Goal: Task Accomplishment & Management: Manage account settings

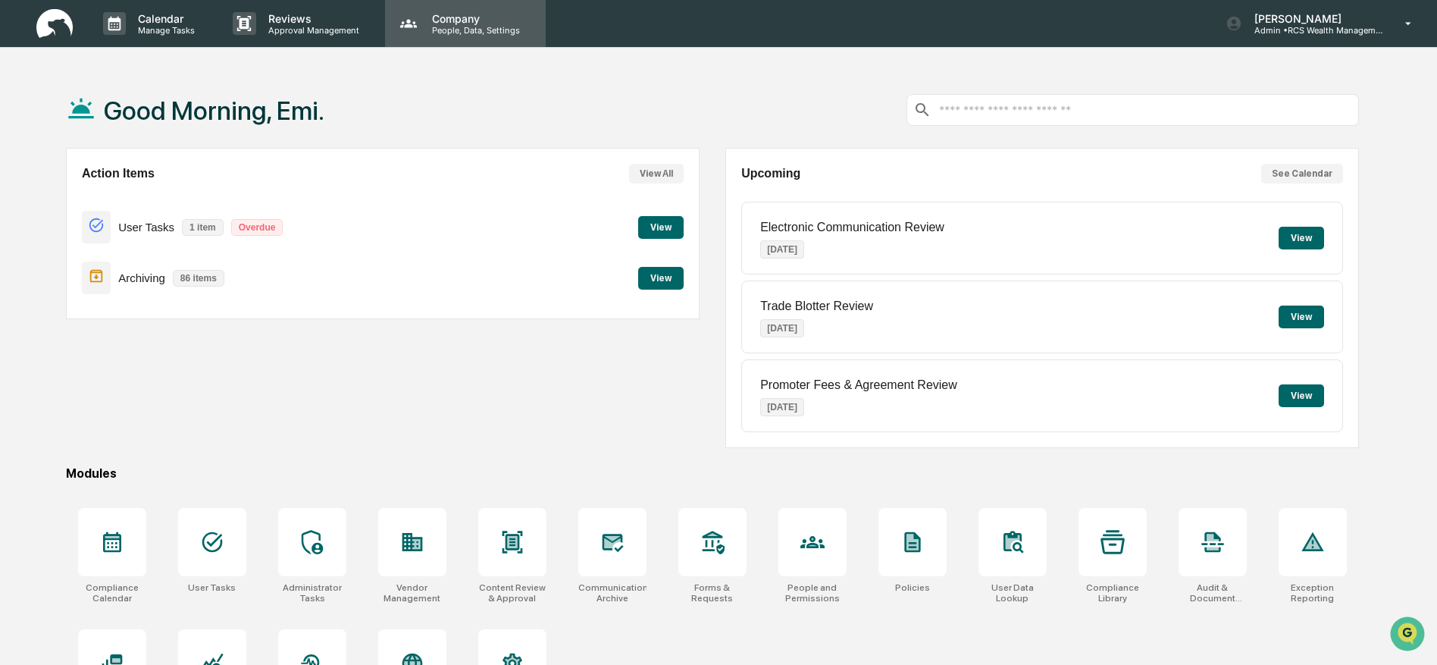
click at [472, 19] on p "Company" at bounding box center [474, 18] width 108 height 13
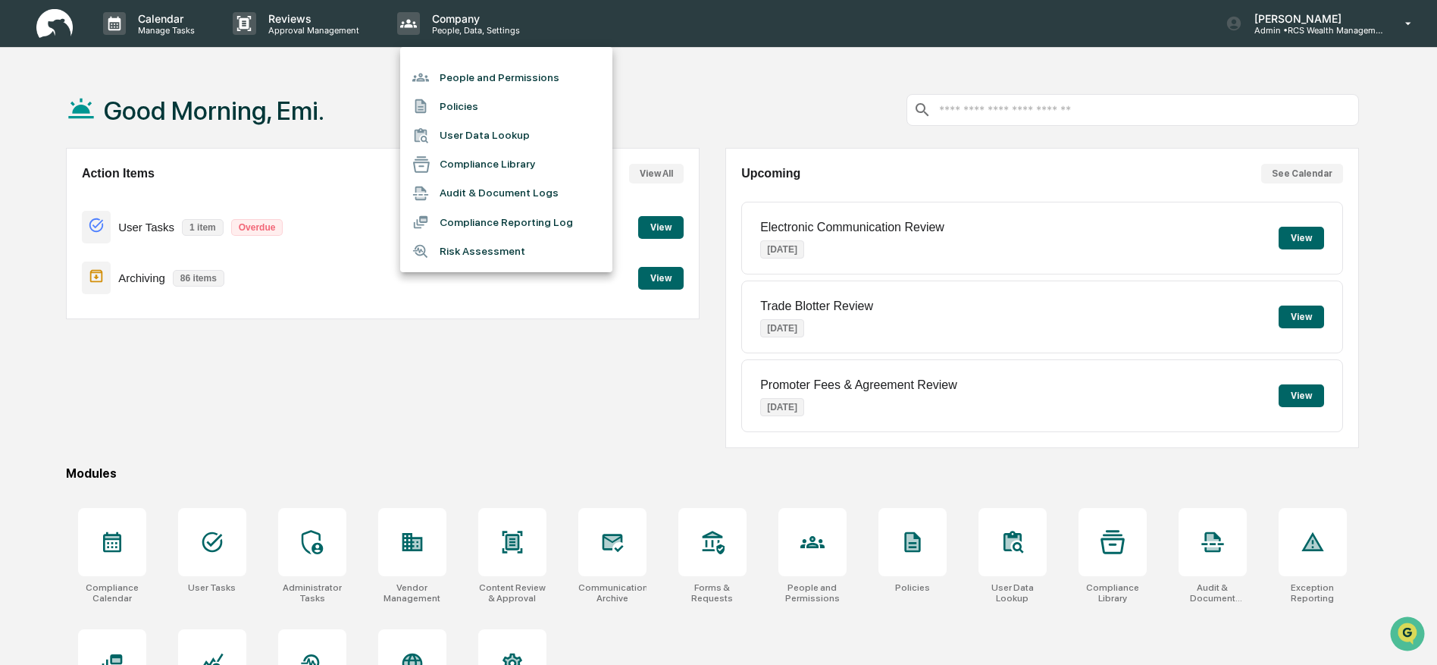
click at [472, 19] on div at bounding box center [718, 332] width 1437 height 665
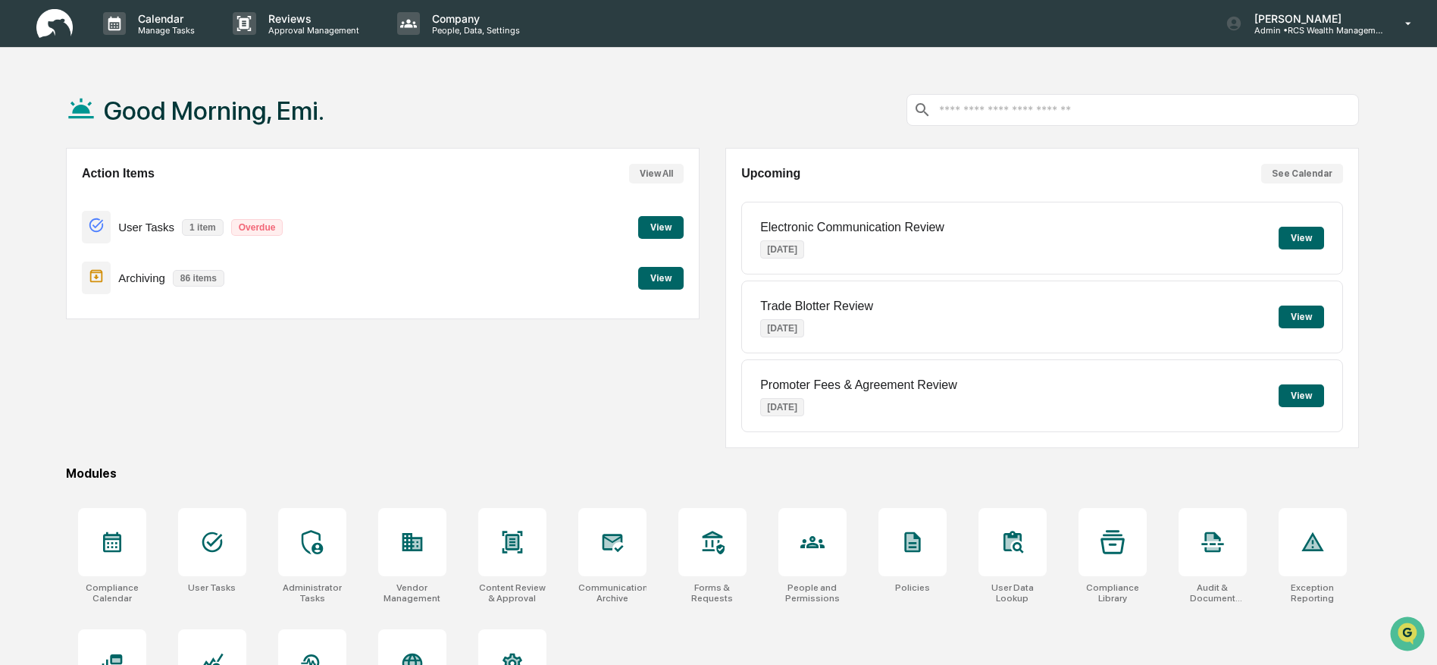
click at [652, 170] on button "View All" at bounding box center [656, 174] width 55 height 20
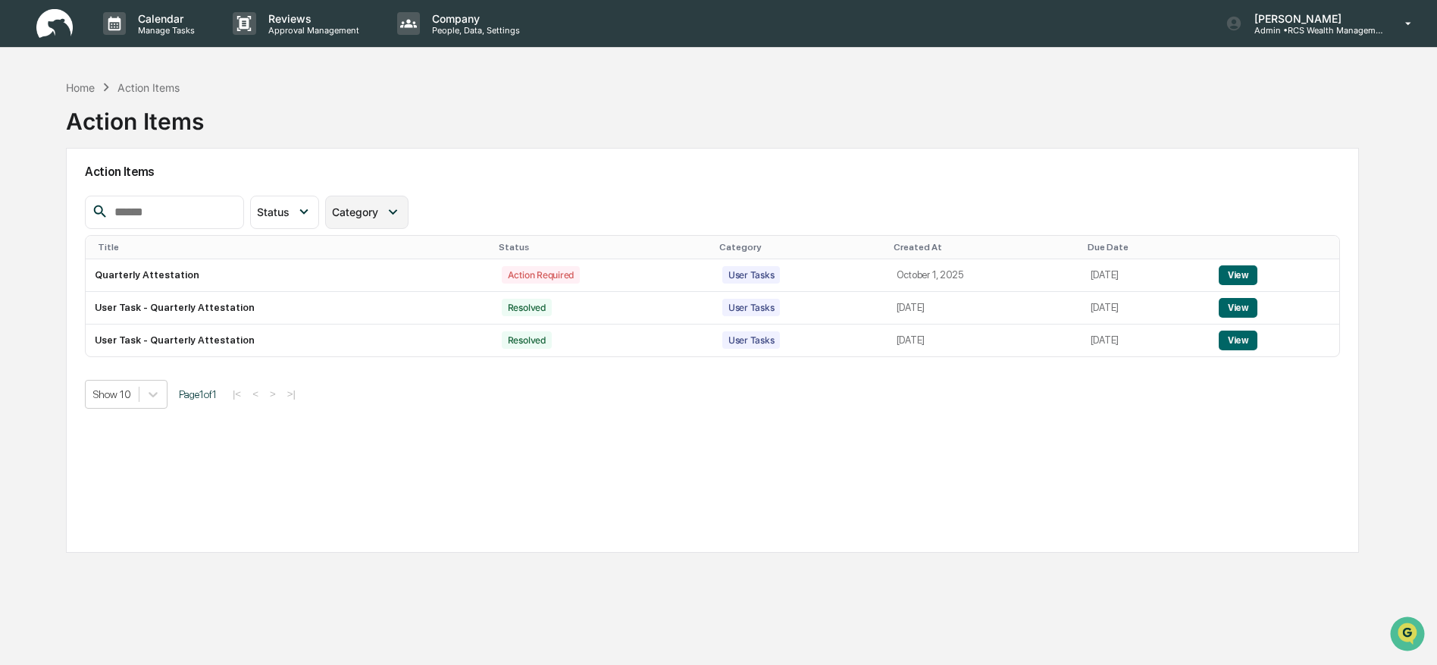
click at [378, 206] on span "Category" at bounding box center [355, 211] width 46 height 13
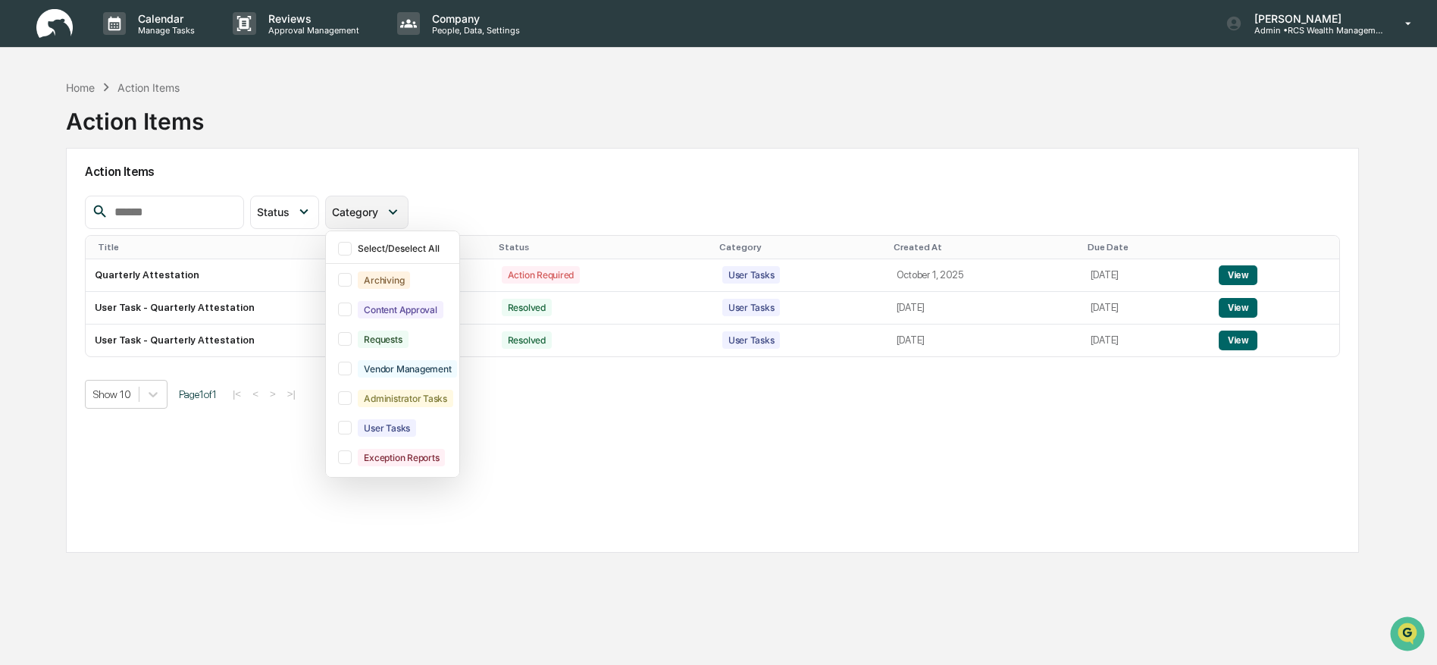
click at [378, 206] on span "Category" at bounding box center [355, 211] width 46 height 13
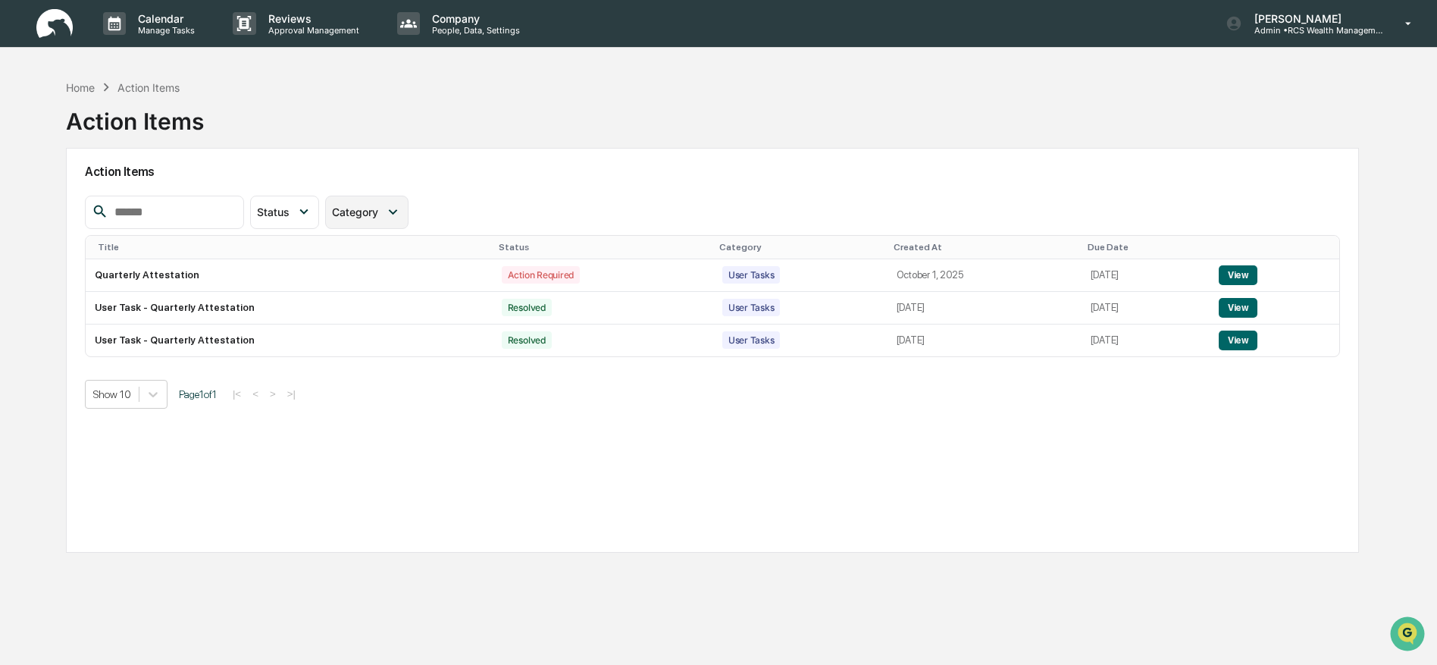
click at [378, 206] on span "Category" at bounding box center [355, 211] width 46 height 13
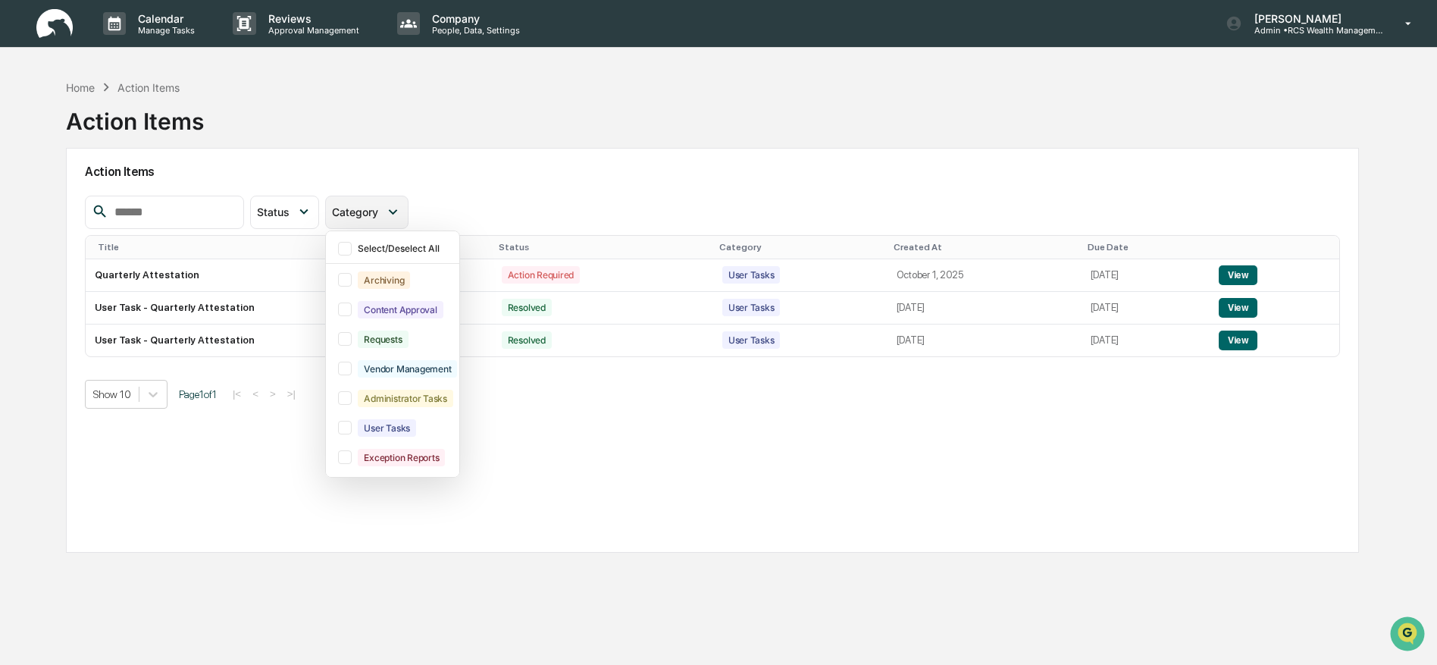
click at [378, 206] on span "Category" at bounding box center [355, 211] width 46 height 13
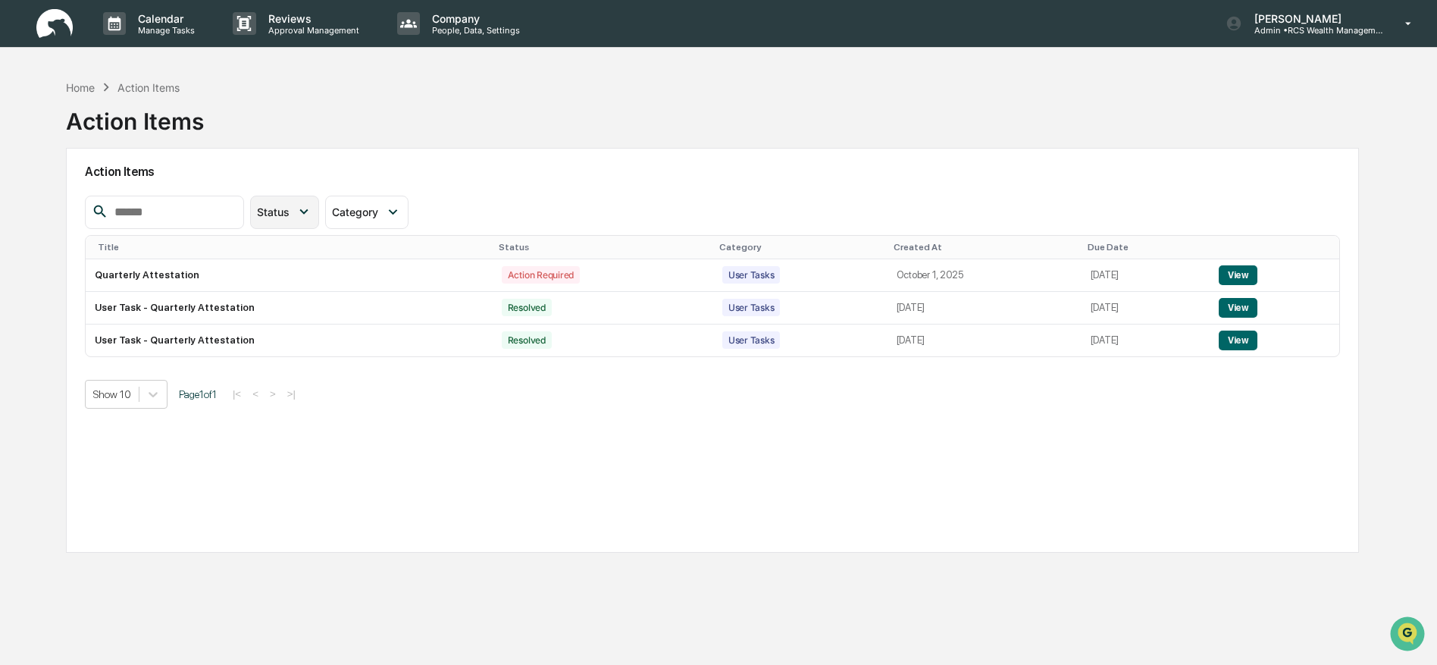
click at [312, 205] on icon at bounding box center [304, 211] width 17 height 17
click at [86, 86] on div "Home" at bounding box center [80, 87] width 29 height 13
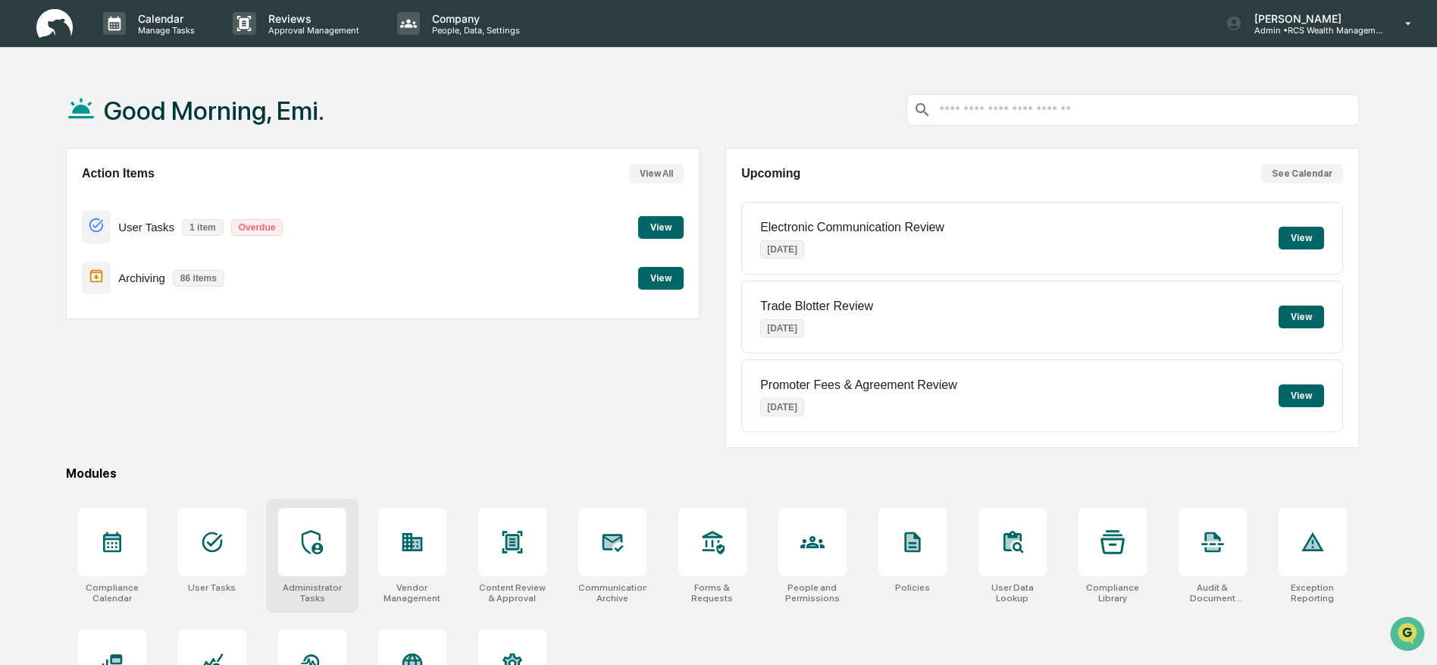
click at [306, 556] on div at bounding box center [312, 542] width 68 height 68
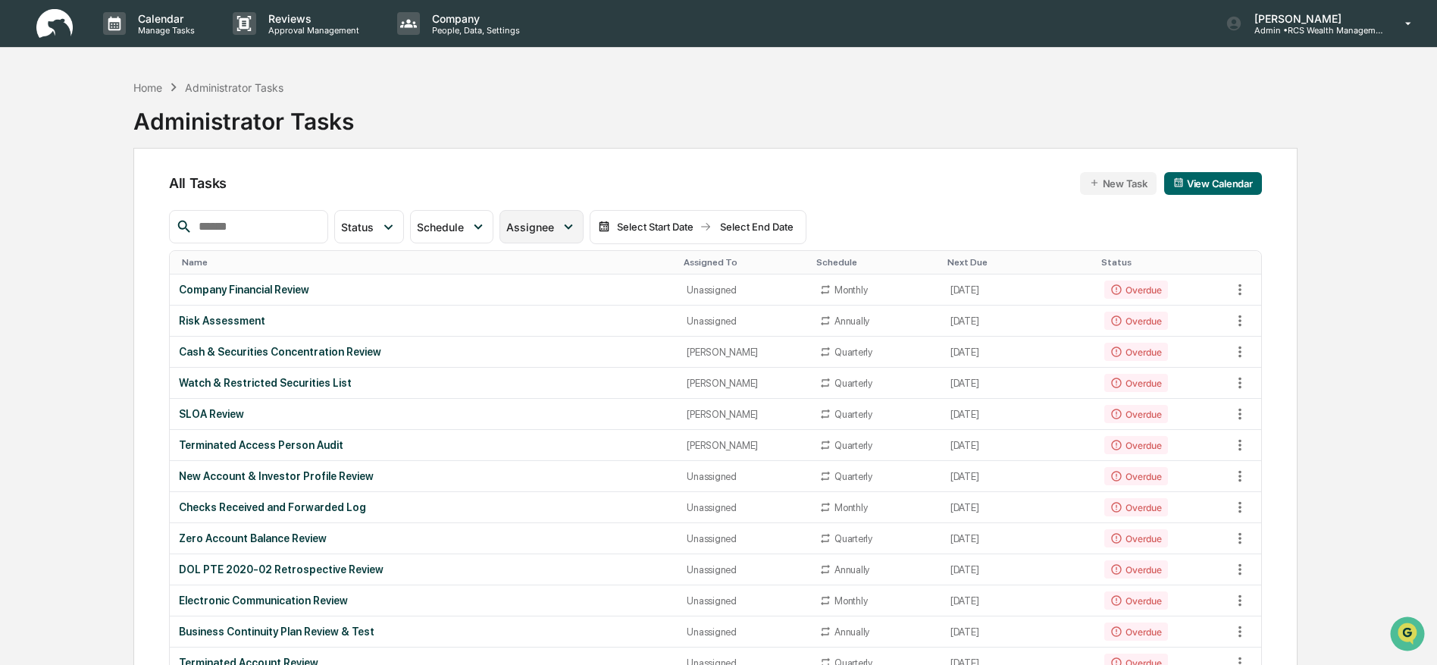
click at [554, 226] on span "Assignee" at bounding box center [530, 227] width 48 height 13
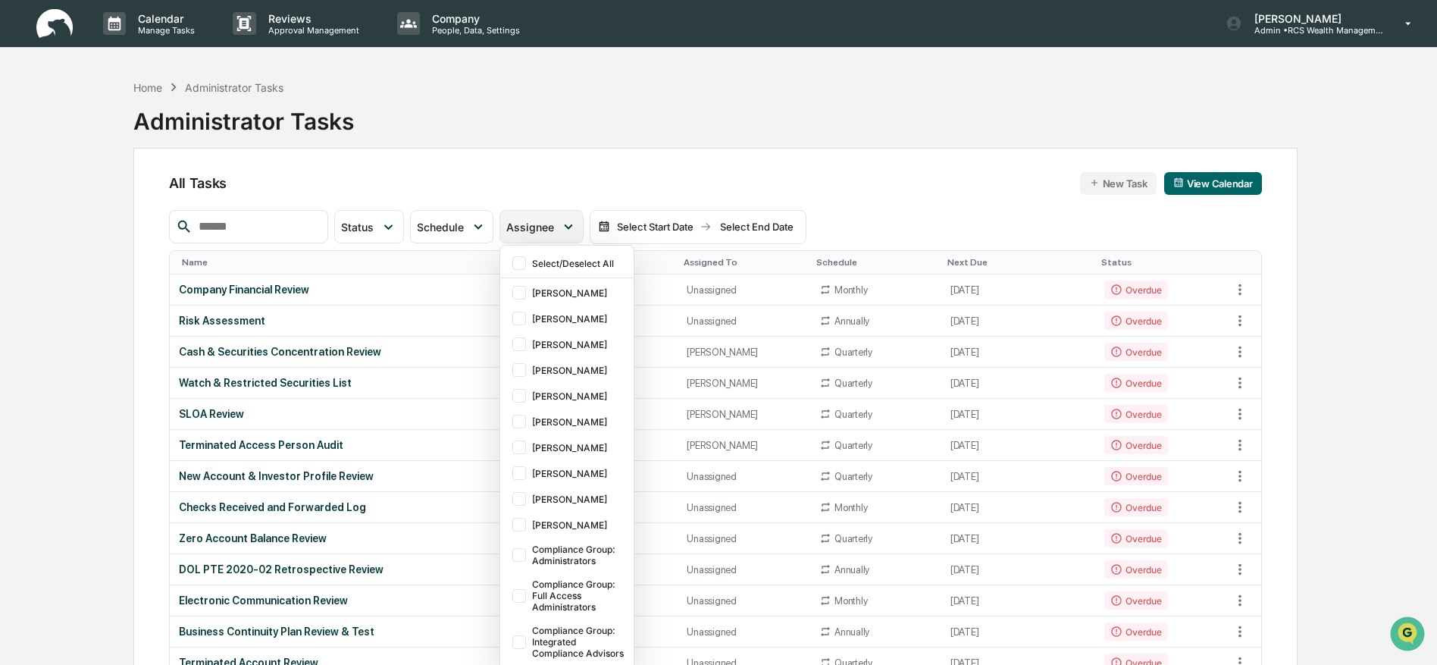
click at [554, 226] on span "Assignee" at bounding box center [530, 227] width 48 height 13
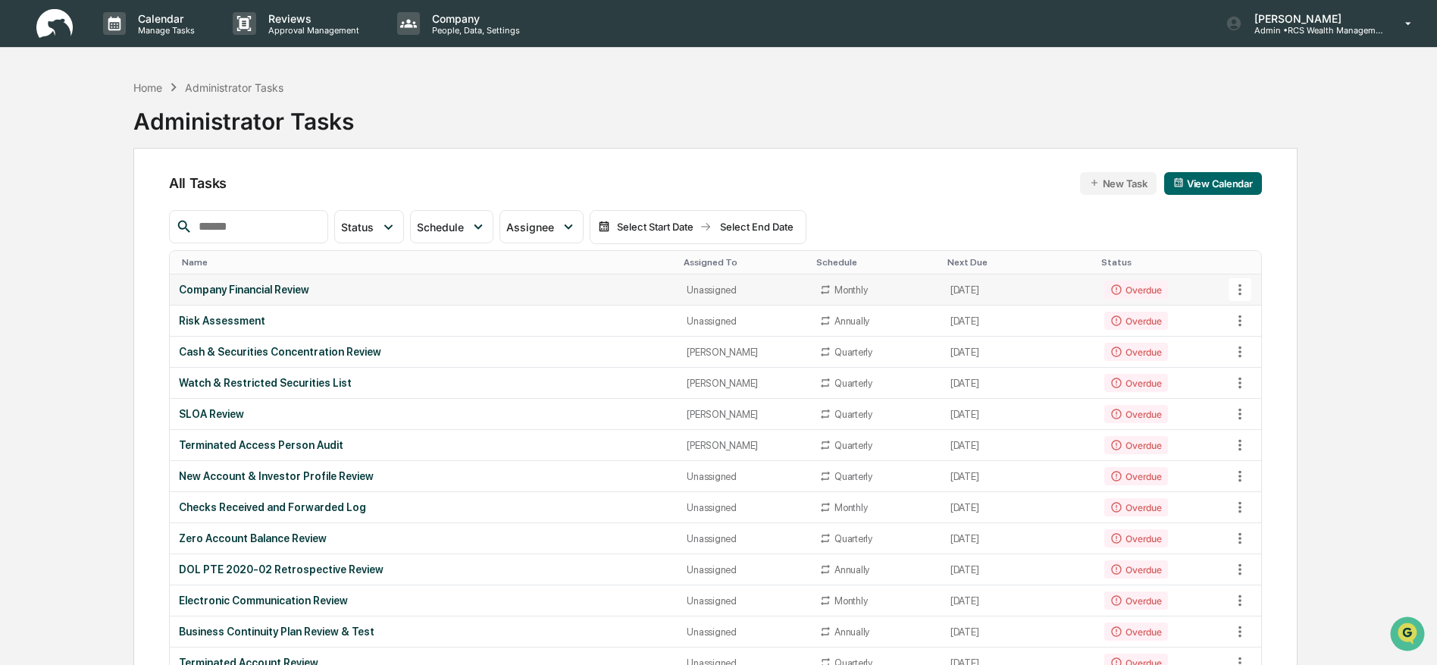
click at [1240, 287] on icon at bounding box center [1240, 289] width 17 height 17
click at [1240, 287] on div at bounding box center [718, 332] width 1437 height 665
click at [705, 293] on div "Unassigned" at bounding box center [744, 289] width 114 height 11
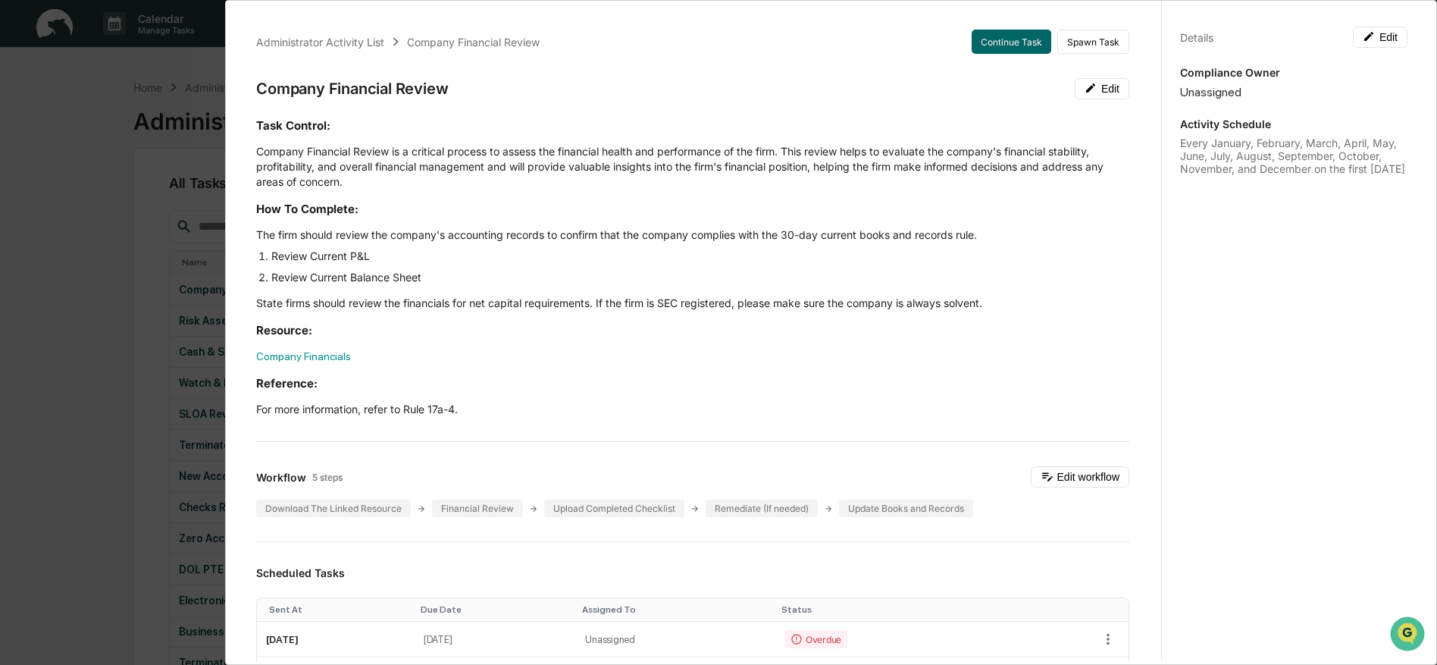
click at [121, 306] on div "Administrator Activity List Company Financial Review Continue Task Spawn Task C…" at bounding box center [718, 332] width 1437 height 665
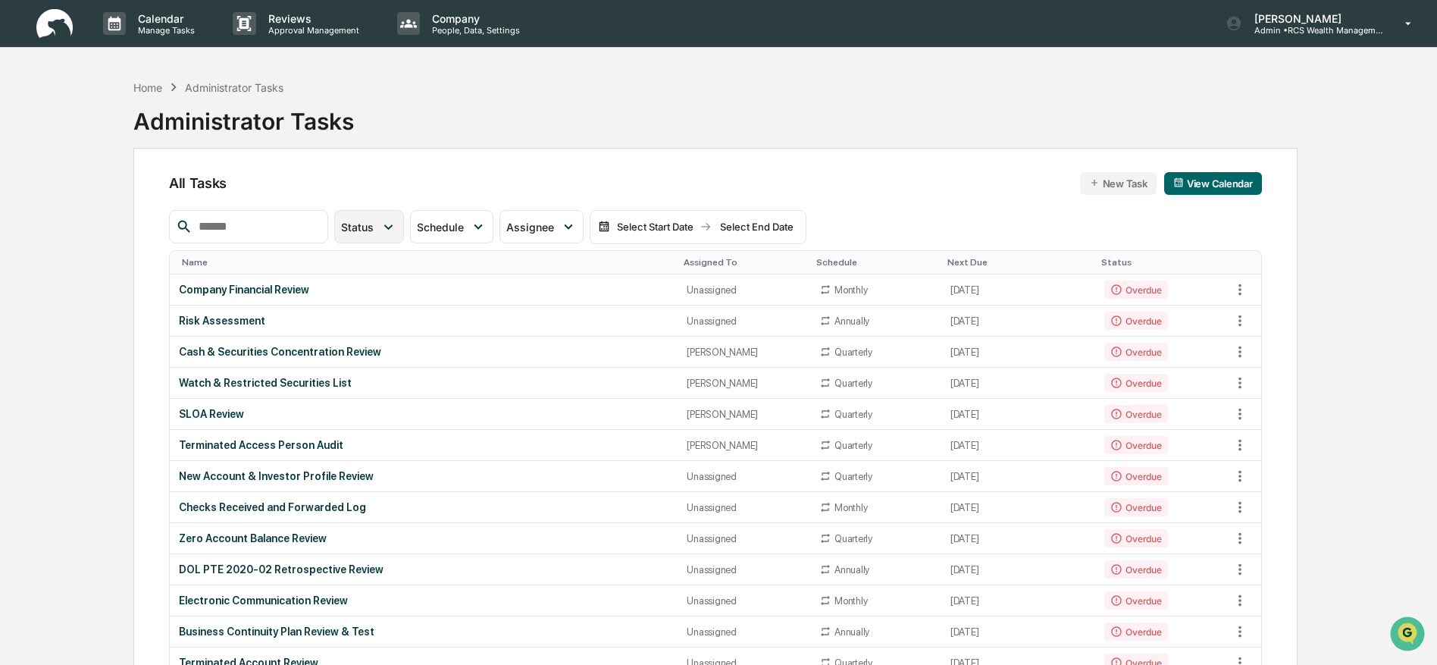
click at [396, 233] on icon at bounding box center [388, 226] width 17 height 17
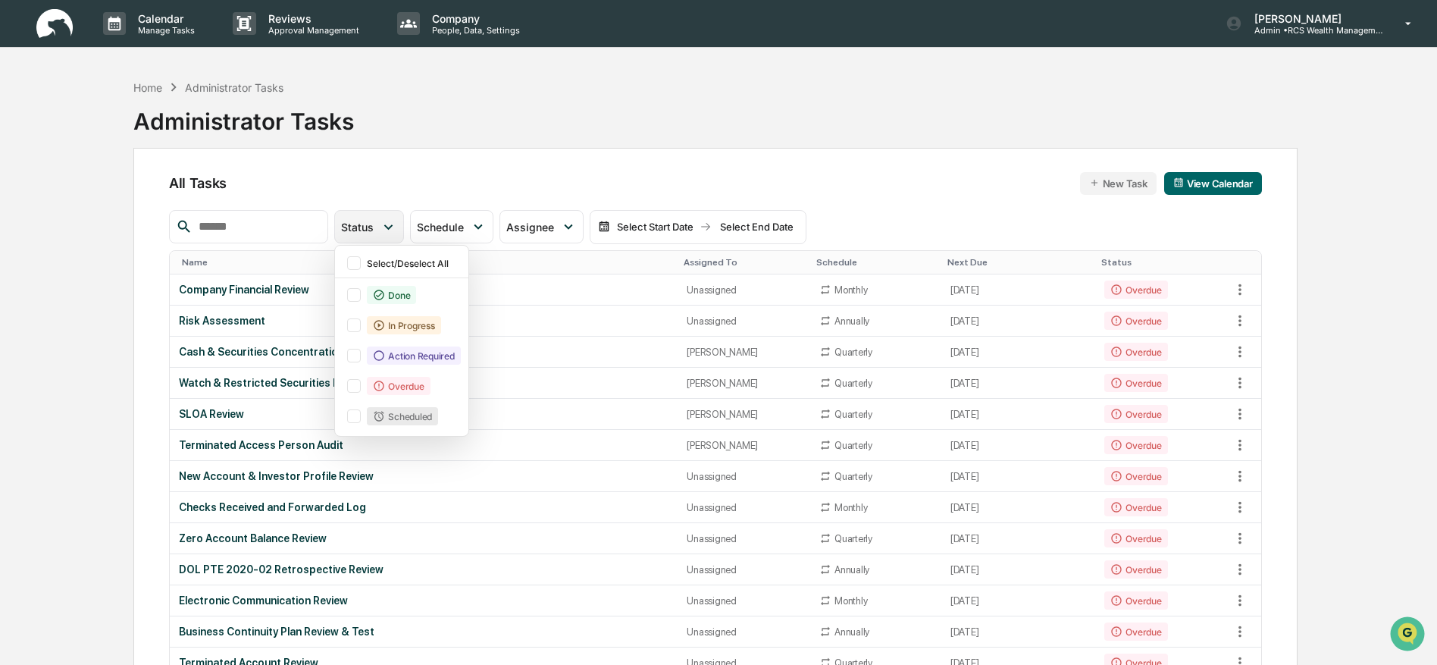
click at [396, 228] on icon at bounding box center [388, 226] width 17 height 17
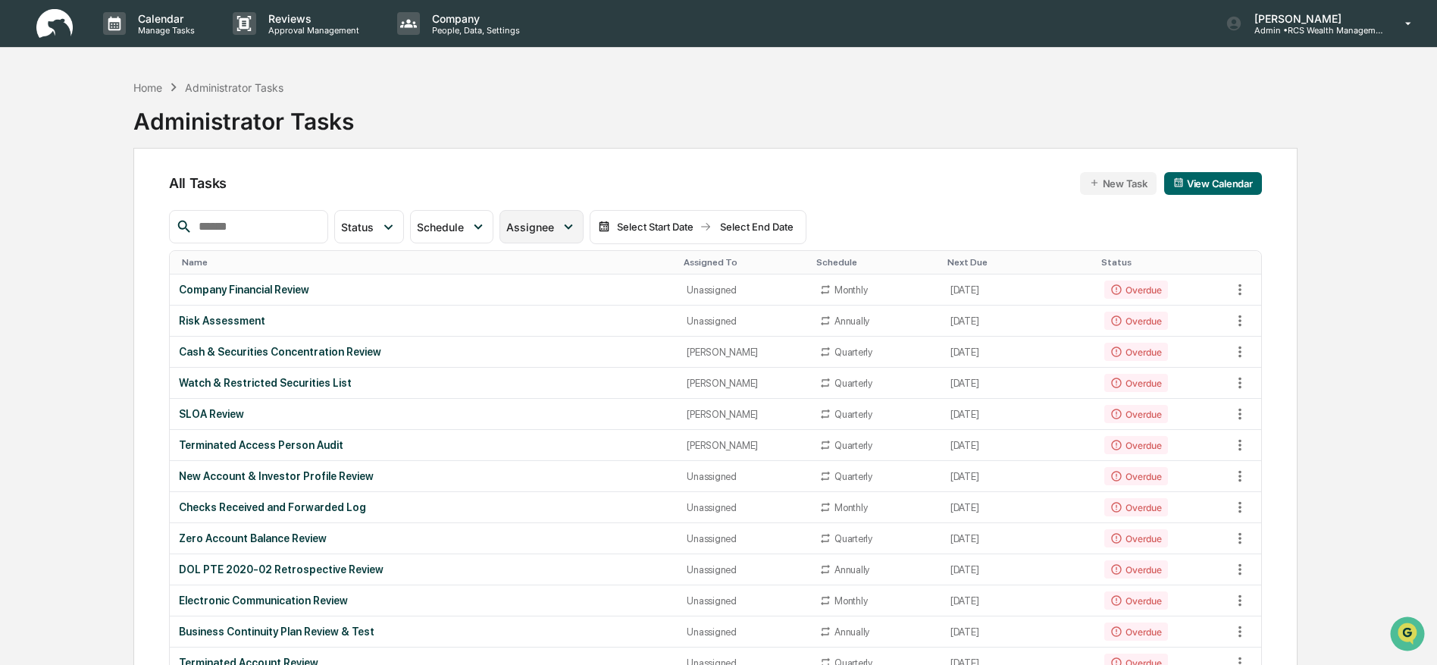
click at [560, 227] on div "Assignee" at bounding box center [533, 227] width 54 height 13
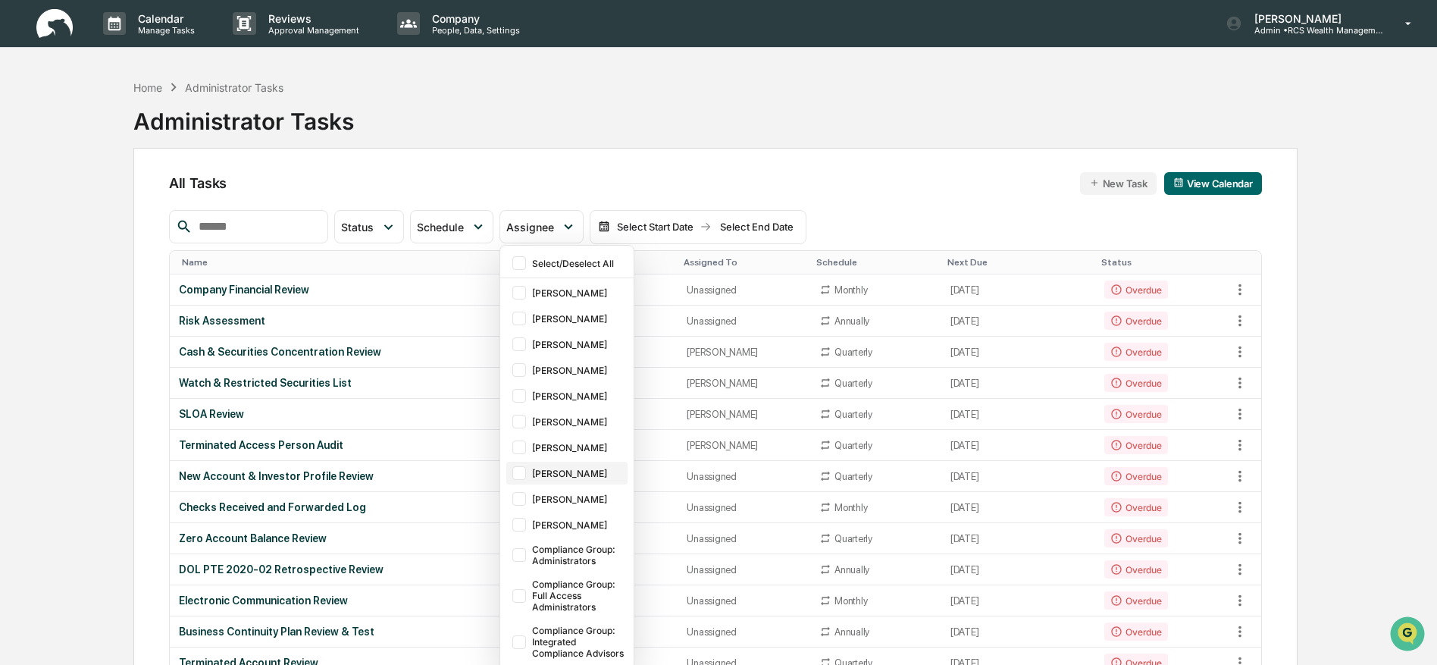
click at [574, 472] on div "[PERSON_NAME]" at bounding box center [578, 473] width 92 height 11
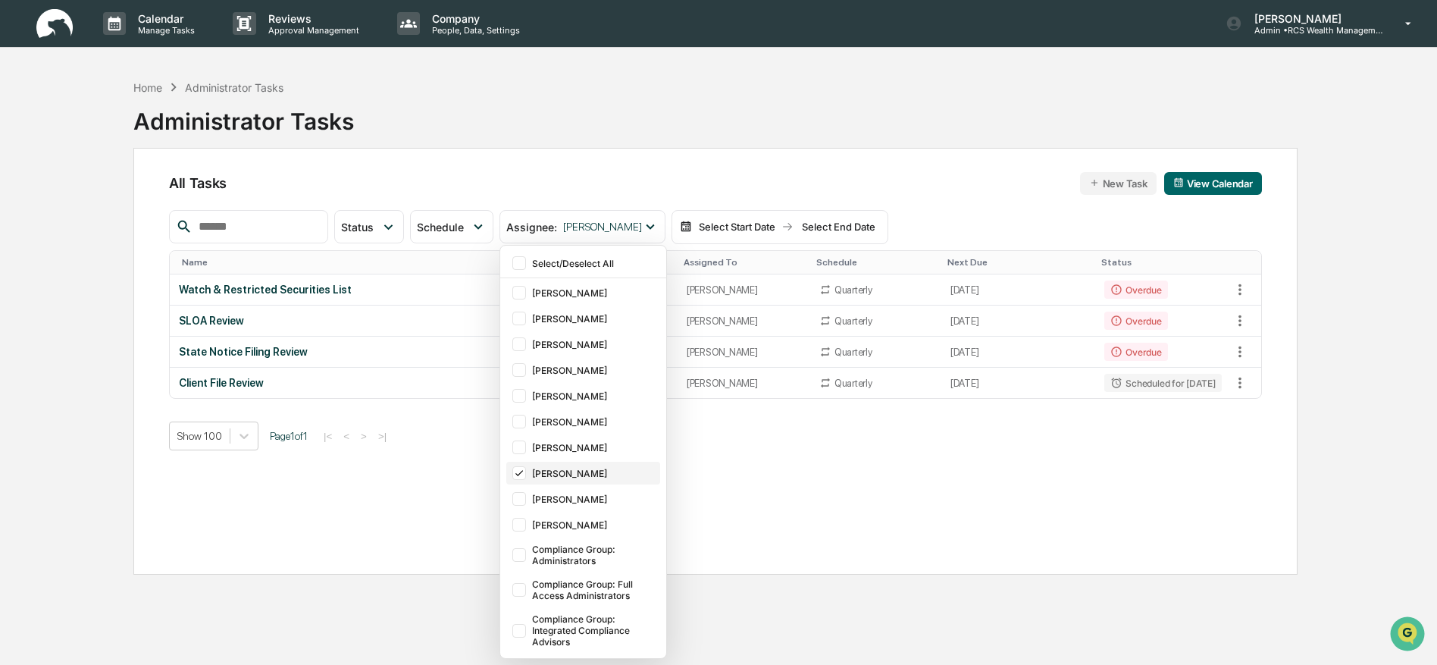
click at [574, 472] on div "[PERSON_NAME]" at bounding box center [594, 473] width 125 height 11
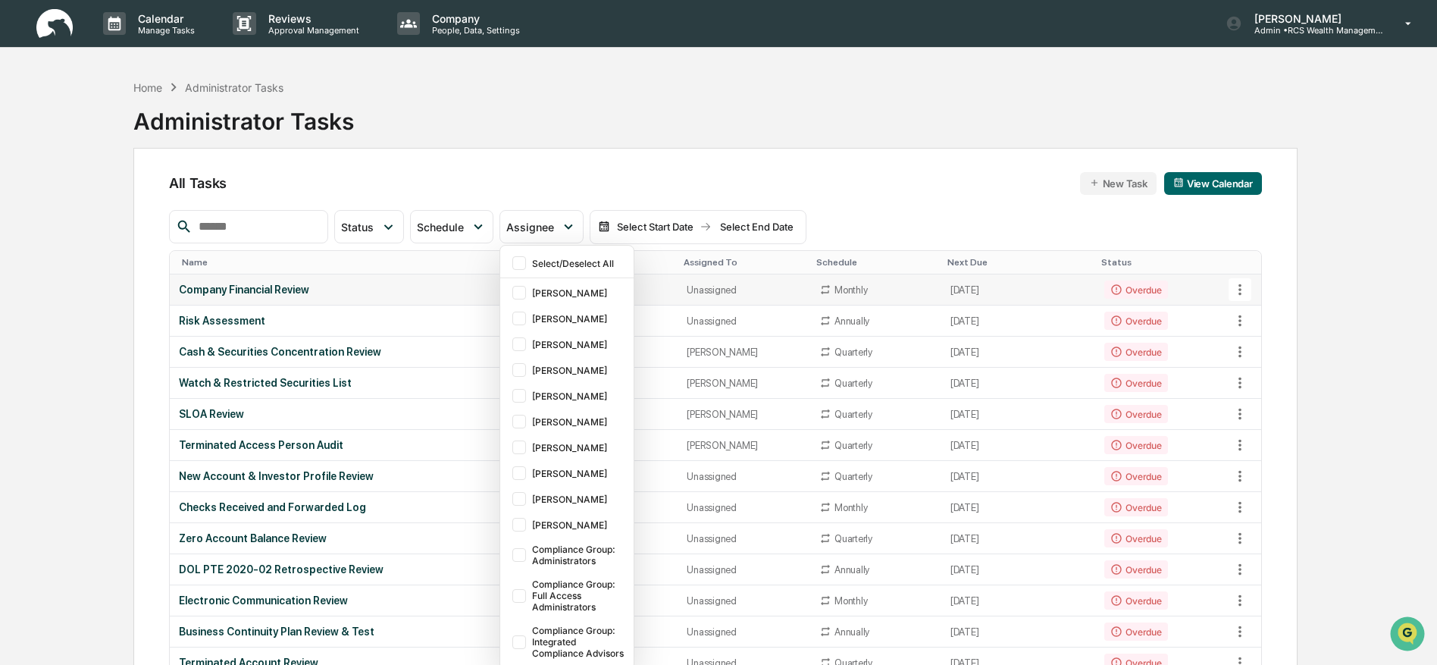
click at [712, 293] on div "Unassigned" at bounding box center [744, 289] width 114 height 11
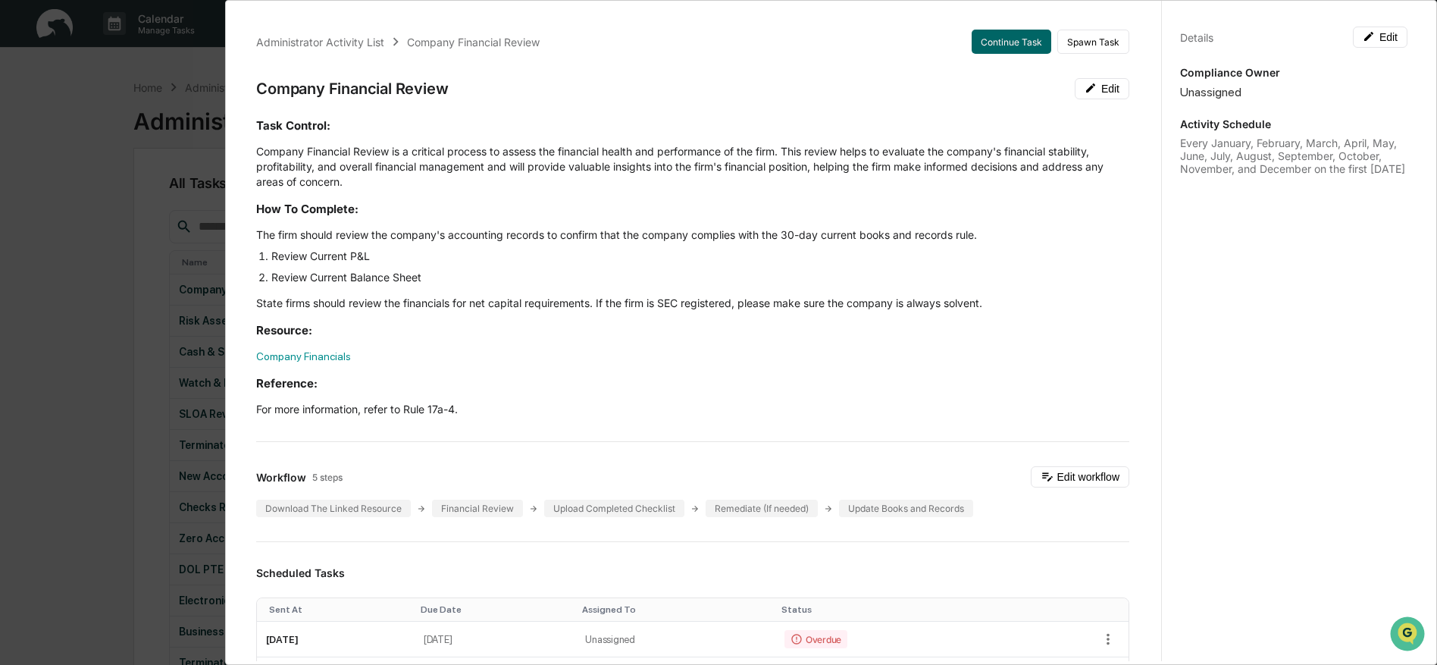
click at [155, 296] on div "Administrator Activity List Company Financial Review Continue Task Spawn Task C…" at bounding box center [718, 332] width 1437 height 665
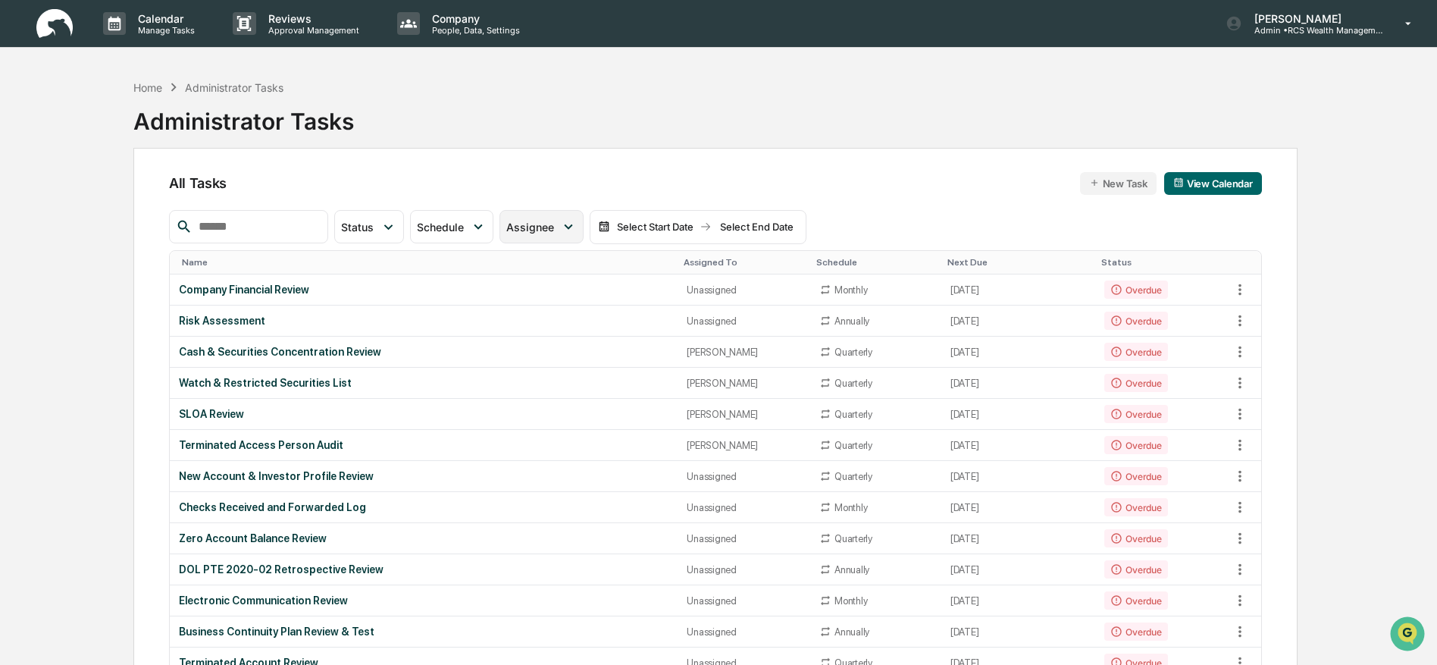
click at [554, 232] on span "Assignee" at bounding box center [530, 227] width 48 height 13
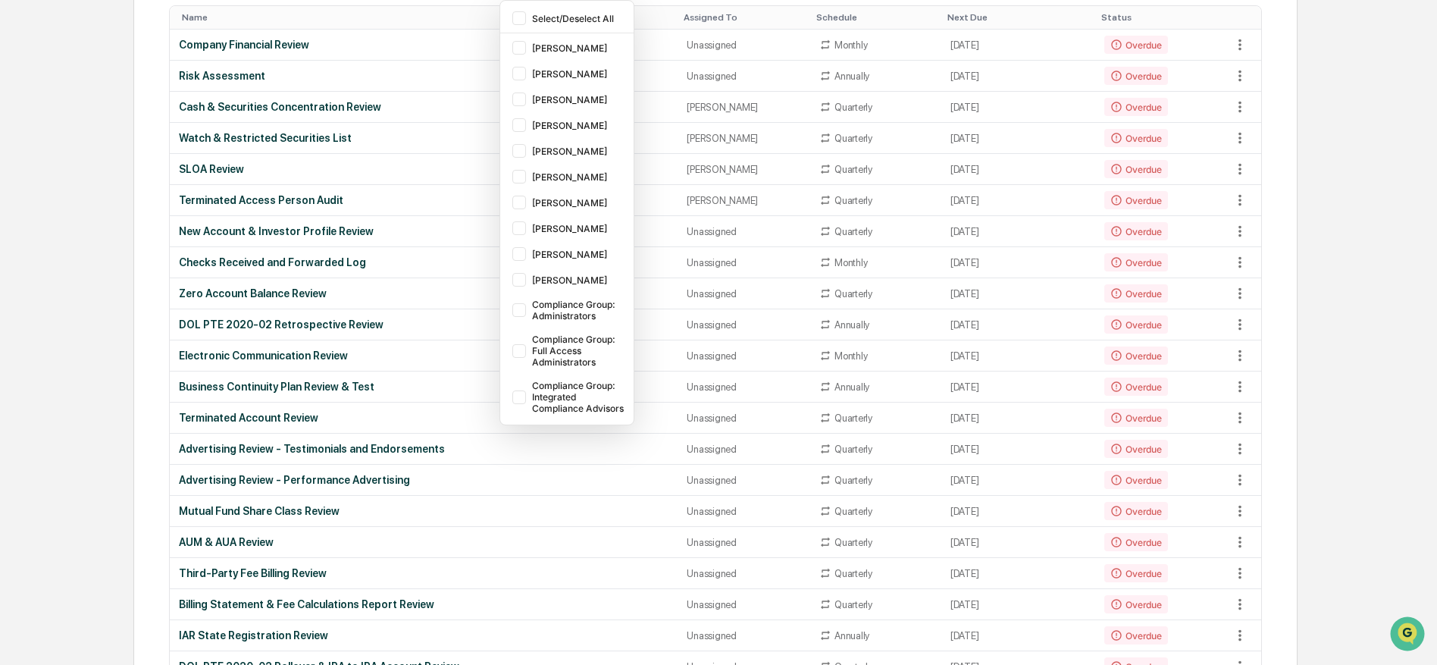
scroll to position [281, 0]
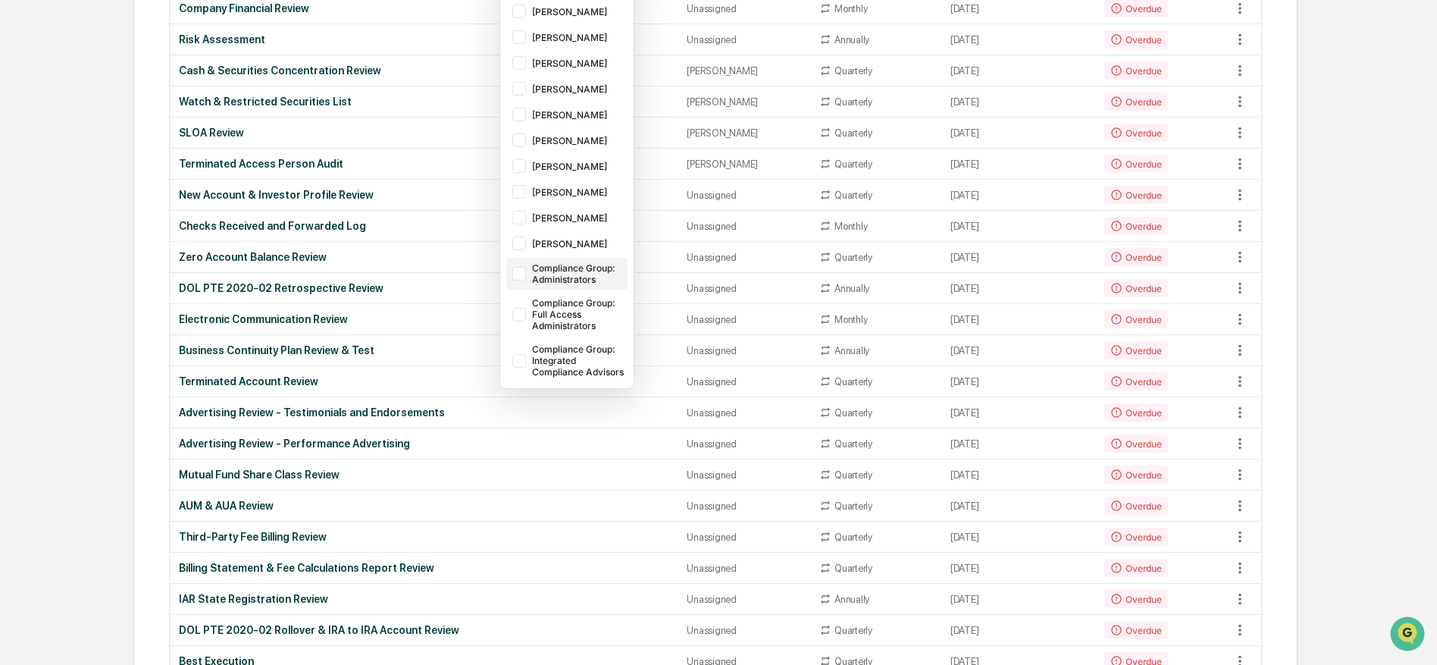
click at [579, 271] on div "Compliance Group: Administrators" at bounding box center [578, 273] width 92 height 23
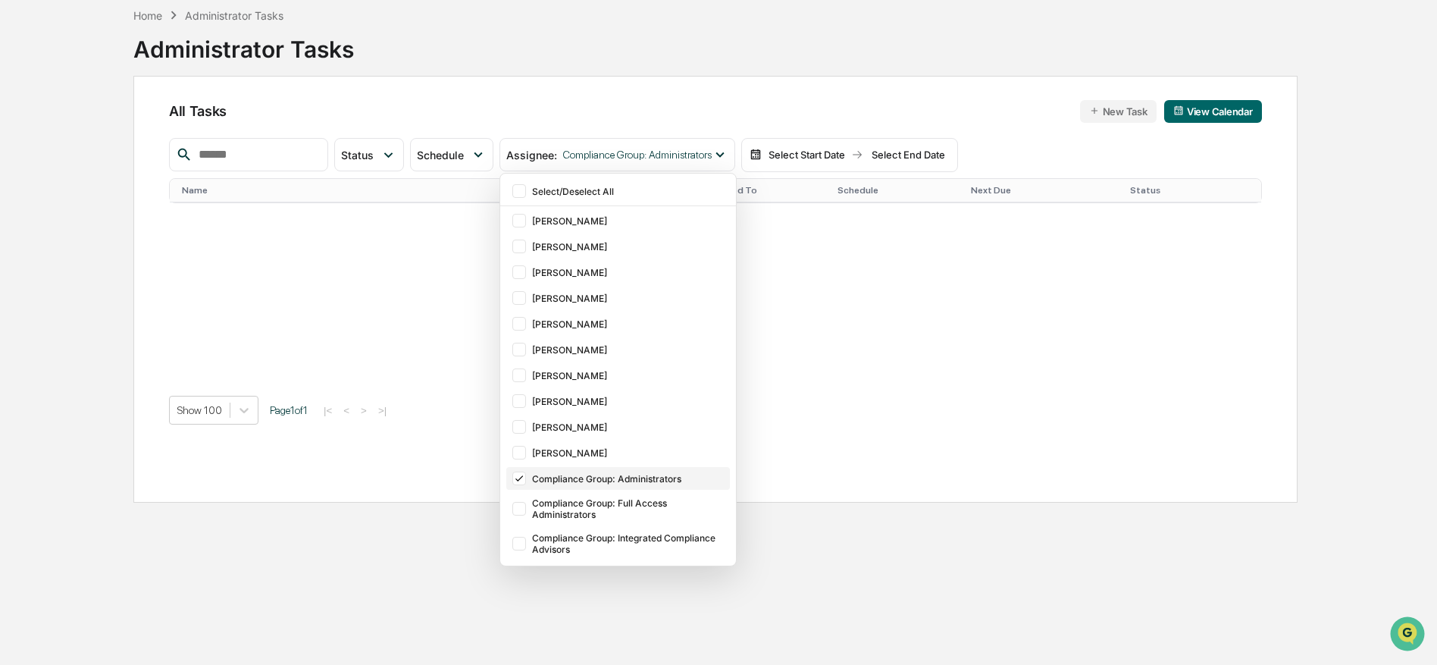
scroll to position [72, 0]
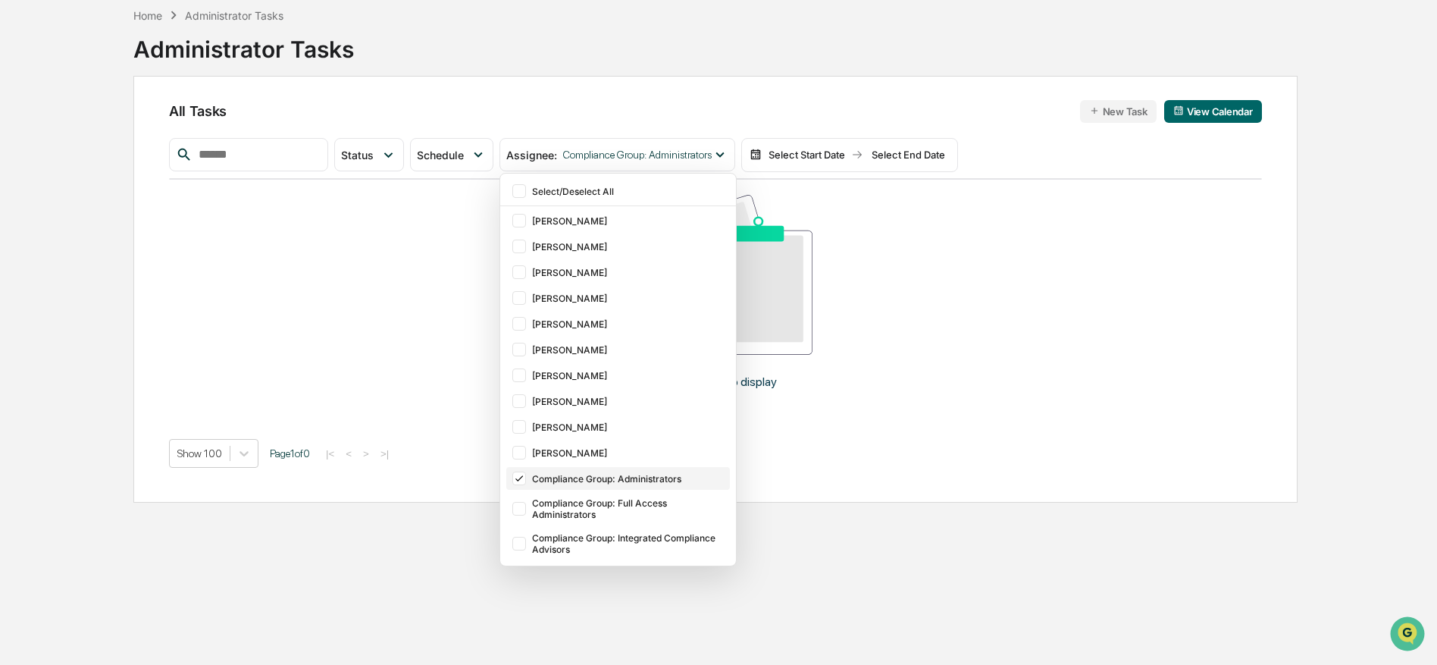
click at [646, 483] on div "Compliance Group: Administrators" at bounding box center [629, 478] width 195 height 11
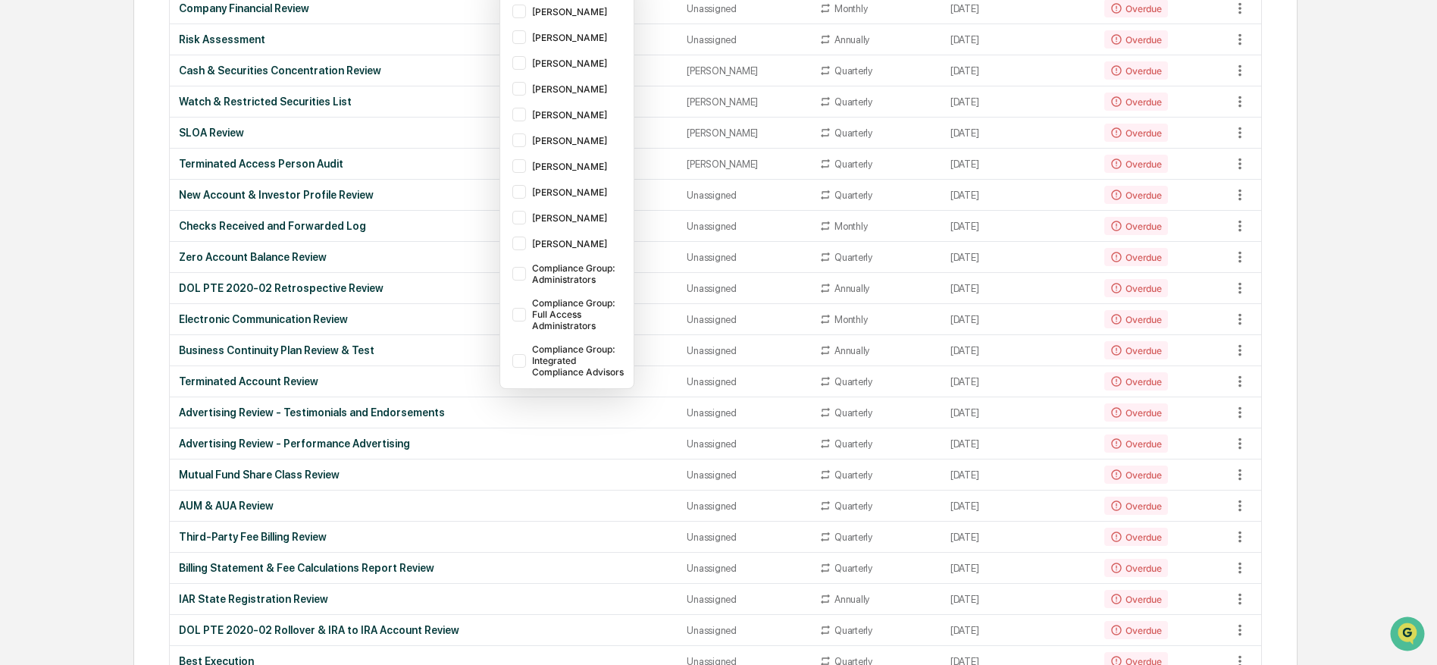
scroll to position [0, 0]
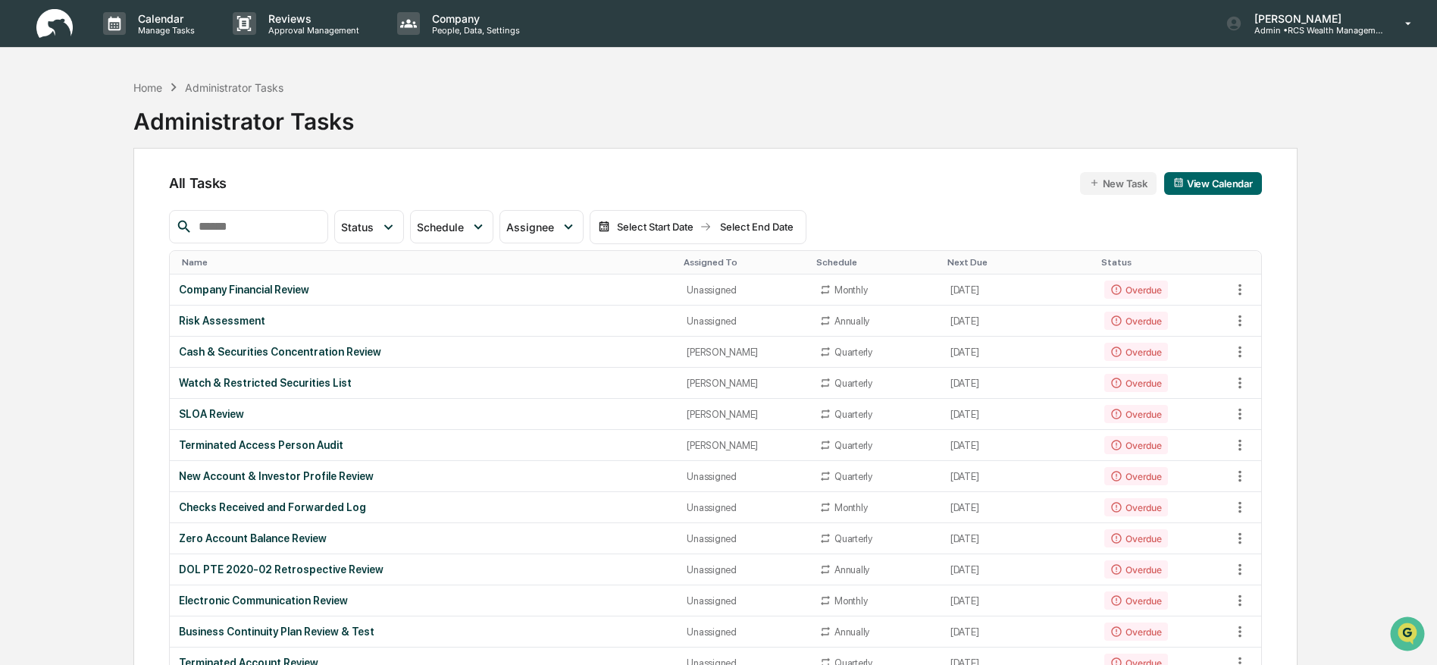
click at [618, 142] on div "Home Administrator Tasks Administrator Tasks" at bounding box center [715, 110] width 1164 height 76
click at [1243, 320] on icon at bounding box center [1240, 320] width 17 height 17
click at [1276, 350] on li "View Task" at bounding box center [1292, 350] width 121 height 28
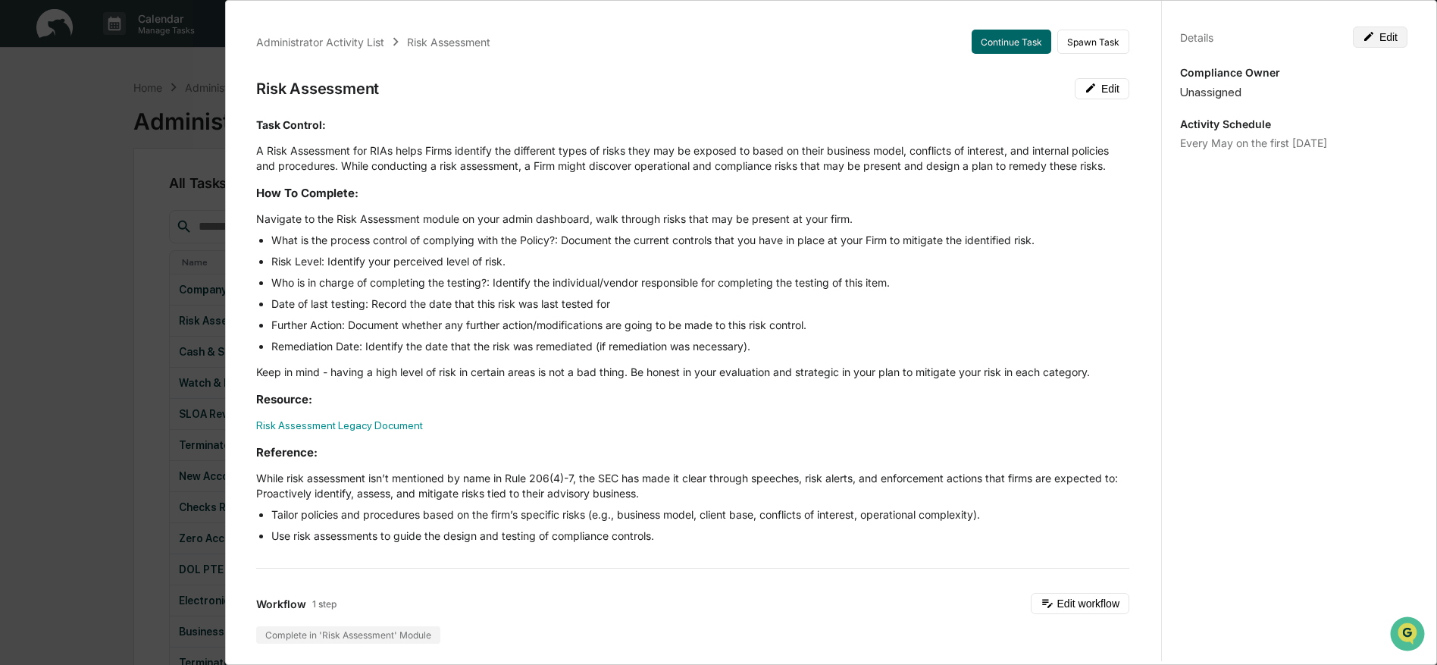
click at [1382, 36] on button "Edit" at bounding box center [1380, 37] width 55 height 21
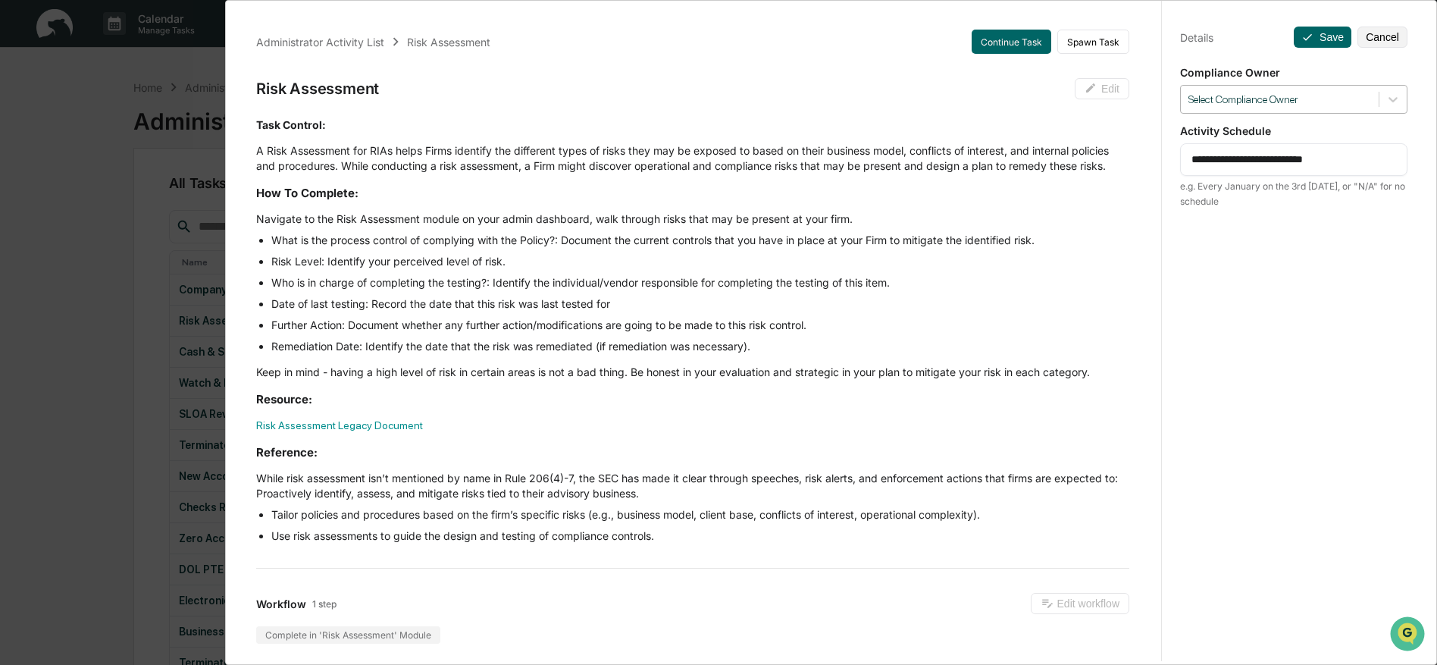
click at [1331, 92] on div at bounding box center [1279, 99] width 183 height 14
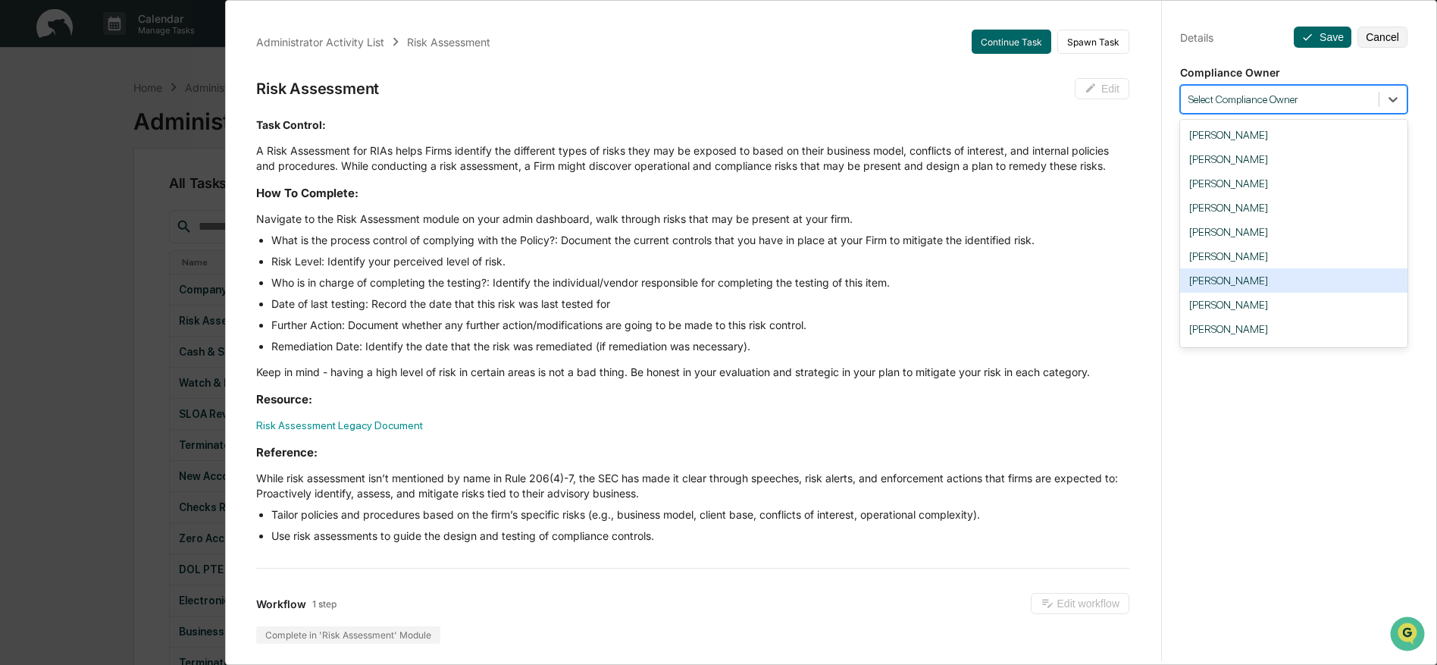
click at [1266, 286] on div "[PERSON_NAME]" at bounding box center [1293, 280] width 227 height 24
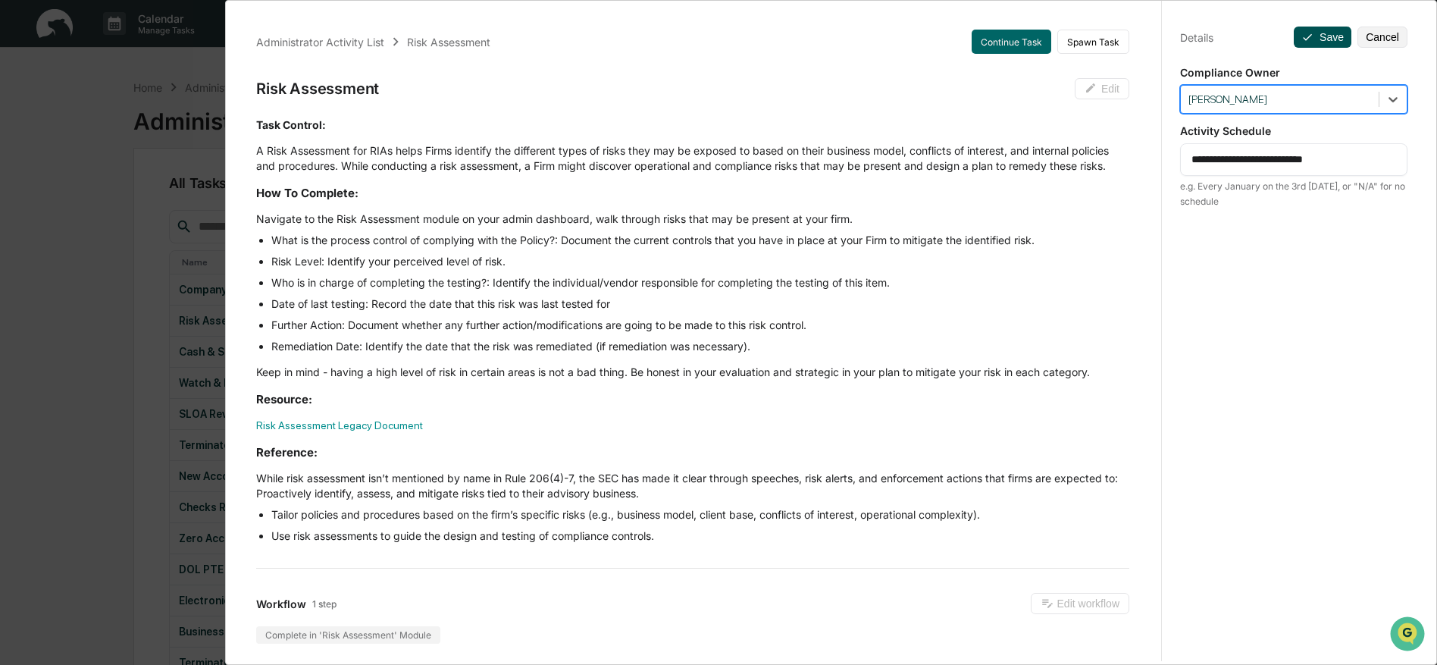
click at [1310, 33] on icon at bounding box center [1307, 37] width 12 height 12
click at [1311, 35] on icon at bounding box center [1307, 37] width 9 height 7
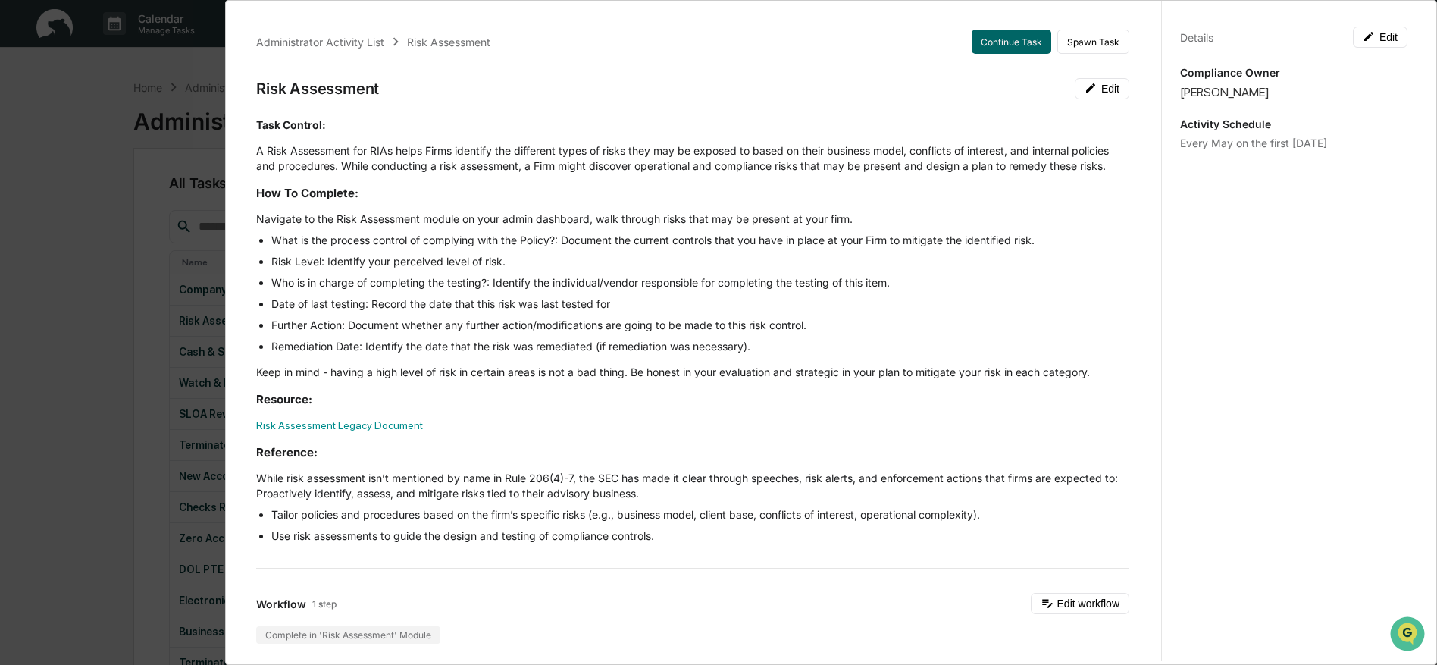
click at [148, 399] on div "Administrator Activity List Risk Assessment Continue Task Spawn Task Risk Asses…" at bounding box center [718, 332] width 1437 height 665
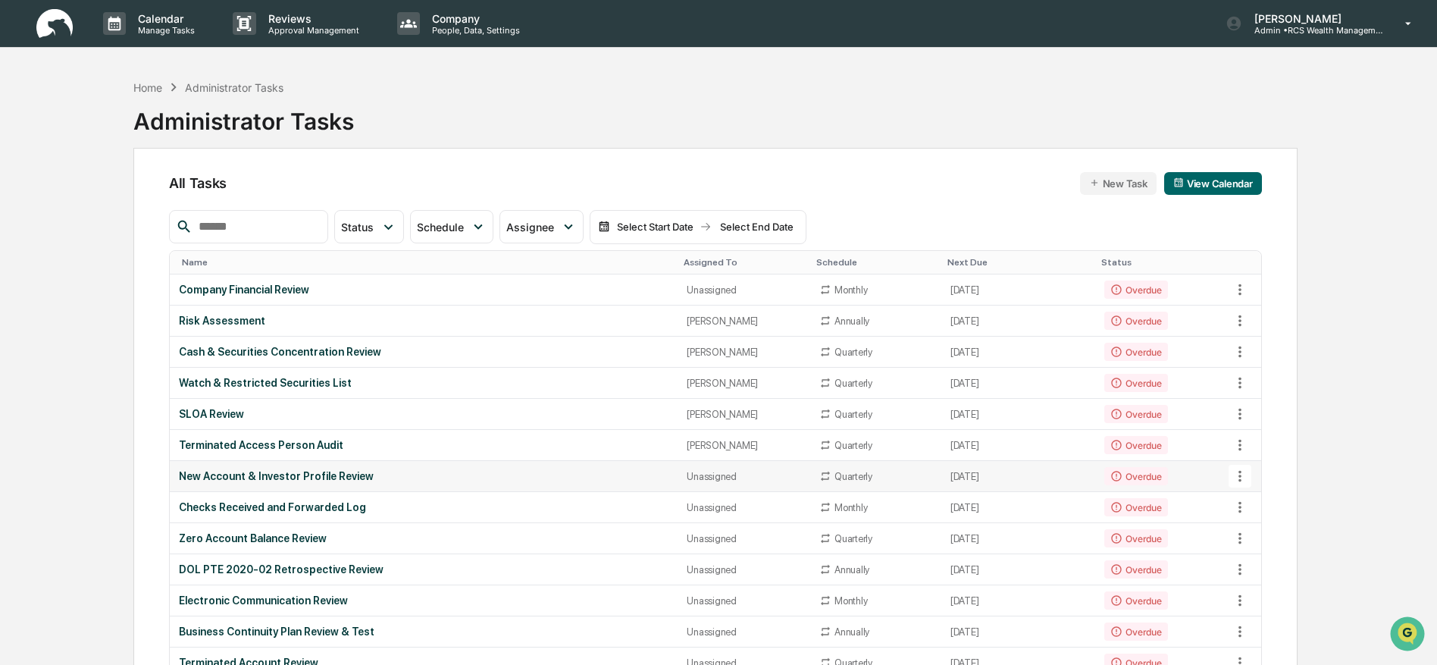
click at [1241, 483] on icon at bounding box center [1240, 476] width 17 height 17
click at [1272, 508] on li "View Task" at bounding box center [1292, 505] width 121 height 28
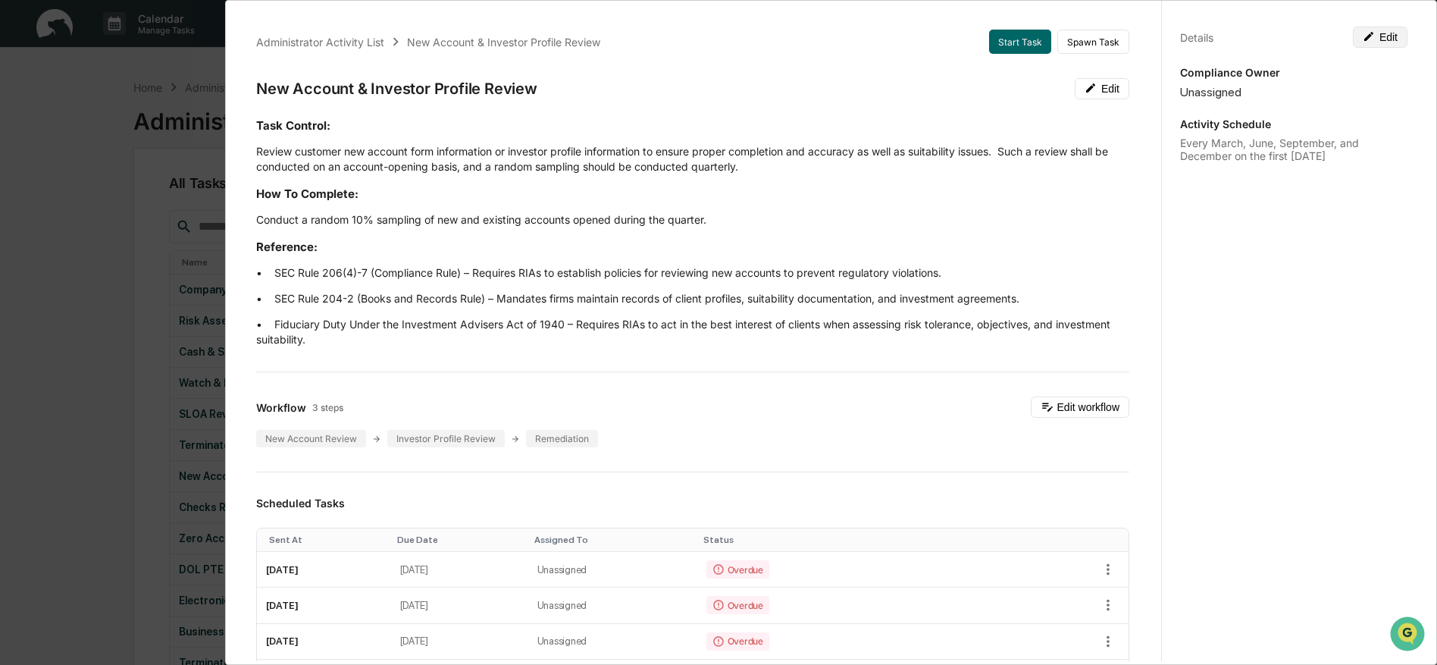
click at [1363, 38] on icon at bounding box center [1369, 36] width 12 height 12
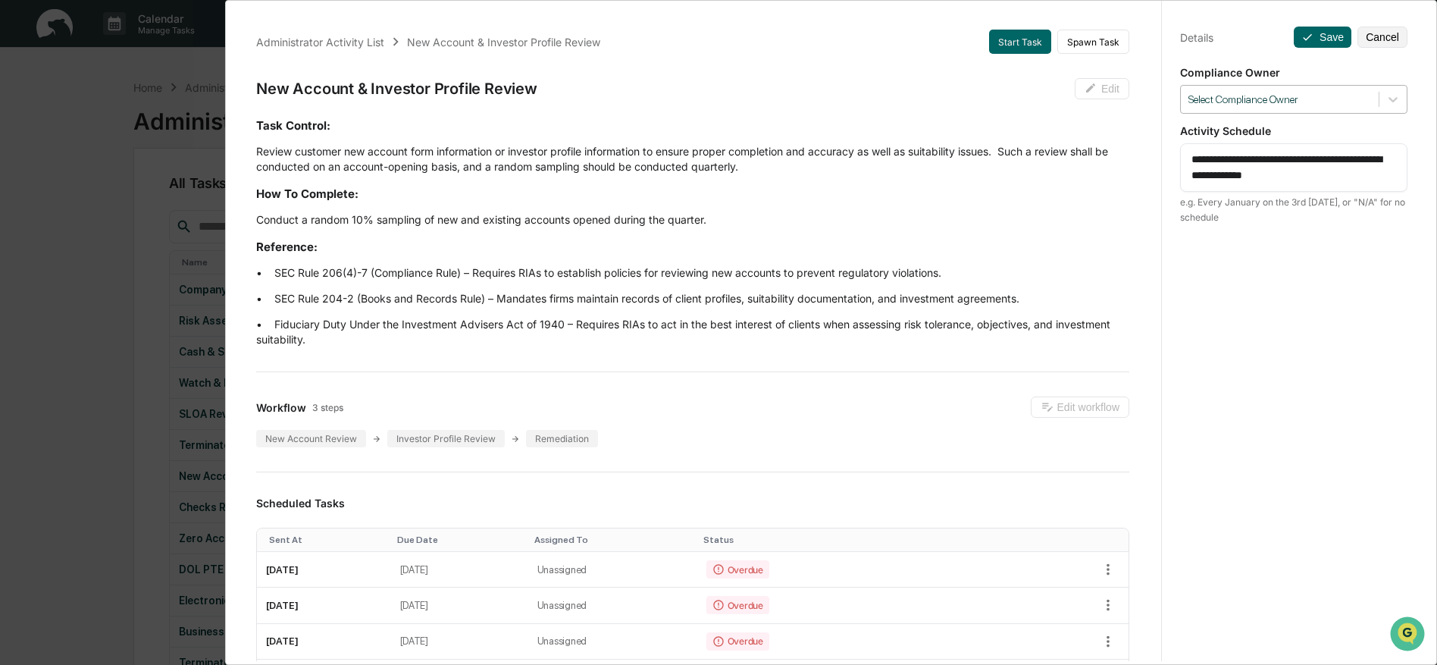
click at [1266, 105] on div at bounding box center [1279, 99] width 183 height 14
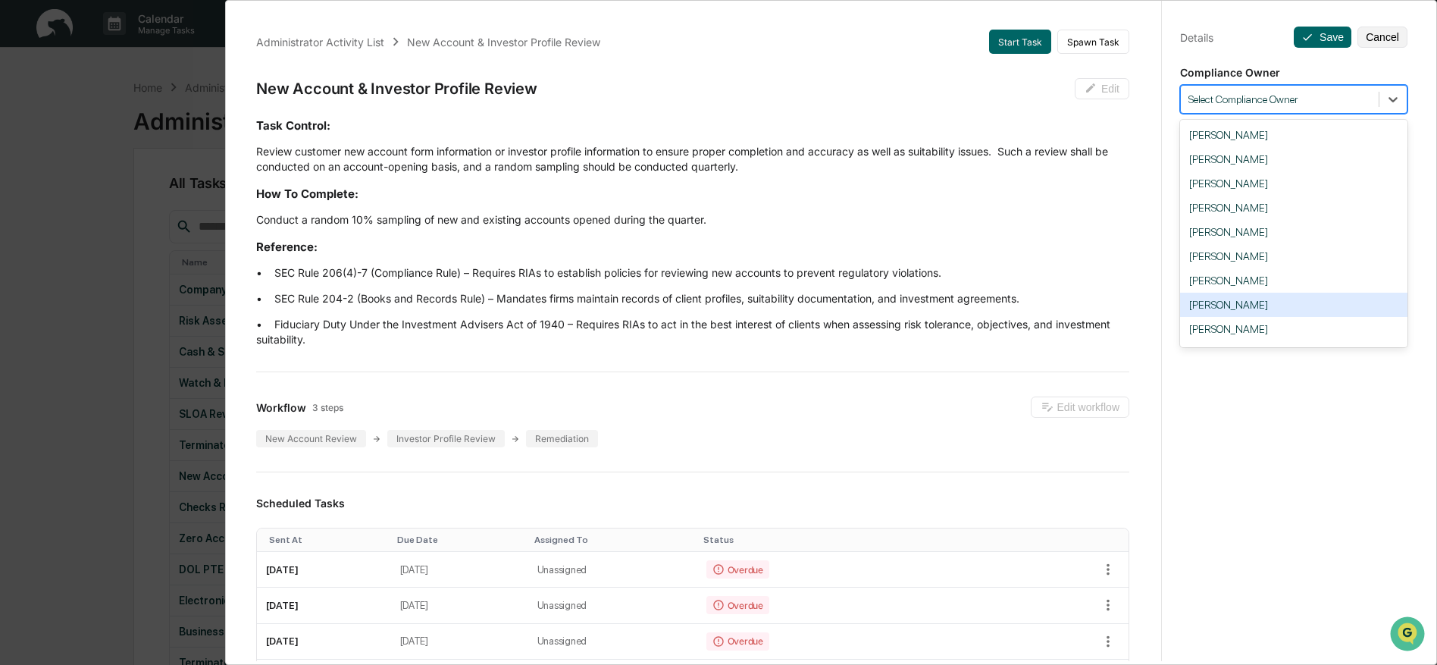
click at [1270, 314] on div "[PERSON_NAME]" at bounding box center [1293, 305] width 227 height 24
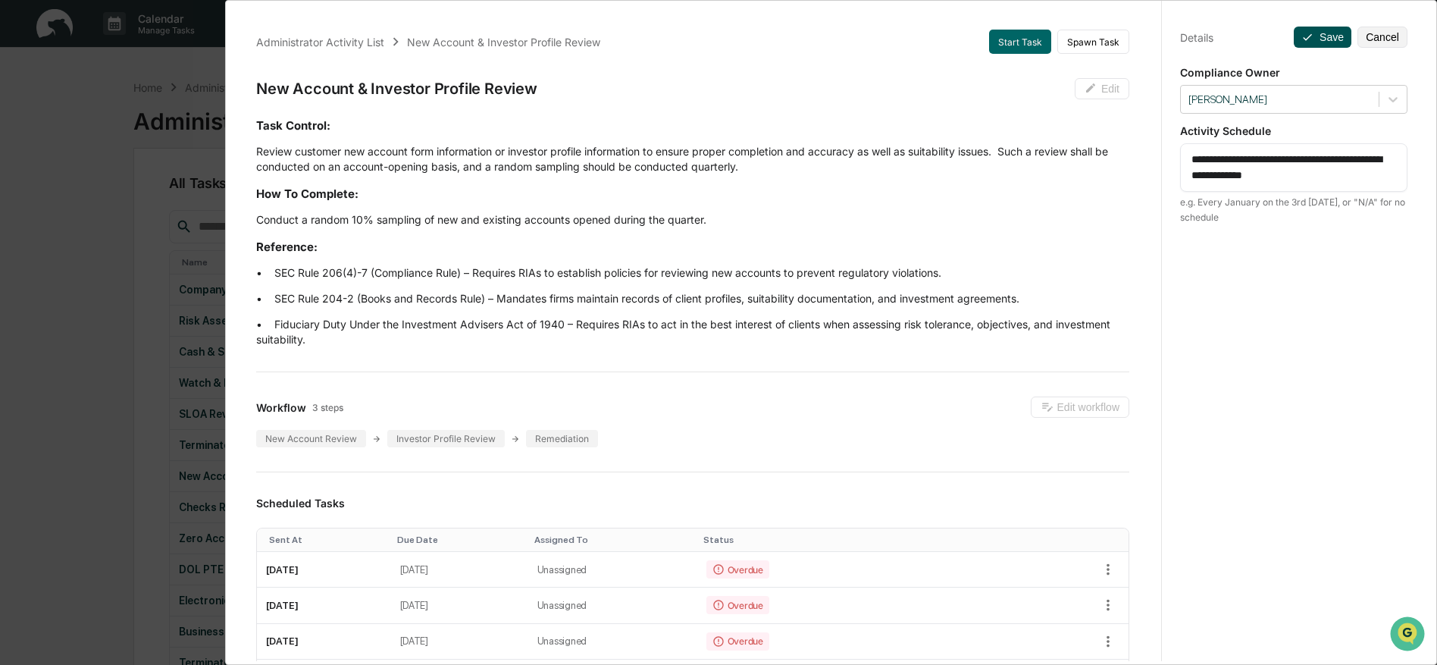
click at [1310, 36] on icon at bounding box center [1307, 37] width 9 height 7
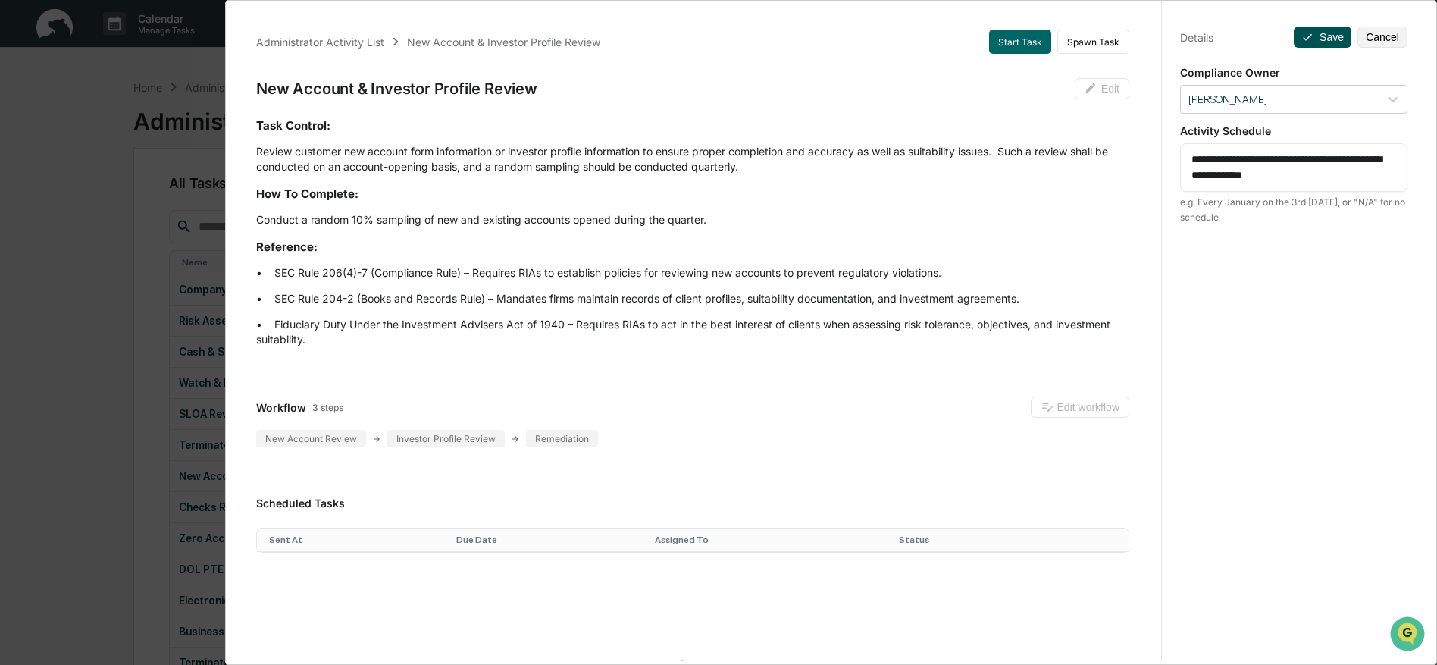
click at [1310, 36] on icon at bounding box center [1307, 37] width 9 height 7
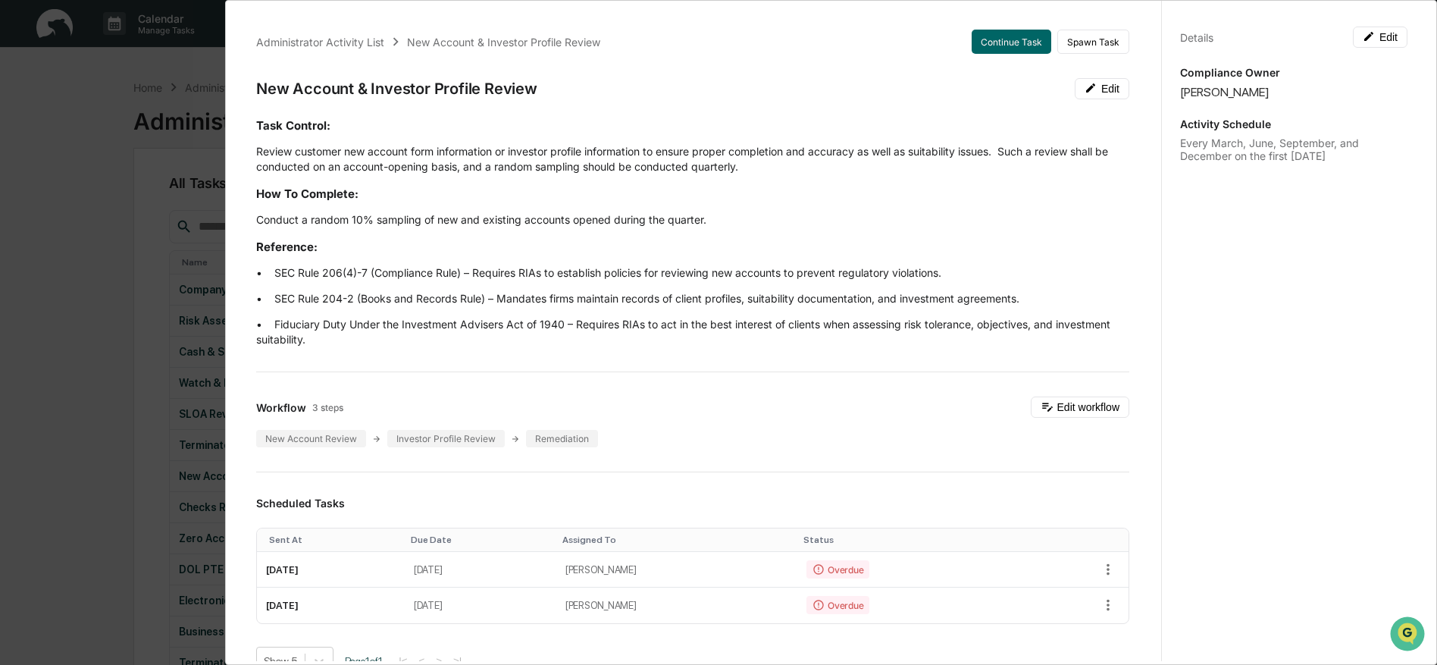
click at [1310, 37] on div "Details Edit" at bounding box center [1293, 37] width 227 height 21
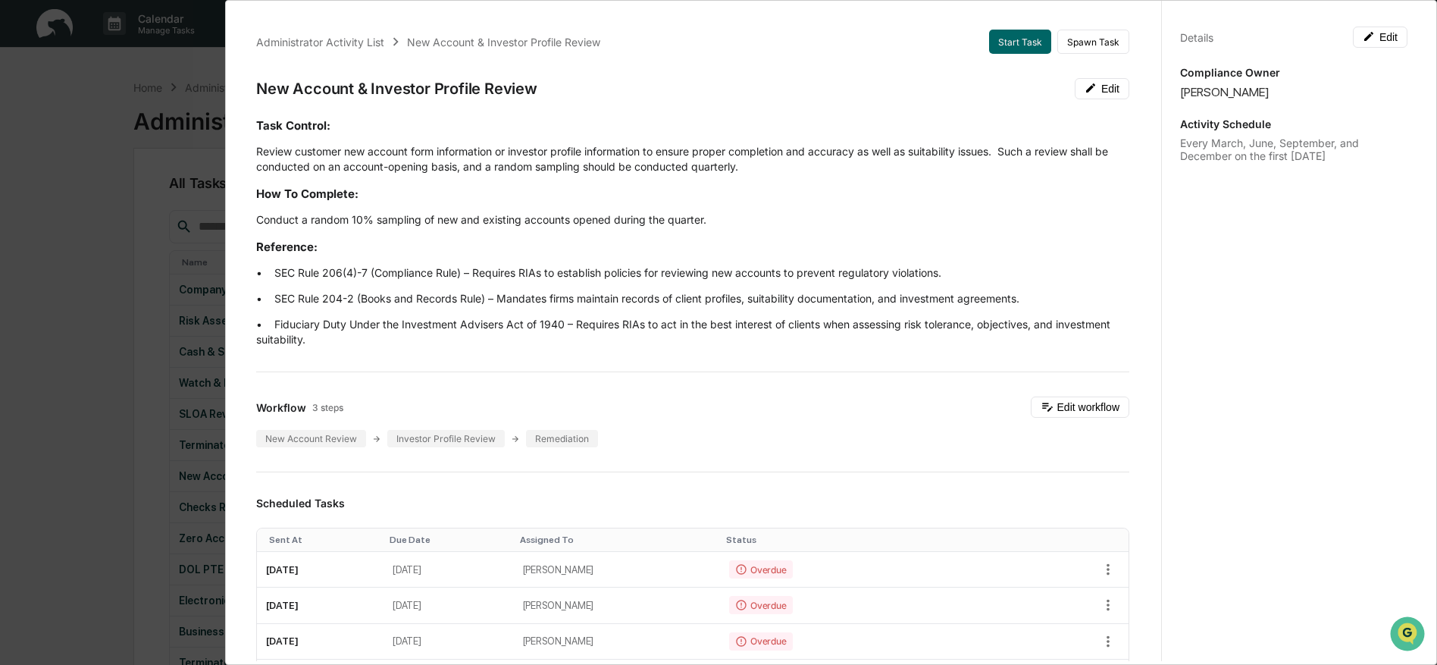
click at [141, 164] on div "Administrator Activity List New Account & Investor Profile Review Start Task Sp…" at bounding box center [718, 332] width 1437 height 665
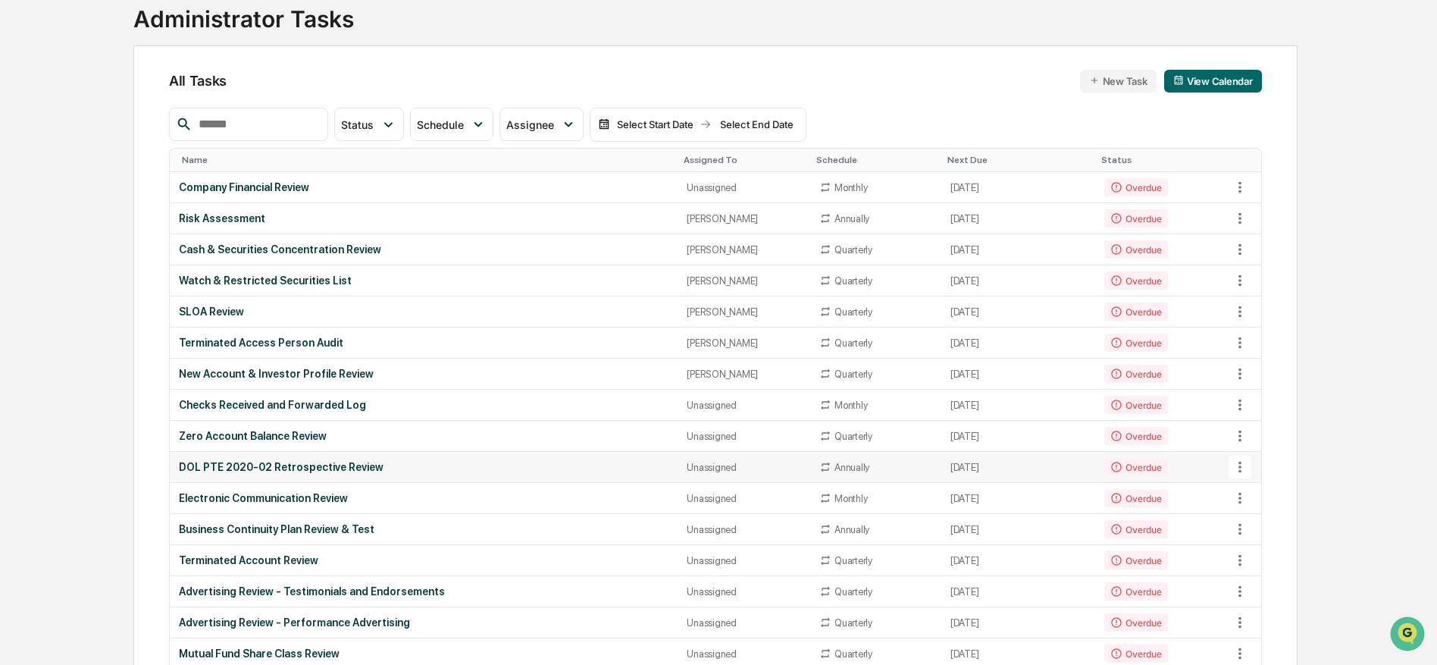
scroll to position [114, 0]
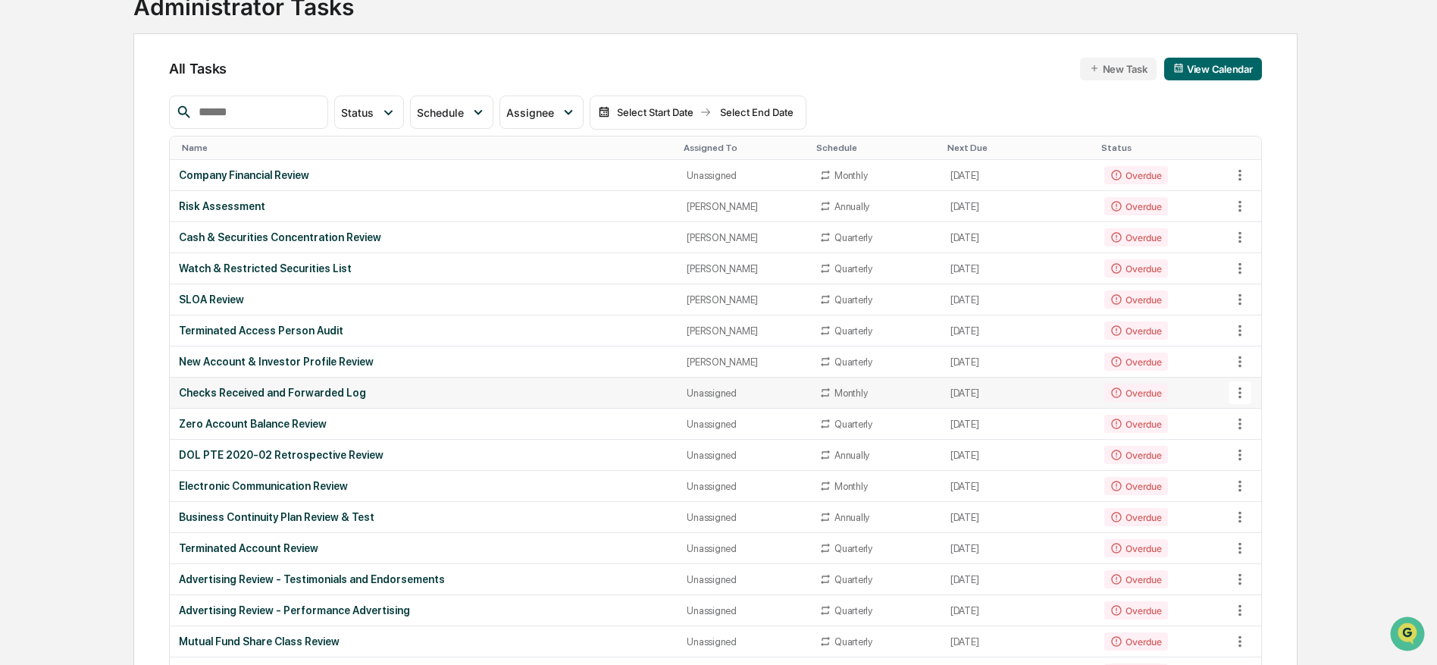
click at [1235, 397] on icon at bounding box center [1240, 392] width 17 height 17
click at [728, 432] on div at bounding box center [718, 332] width 1437 height 665
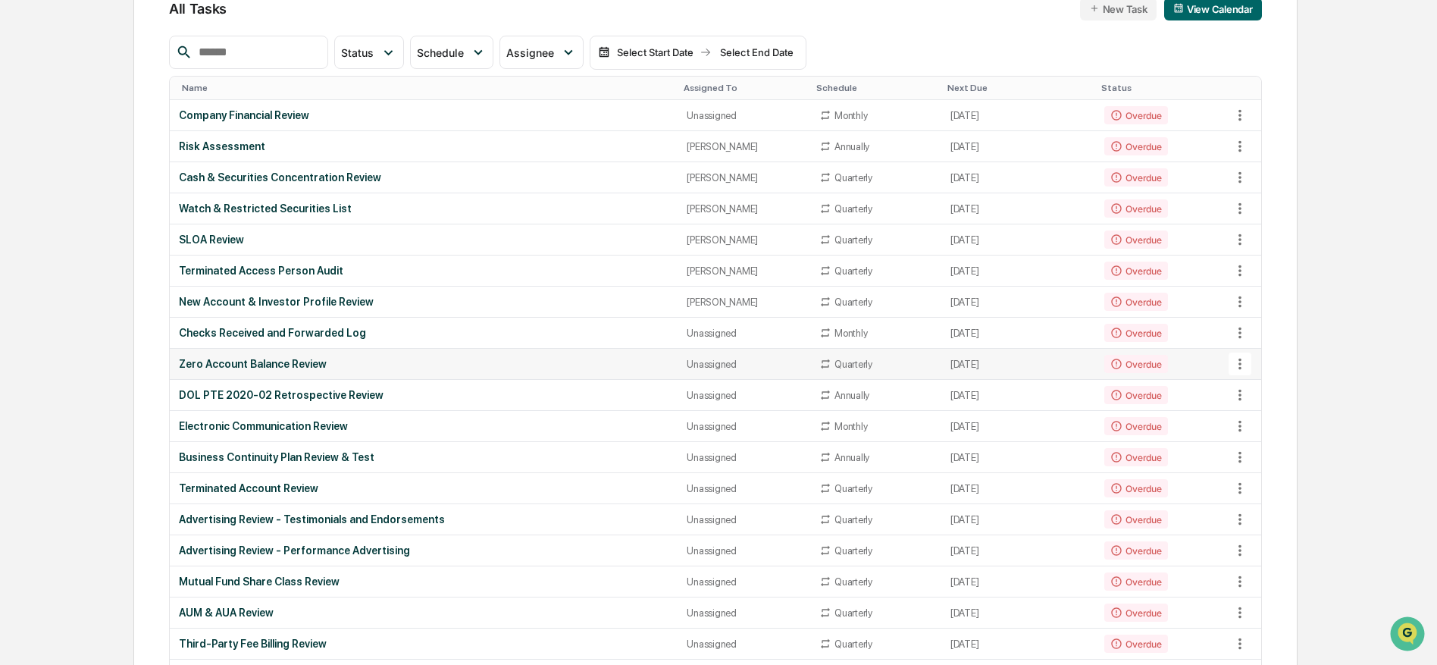
scroll to position [175, 0]
click at [1244, 521] on icon at bounding box center [1240, 518] width 17 height 17
click at [1262, 549] on li "View Task" at bounding box center [1292, 548] width 121 height 28
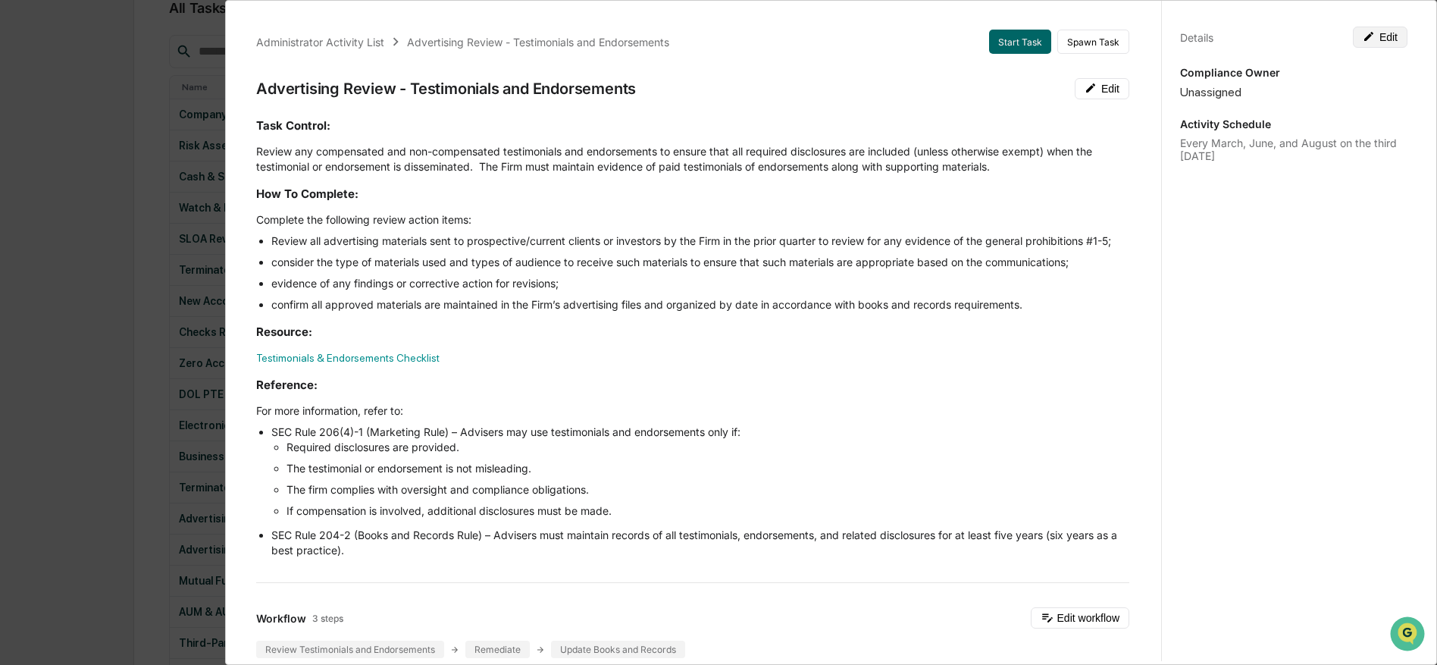
click at [1383, 36] on button "Edit" at bounding box center [1380, 37] width 55 height 21
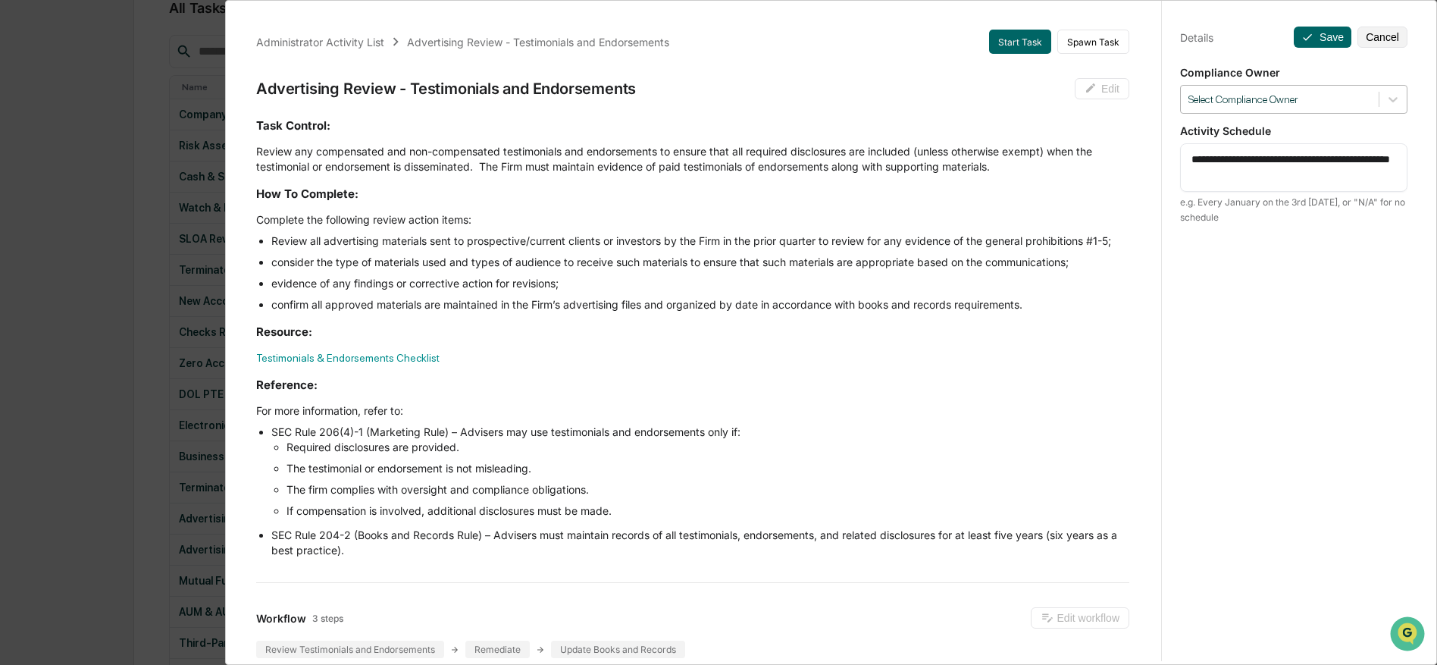
click at [1326, 89] on div "Select Compliance Owner" at bounding box center [1280, 99] width 198 height 20
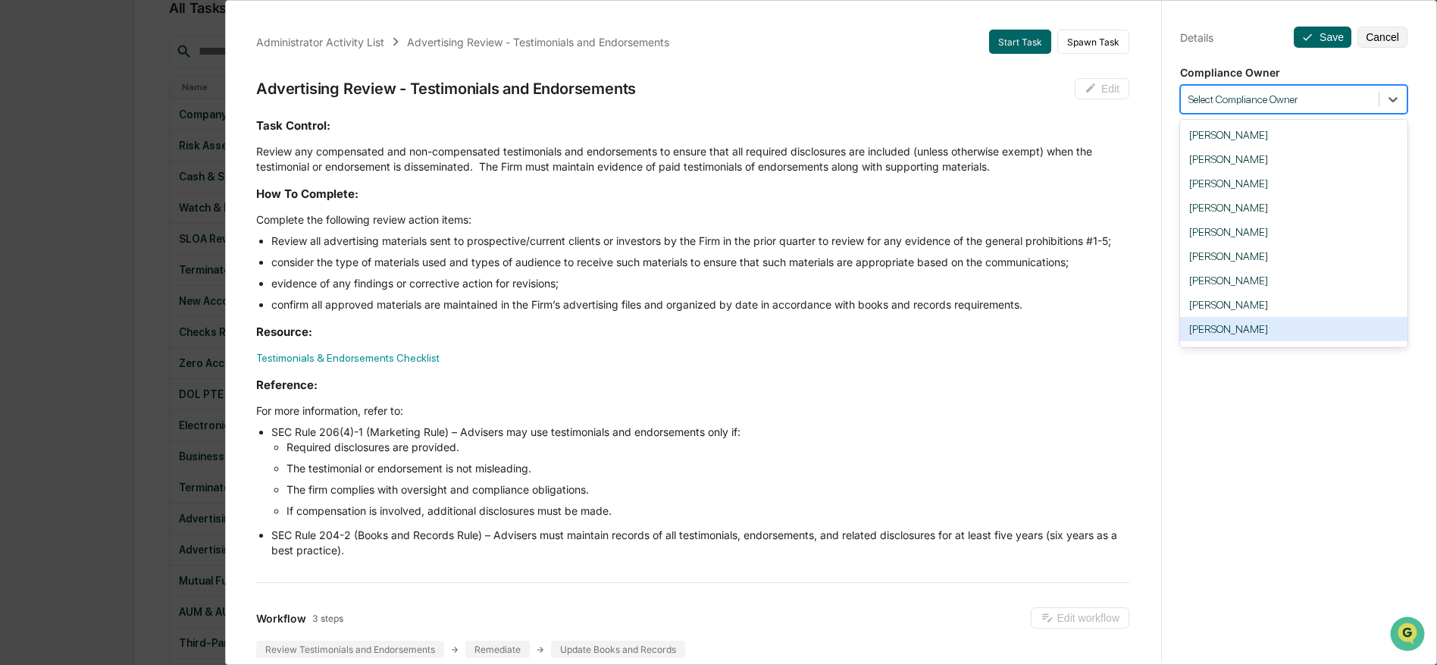
click at [1263, 330] on div "[PERSON_NAME]" at bounding box center [1293, 329] width 227 height 24
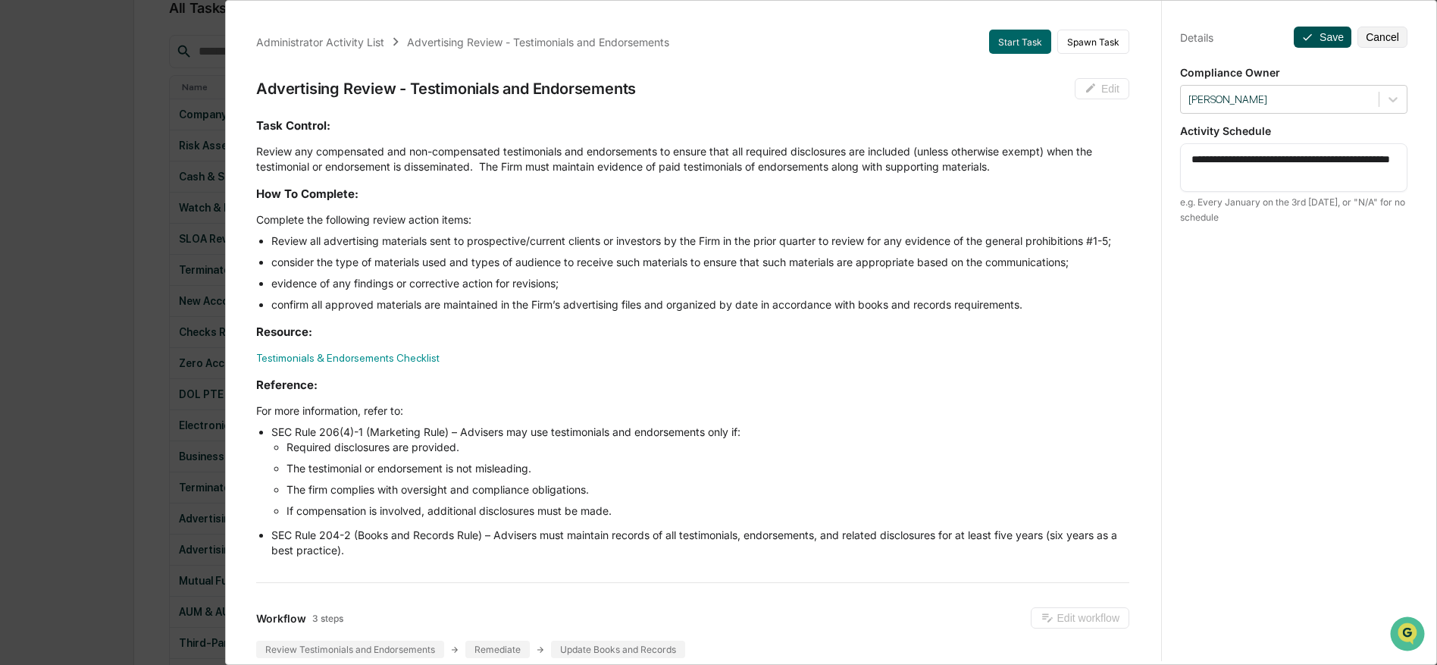
click at [1307, 35] on icon at bounding box center [1307, 37] width 12 height 12
click at [1313, 39] on button "Save" at bounding box center [1323, 37] width 58 height 21
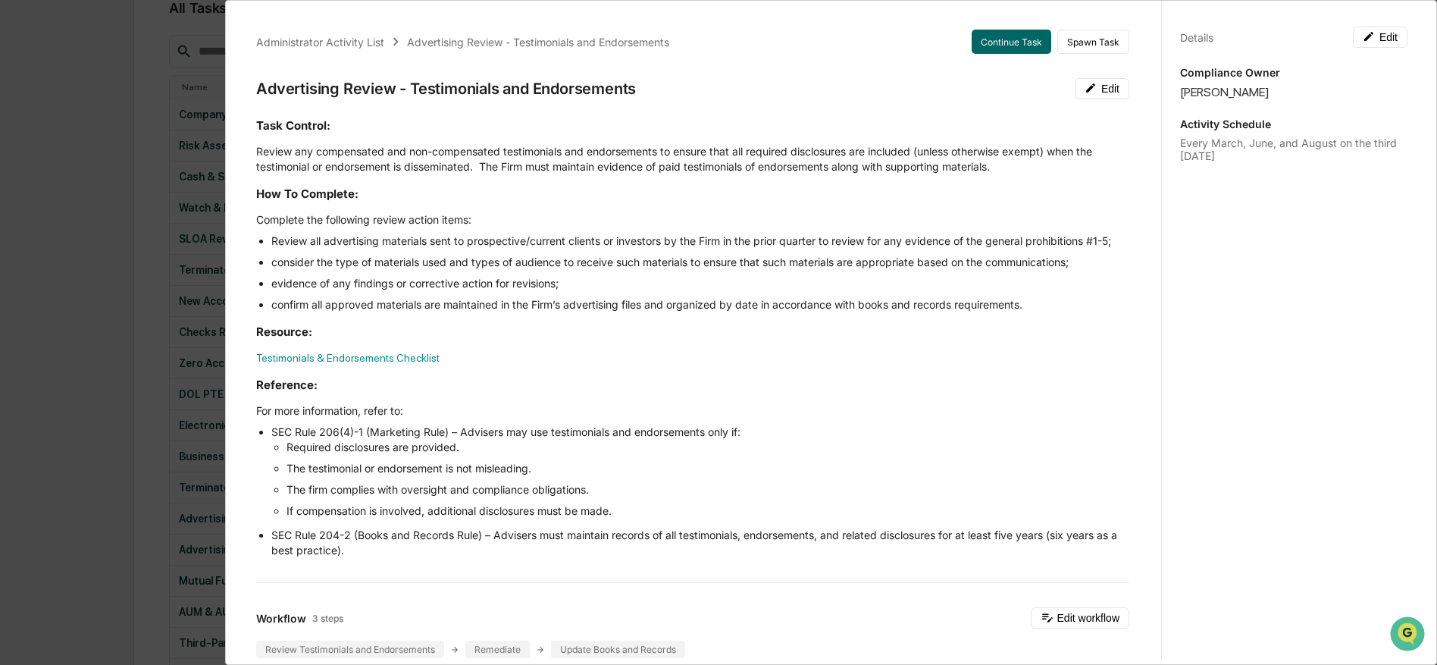
click at [1306, 37] on div "Details Edit" at bounding box center [1293, 37] width 227 height 21
click at [62, 232] on div "Administrator Activity List Advertising Review - Testimonials and Endorsements …" at bounding box center [718, 332] width 1437 height 665
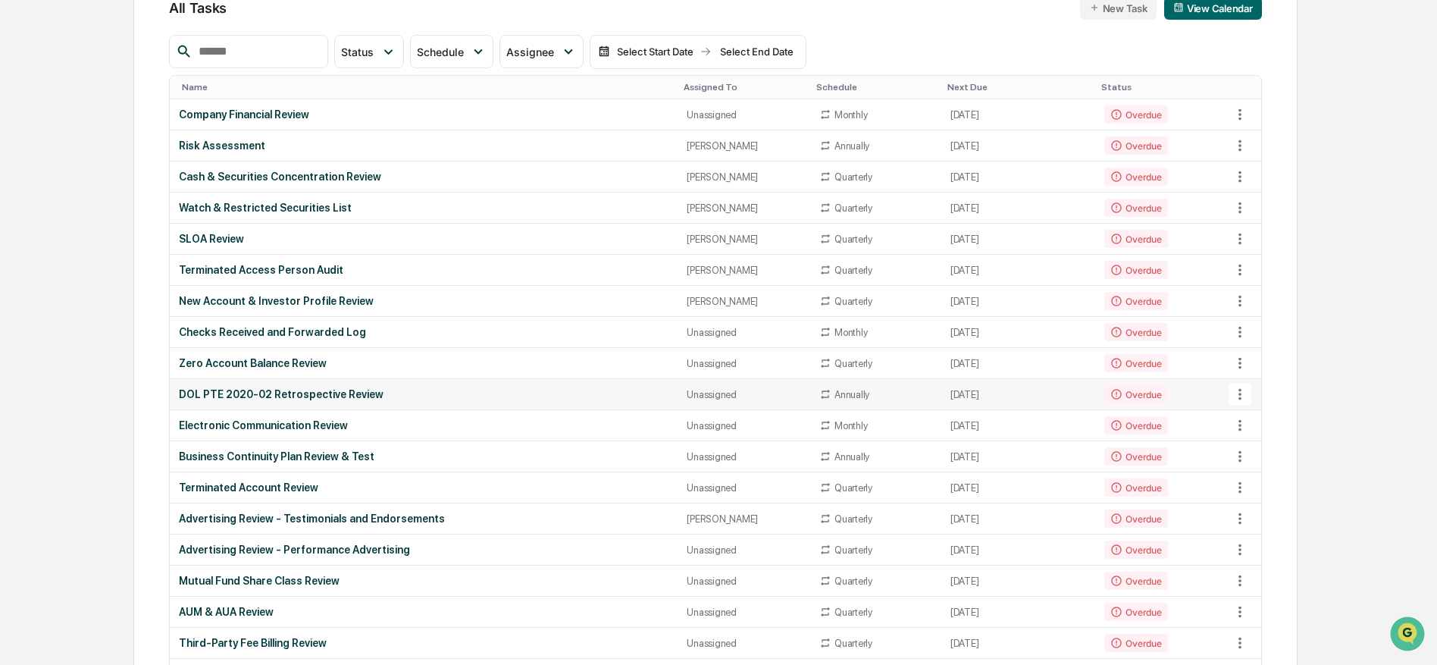
click at [1236, 397] on icon at bounding box center [1240, 394] width 17 height 17
click at [1260, 423] on li "View Task" at bounding box center [1292, 423] width 121 height 28
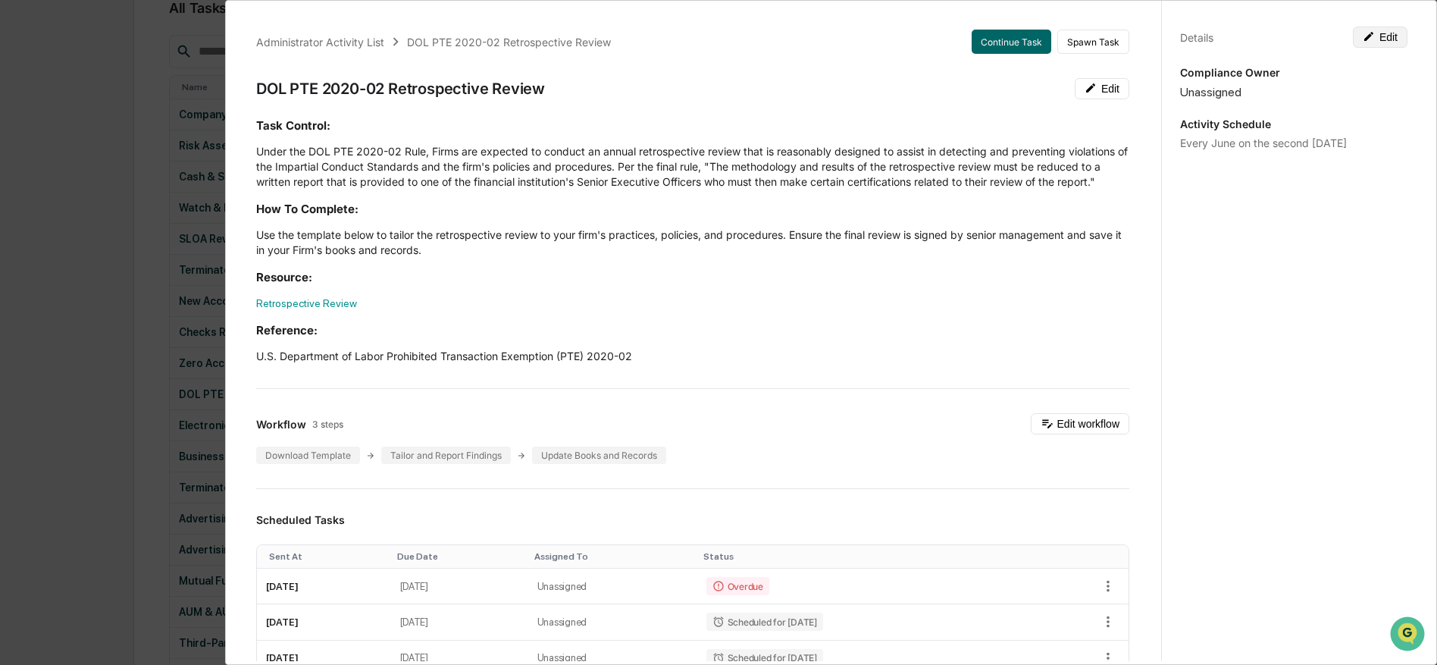
click at [1378, 36] on button "Edit" at bounding box center [1380, 37] width 55 height 21
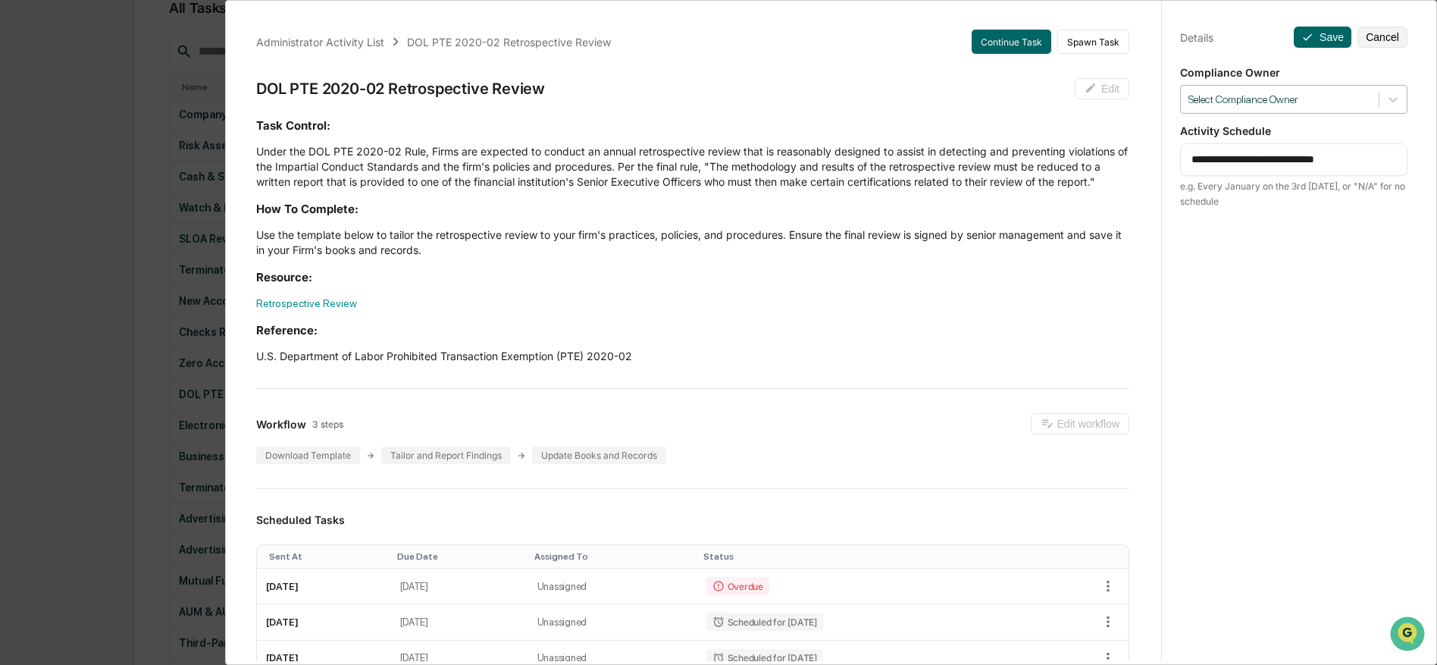
click at [1273, 94] on div at bounding box center [1279, 99] width 183 height 14
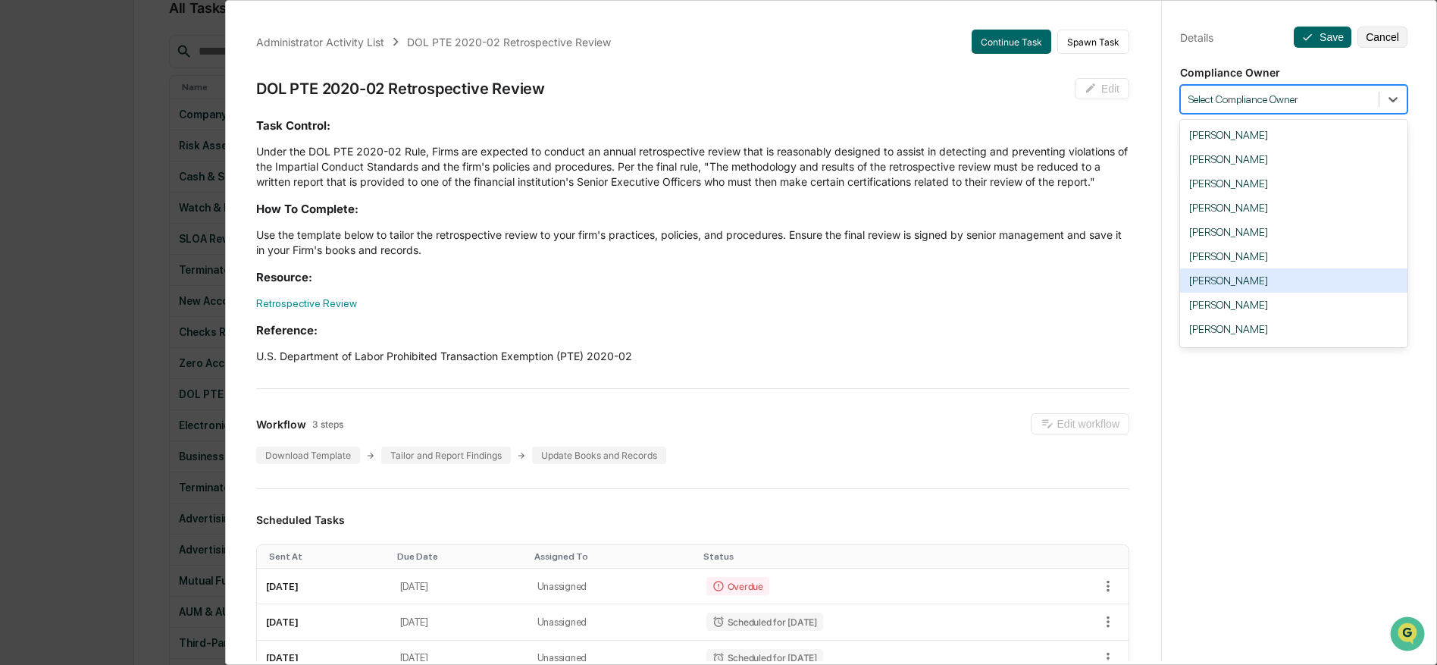
click at [1293, 293] on div "[PERSON_NAME]" at bounding box center [1293, 280] width 227 height 24
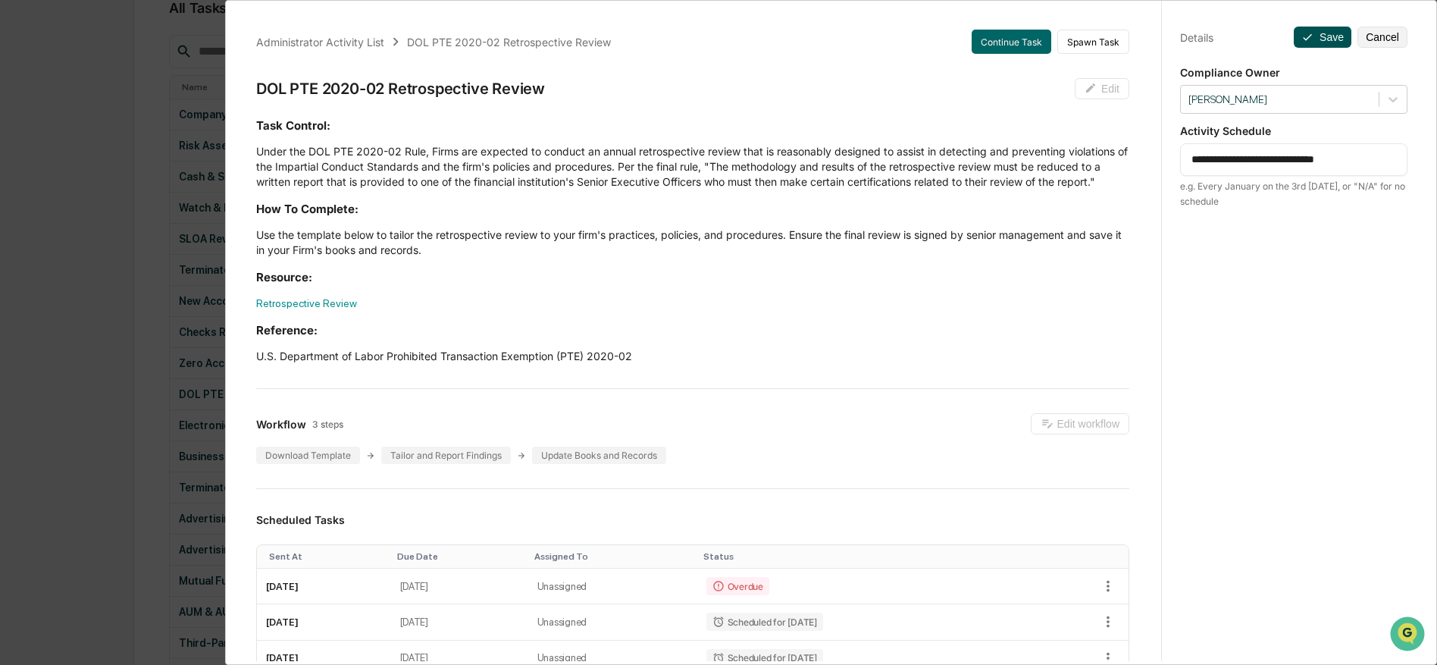
click at [1320, 33] on button "Save" at bounding box center [1323, 37] width 58 height 21
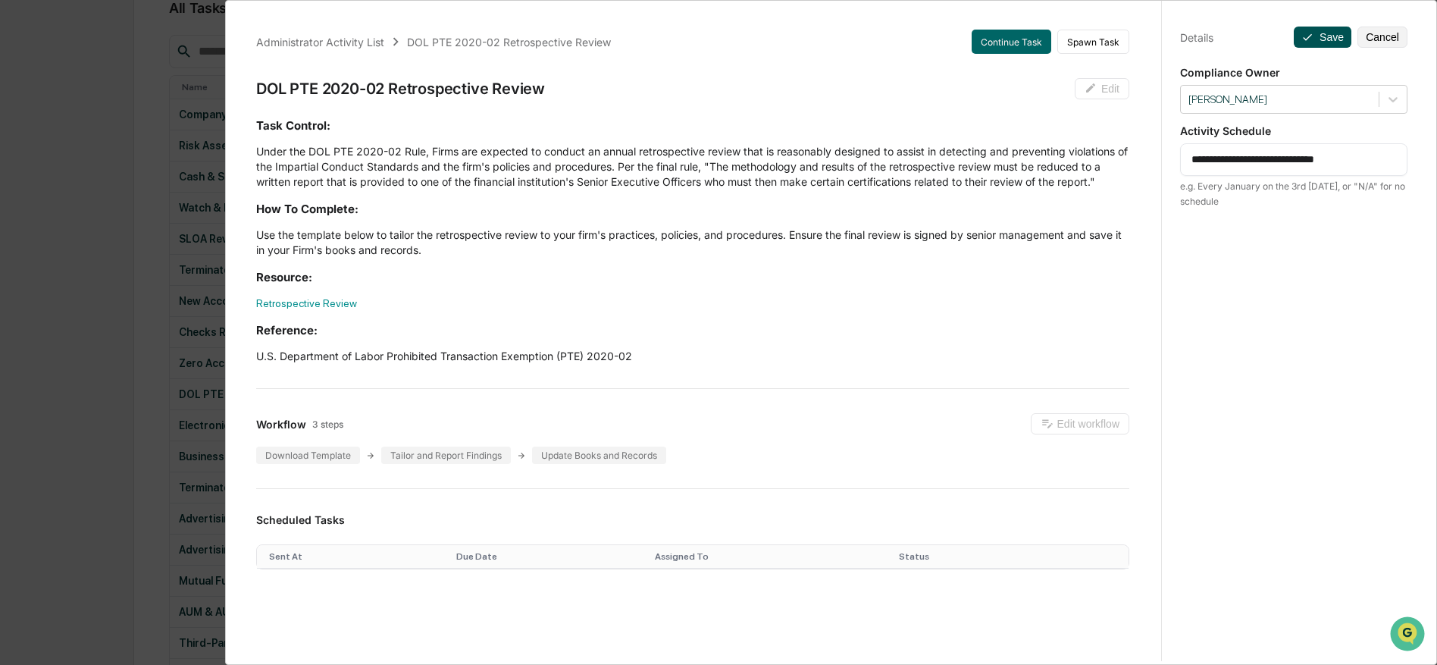
click at [1301, 39] on icon at bounding box center [1307, 37] width 12 height 12
click at [1309, 38] on icon at bounding box center [1307, 37] width 12 height 12
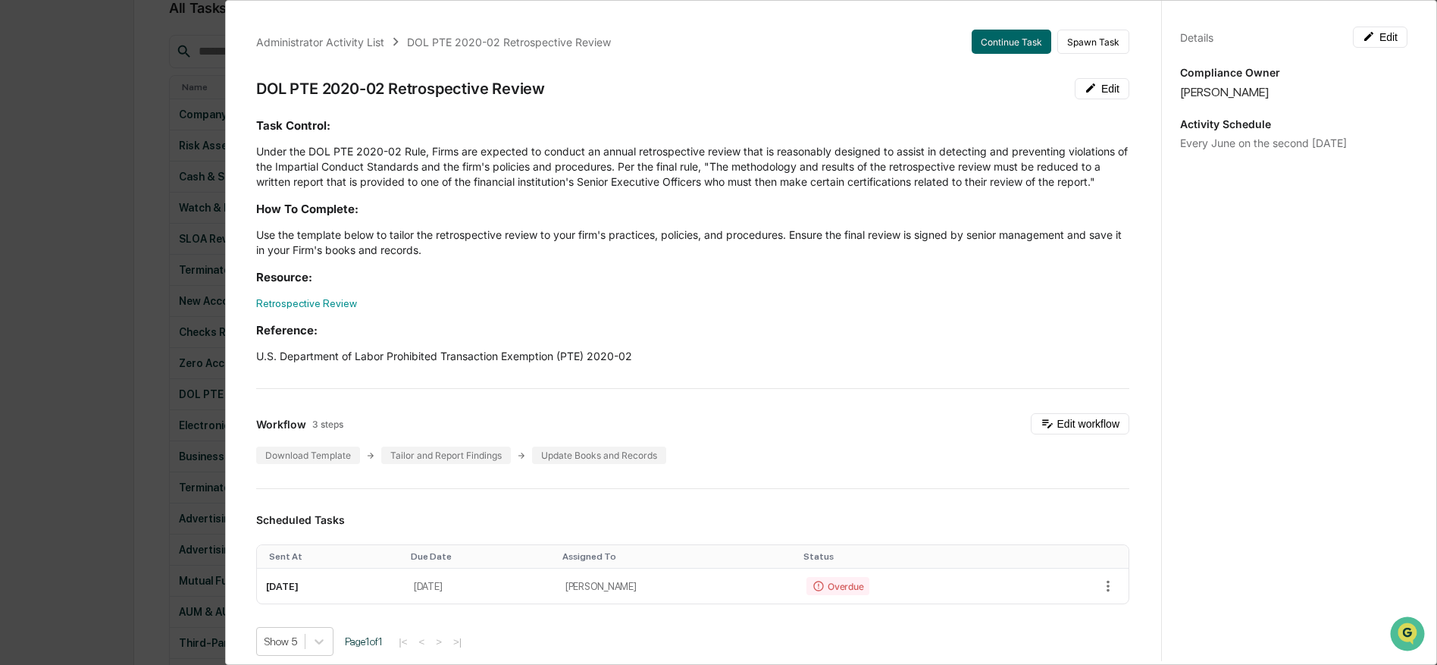
click at [141, 245] on div "Administrator Activity List DOL PTE 2020-02 Retrospective Review Continue Task …" at bounding box center [718, 332] width 1437 height 665
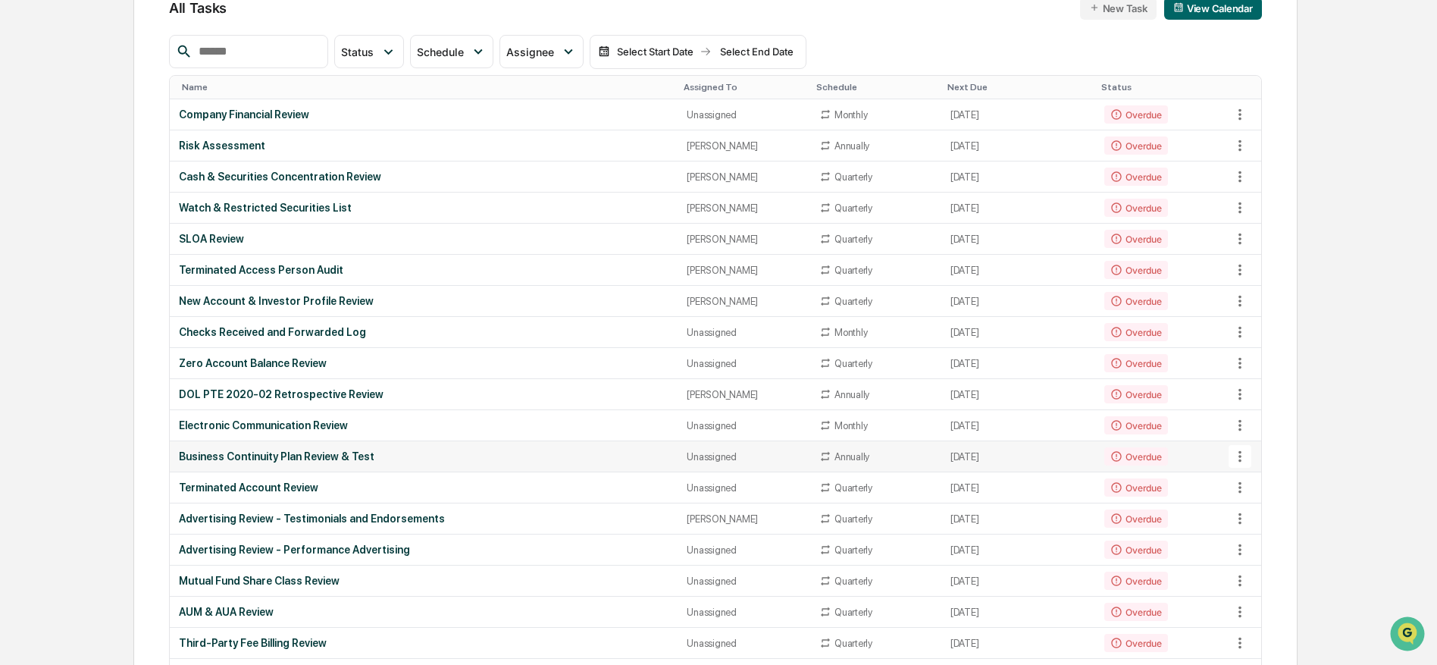
click at [1236, 460] on icon at bounding box center [1240, 456] width 17 height 17
click at [1259, 488] on li "View Task" at bounding box center [1292, 485] width 121 height 28
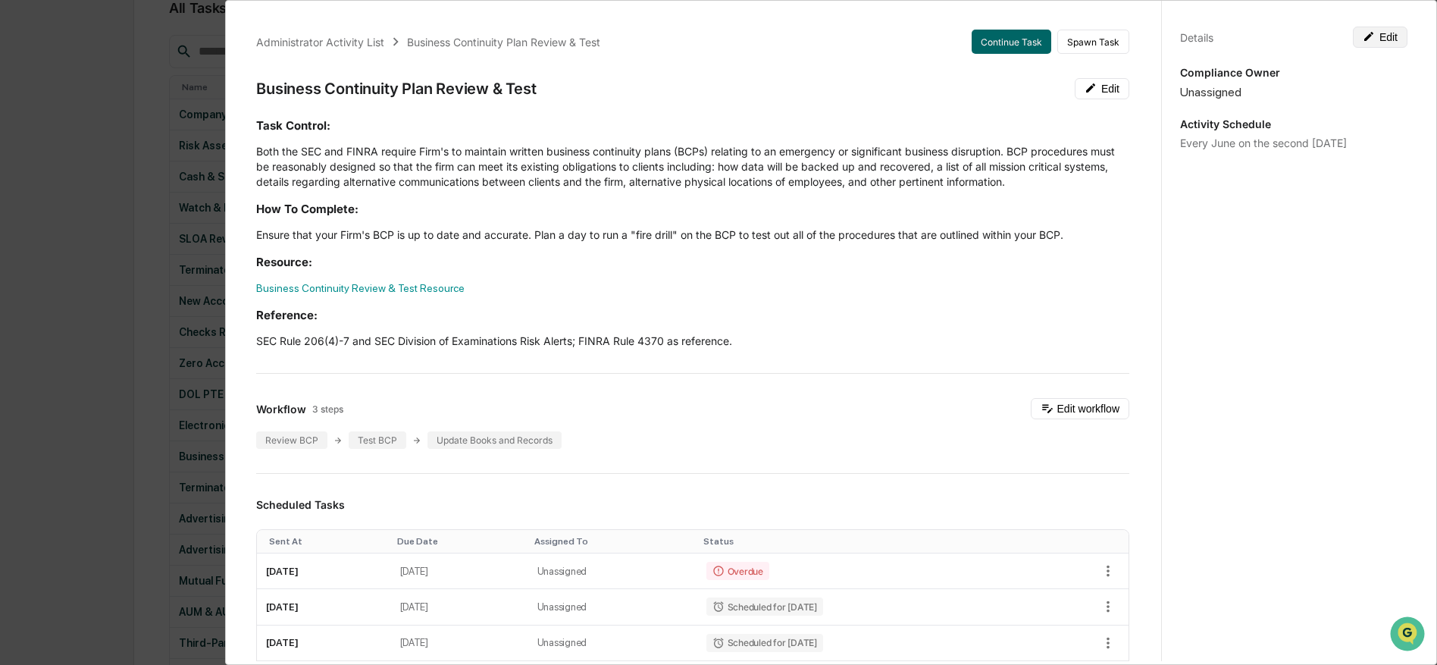
click at [1387, 38] on button "Edit" at bounding box center [1380, 37] width 55 height 21
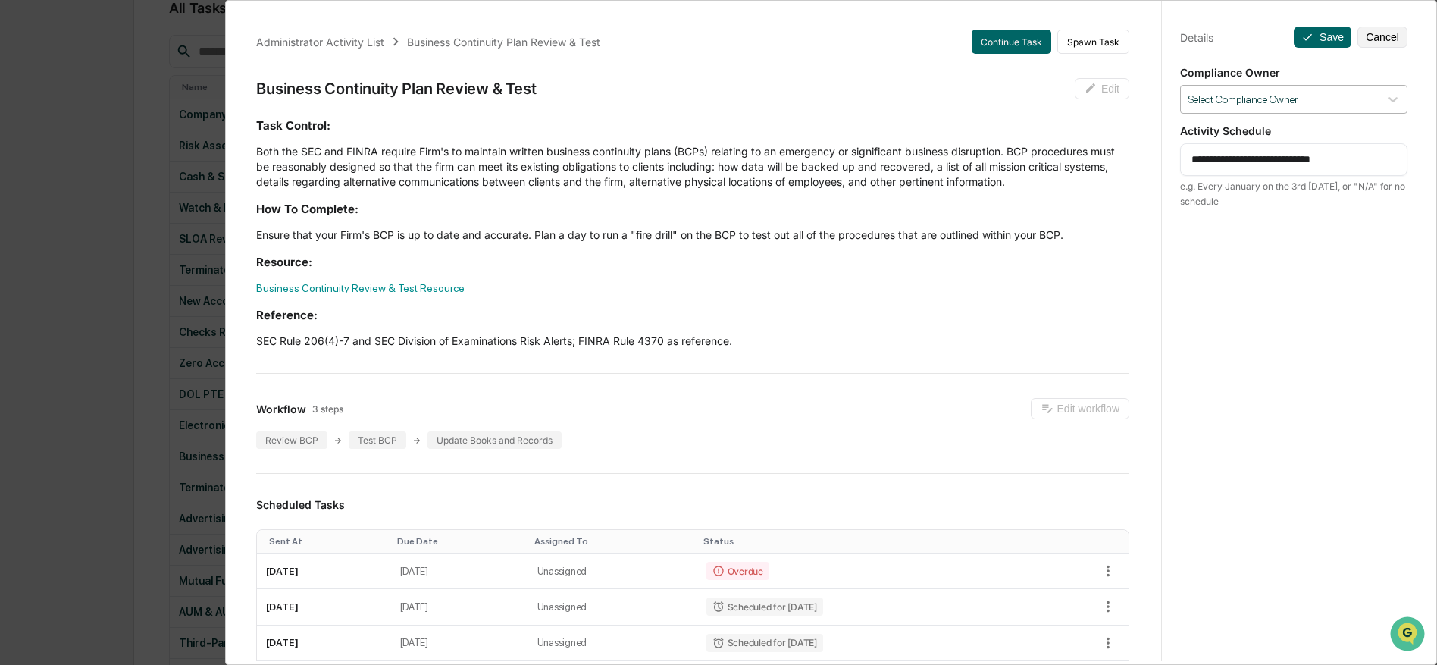
click at [1245, 111] on div "Select Compliance Owner" at bounding box center [1293, 99] width 227 height 29
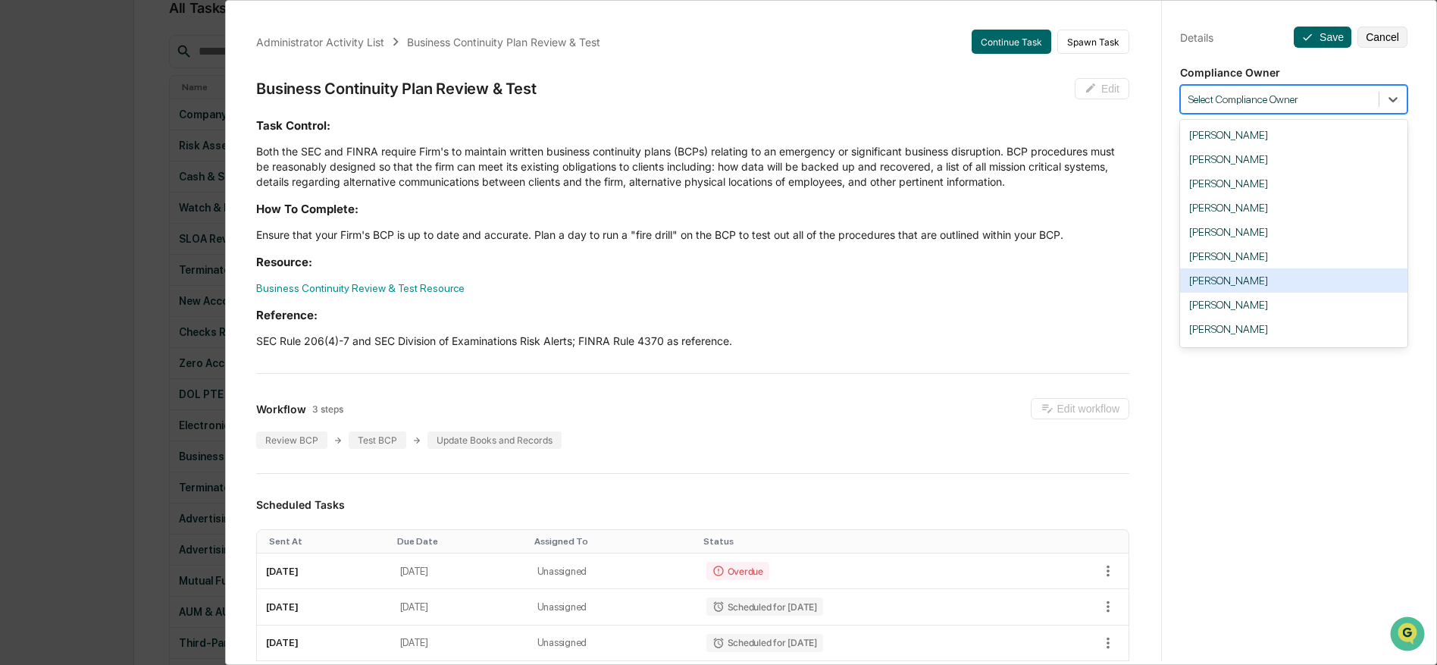
click at [1286, 277] on div "[PERSON_NAME]" at bounding box center [1293, 280] width 227 height 24
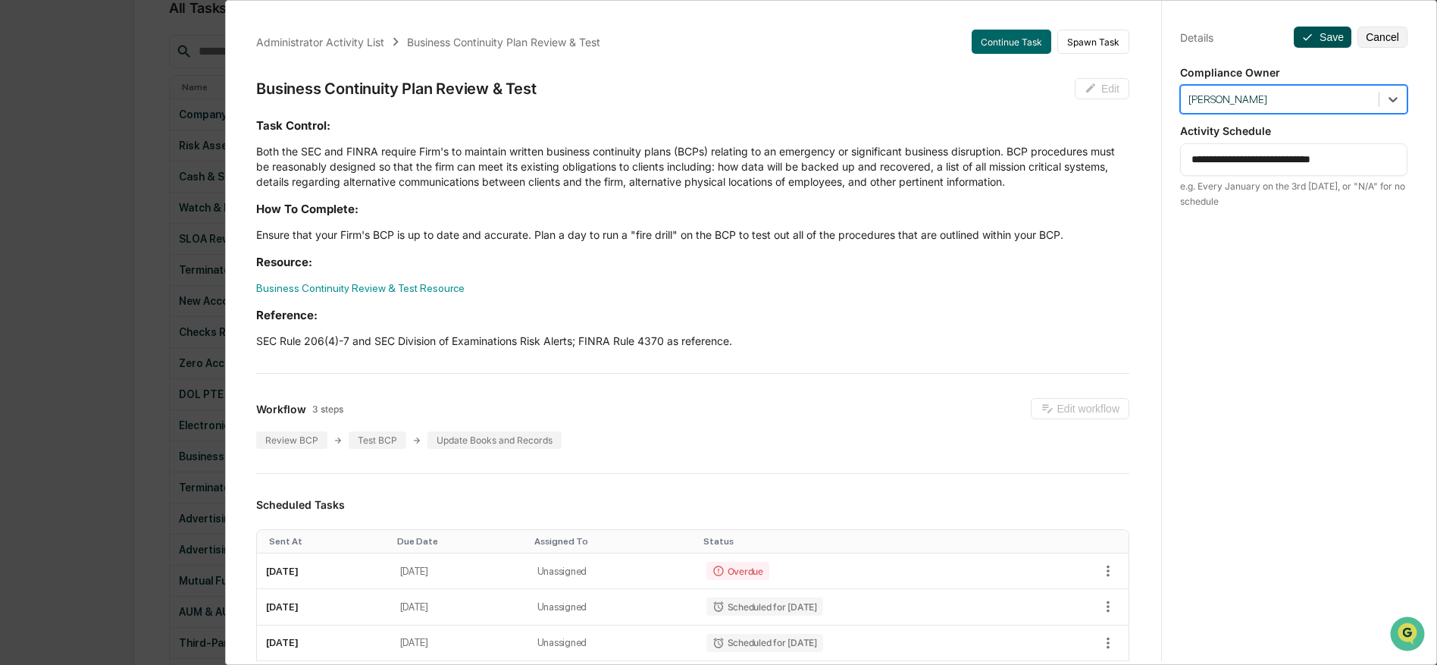
click at [1326, 34] on button "Save" at bounding box center [1323, 37] width 58 height 21
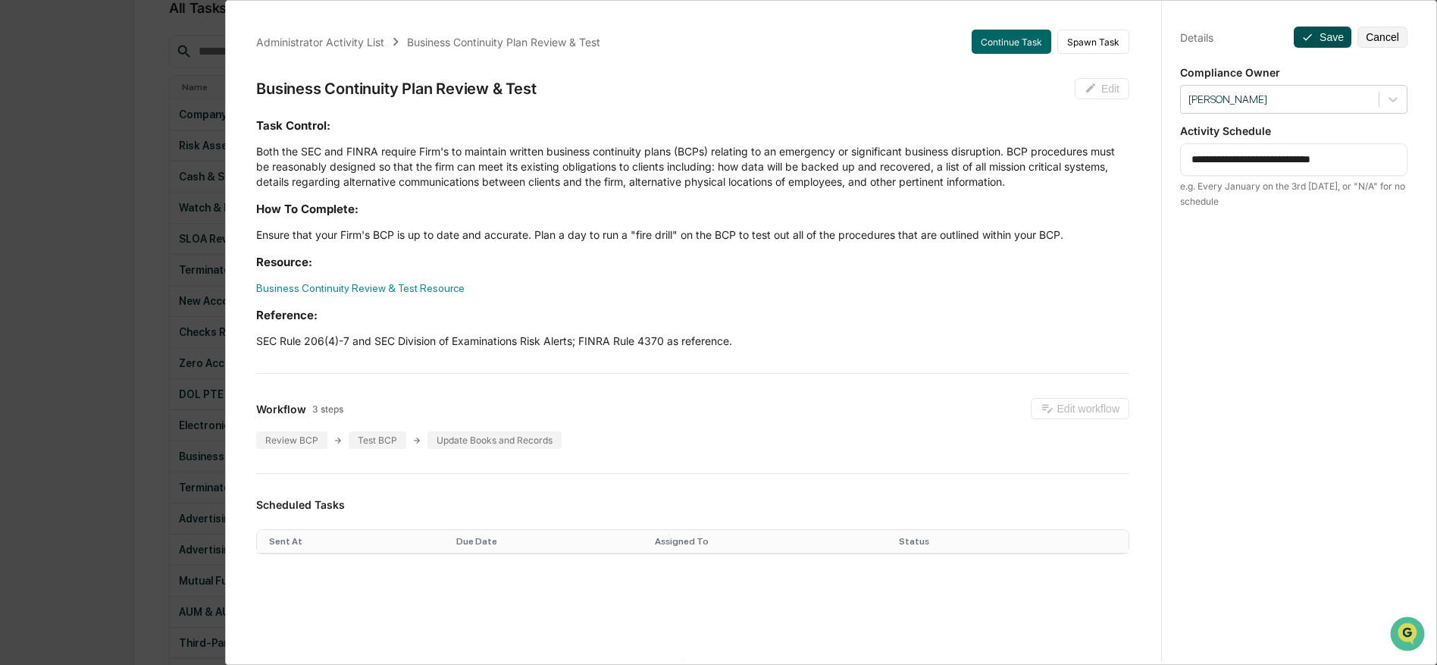
click at [1304, 36] on icon at bounding box center [1307, 37] width 12 height 12
click at [1322, 43] on button "Save" at bounding box center [1323, 37] width 58 height 21
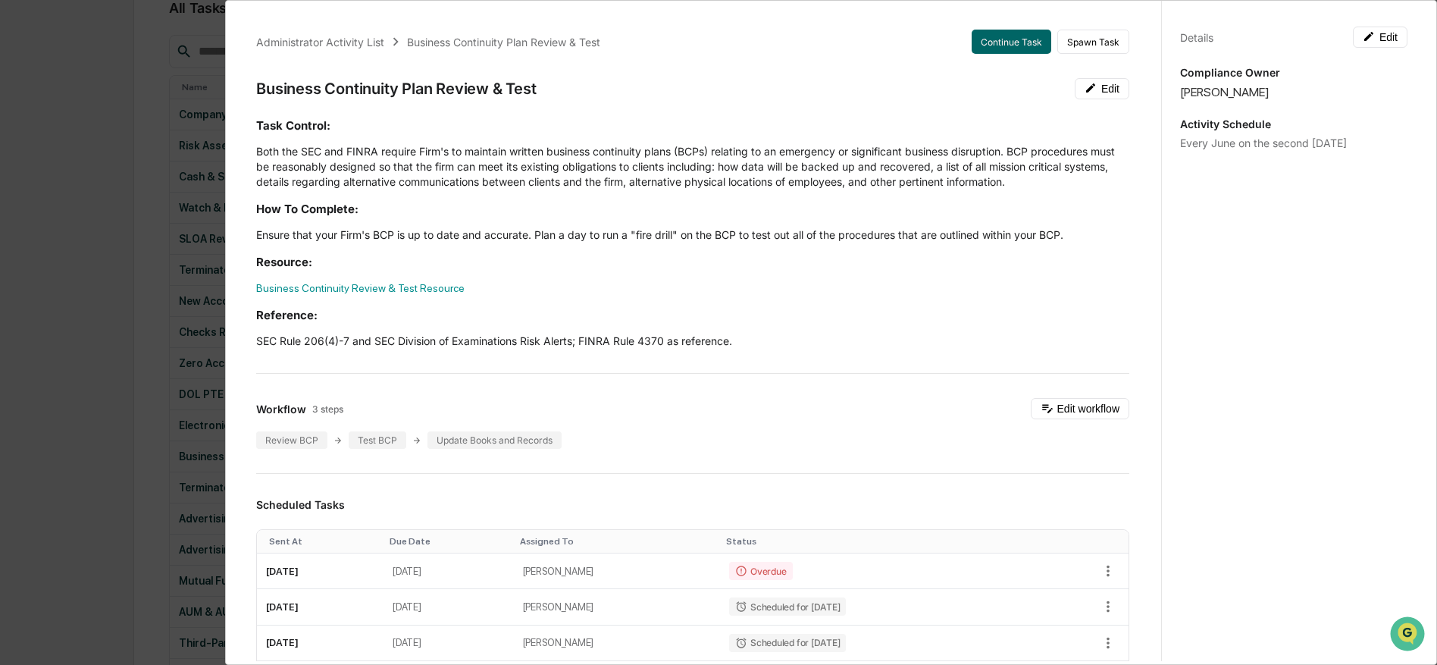
click at [108, 286] on div "Administrator Activity List Business Continuity Plan Review & Test Continue Tas…" at bounding box center [718, 332] width 1437 height 665
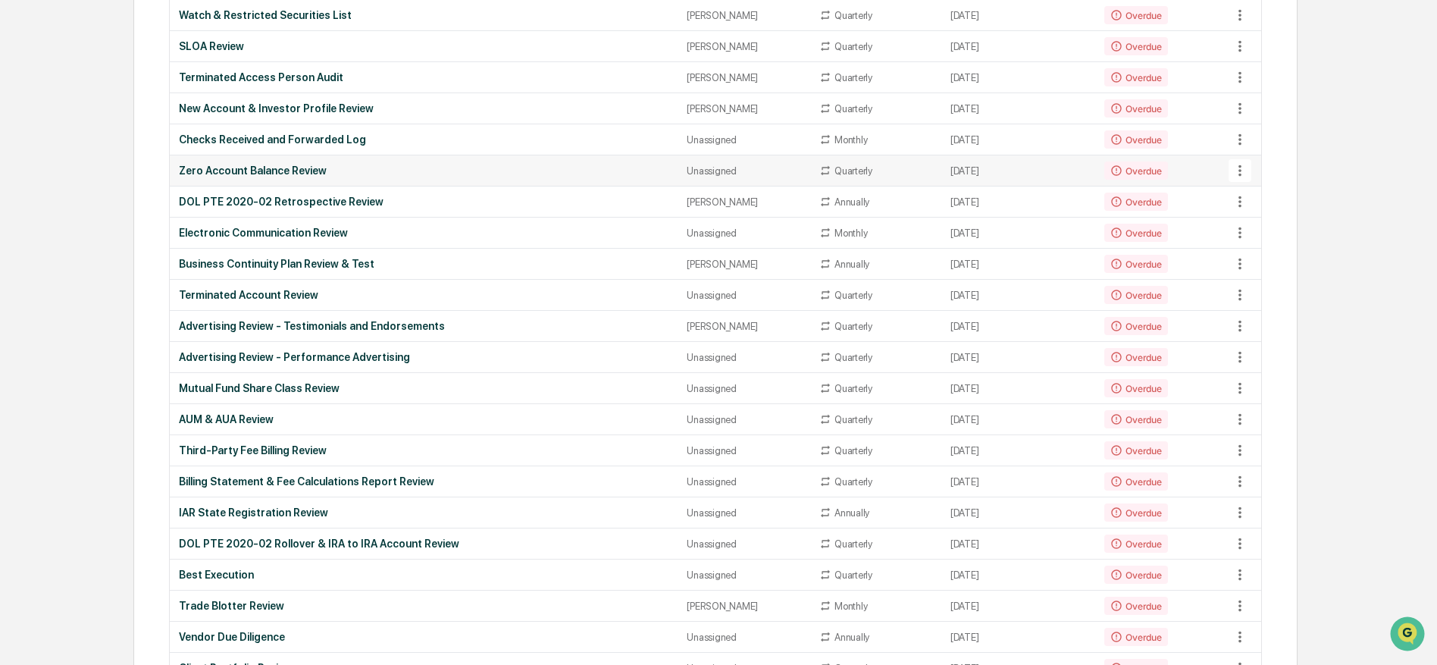
scroll to position [368, 0]
click at [1235, 359] on icon at bounding box center [1240, 356] width 17 height 17
click at [1263, 384] on li "View Task" at bounding box center [1292, 385] width 121 height 28
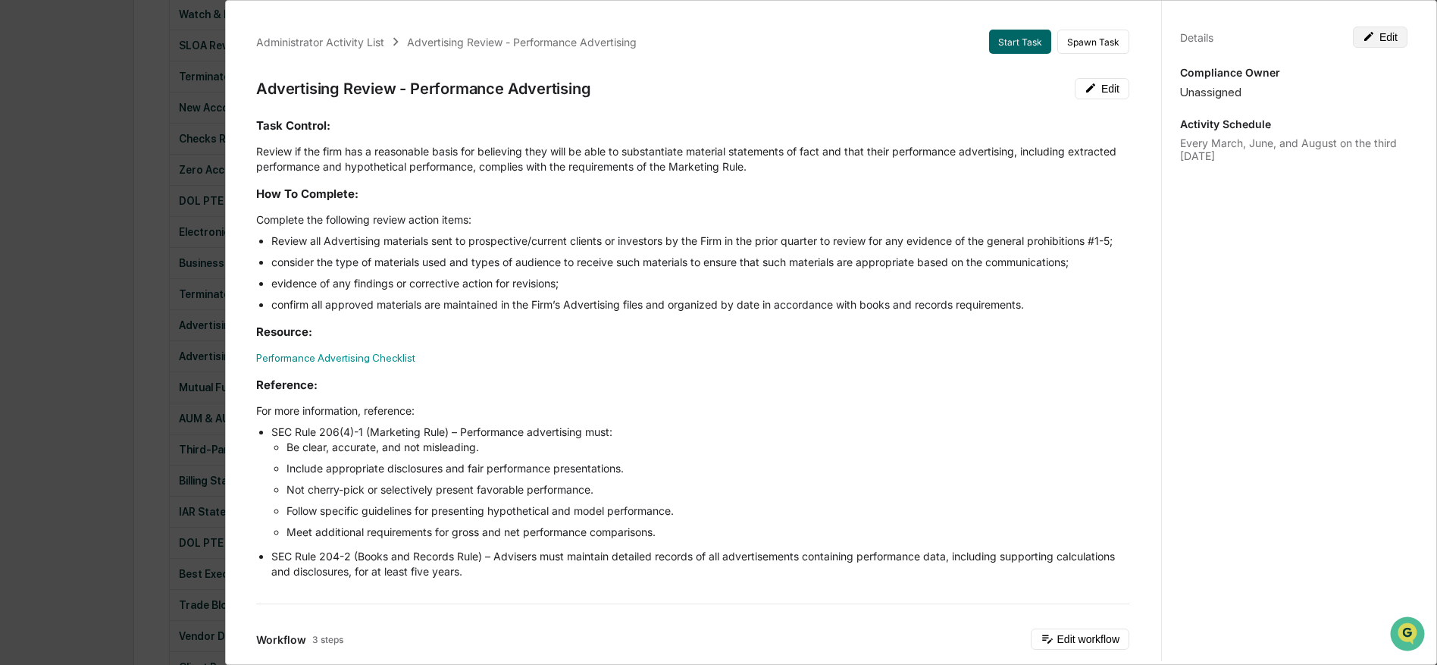
click at [1361, 38] on button "Edit" at bounding box center [1380, 37] width 55 height 21
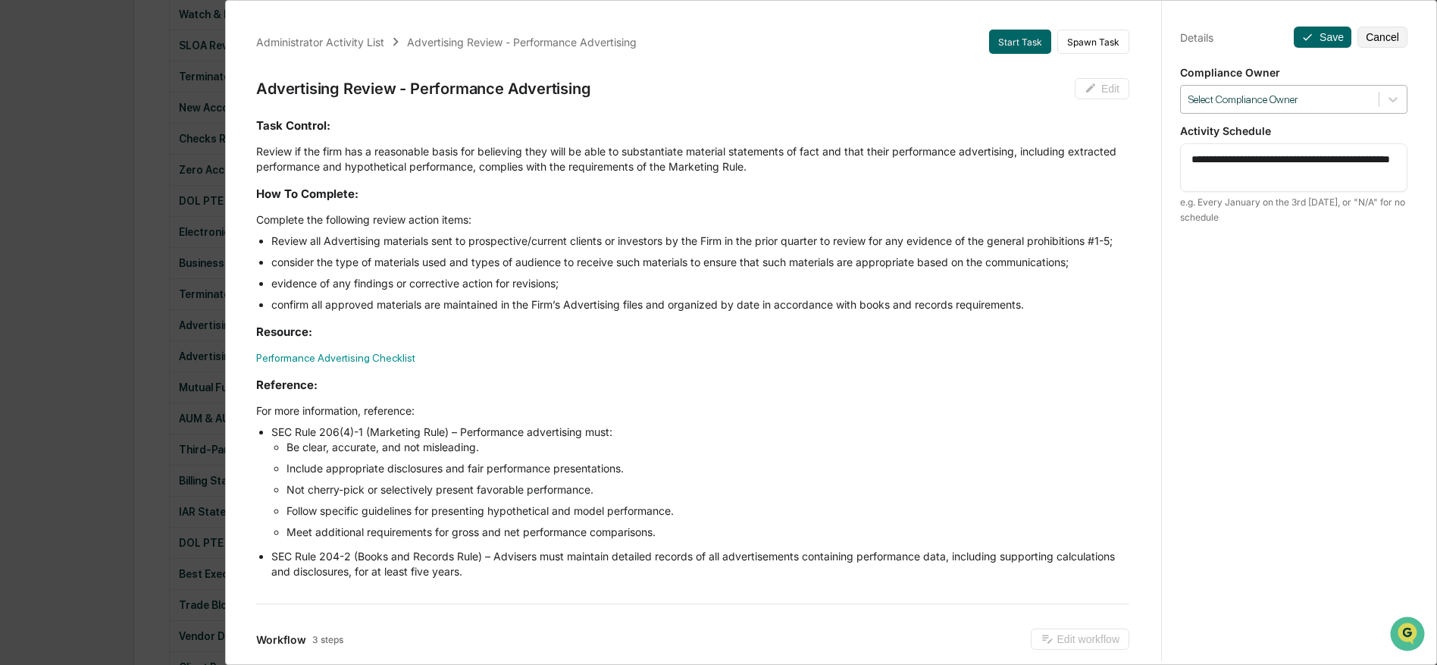
click at [1279, 86] on div "Select Compliance Owner" at bounding box center [1293, 99] width 227 height 29
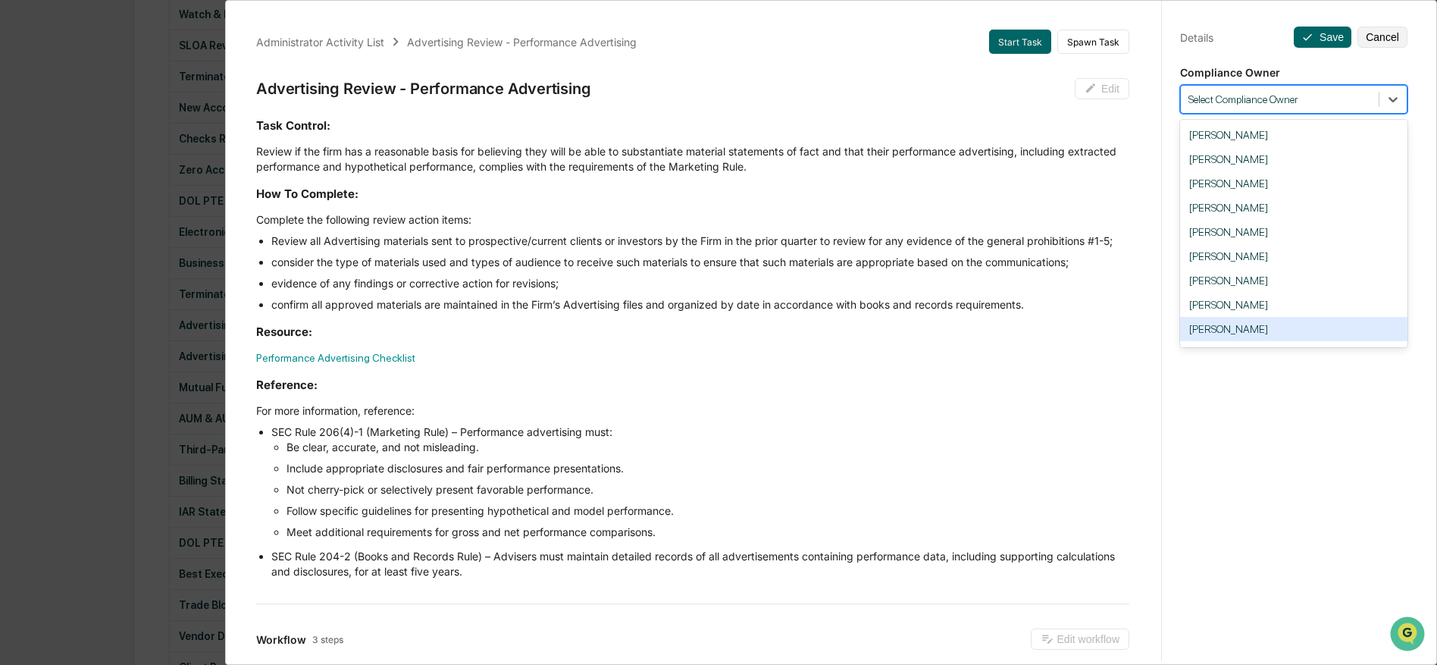
click at [1267, 340] on div "[PERSON_NAME]" at bounding box center [1293, 329] width 227 height 24
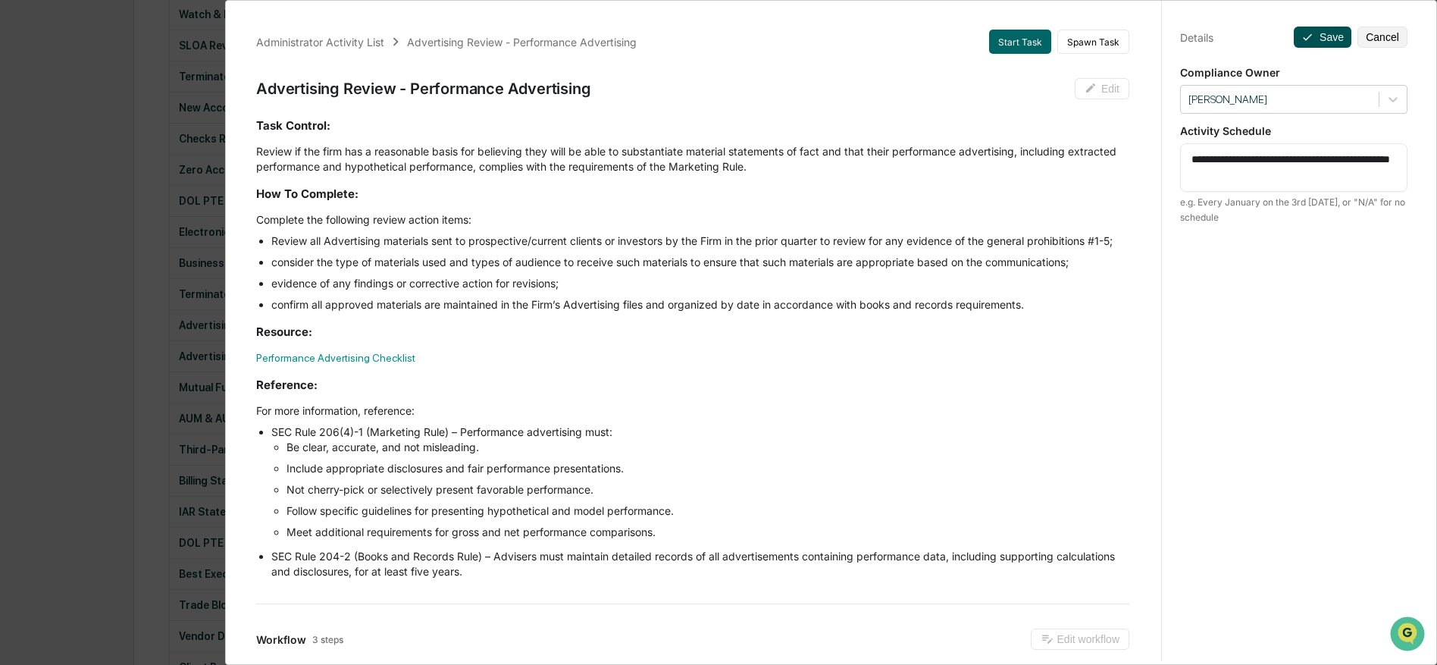
click at [1310, 36] on icon at bounding box center [1307, 37] width 12 height 12
click at [1310, 37] on icon at bounding box center [1307, 37] width 12 height 12
click at [1315, 41] on button "Save" at bounding box center [1323, 37] width 58 height 21
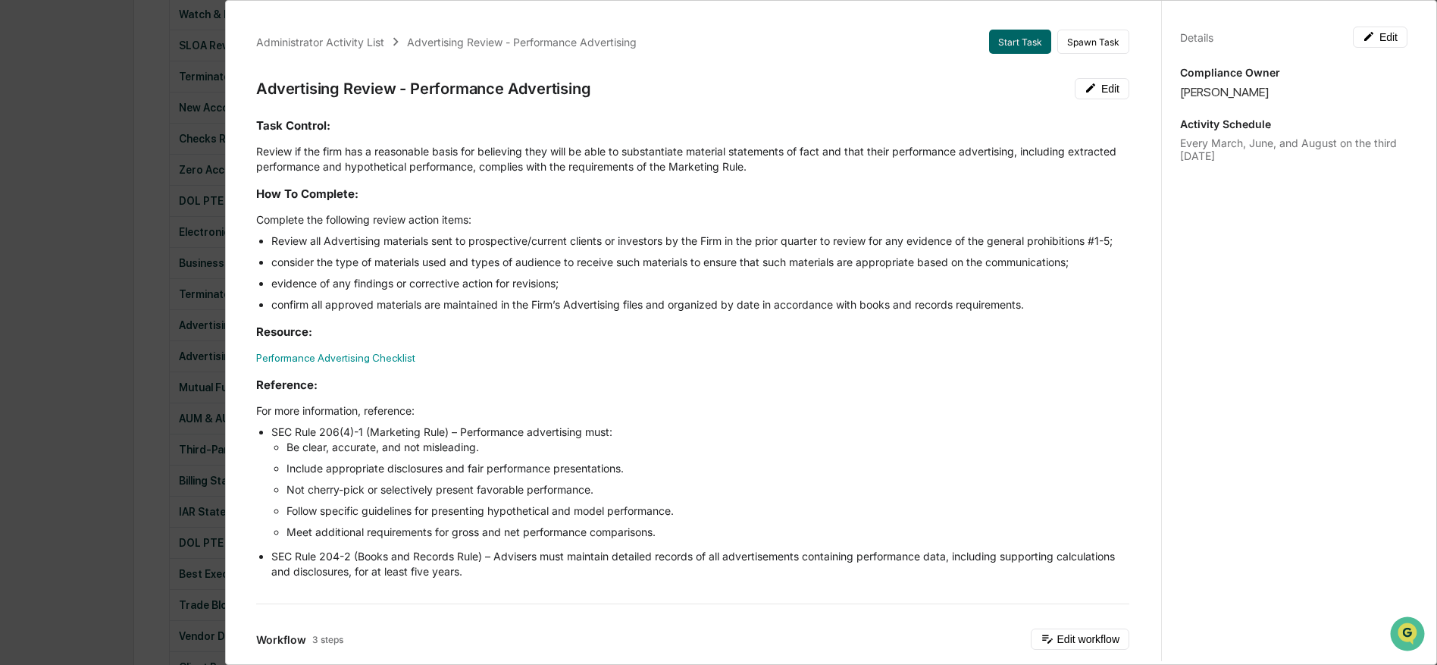
click at [188, 474] on div "Administrator Activity List Advertising Review - Performance Advertising Start …" at bounding box center [718, 332] width 1437 height 665
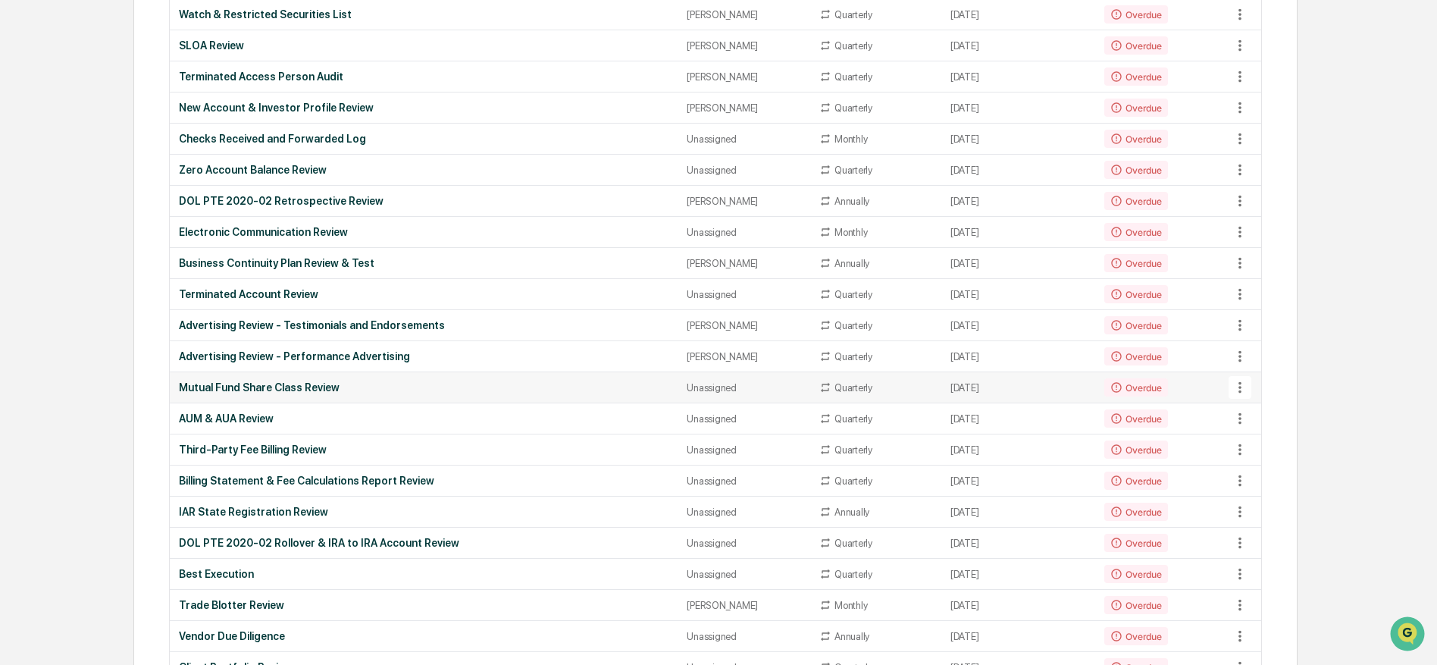
click at [1239, 389] on icon at bounding box center [1239, 387] width 3 height 11
click at [1263, 415] on li "View Task" at bounding box center [1292, 416] width 121 height 28
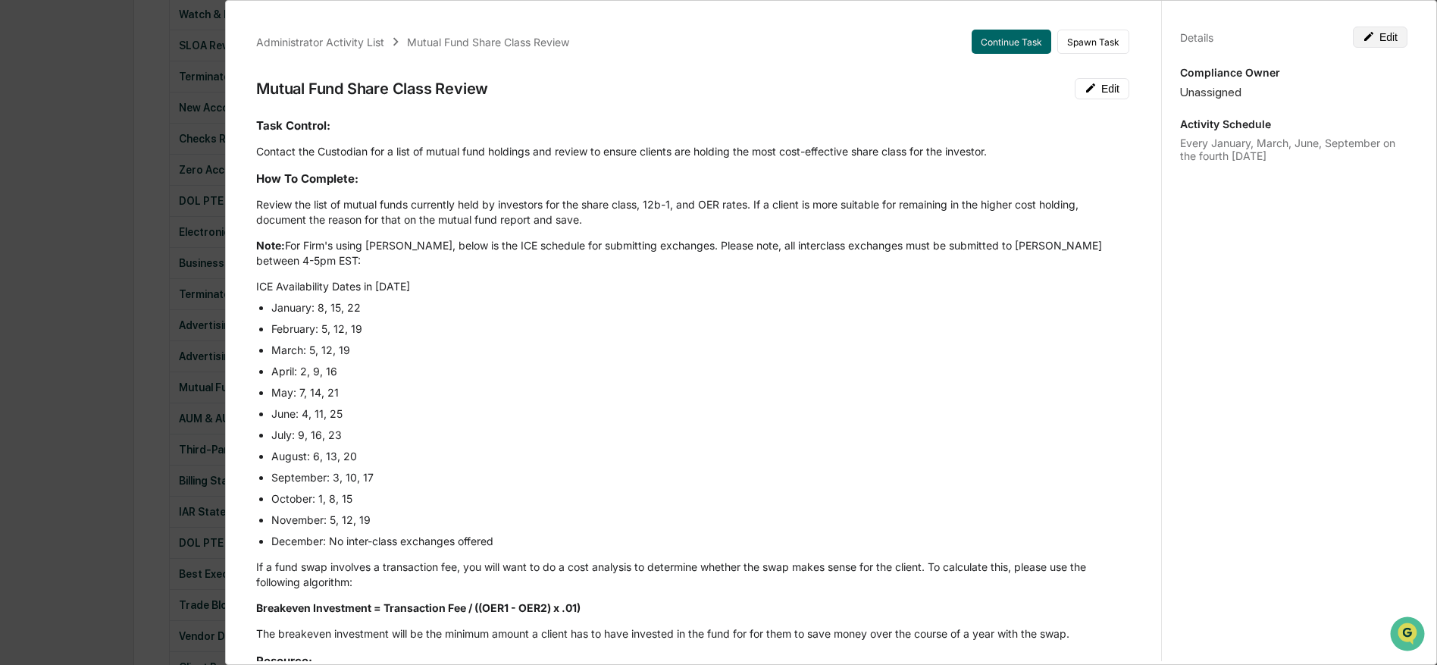
click at [1381, 41] on button "Edit" at bounding box center [1380, 37] width 55 height 21
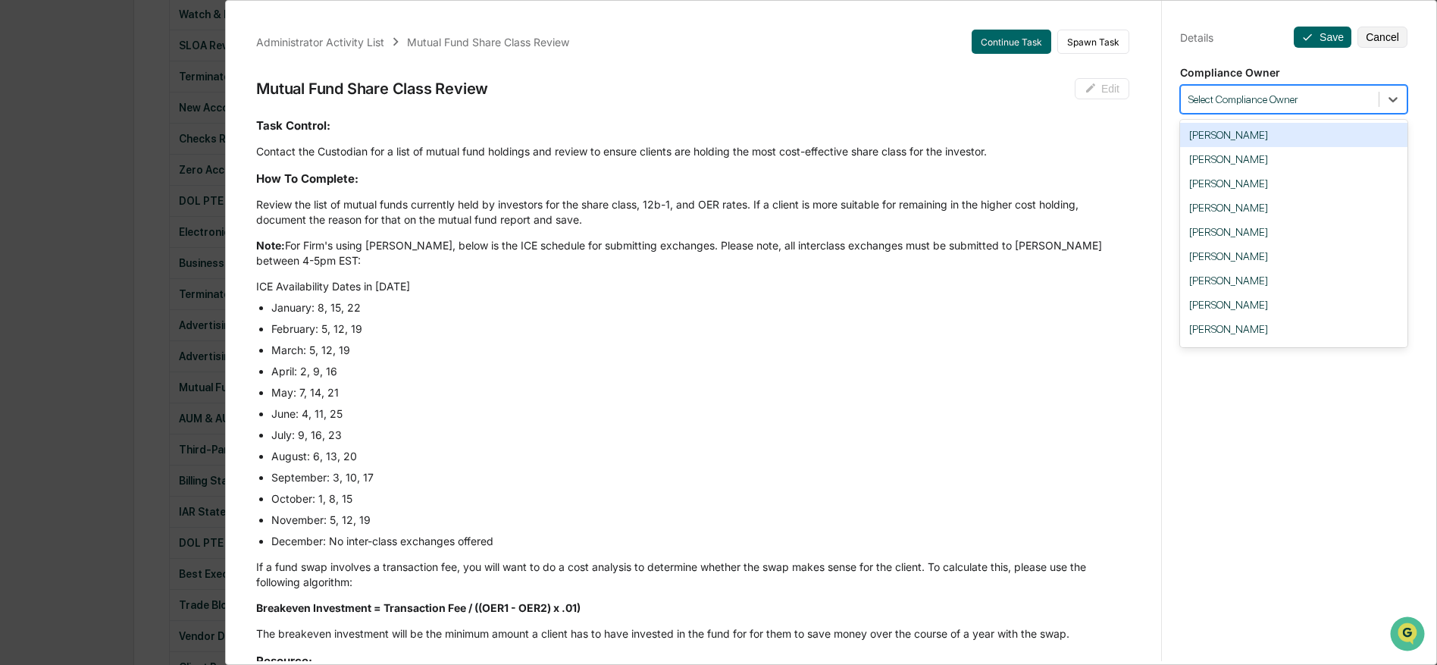
click at [1229, 100] on div at bounding box center [1279, 99] width 183 height 14
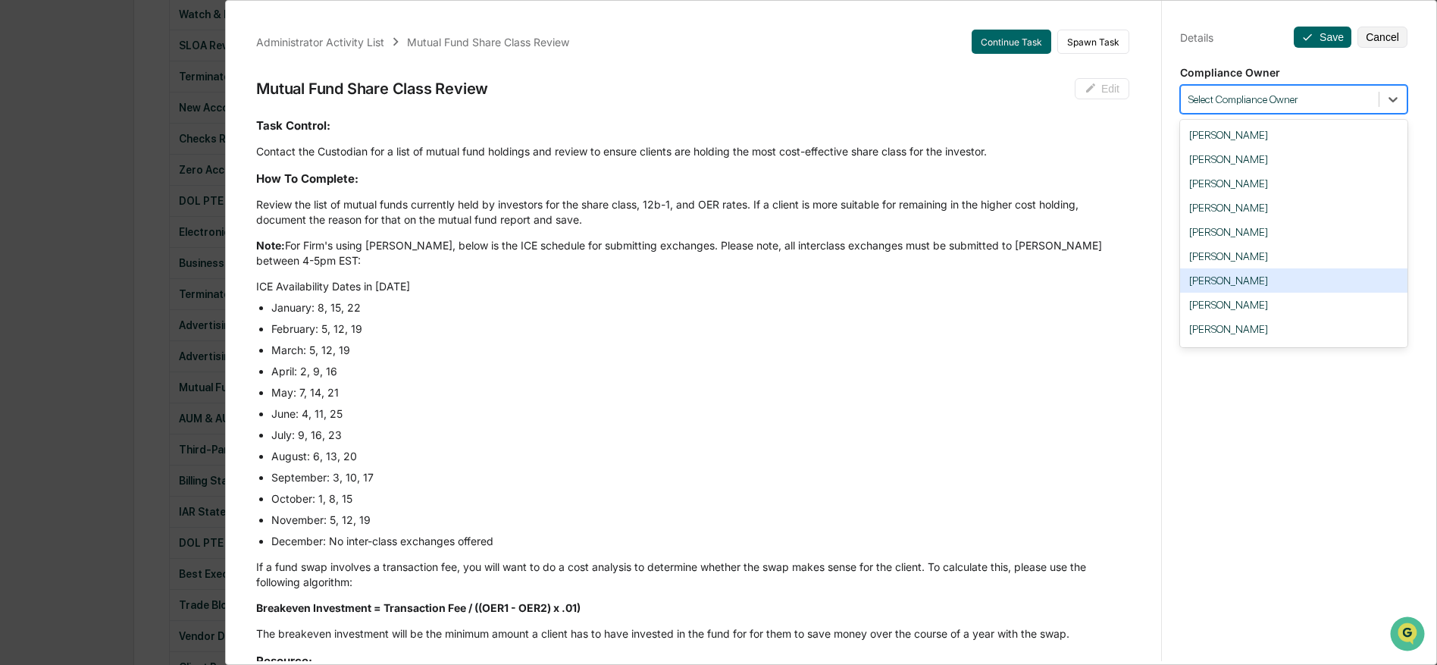
click at [1254, 289] on div "[PERSON_NAME]" at bounding box center [1293, 280] width 227 height 24
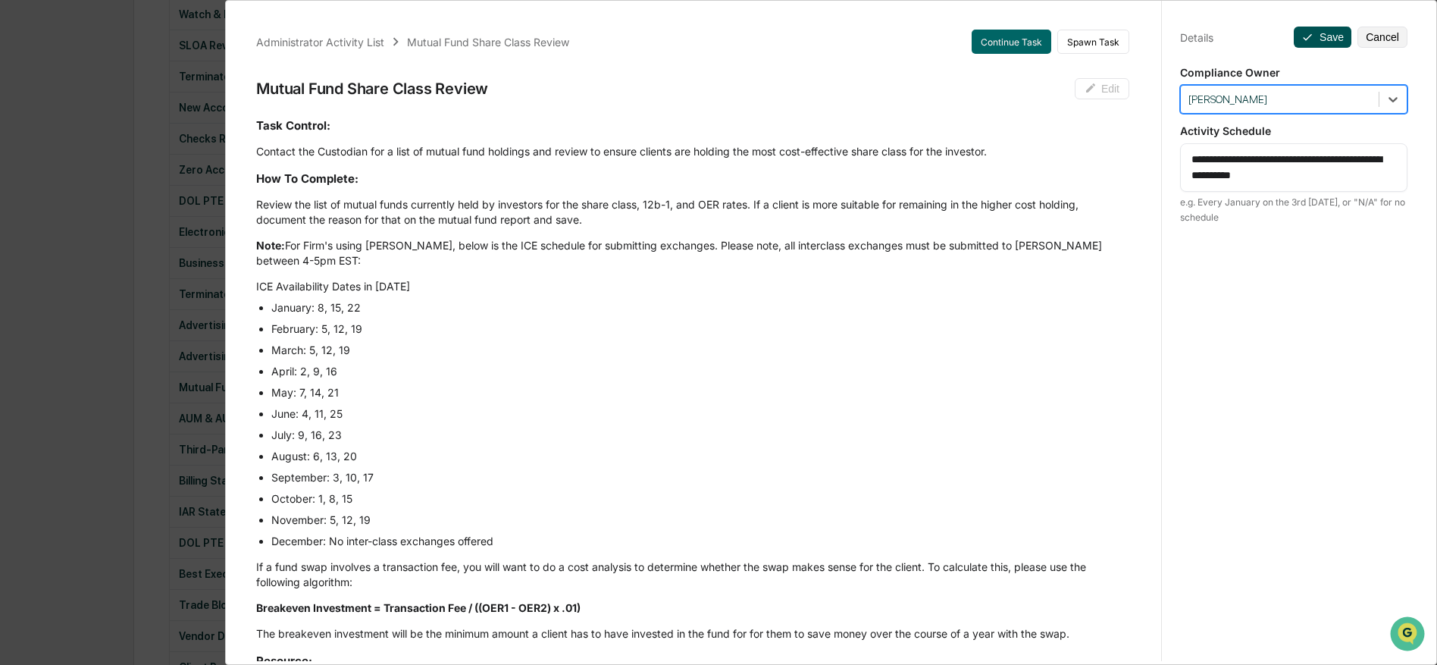
click at [1310, 33] on icon at bounding box center [1307, 37] width 12 height 12
click at [1307, 39] on icon at bounding box center [1307, 37] width 12 height 12
click at [1308, 45] on button "Save" at bounding box center [1323, 37] width 58 height 21
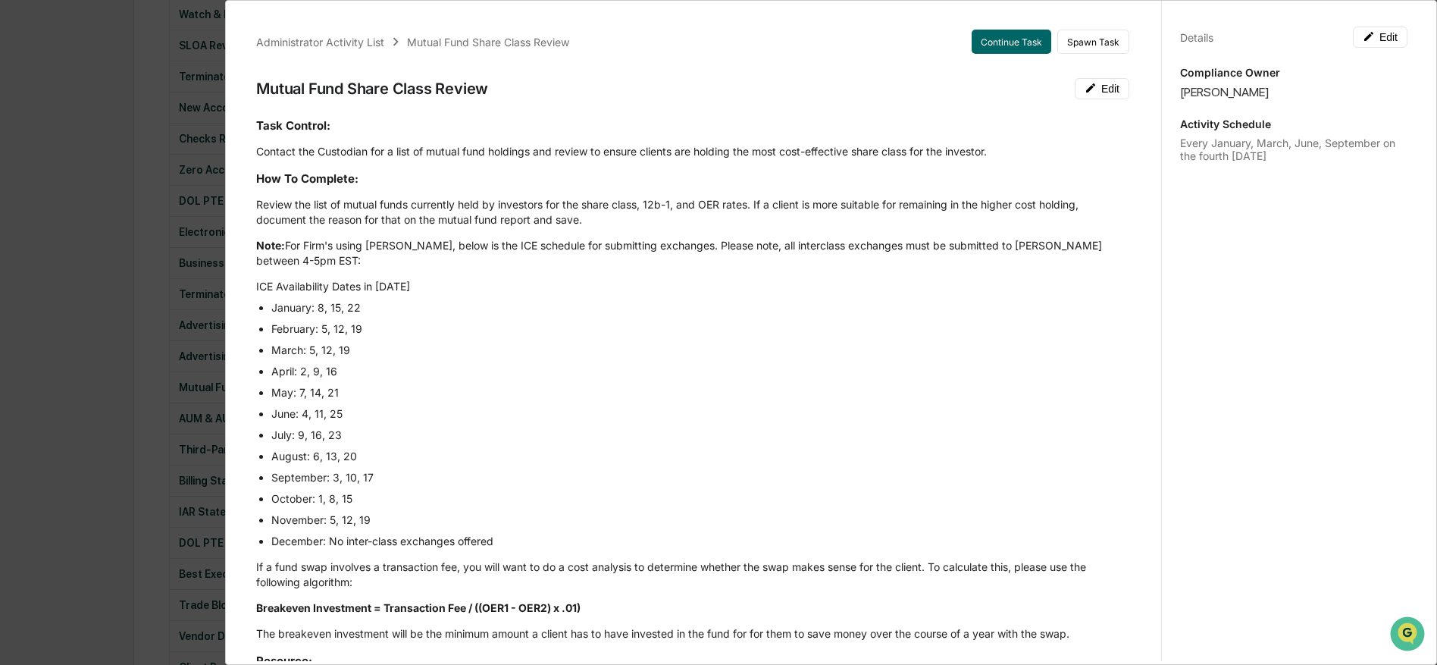
click at [129, 330] on div "Administrator Activity List Mutual Fund Share Class Review Continue Task Spawn …" at bounding box center [718, 332] width 1437 height 665
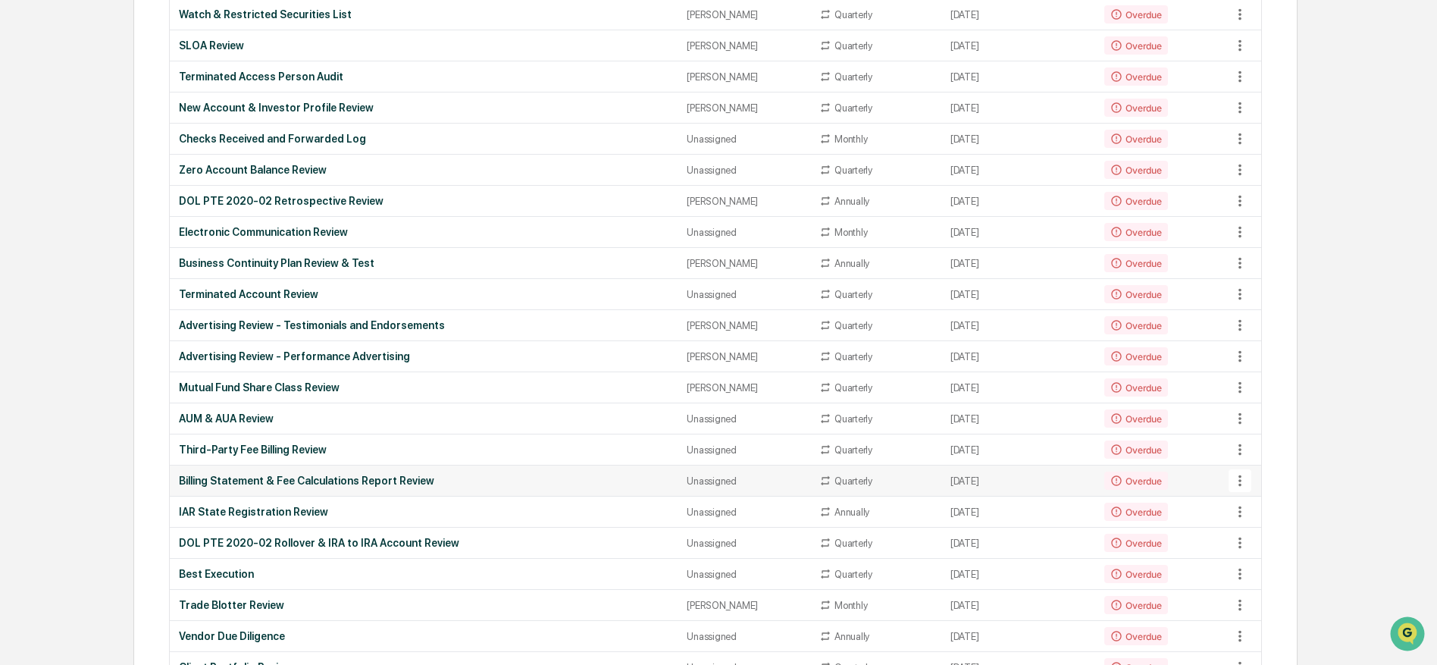
click at [1238, 482] on icon at bounding box center [1239, 480] width 3 height 11
click at [1274, 509] on li "View Task" at bounding box center [1292, 510] width 121 height 28
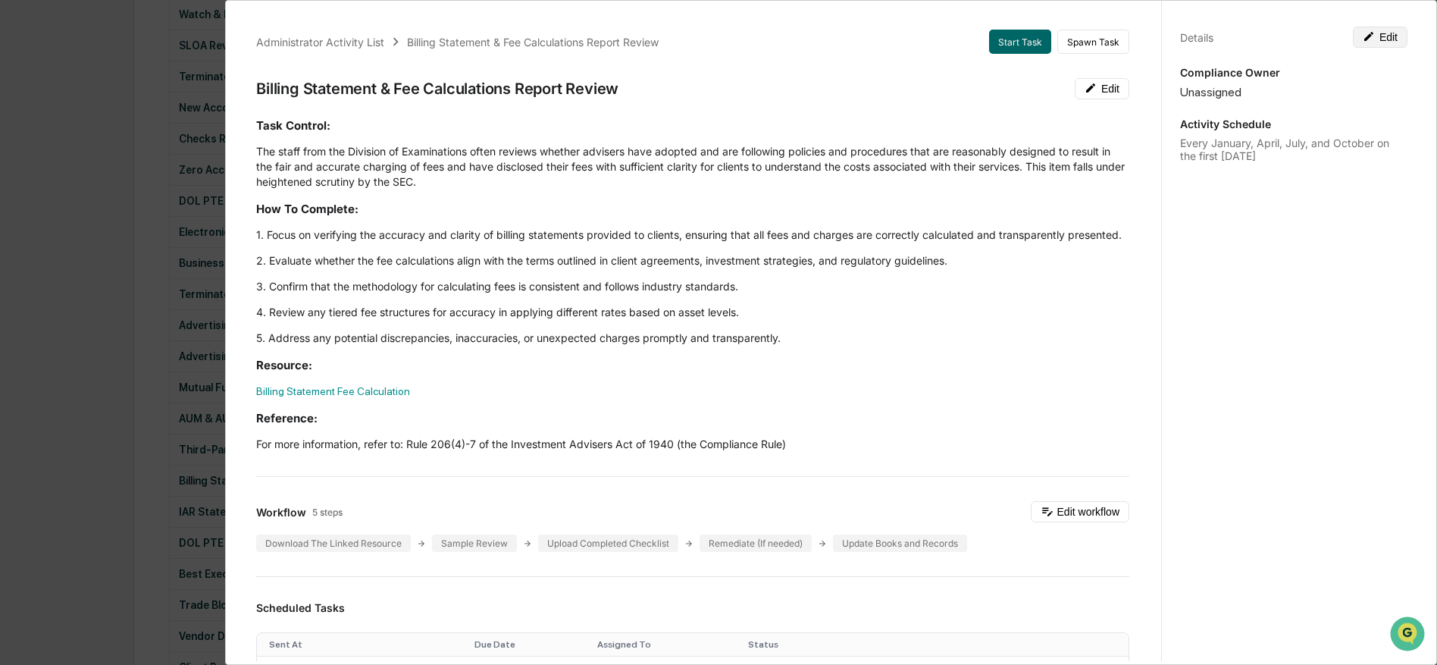
click at [1374, 36] on icon at bounding box center [1369, 36] width 12 height 12
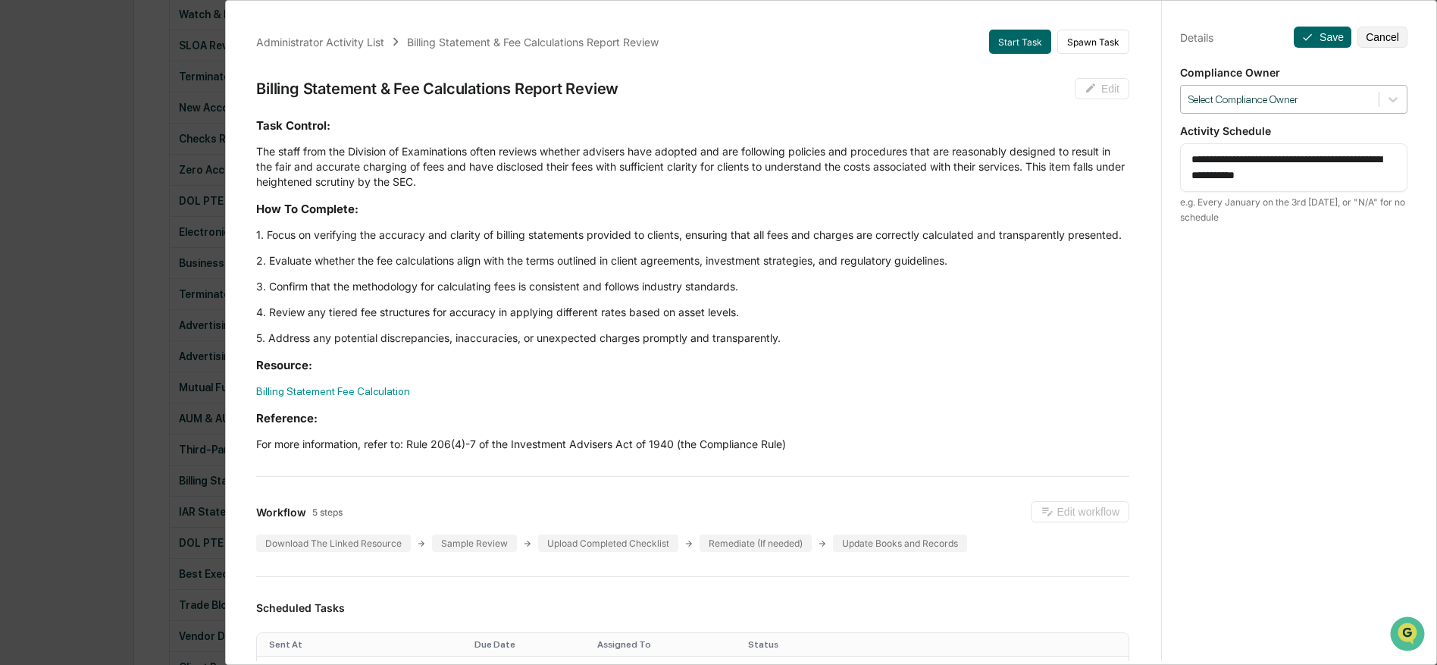
click at [1274, 102] on div at bounding box center [1279, 99] width 183 height 14
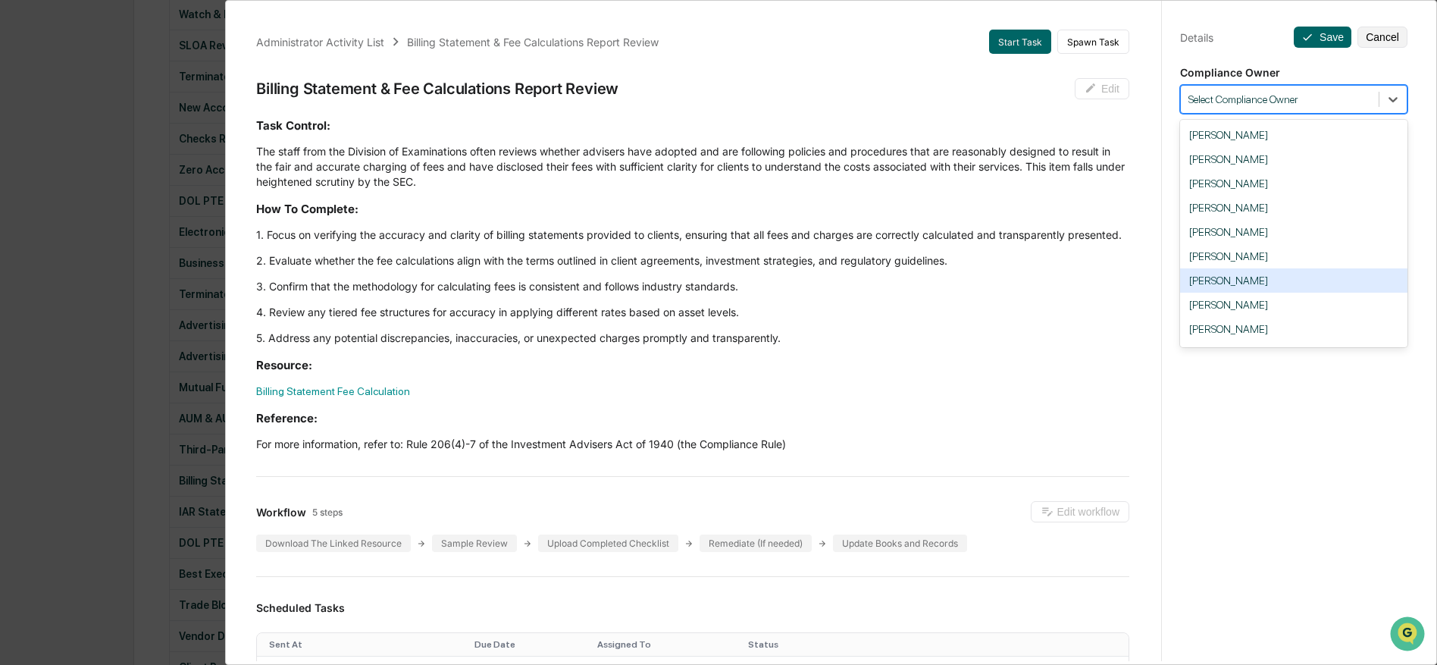
click at [1271, 285] on div "[PERSON_NAME]" at bounding box center [1293, 280] width 227 height 24
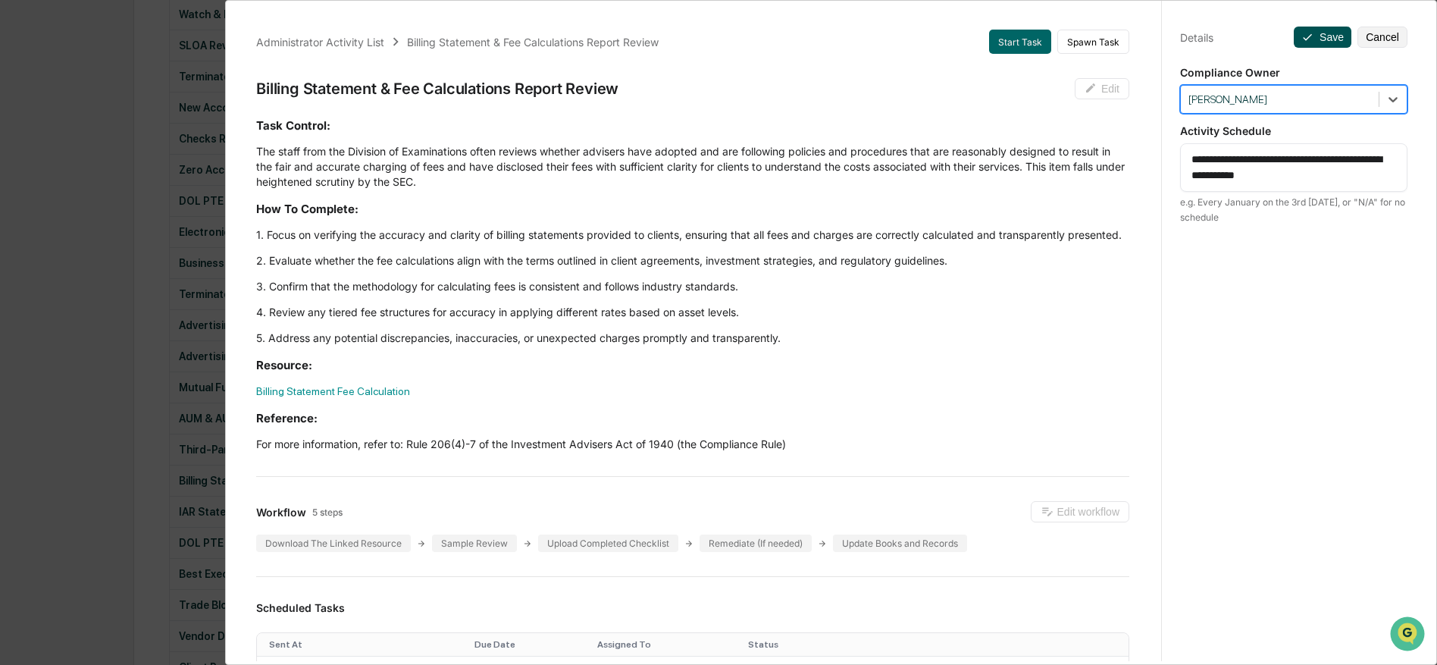
click at [1312, 39] on icon at bounding box center [1307, 37] width 12 height 12
click at [1307, 39] on icon at bounding box center [1307, 37] width 9 height 7
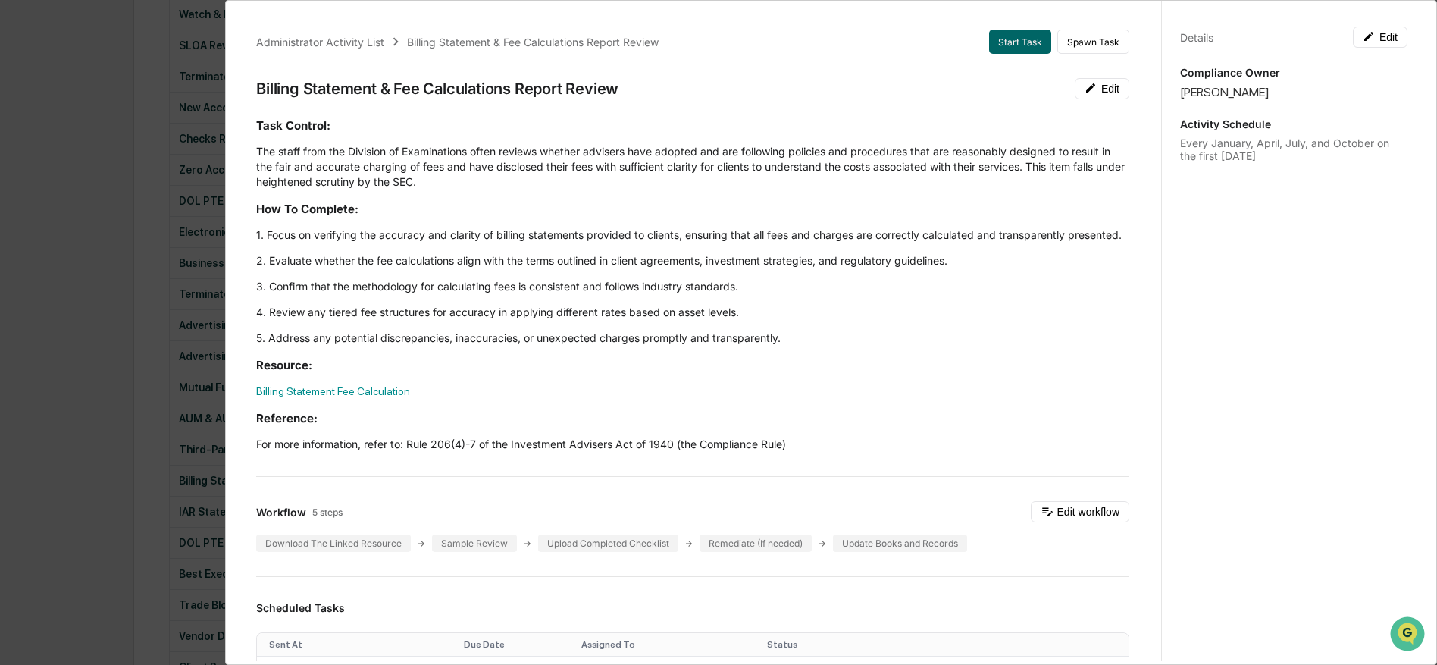
click at [189, 349] on div "Administrator Activity List Billing Statement & Fee Calculations Report Review …" at bounding box center [718, 332] width 1437 height 665
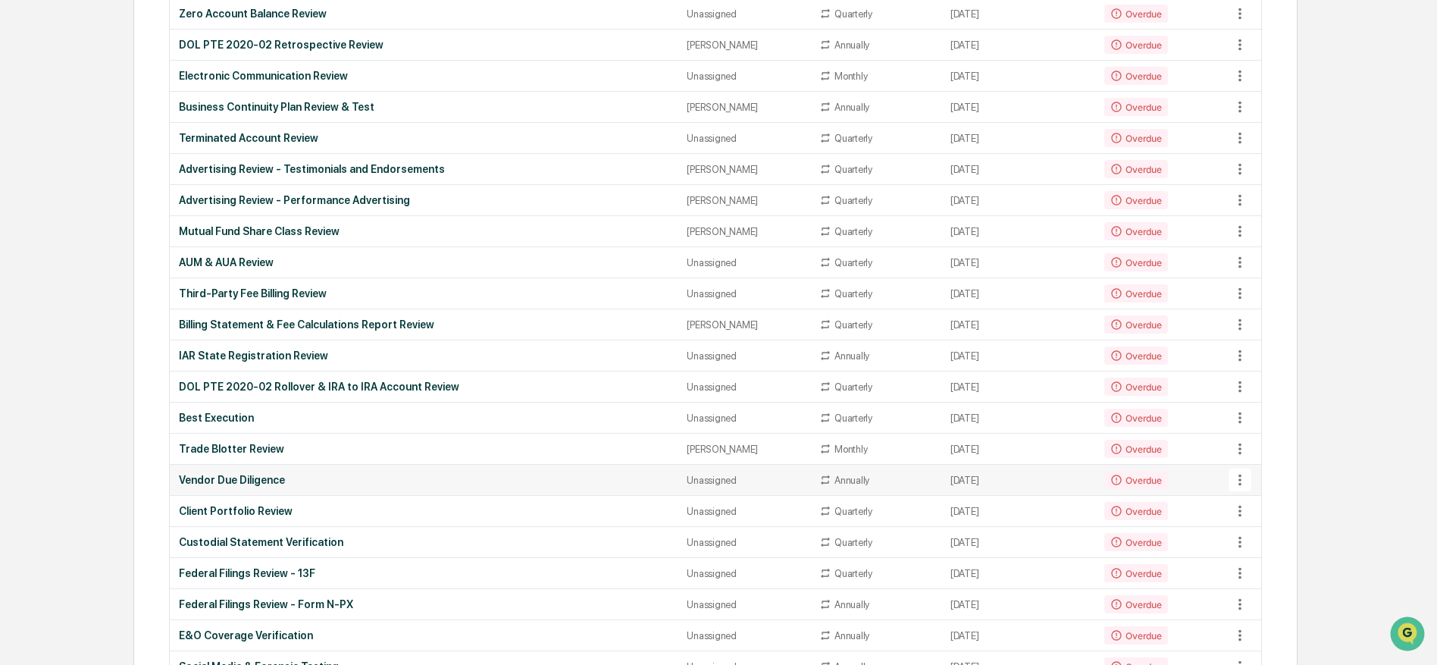
scroll to position [526, 0]
click at [1235, 538] on icon at bounding box center [1240, 540] width 17 height 17
click at [1270, 570] on li "View Task" at bounding box center [1292, 570] width 121 height 28
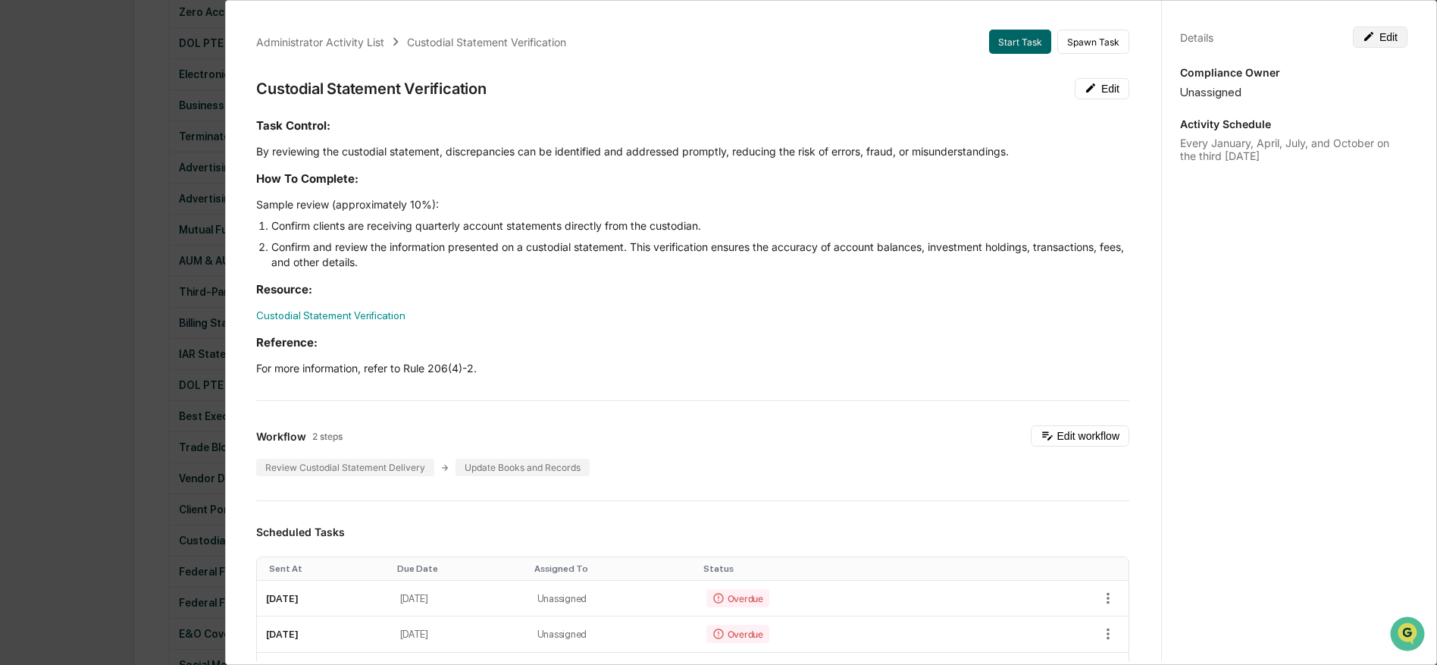
click at [1374, 35] on icon at bounding box center [1369, 36] width 12 height 12
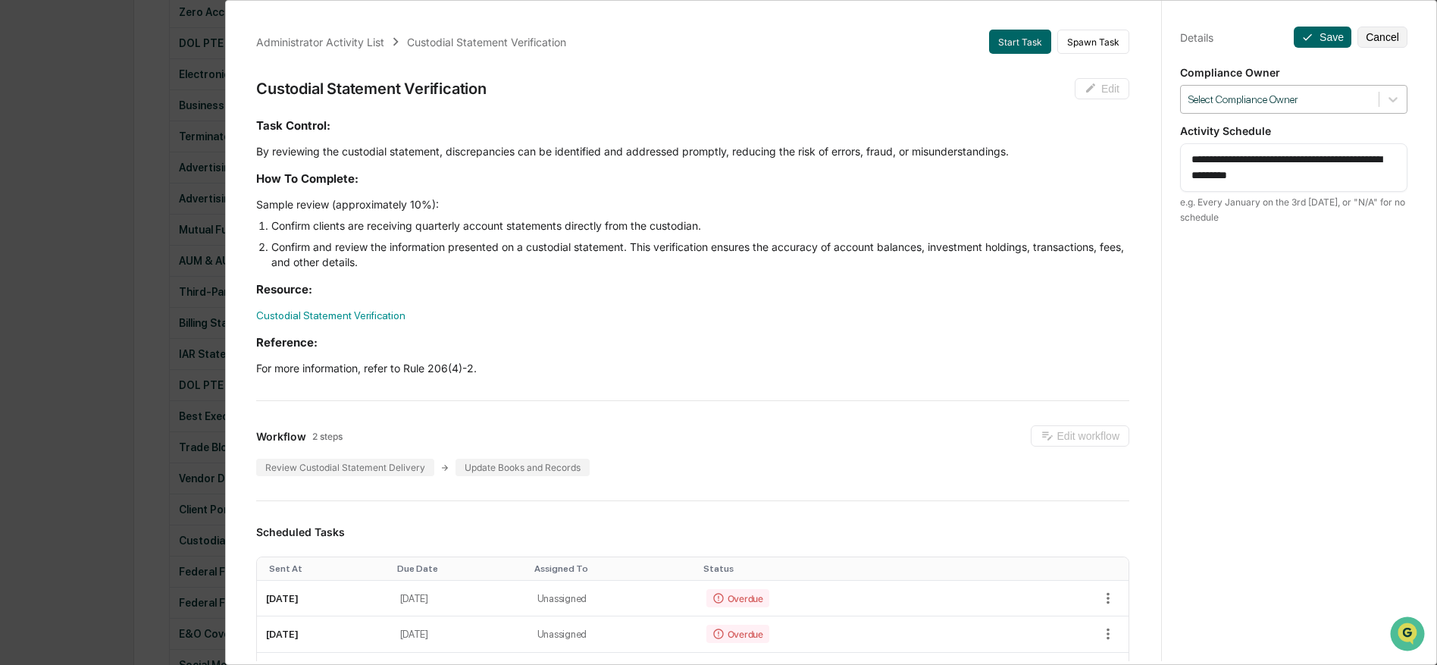
click at [1279, 97] on div at bounding box center [1279, 99] width 183 height 14
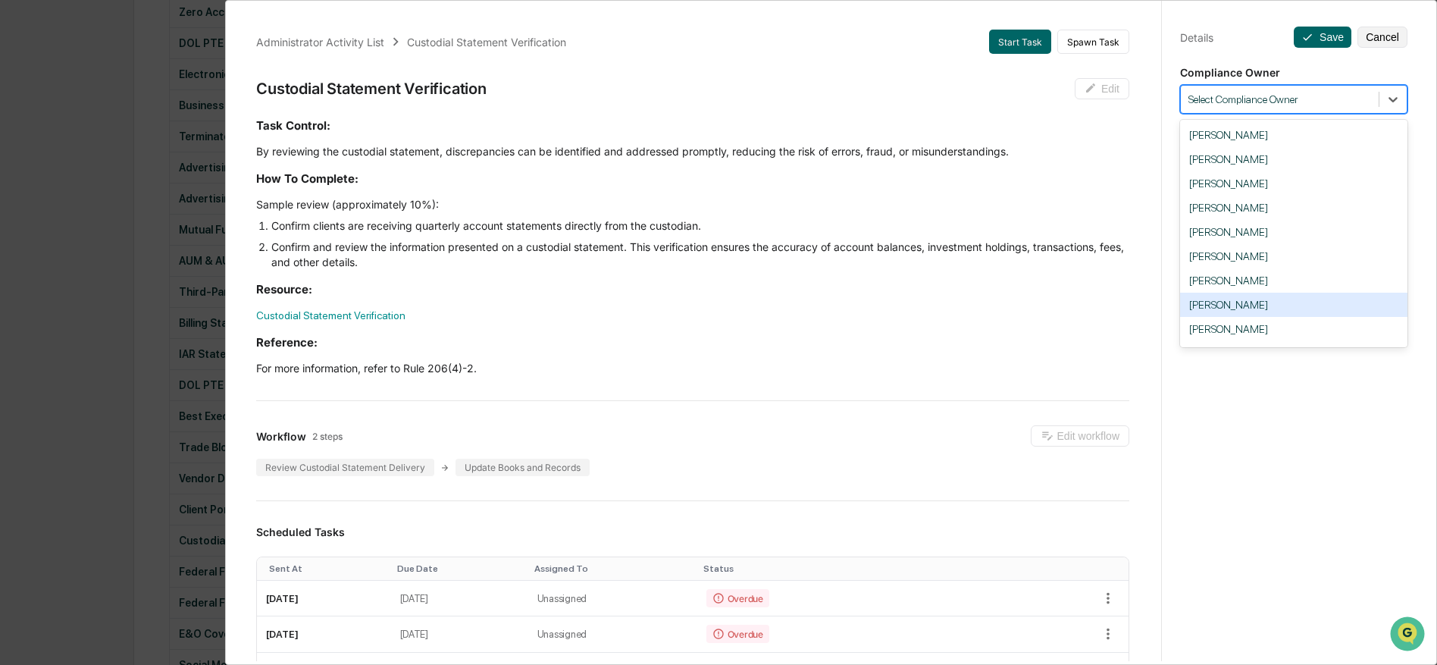
click at [1310, 311] on div "[PERSON_NAME]" at bounding box center [1293, 305] width 227 height 24
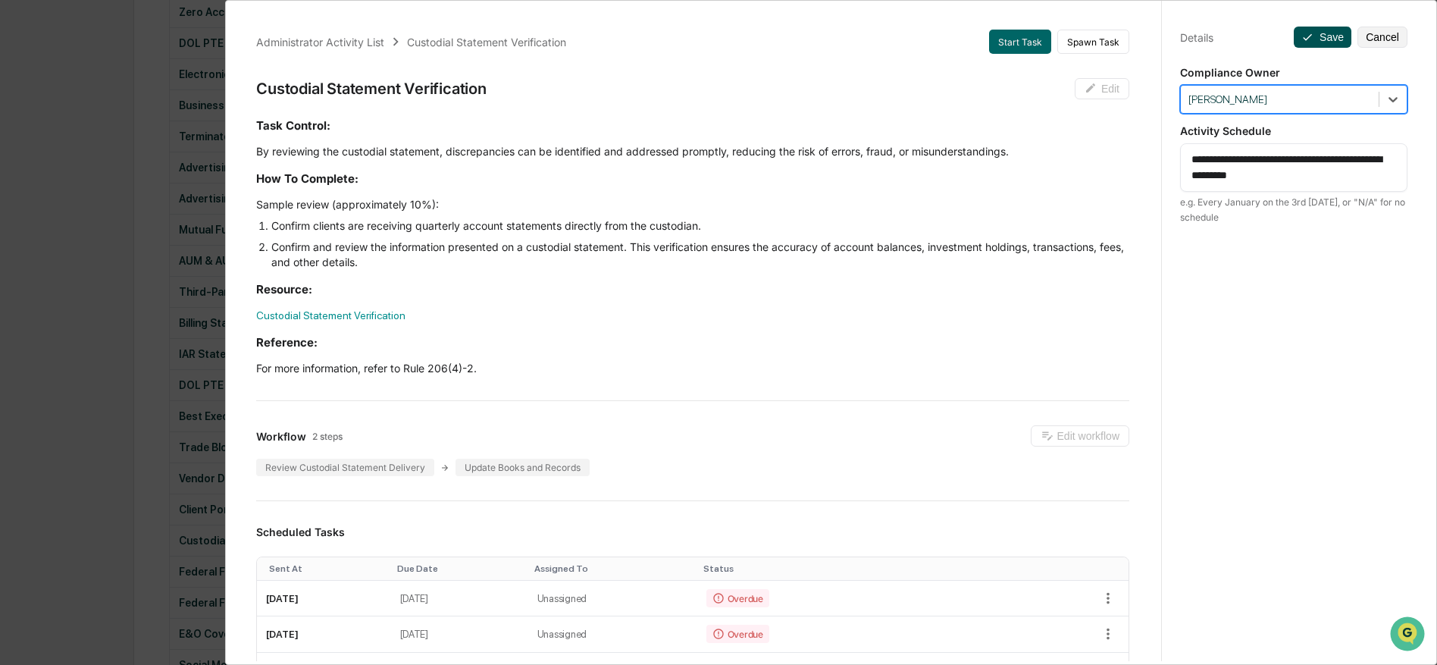
click at [1316, 36] on button "Save" at bounding box center [1323, 37] width 58 height 21
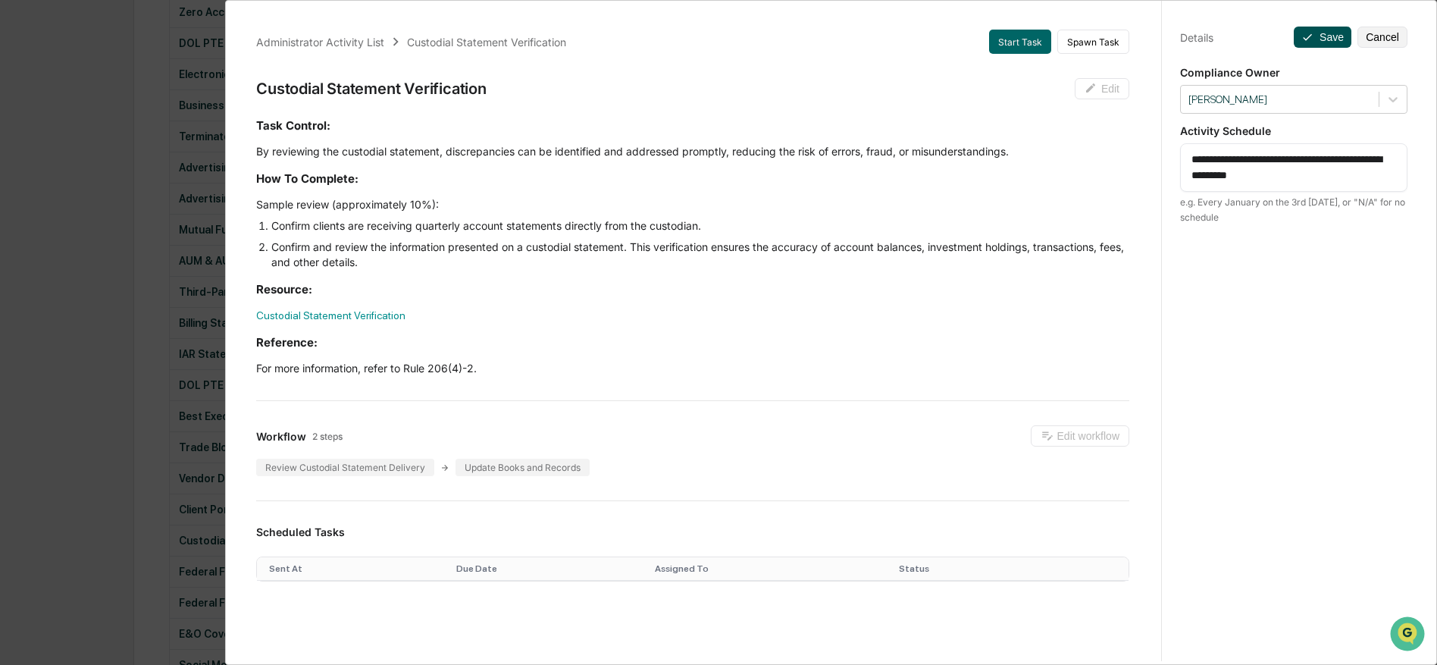
click at [1311, 36] on icon at bounding box center [1307, 37] width 12 height 12
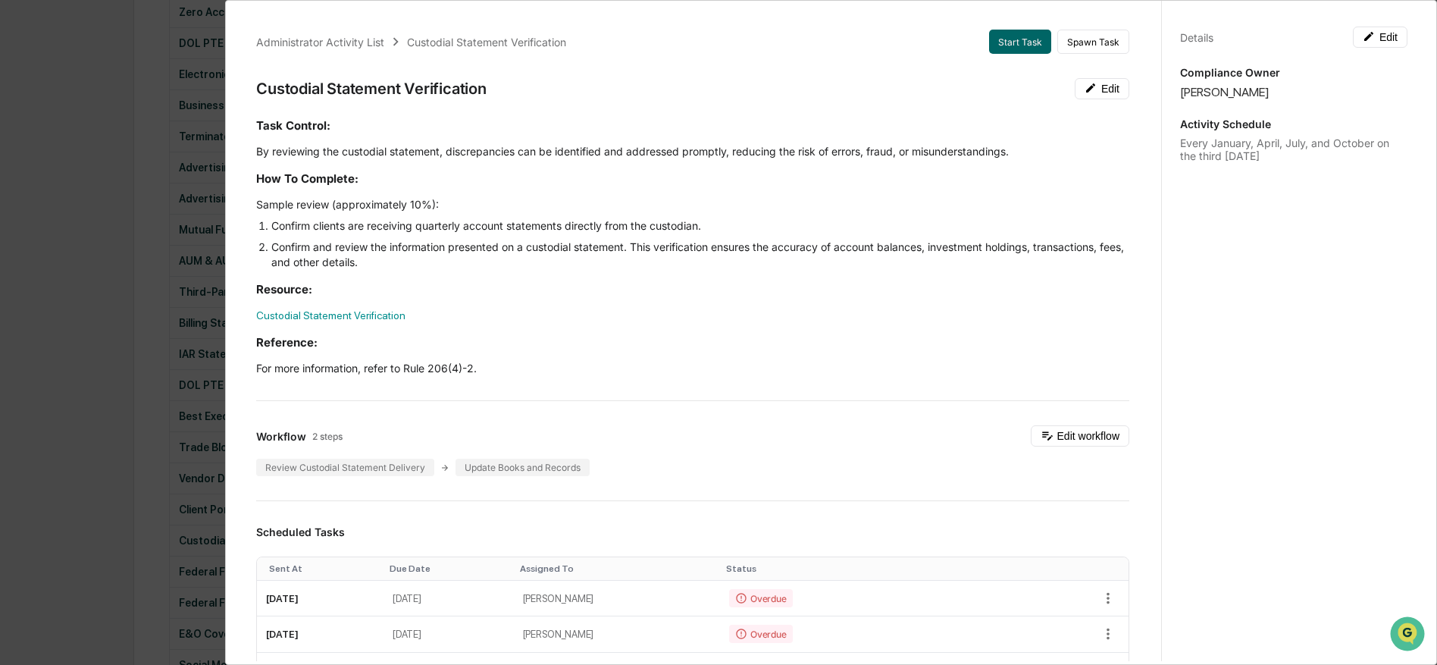
click at [132, 365] on div "Administrator Activity List Custodial Statement Verification Start Task Spawn T…" at bounding box center [718, 332] width 1437 height 665
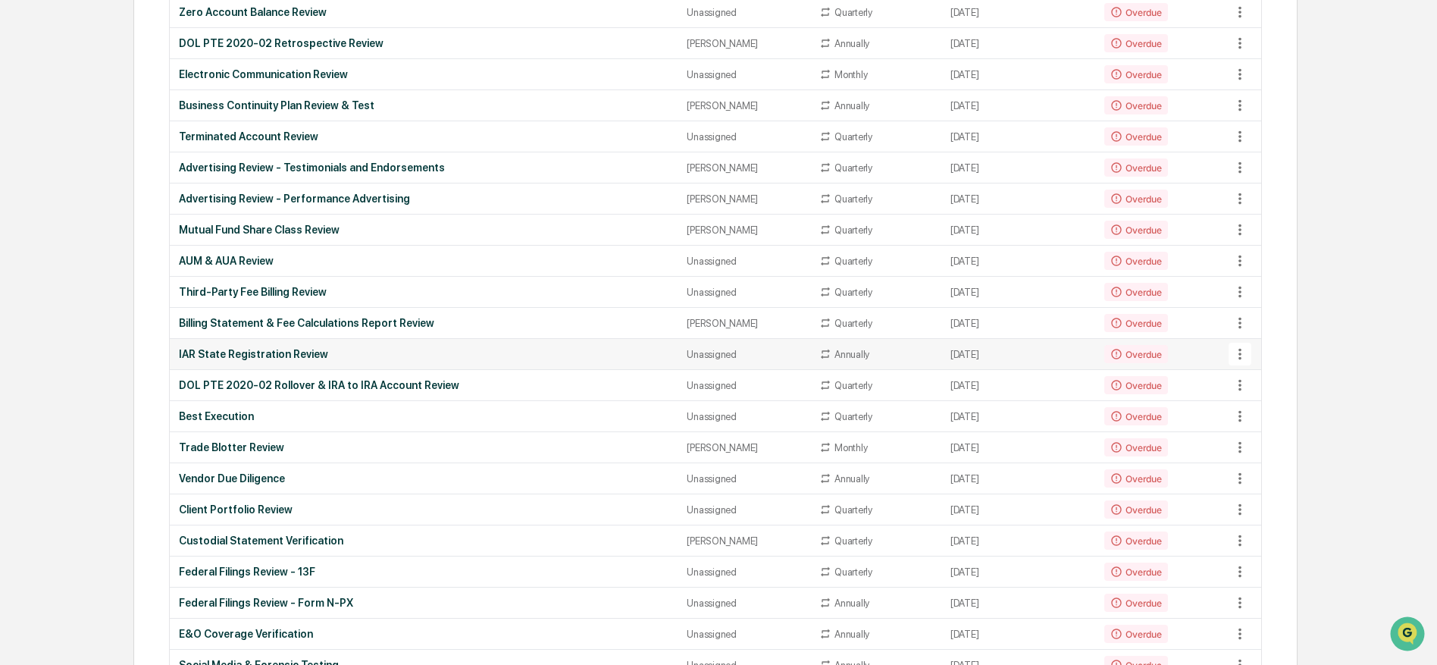
click at [1237, 358] on icon at bounding box center [1240, 354] width 17 height 17
click at [1275, 390] on li "View Task" at bounding box center [1292, 383] width 121 height 28
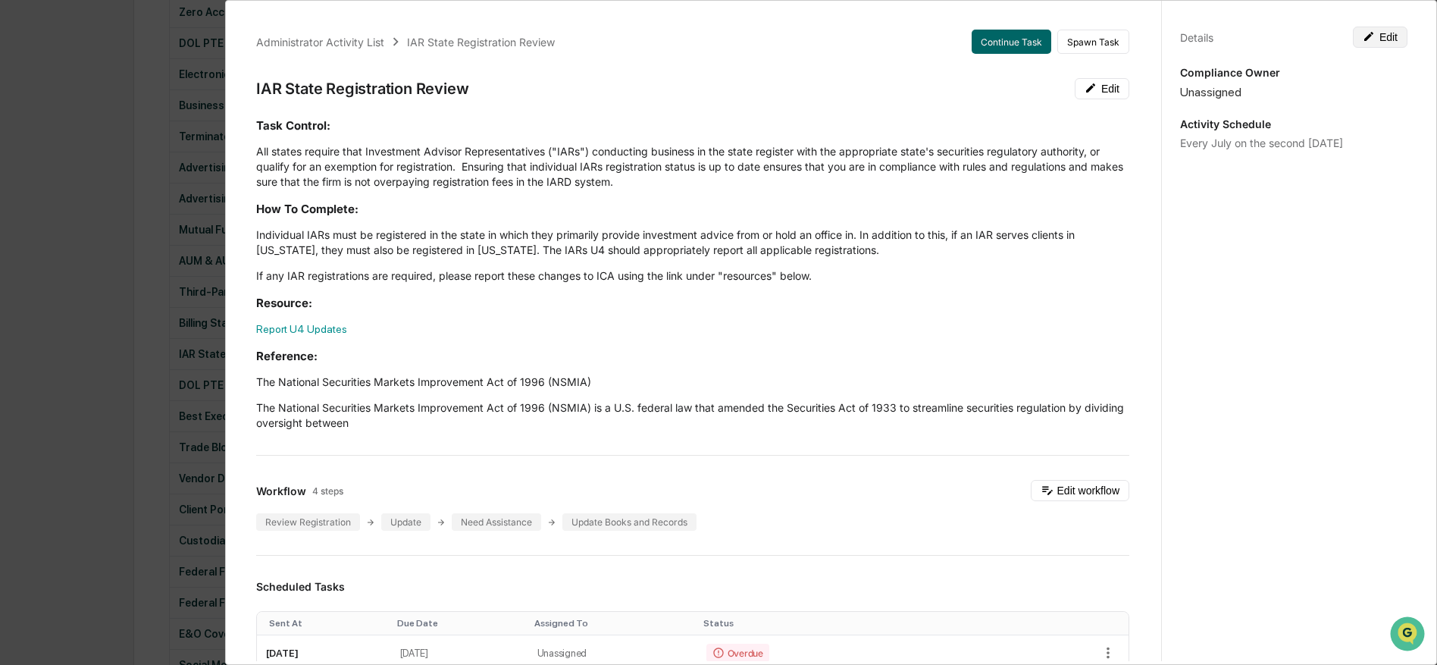
click at [1389, 33] on button "Edit" at bounding box center [1380, 37] width 55 height 21
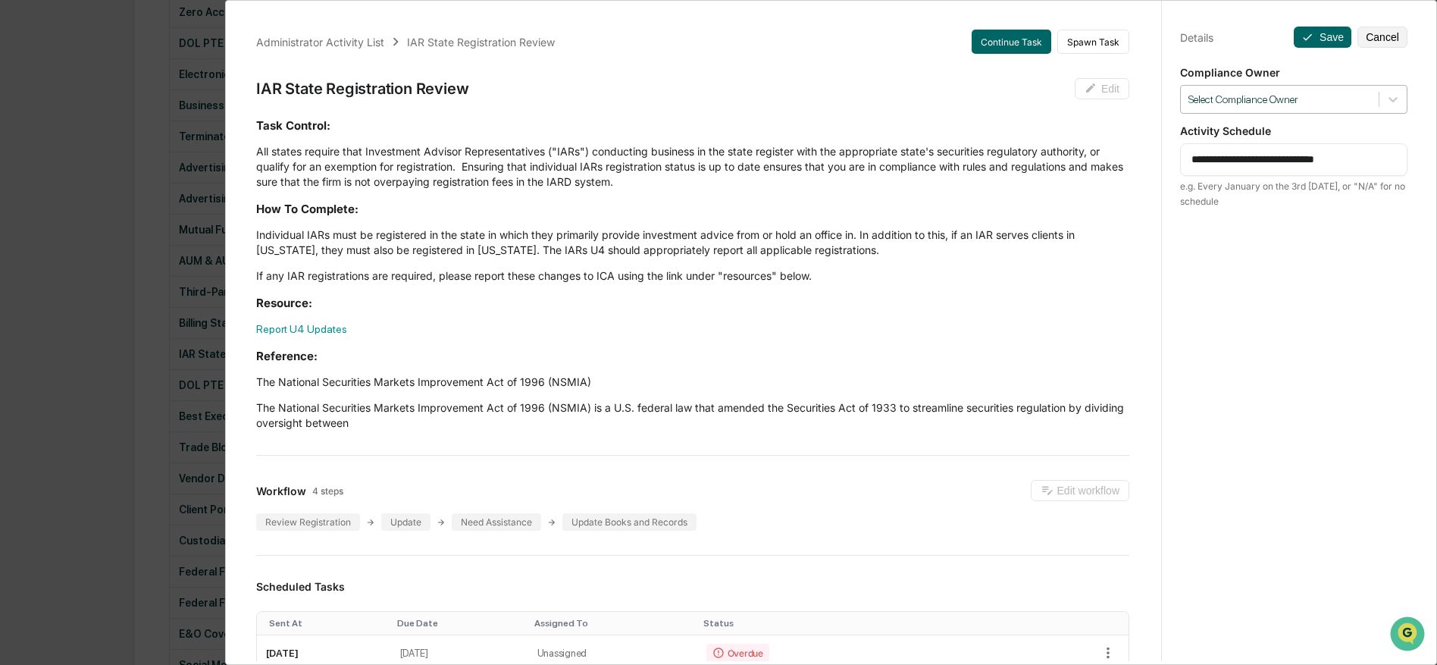
click at [1258, 106] on div at bounding box center [1279, 99] width 183 height 14
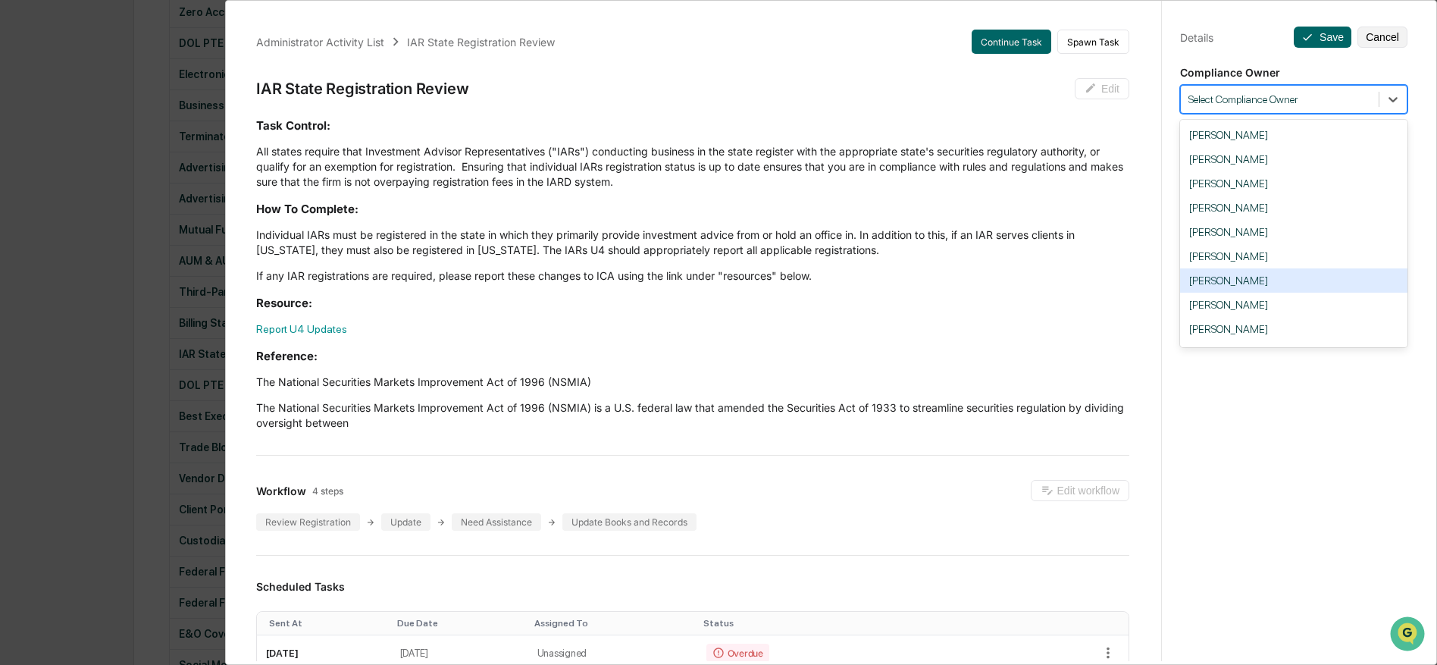
click at [1263, 291] on div "[PERSON_NAME]" at bounding box center [1293, 280] width 227 height 24
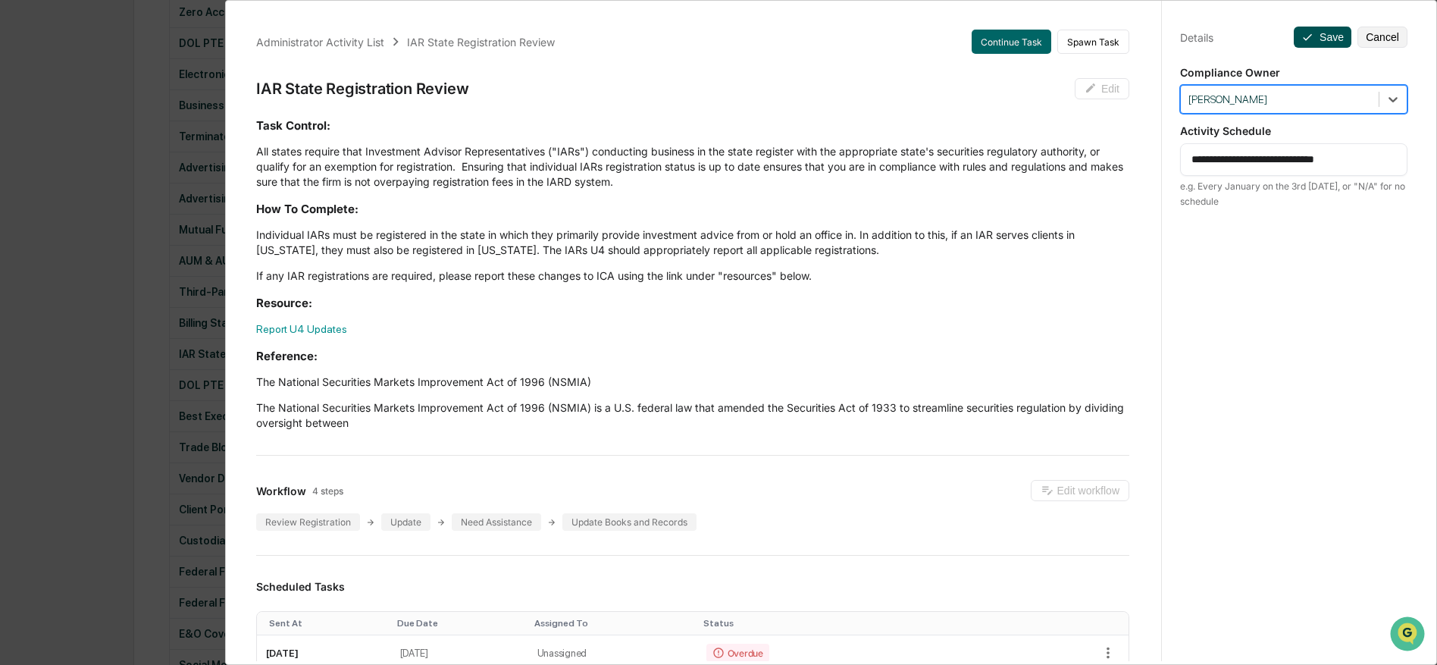
click at [1309, 36] on icon at bounding box center [1307, 37] width 9 height 7
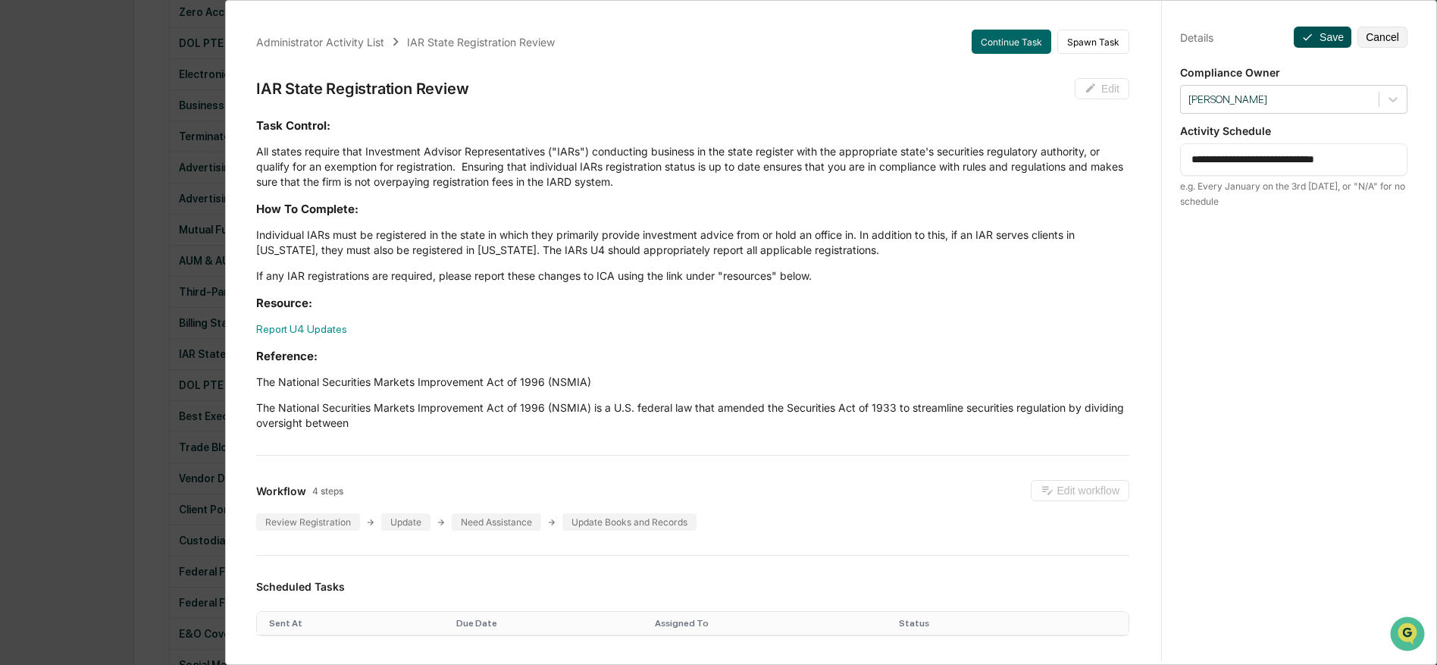
click at [1309, 36] on icon at bounding box center [1307, 37] width 9 height 7
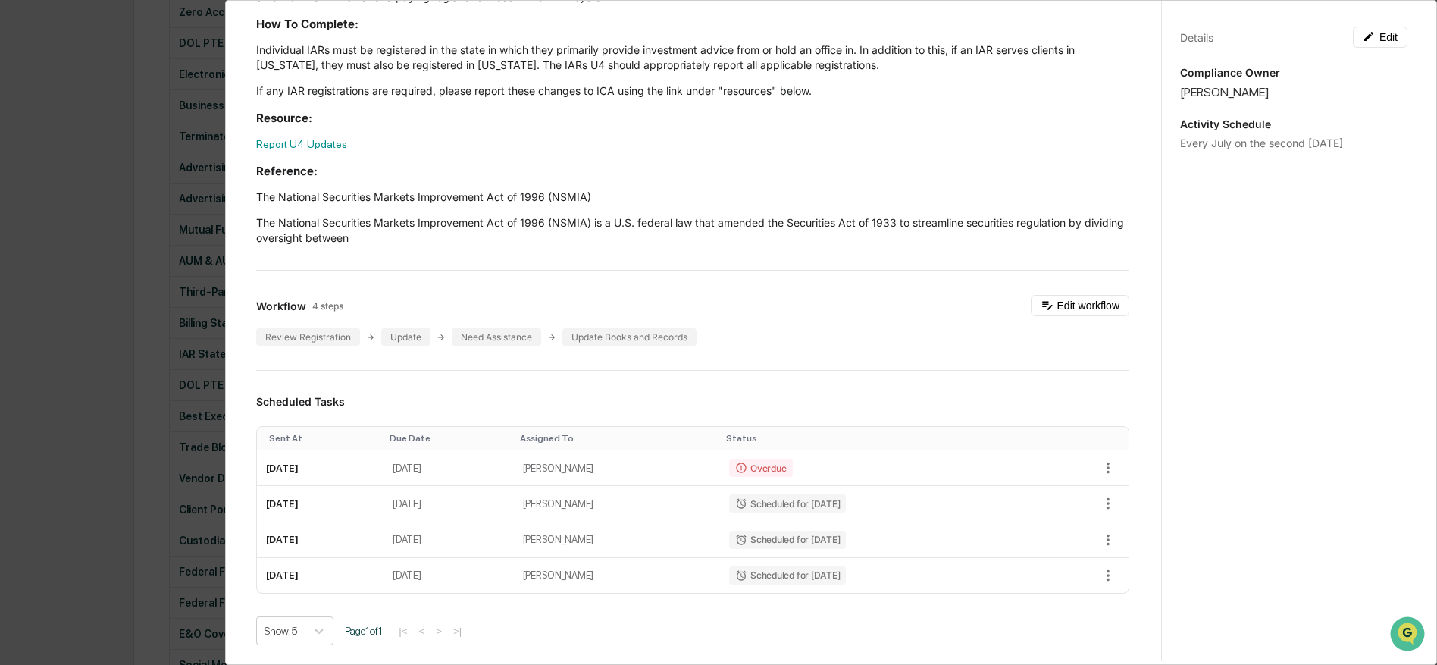
scroll to position [188, 0]
click at [152, 335] on div "Administrator Activity List IAR State Registration Review Continue Task Spawn T…" at bounding box center [718, 332] width 1437 height 665
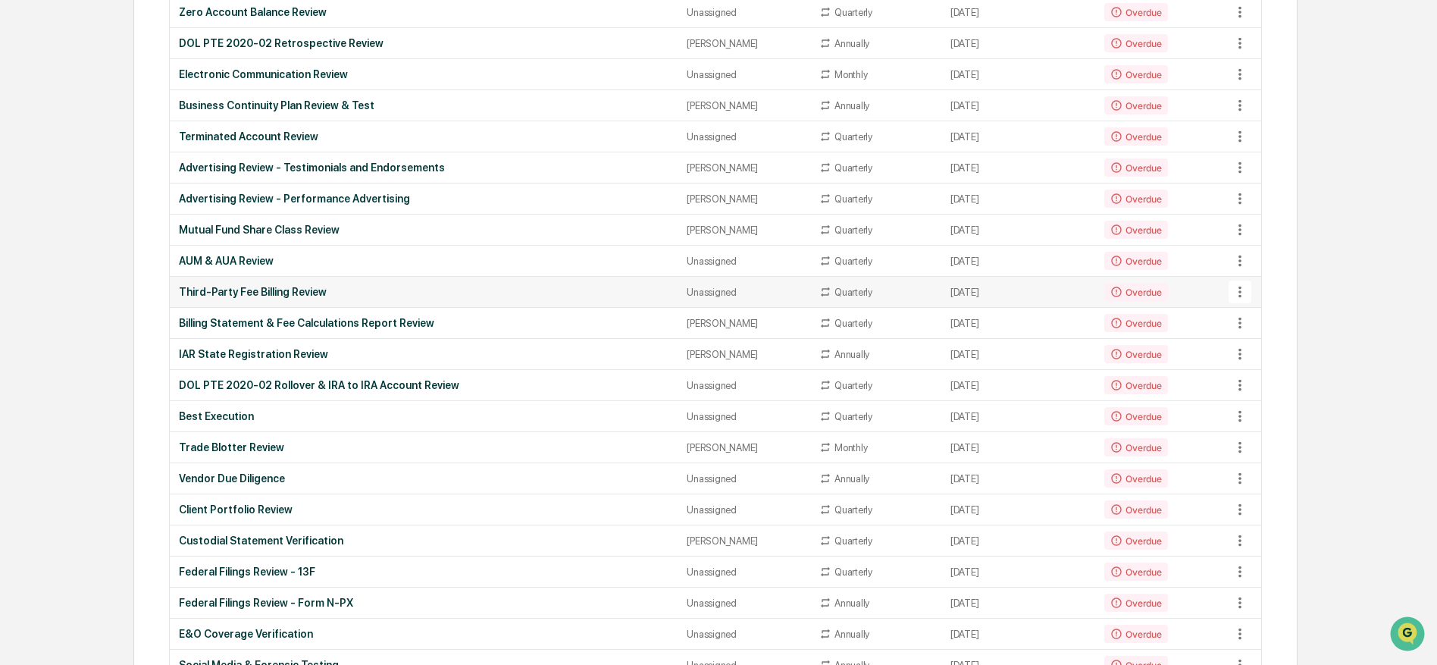
click at [1242, 293] on icon at bounding box center [1240, 291] width 17 height 17
click at [1254, 318] on li "View Task" at bounding box center [1292, 321] width 121 height 28
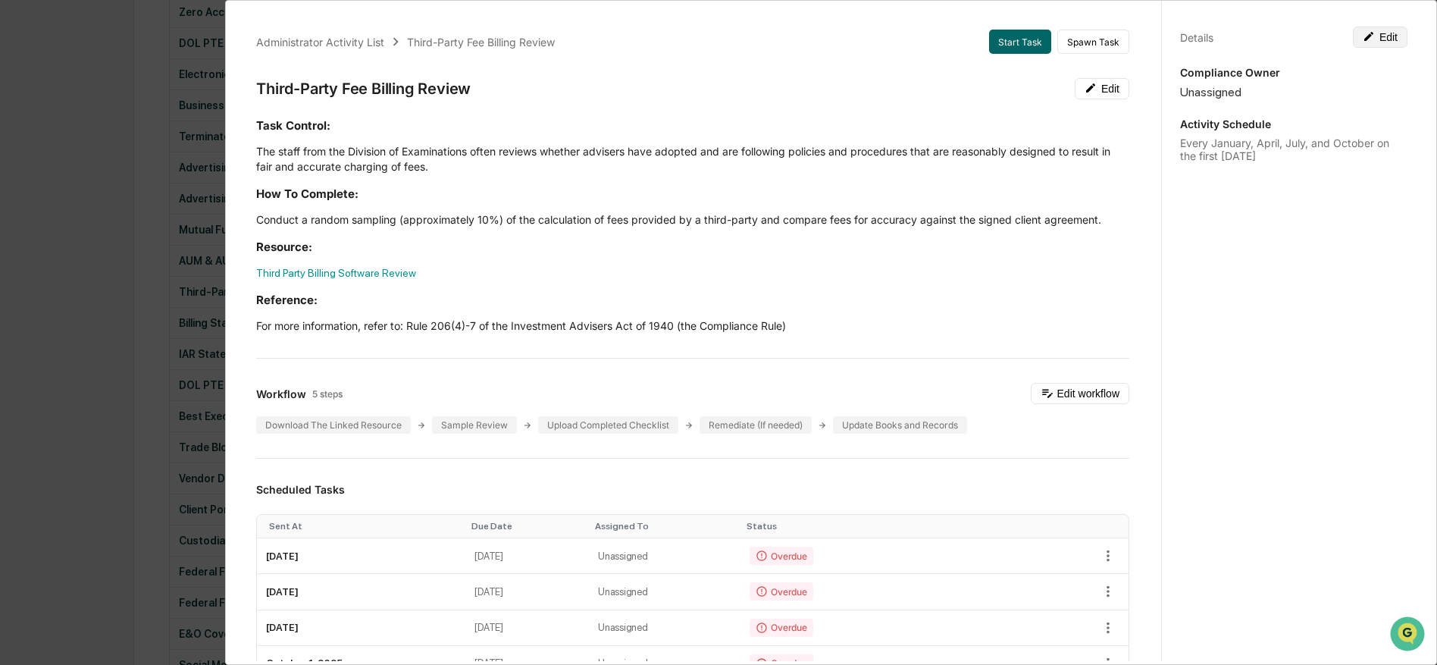
click at [1370, 40] on icon at bounding box center [1369, 36] width 12 height 12
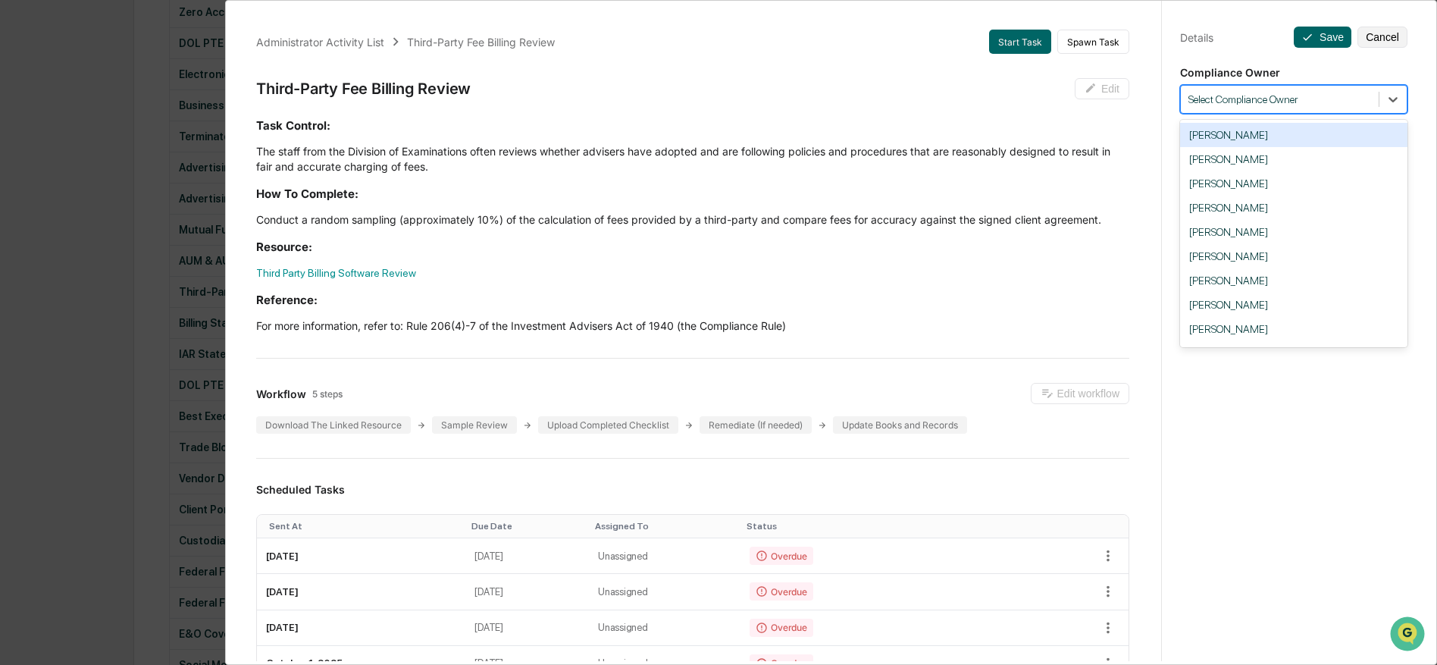
click at [1220, 99] on div at bounding box center [1279, 99] width 183 height 14
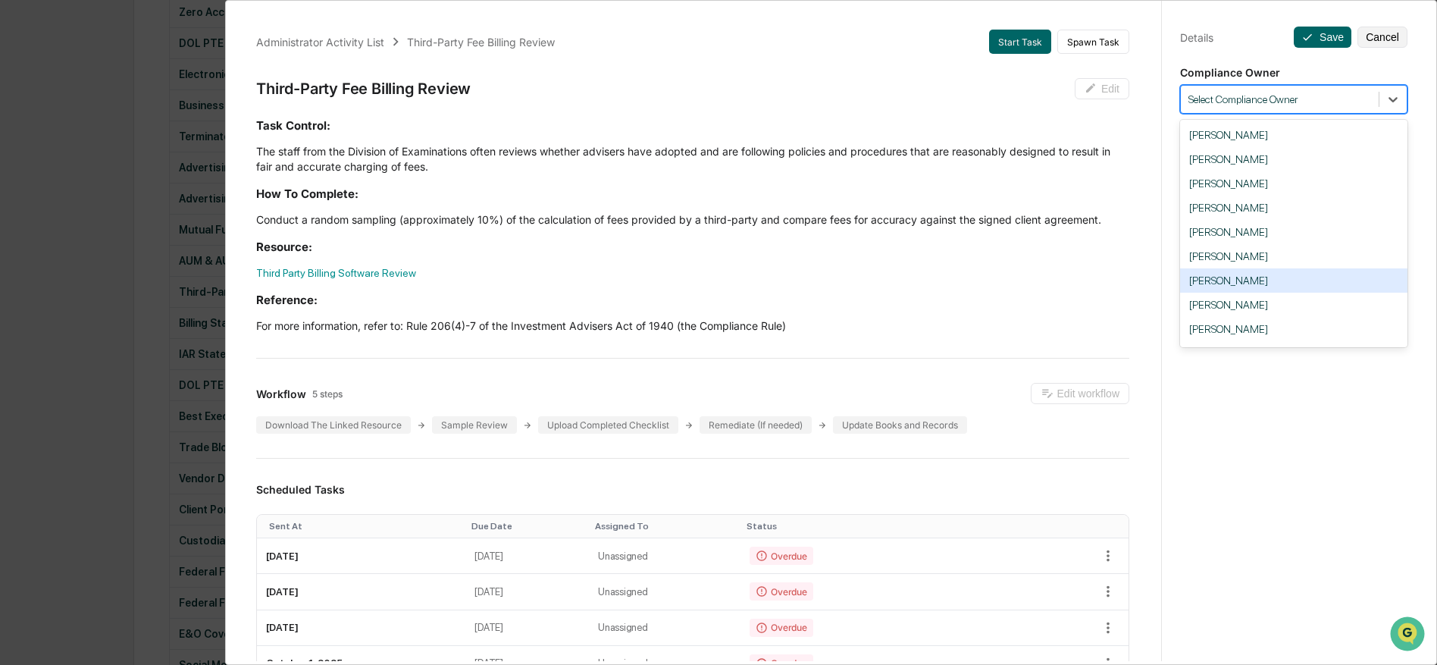
click at [1259, 284] on div "[PERSON_NAME]" at bounding box center [1293, 280] width 227 height 24
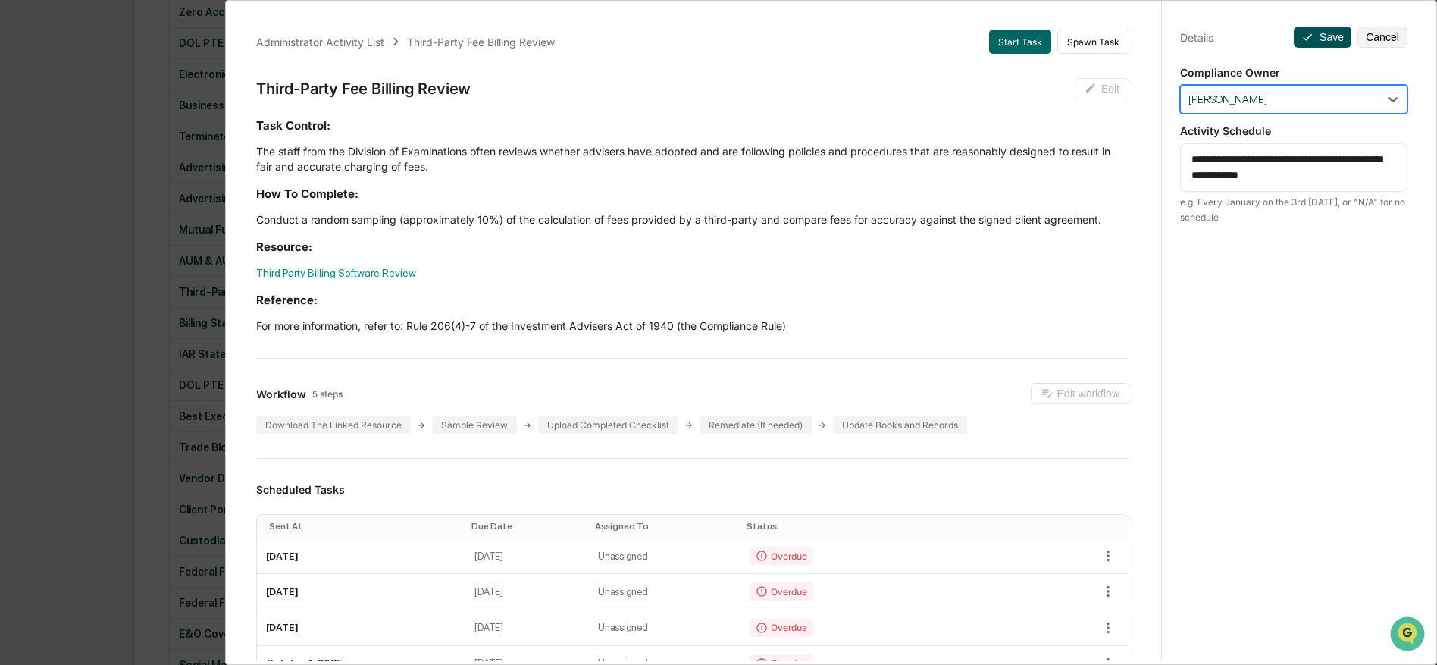
click at [1304, 39] on icon at bounding box center [1307, 37] width 9 height 7
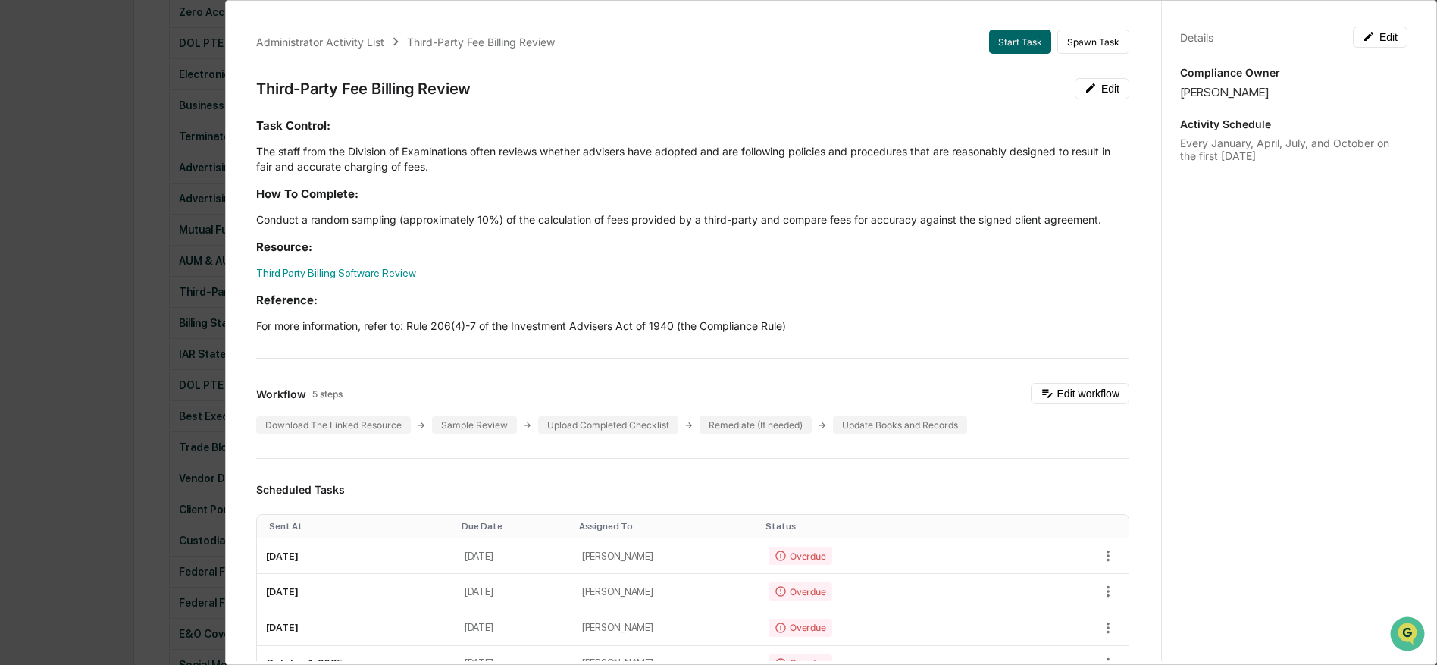
click at [132, 327] on div "Administrator Activity List Third-Party Fee Billing Review Start Task Spawn Tas…" at bounding box center [718, 332] width 1437 height 665
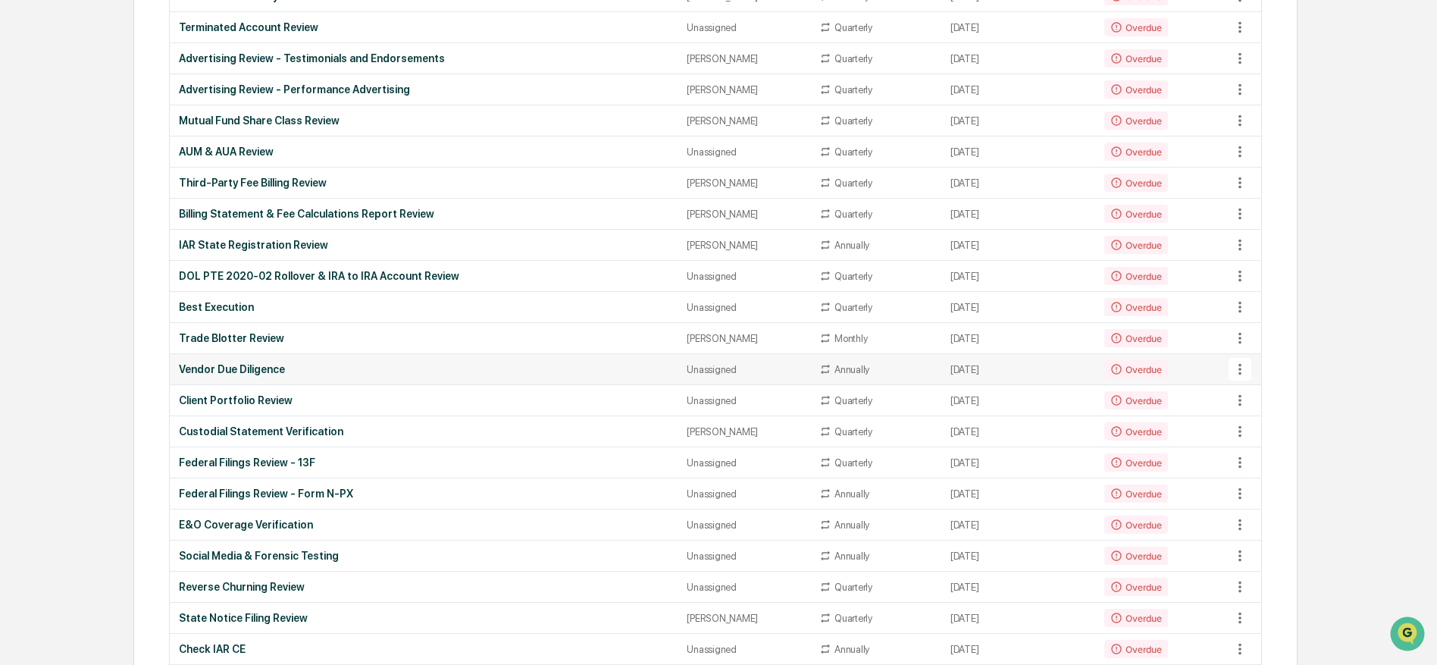
scroll to position [639, 0]
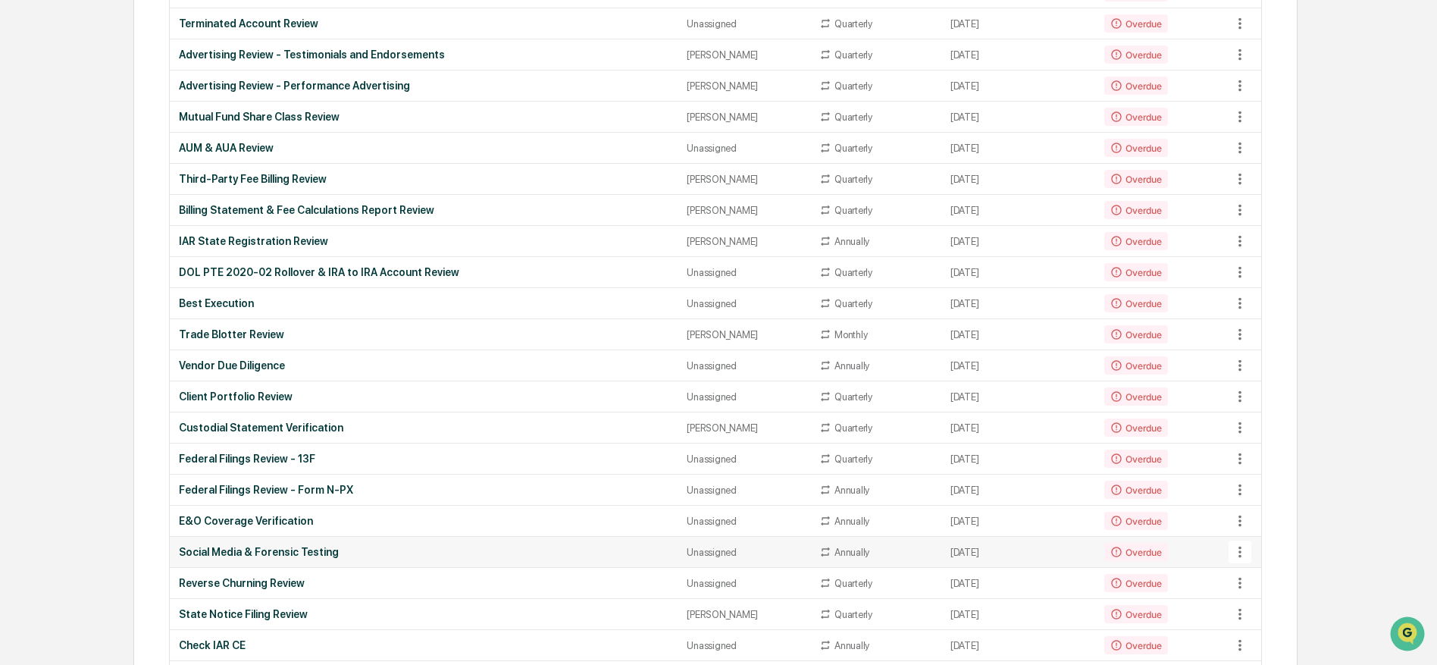
click at [1233, 550] on icon at bounding box center [1240, 551] width 17 height 17
click at [1279, 586] on li "View Task" at bounding box center [1292, 581] width 121 height 28
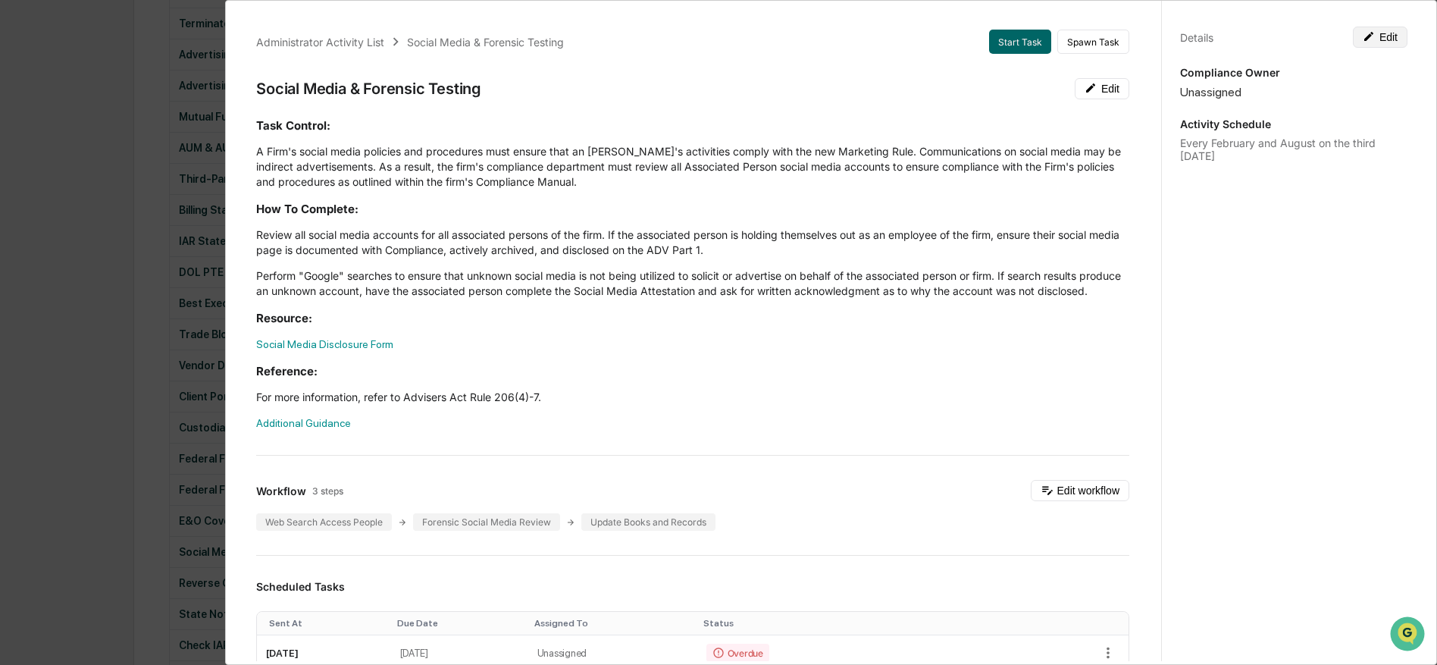
click at [1388, 36] on button "Edit" at bounding box center [1380, 37] width 55 height 21
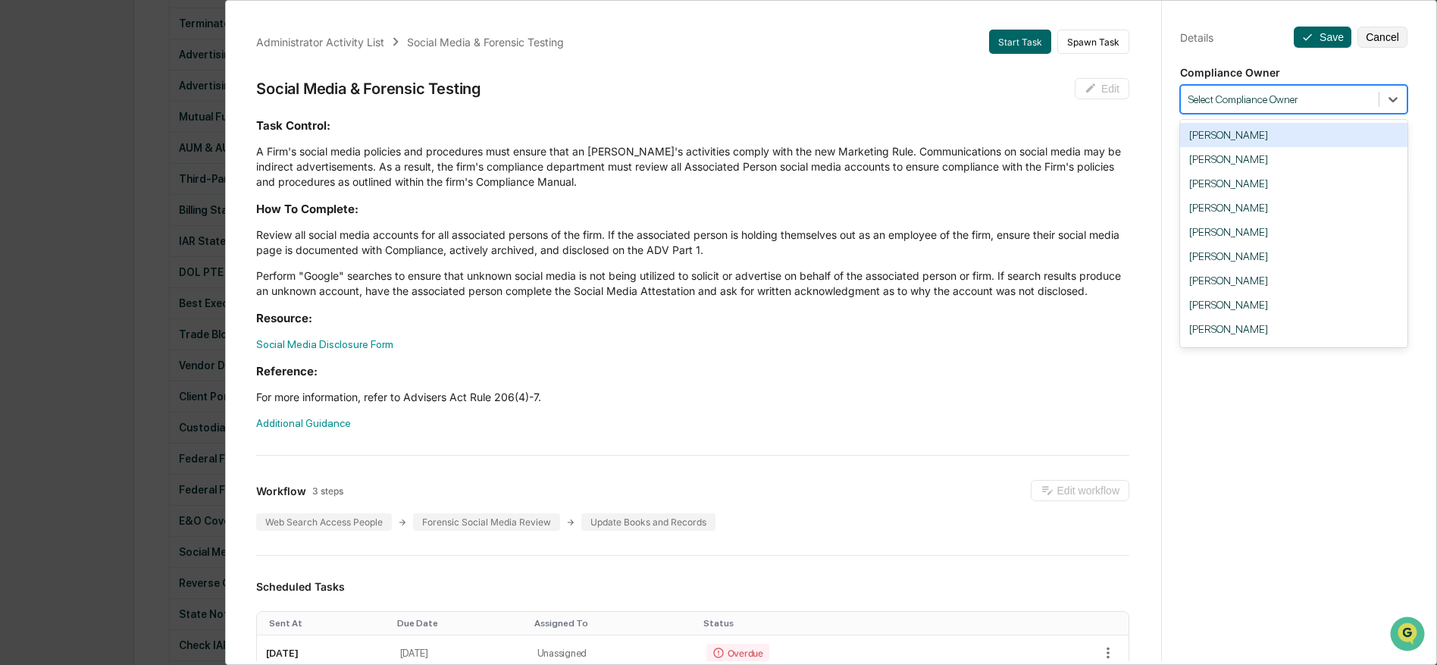
click at [1213, 102] on div at bounding box center [1279, 99] width 183 height 14
click at [1281, 329] on div "[PERSON_NAME]" at bounding box center [1293, 329] width 227 height 24
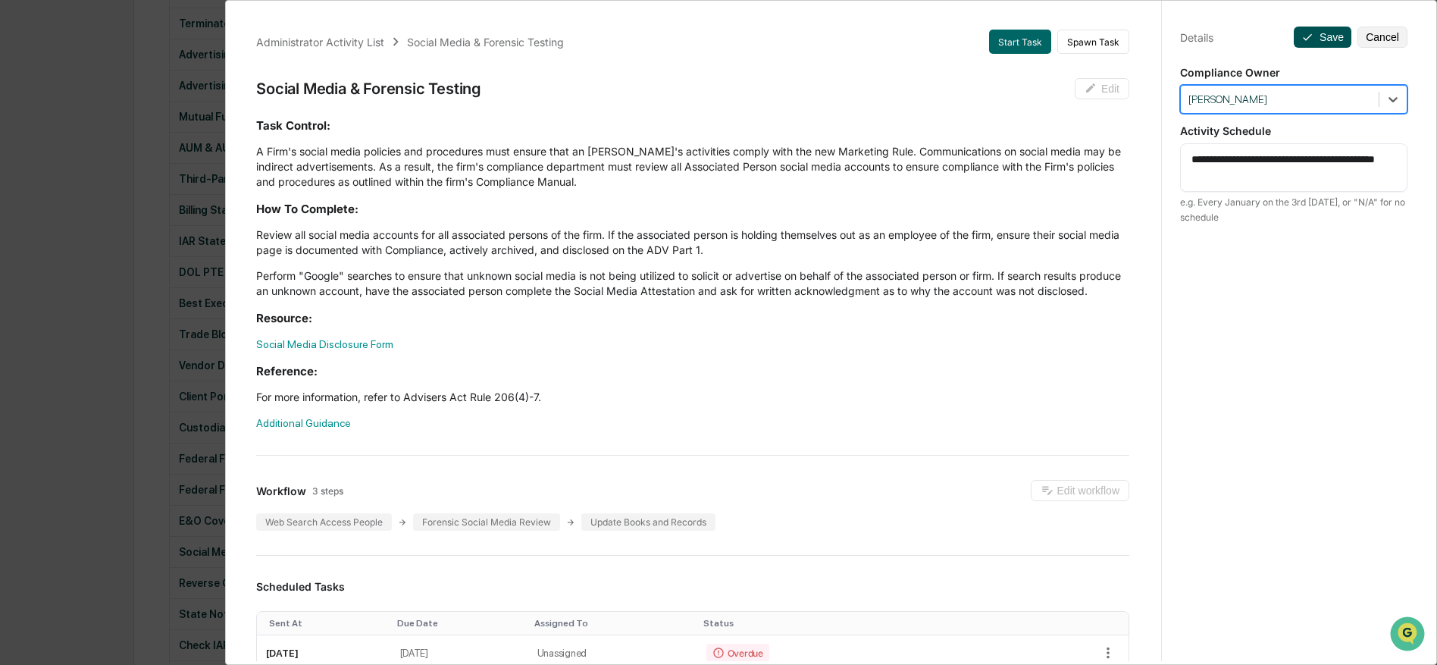
click at [1316, 39] on button "Save" at bounding box center [1323, 37] width 58 height 21
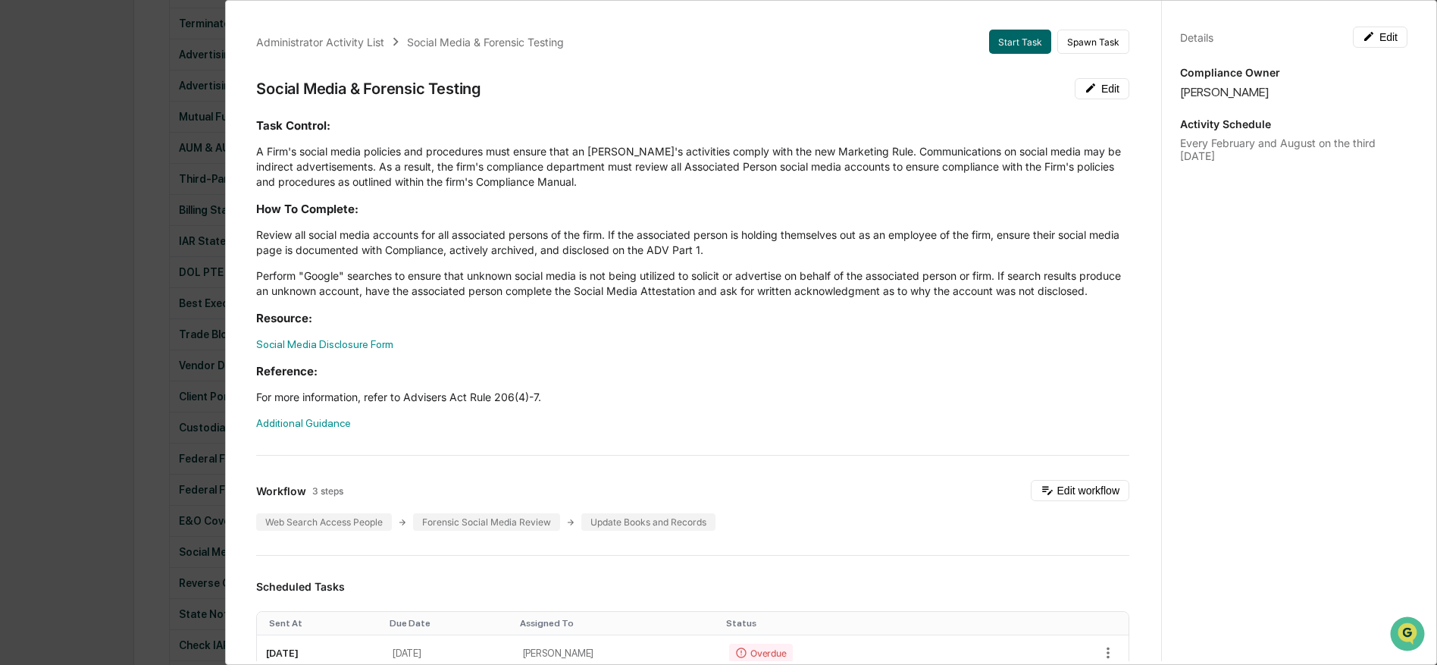
click at [146, 392] on div "Administrator Activity List Social Media & Forensic Testing Start Task Spawn Ta…" at bounding box center [718, 332] width 1437 height 665
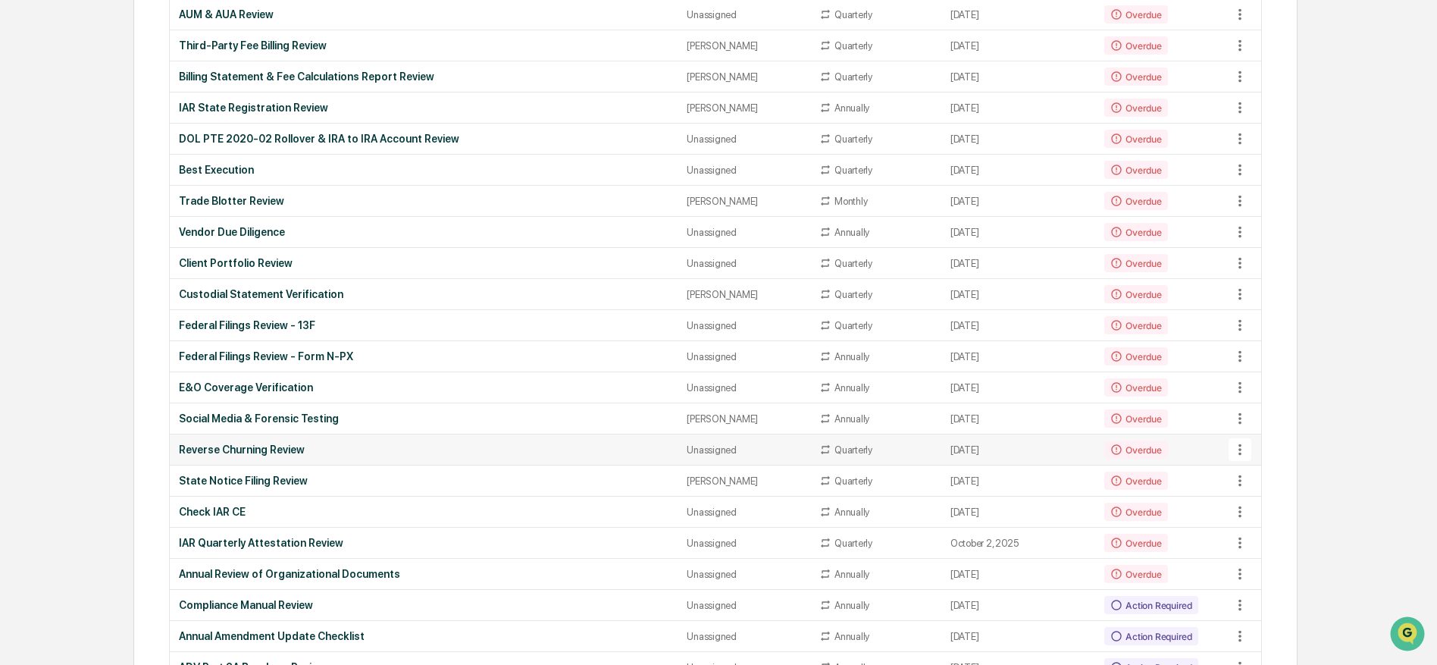
scroll to position [774, 0]
click at [1239, 573] on icon at bounding box center [1239, 572] width 3 height 11
click at [1257, 578] on li "View Task" at bounding box center [1292, 582] width 121 height 28
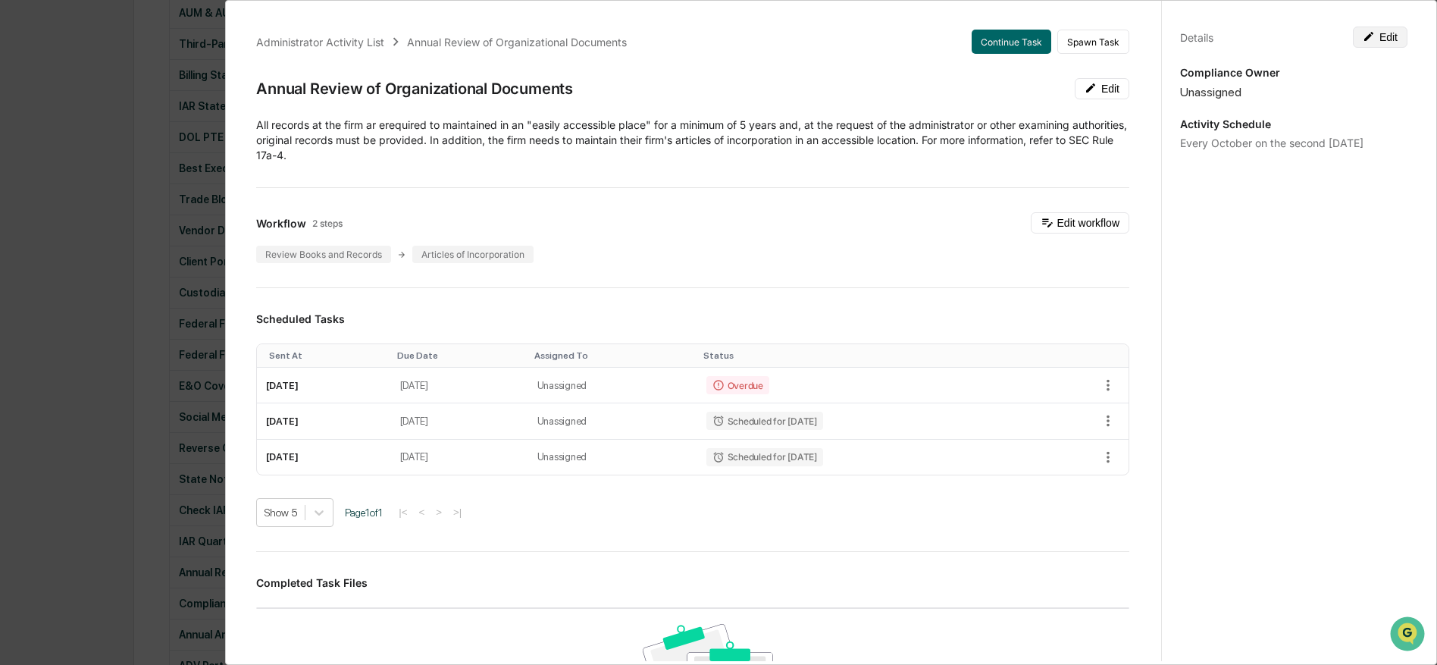
click at [1377, 45] on button "Edit" at bounding box center [1380, 37] width 55 height 21
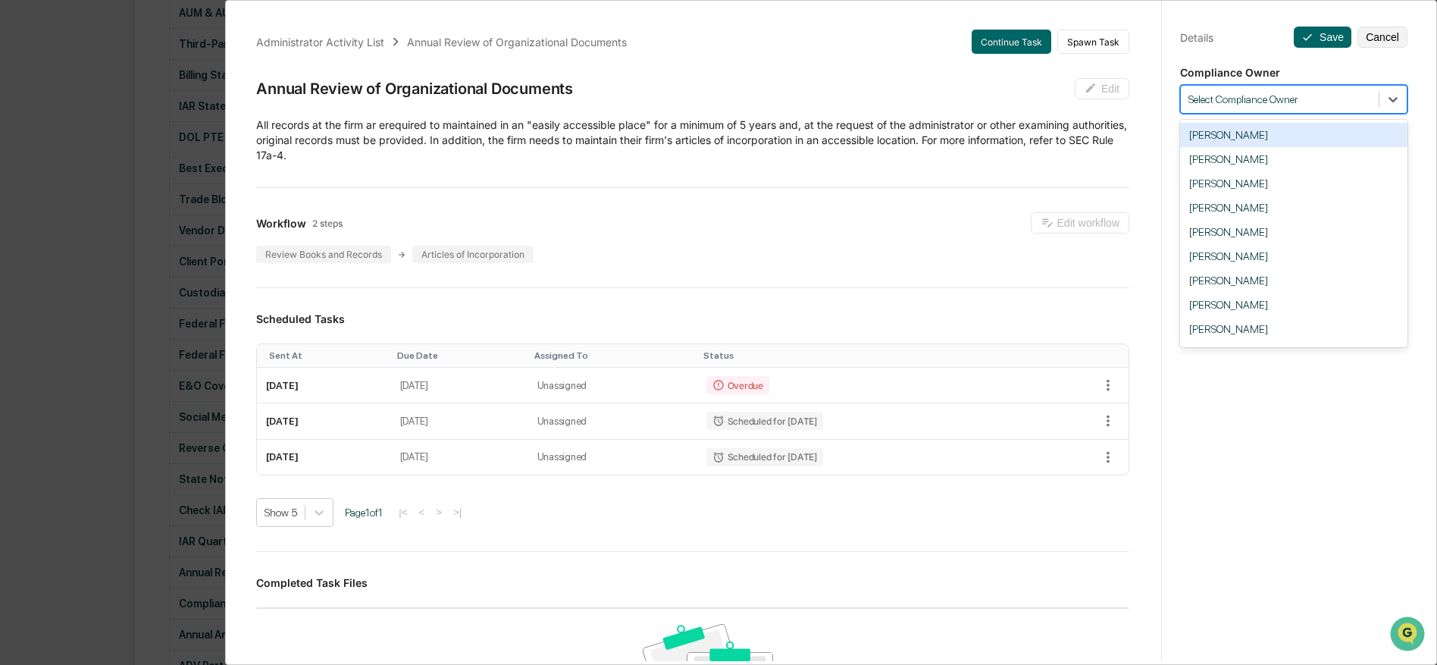
click at [1214, 108] on div "Select Compliance Owner" at bounding box center [1280, 99] width 198 height 20
click at [1244, 337] on div "[PERSON_NAME]" at bounding box center [1293, 329] width 227 height 24
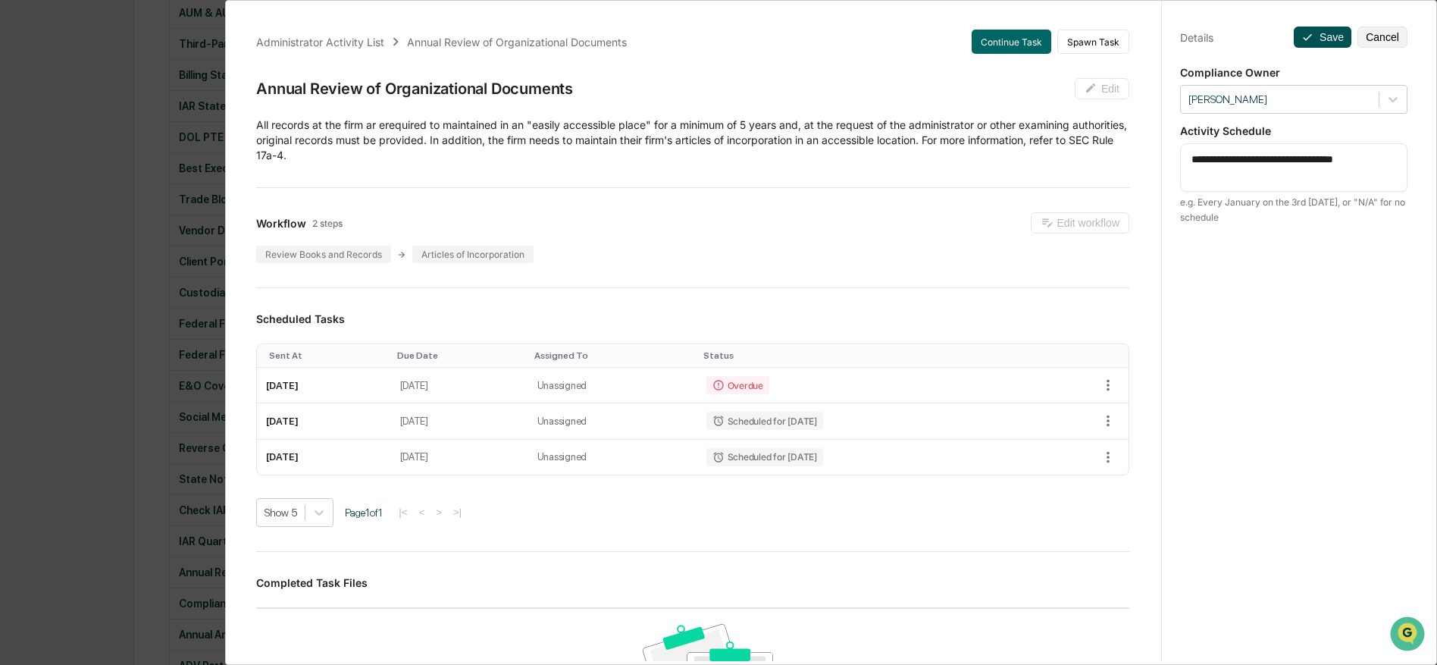
click at [1310, 41] on icon at bounding box center [1307, 37] width 12 height 12
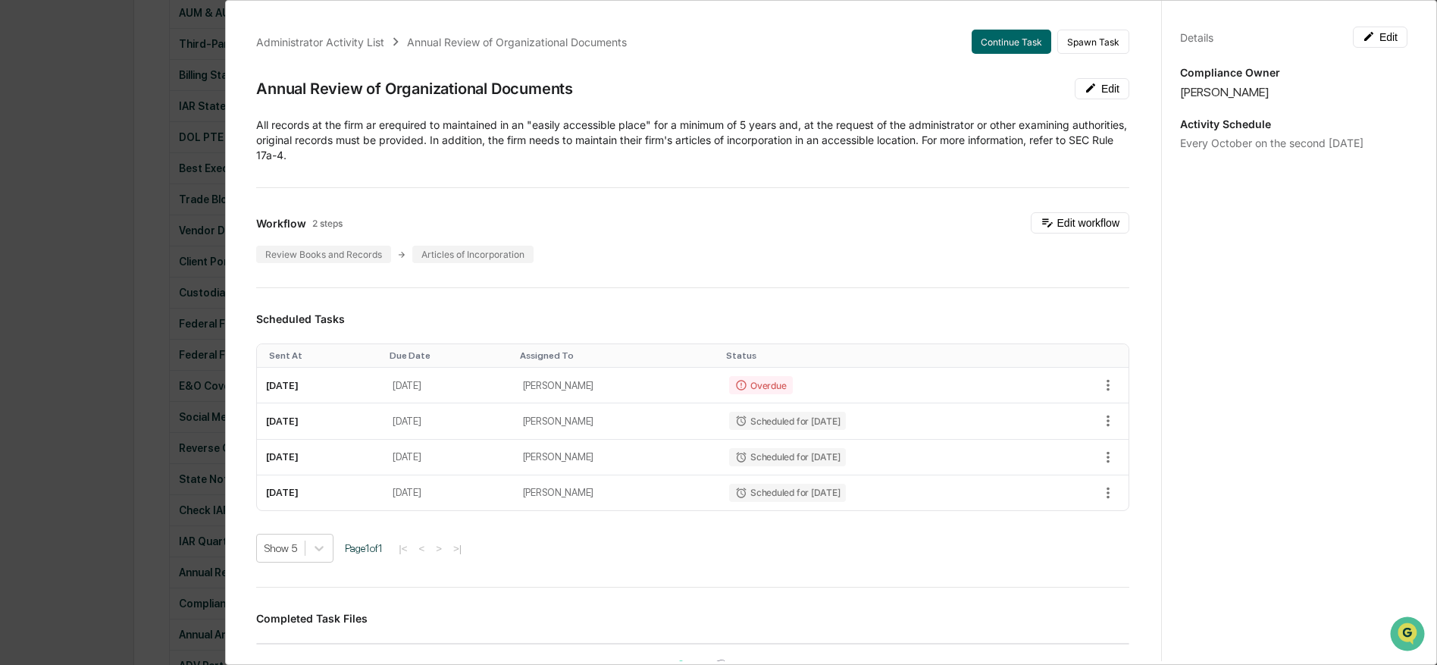
click at [127, 501] on div "Administrator Activity List Annual Review of Organizational Documents Continue …" at bounding box center [718, 332] width 1437 height 665
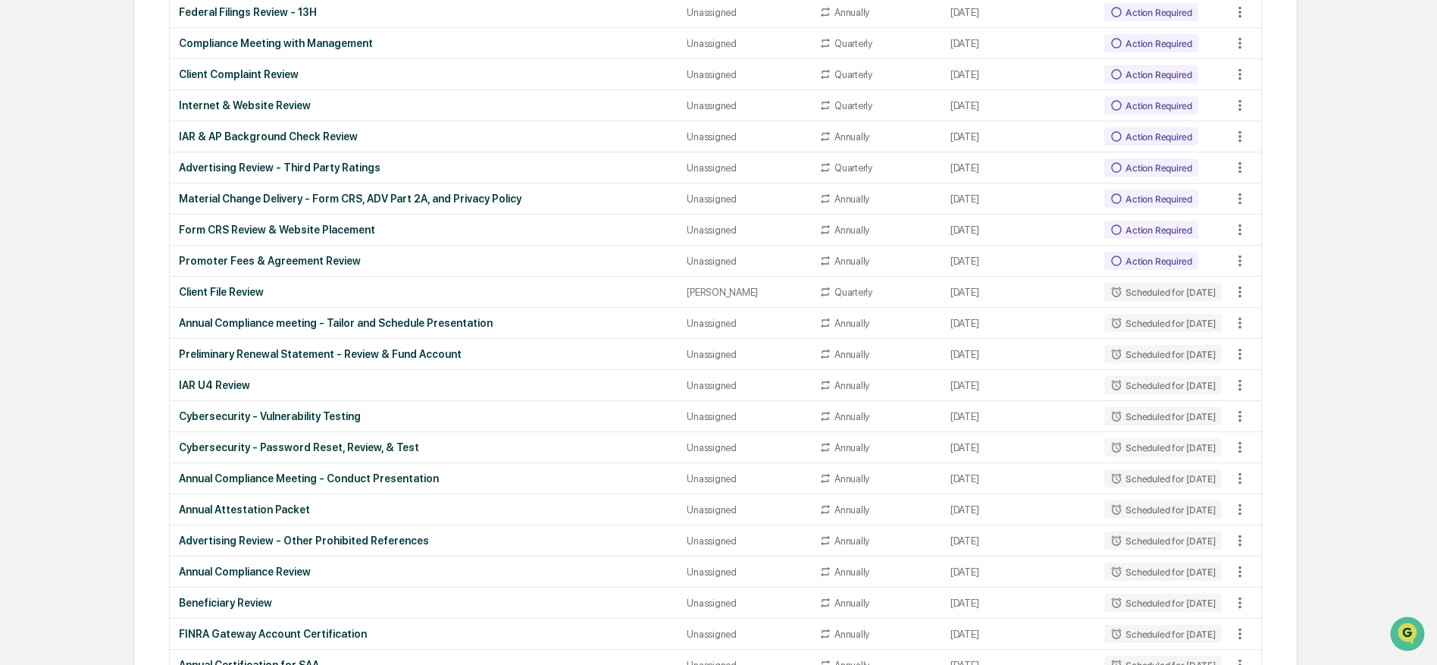
scroll to position [1613, 0]
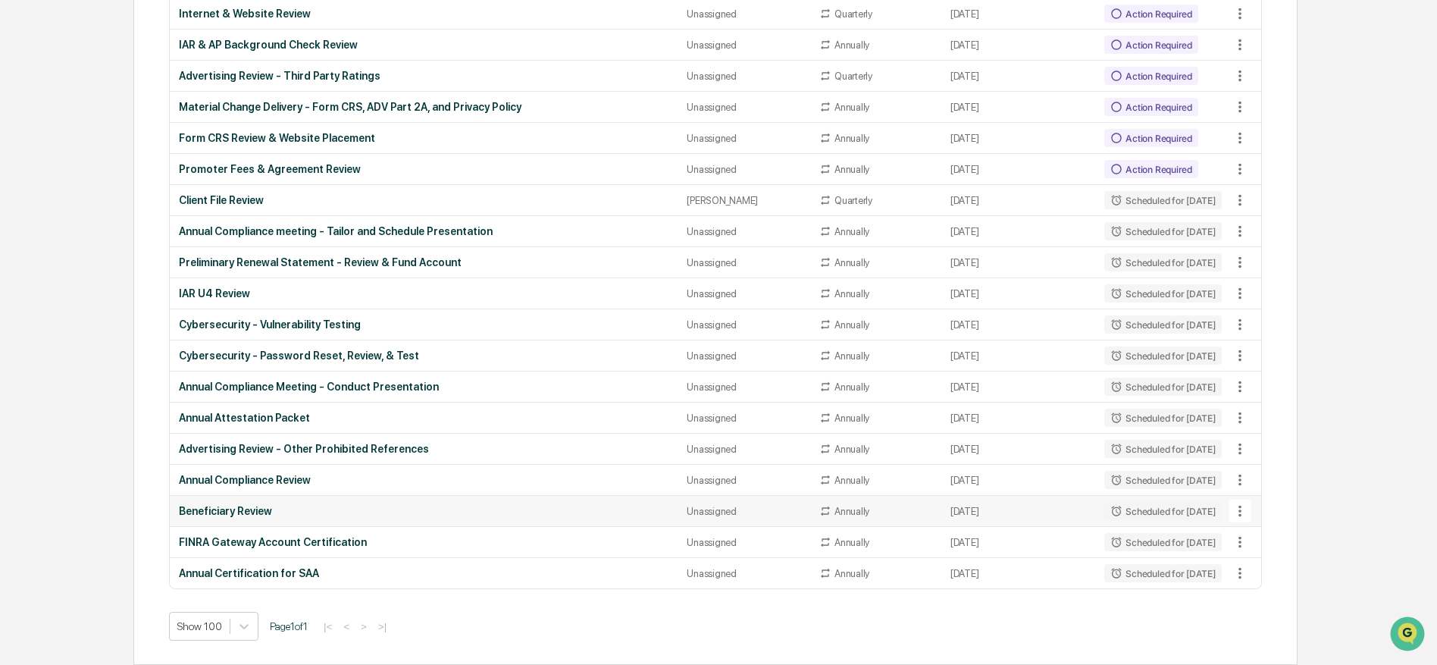
click at [1232, 508] on icon at bounding box center [1240, 510] width 17 height 17
click at [1254, 536] on li "View Task" at bounding box center [1292, 539] width 121 height 28
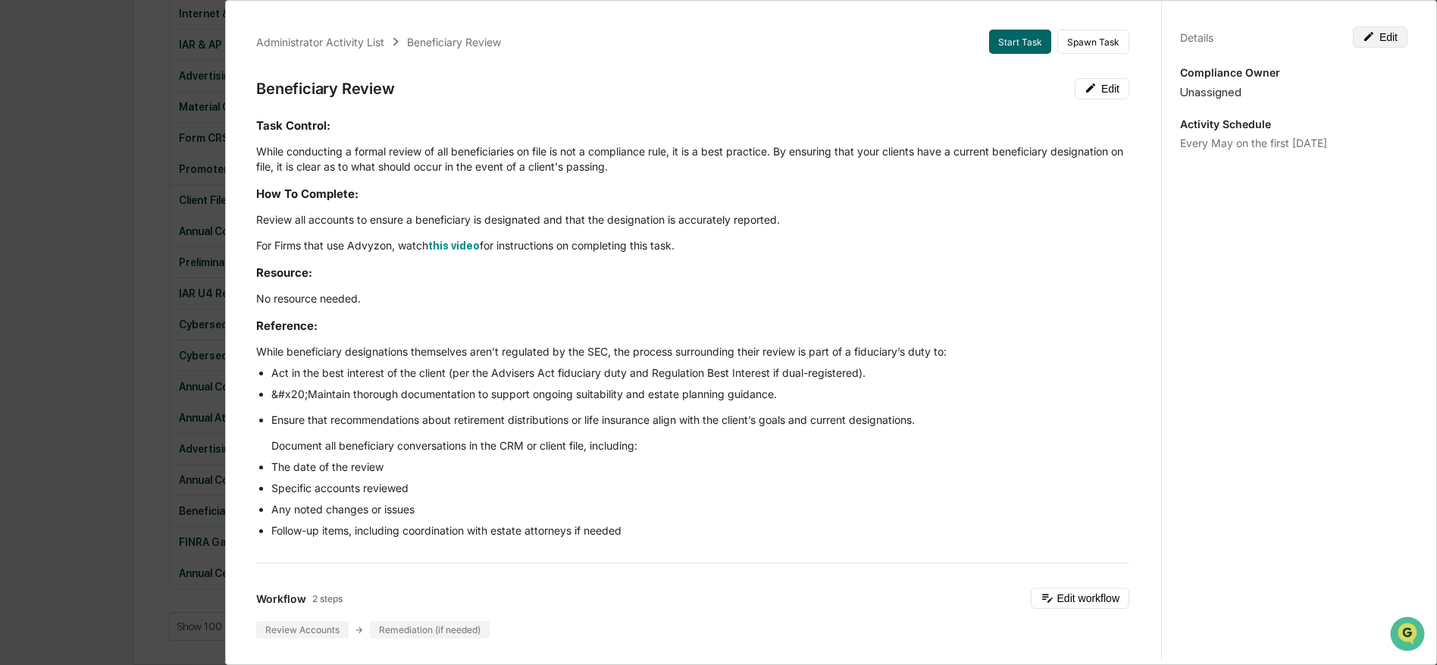
click at [1387, 33] on button "Edit" at bounding box center [1380, 37] width 55 height 21
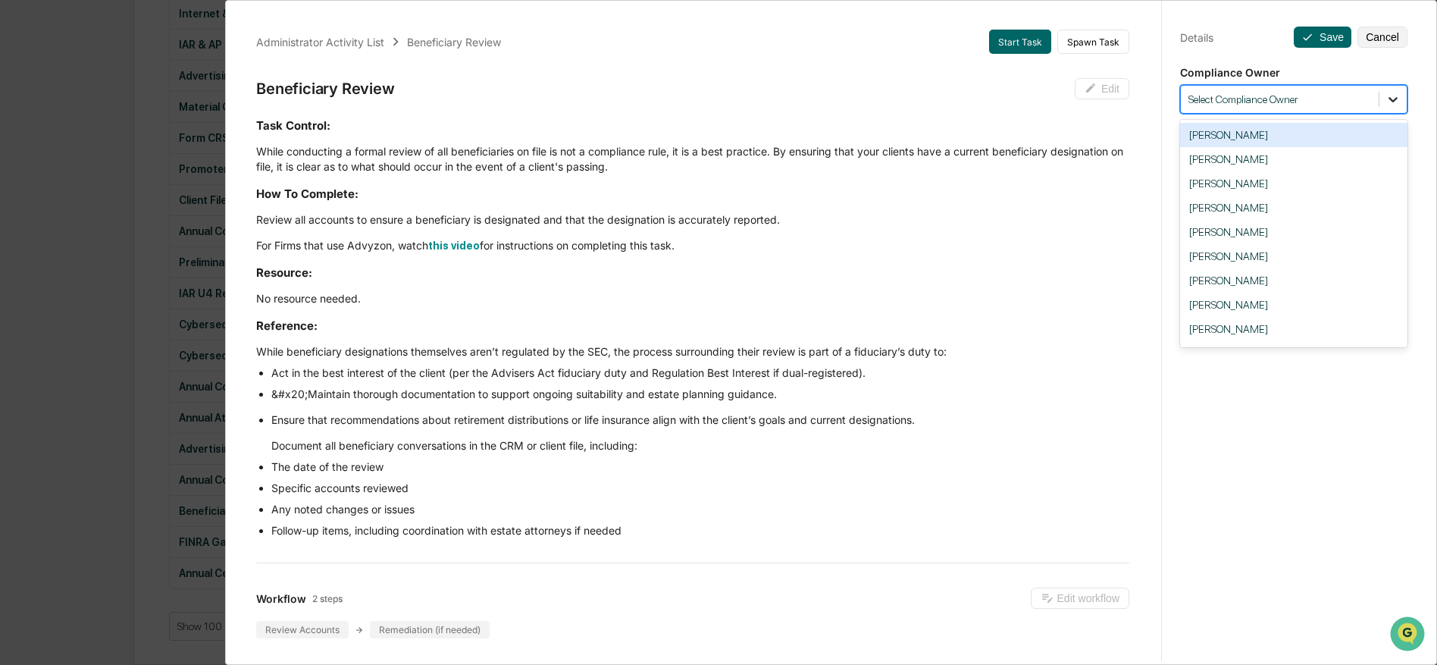
click at [1379, 99] on div at bounding box center [1392, 99] width 27 height 27
click at [1301, 341] on div "[PERSON_NAME]" at bounding box center [1293, 329] width 227 height 24
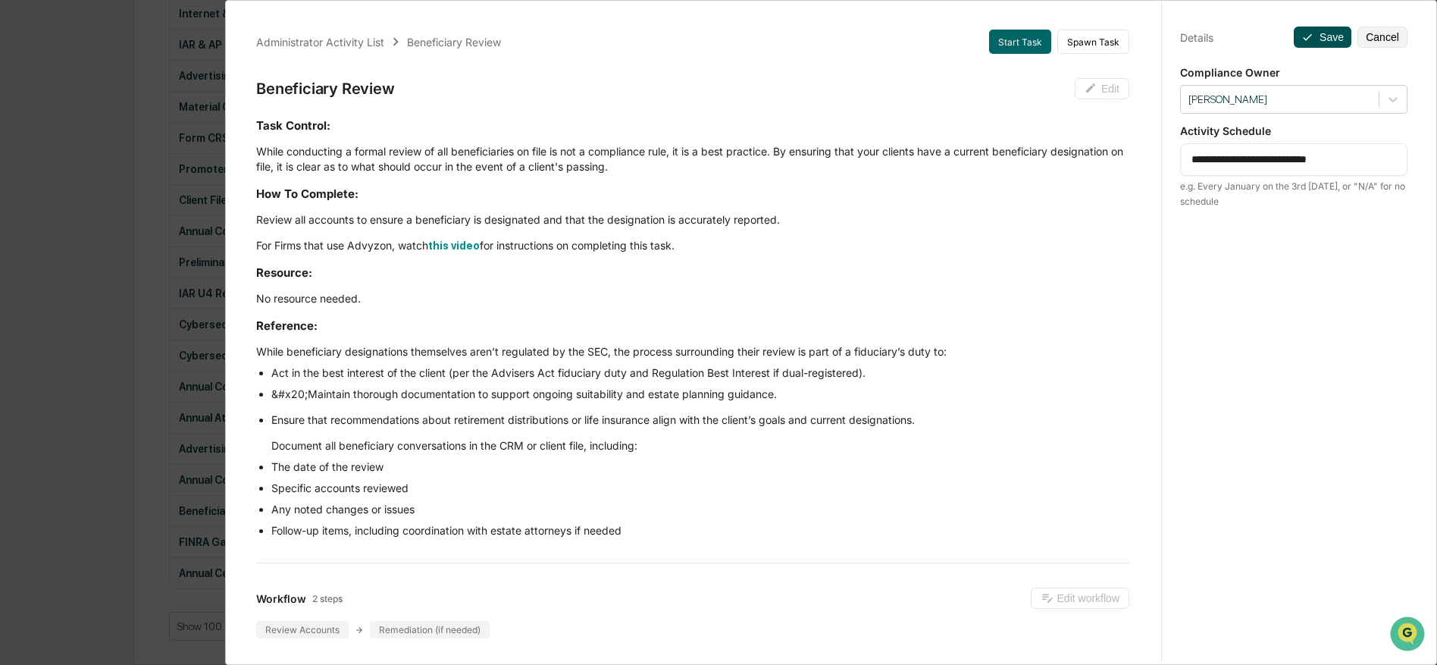
click at [1307, 39] on icon at bounding box center [1307, 37] width 9 height 7
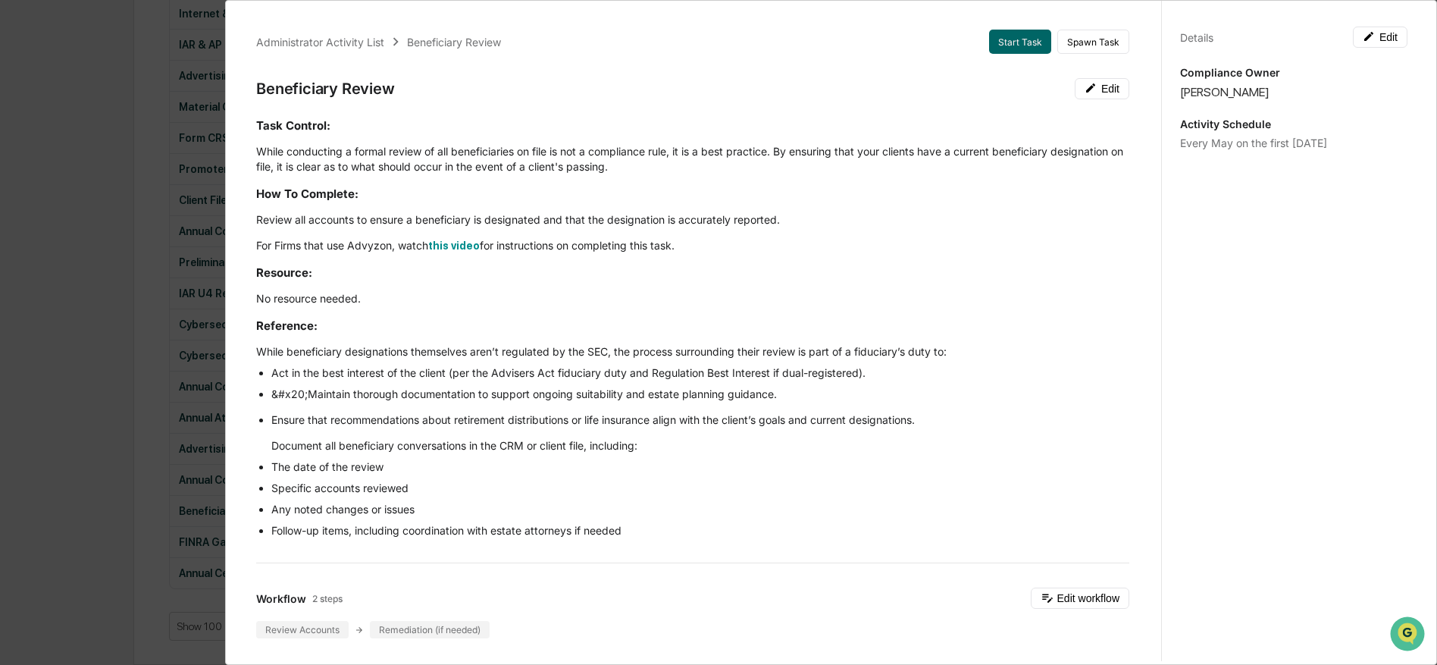
click at [146, 351] on div "Administrator Activity List Beneficiary Review Start Task Spawn Task Beneficiar…" at bounding box center [718, 332] width 1437 height 665
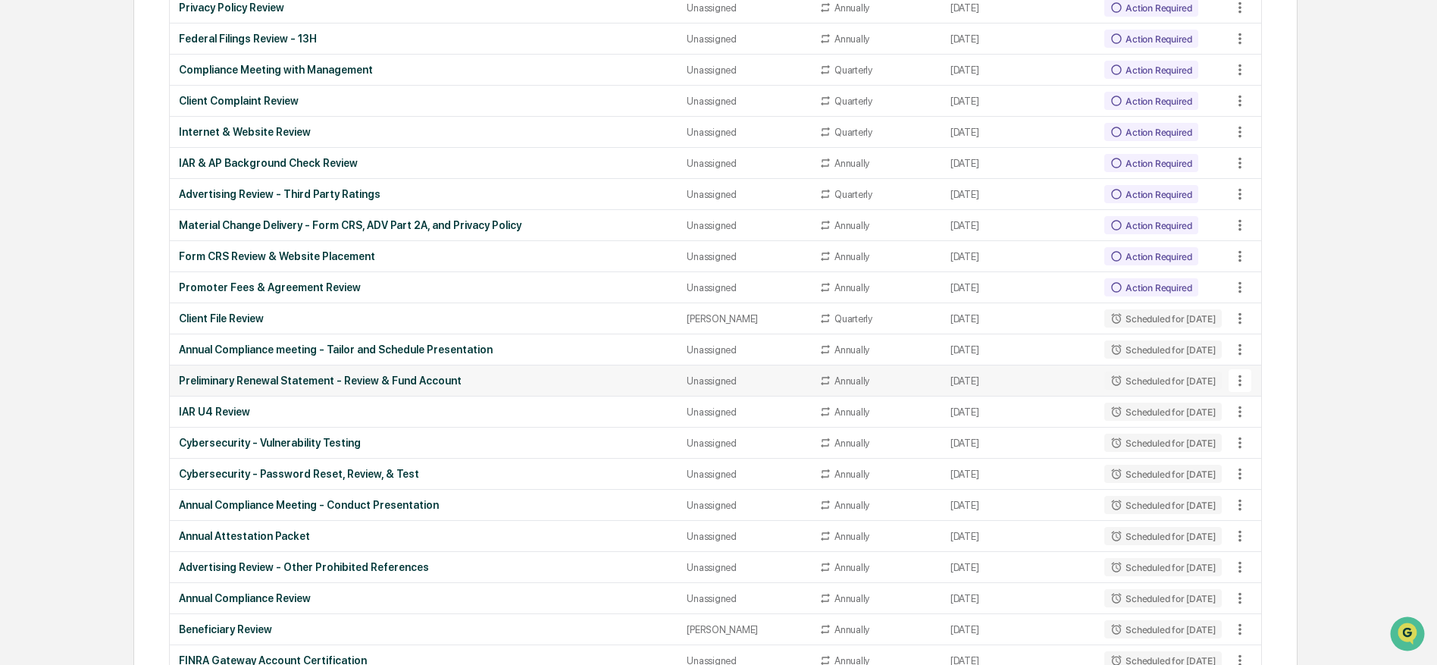
scroll to position [1490, 0]
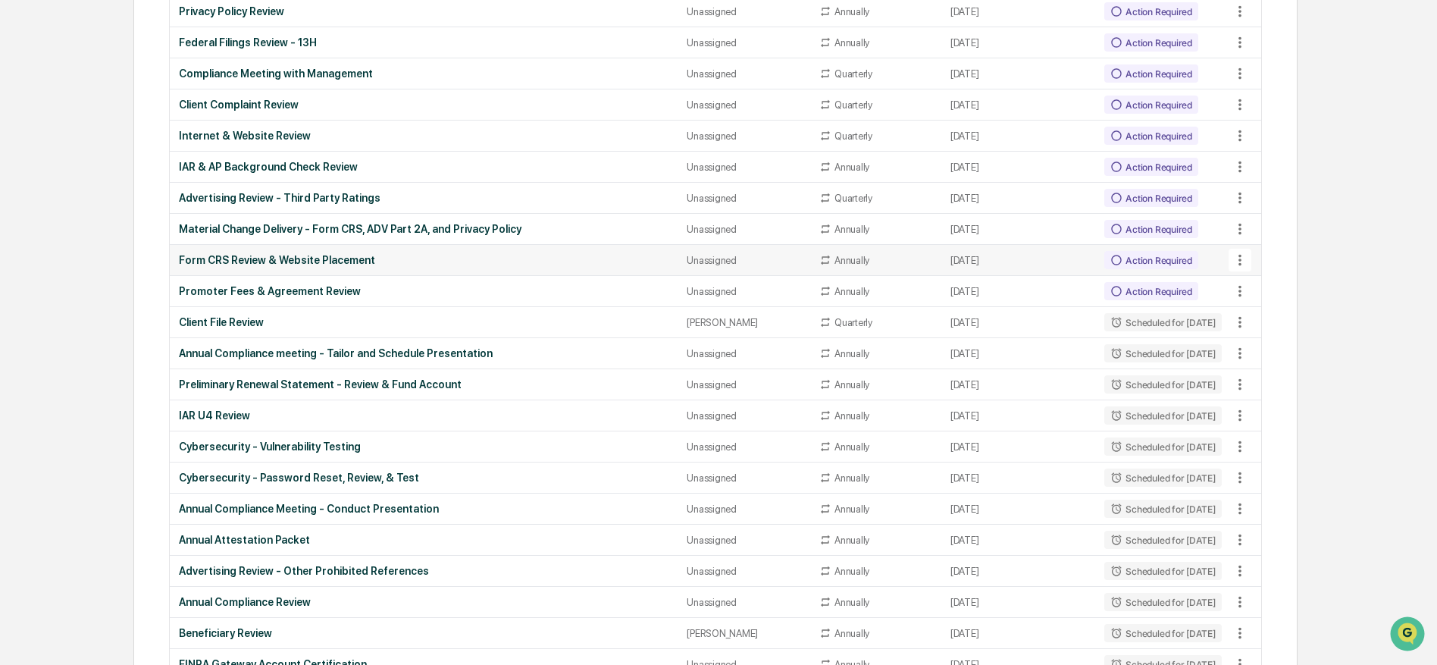
click at [1235, 258] on icon at bounding box center [1240, 260] width 17 height 17
click at [1254, 291] on li "View Task" at bounding box center [1292, 289] width 121 height 28
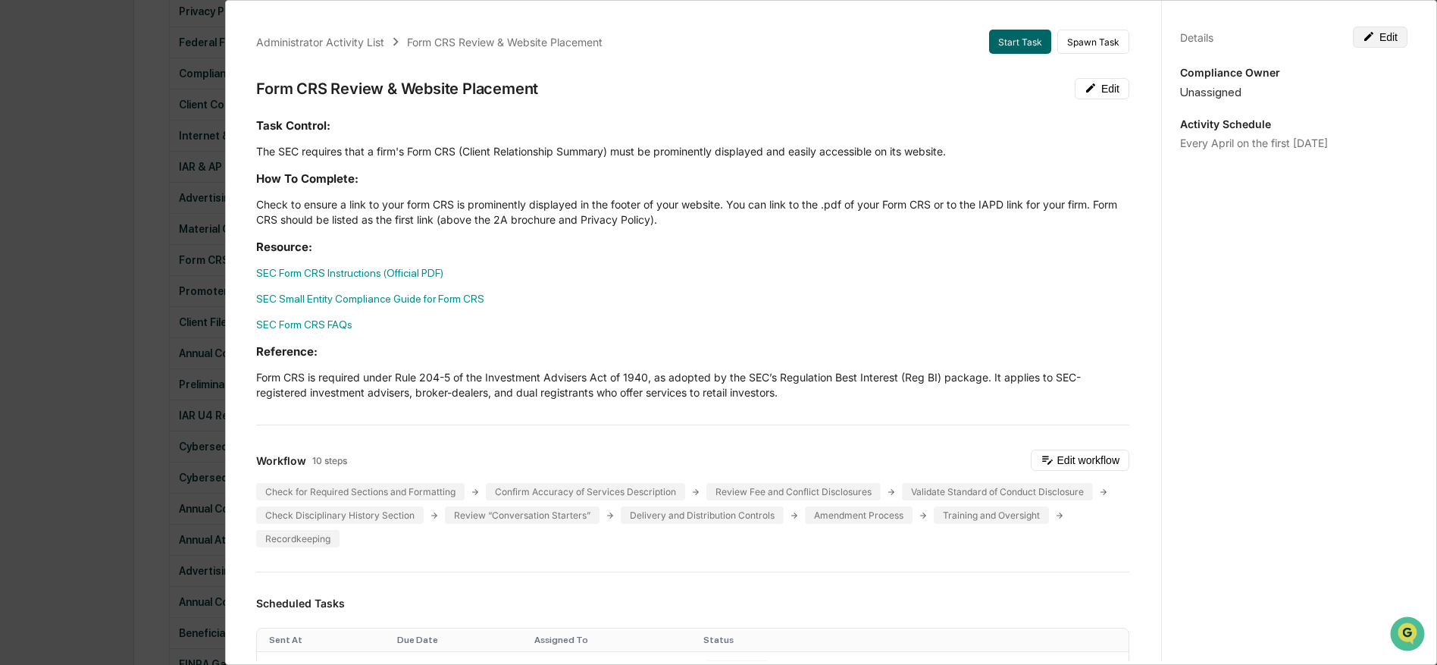
click at [1376, 41] on button "Edit" at bounding box center [1380, 37] width 55 height 21
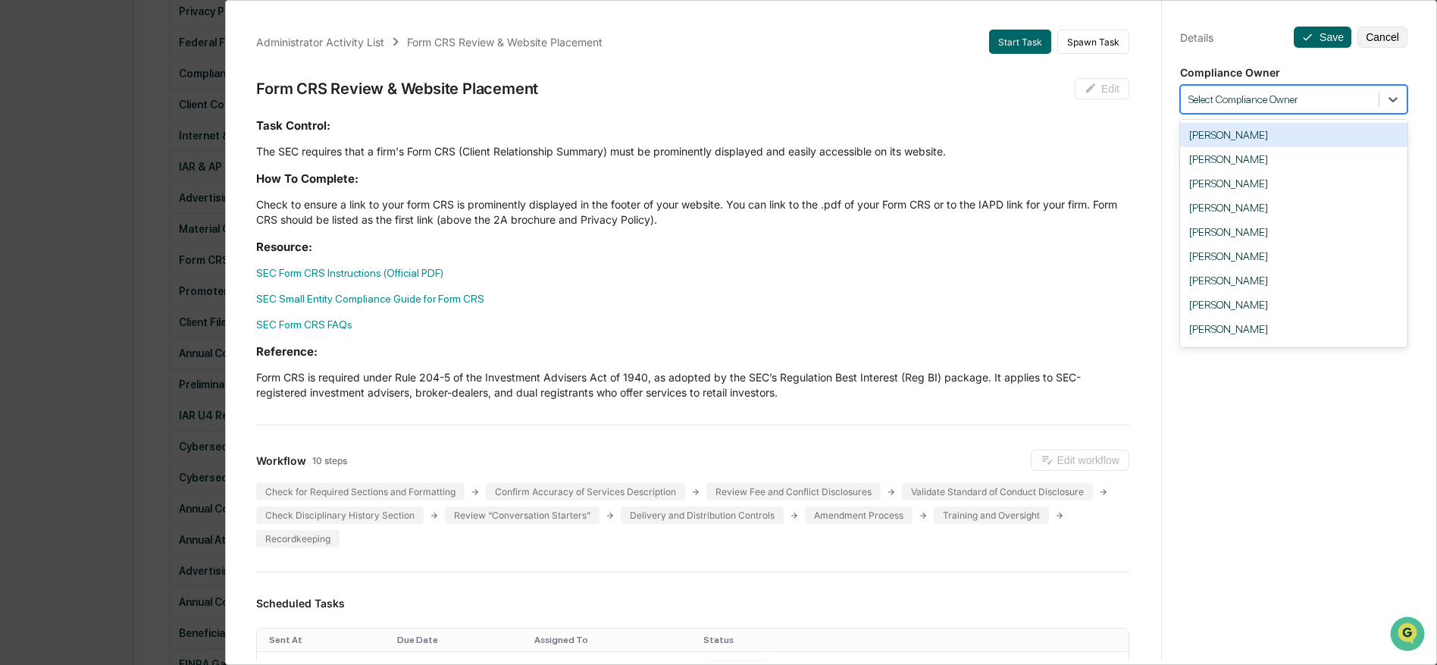
click at [1282, 95] on div at bounding box center [1279, 99] width 183 height 14
click at [1285, 311] on div "[PERSON_NAME]" at bounding box center [1293, 305] width 227 height 24
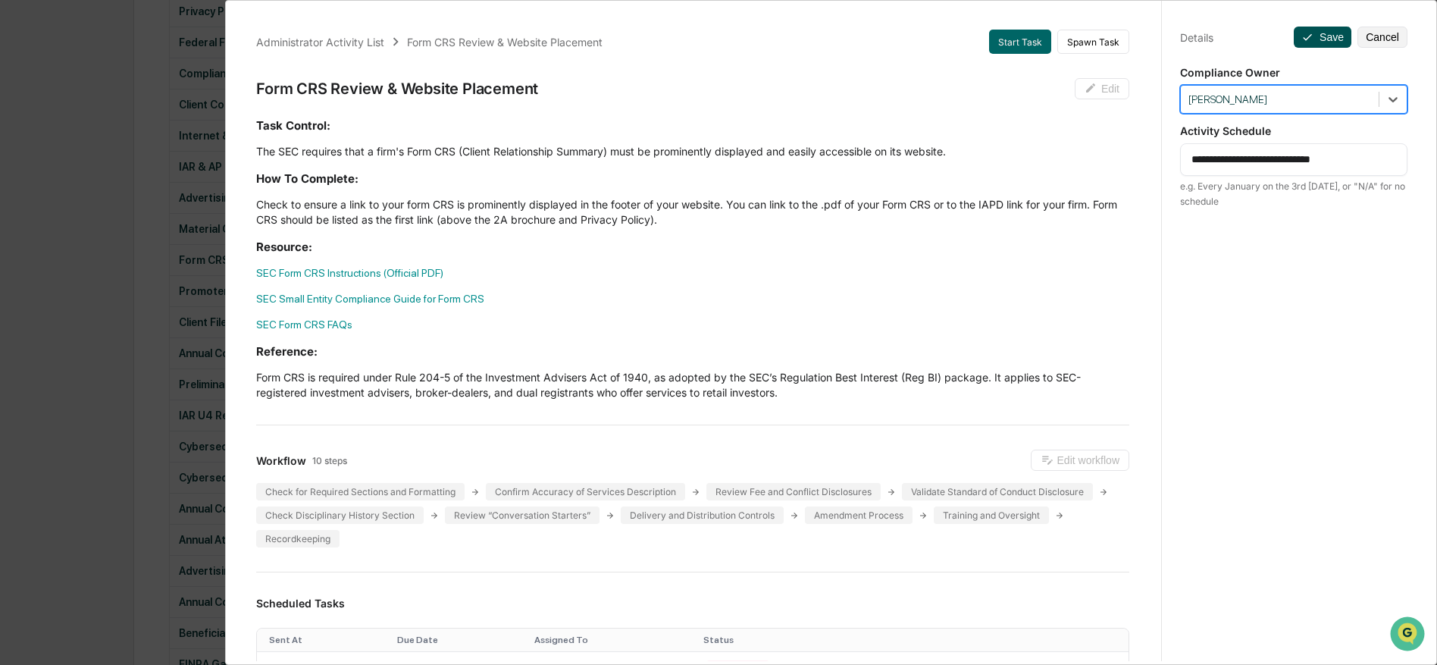
click at [1316, 42] on button "Save" at bounding box center [1323, 37] width 58 height 21
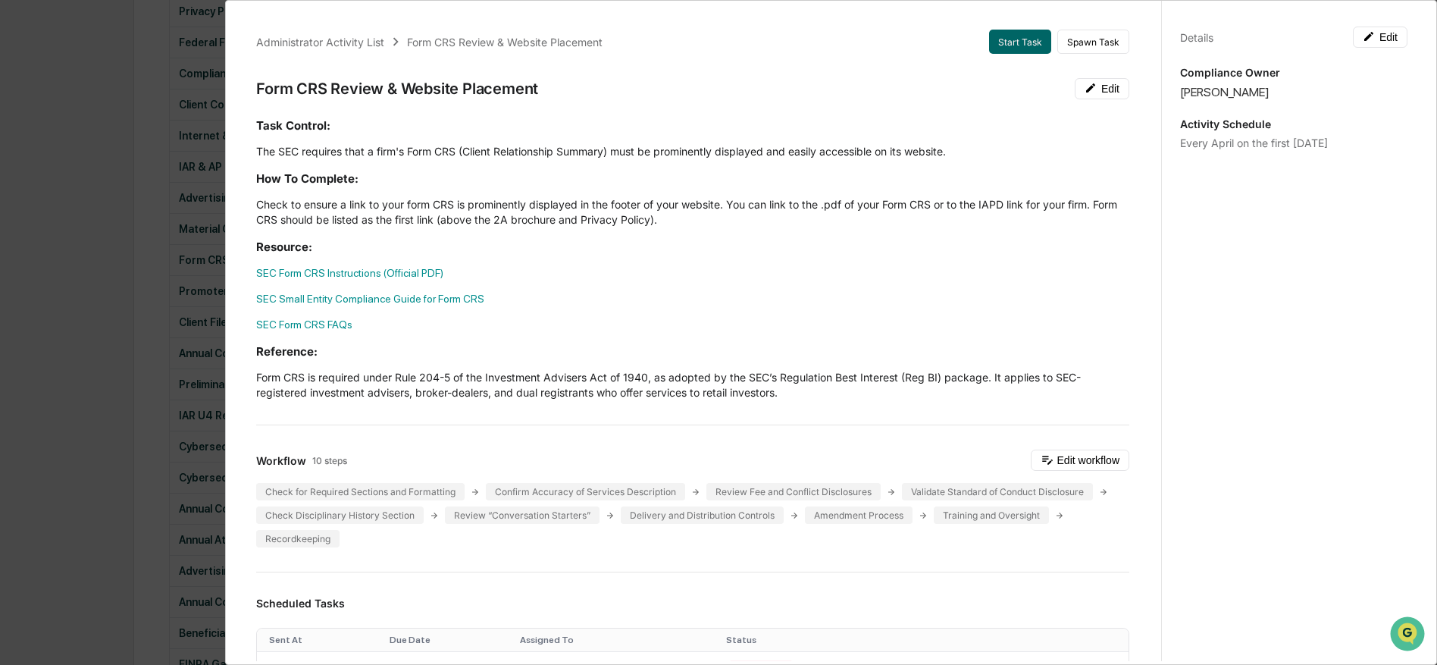
click at [192, 377] on div "Administrator Activity List Form CRS Review & Website Placement Start Task Spaw…" at bounding box center [718, 332] width 1437 height 665
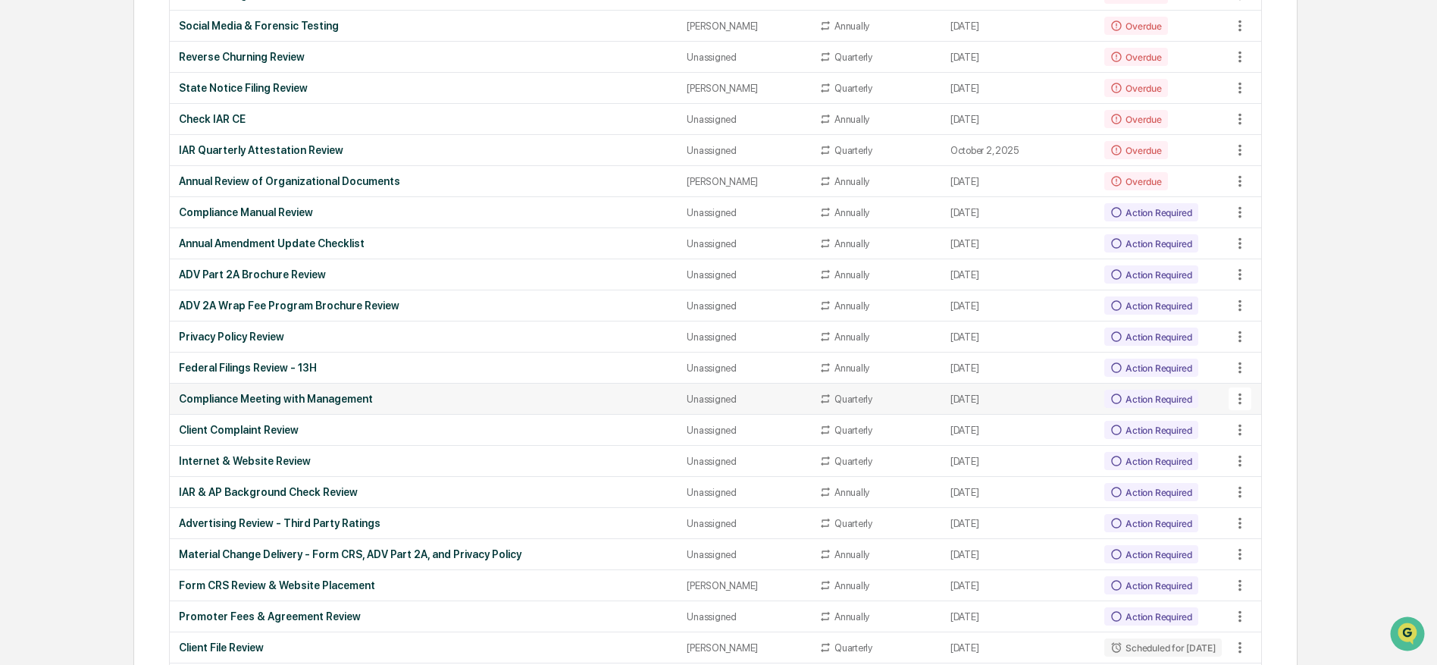
scroll to position [1157, 0]
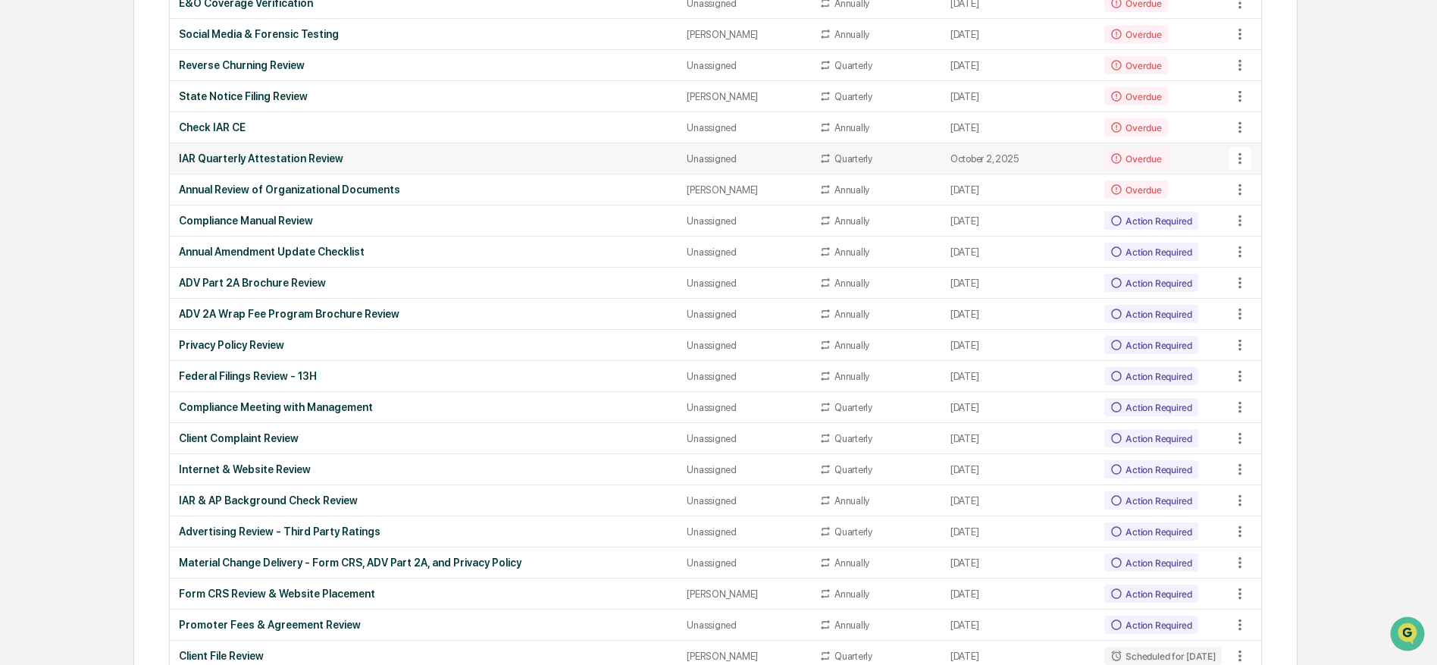
click at [1241, 160] on icon at bounding box center [1240, 158] width 17 height 17
click at [1262, 187] on li "View Task" at bounding box center [1292, 188] width 121 height 28
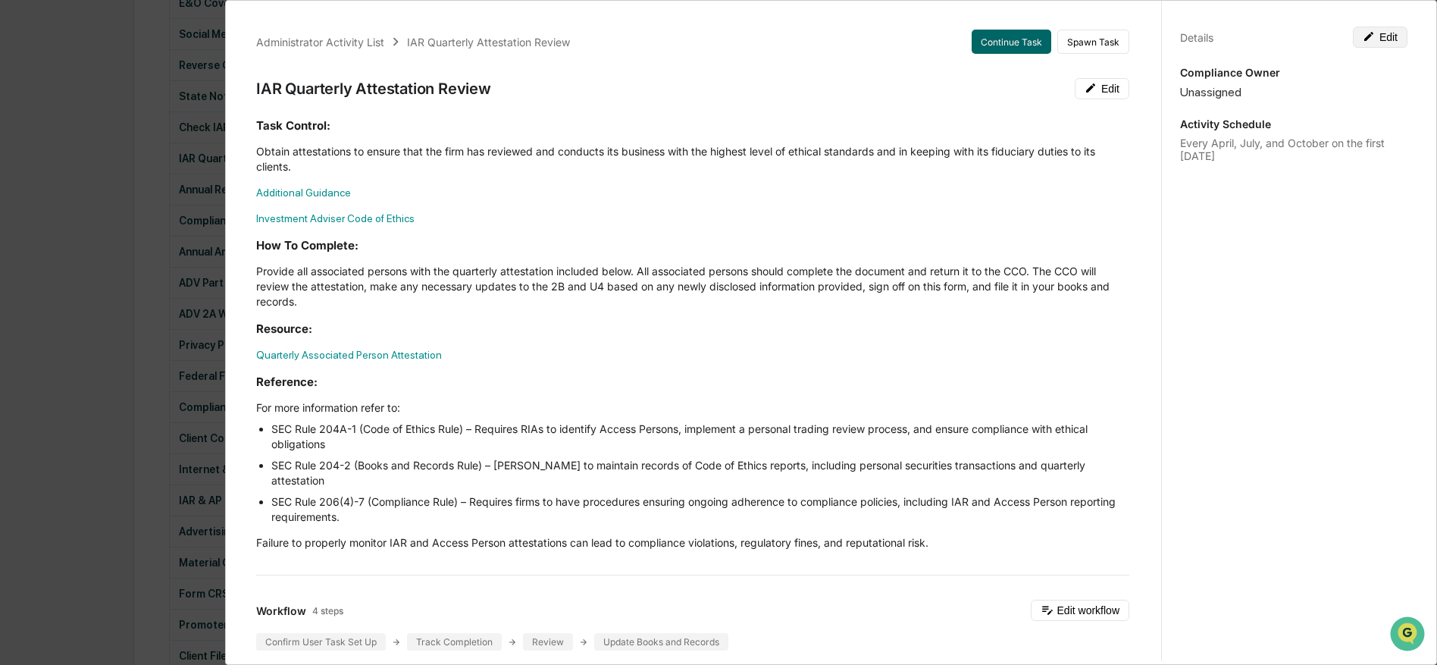
click at [1379, 38] on button "Edit" at bounding box center [1380, 37] width 55 height 21
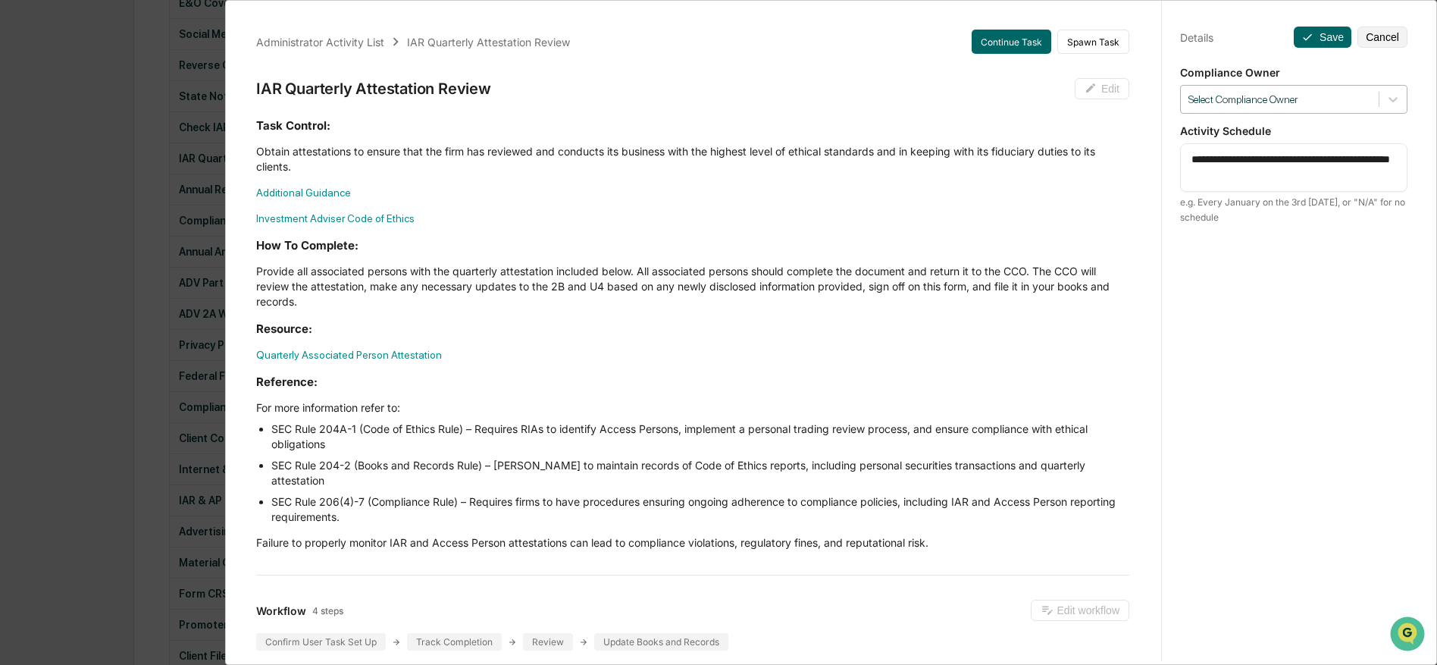
click at [1307, 97] on div at bounding box center [1279, 99] width 183 height 14
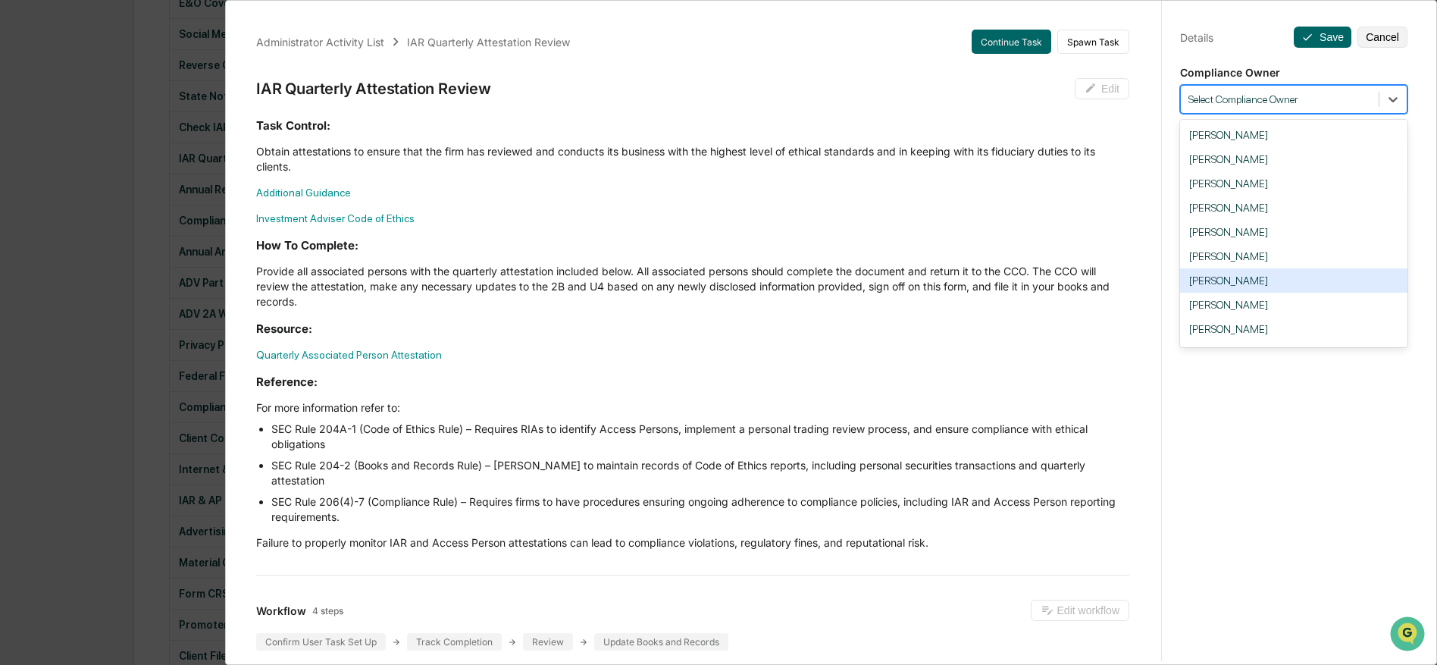
click at [1246, 283] on div "[PERSON_NAME]" at bounding box center [1293, 280] width 227 height 24
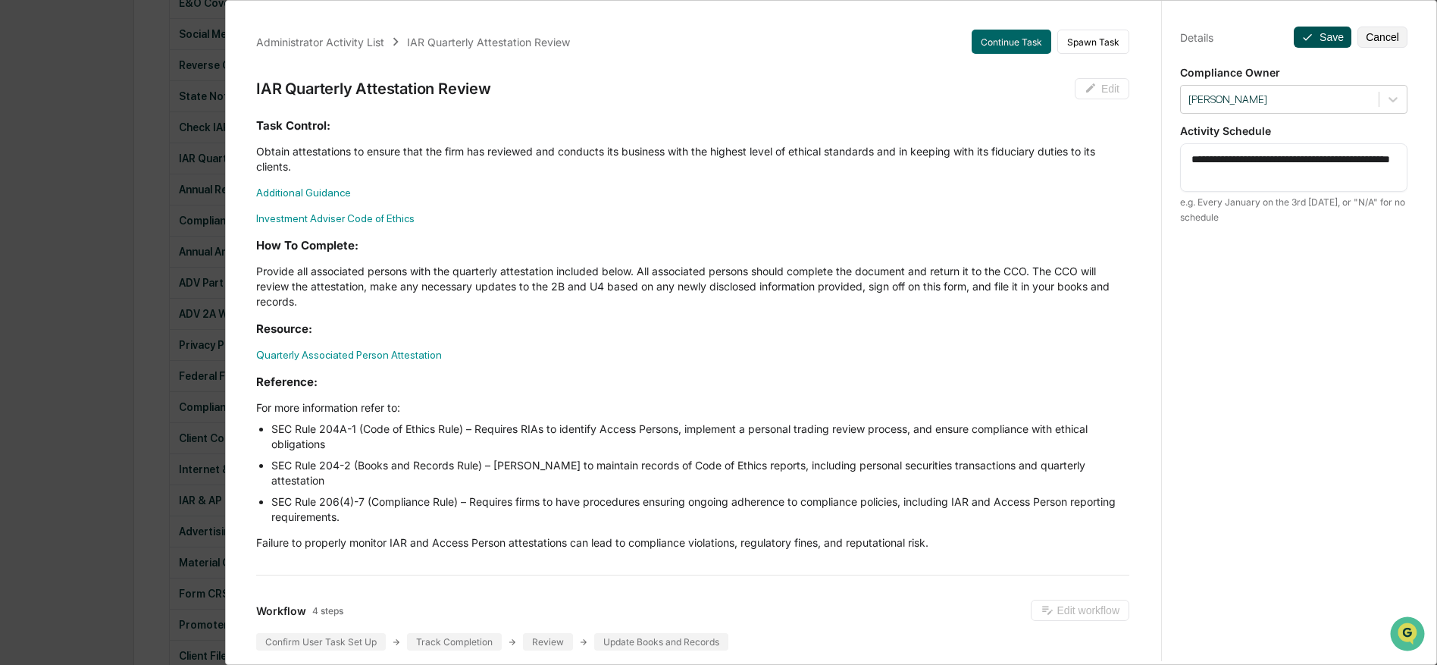
click at [1316, 33] on button "Save" at bounding box center [1323, 37] width 58 height 21
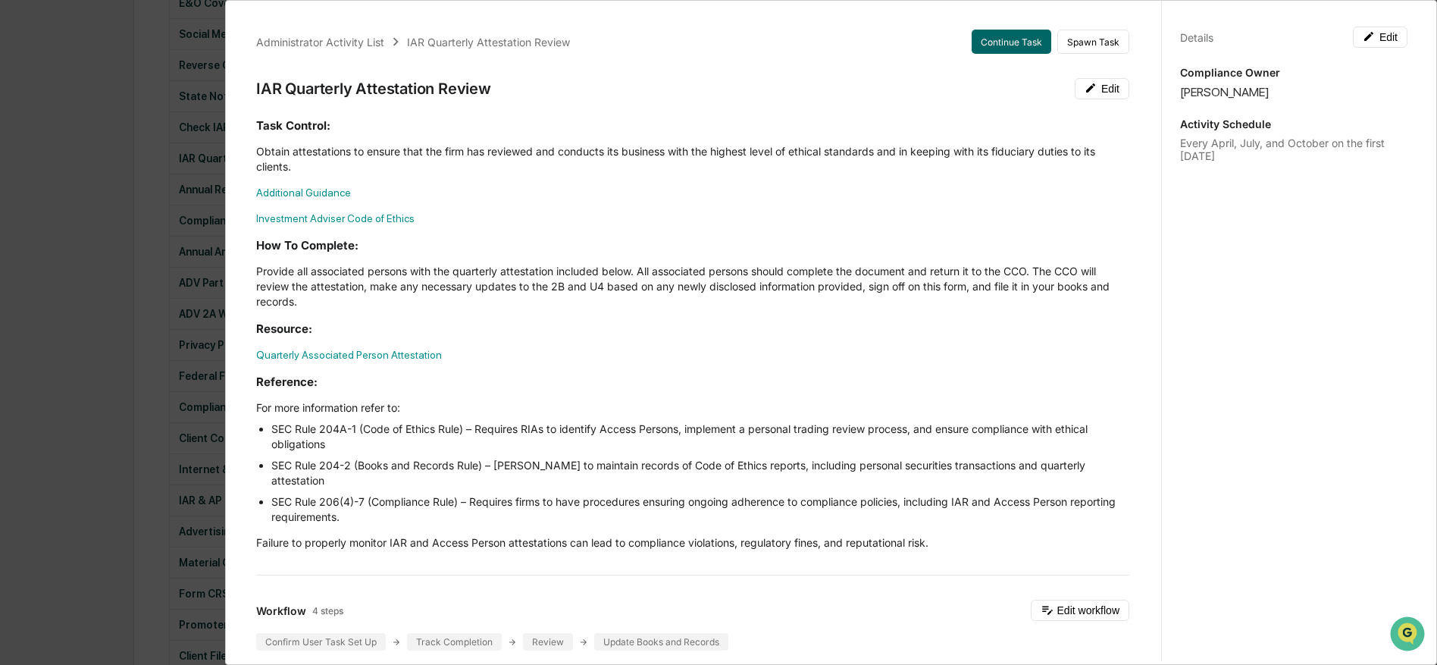
click at [111, 223] on div "Administrator Activity List IAR Quarterly Attestation Review Continue Task Spaw…" at bounding box center [718, 332] width 1437 height 665
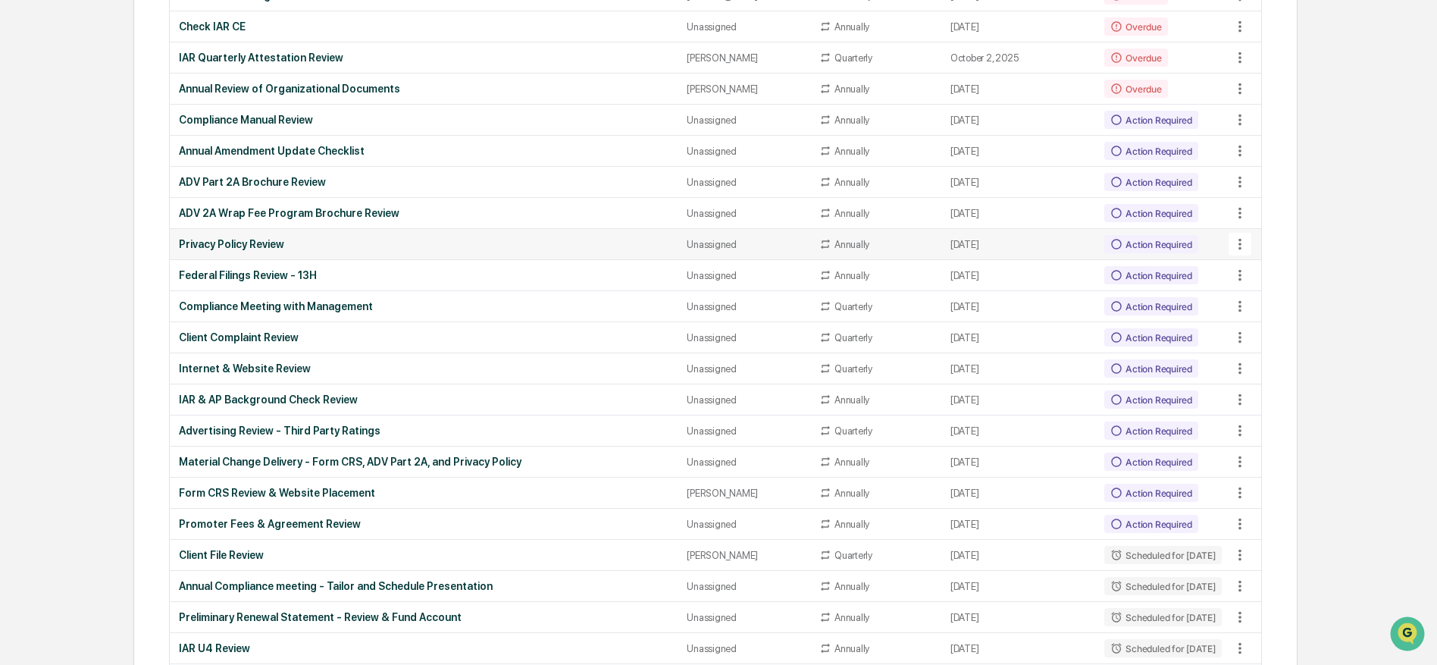
scroll to position [1261, 0]
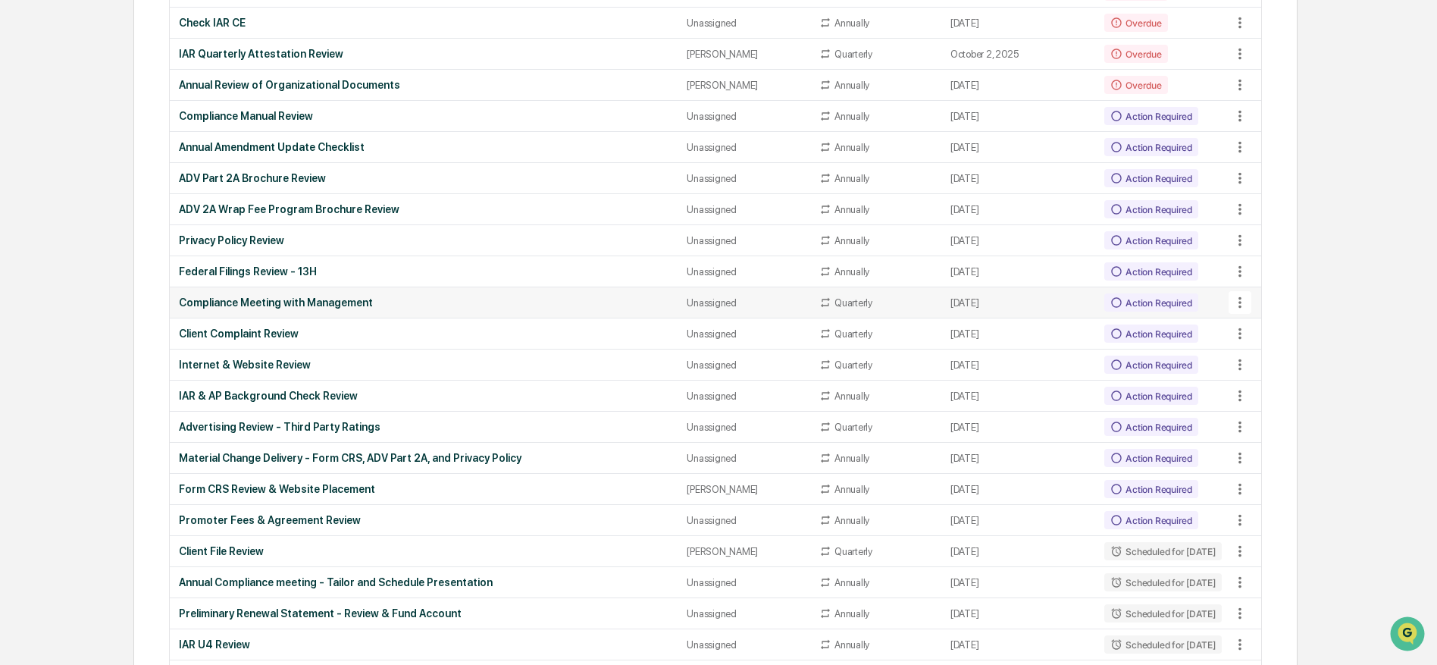
click at [1233, 302] on icon at bounding box center [1240, 302] width 17 height 17
click at [1257, 332] on li "View Task" at bounding box center [1292, 332] width 121 height 28
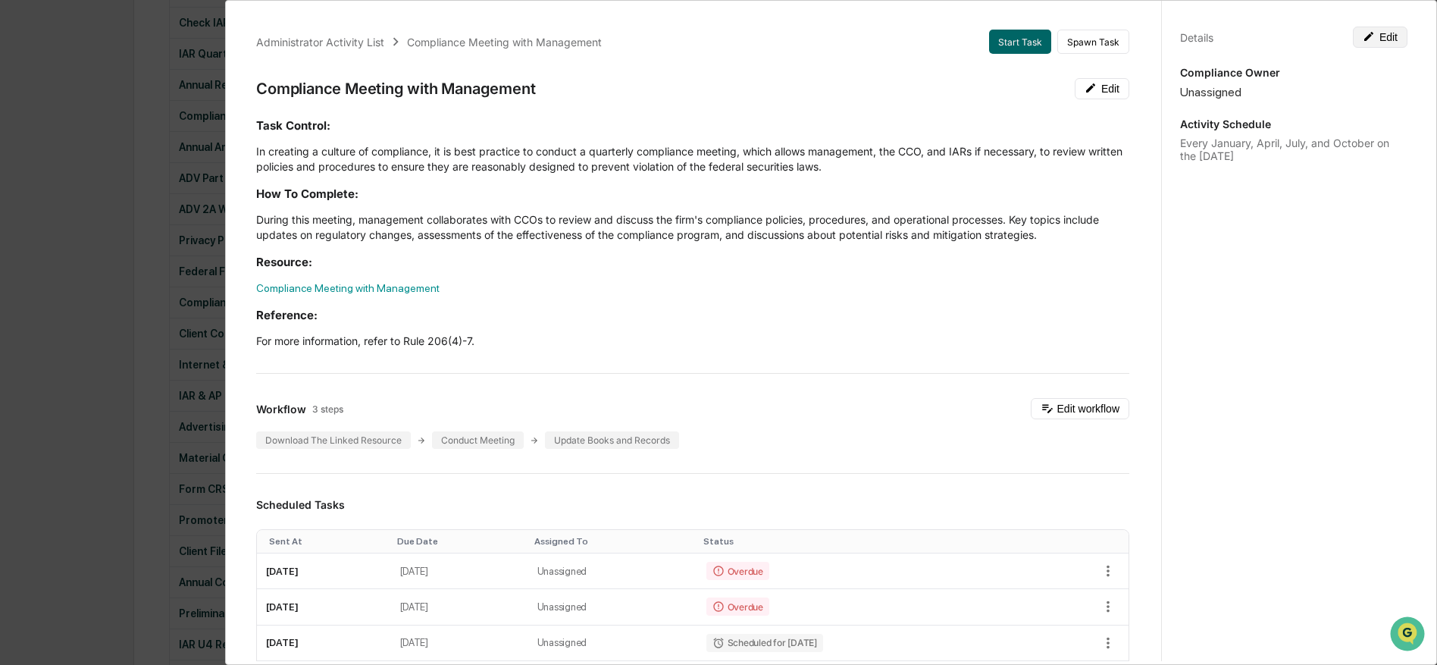
click at [1382, 36] on button "Edit" at bounding box center [1380, 37] width 55 height 21
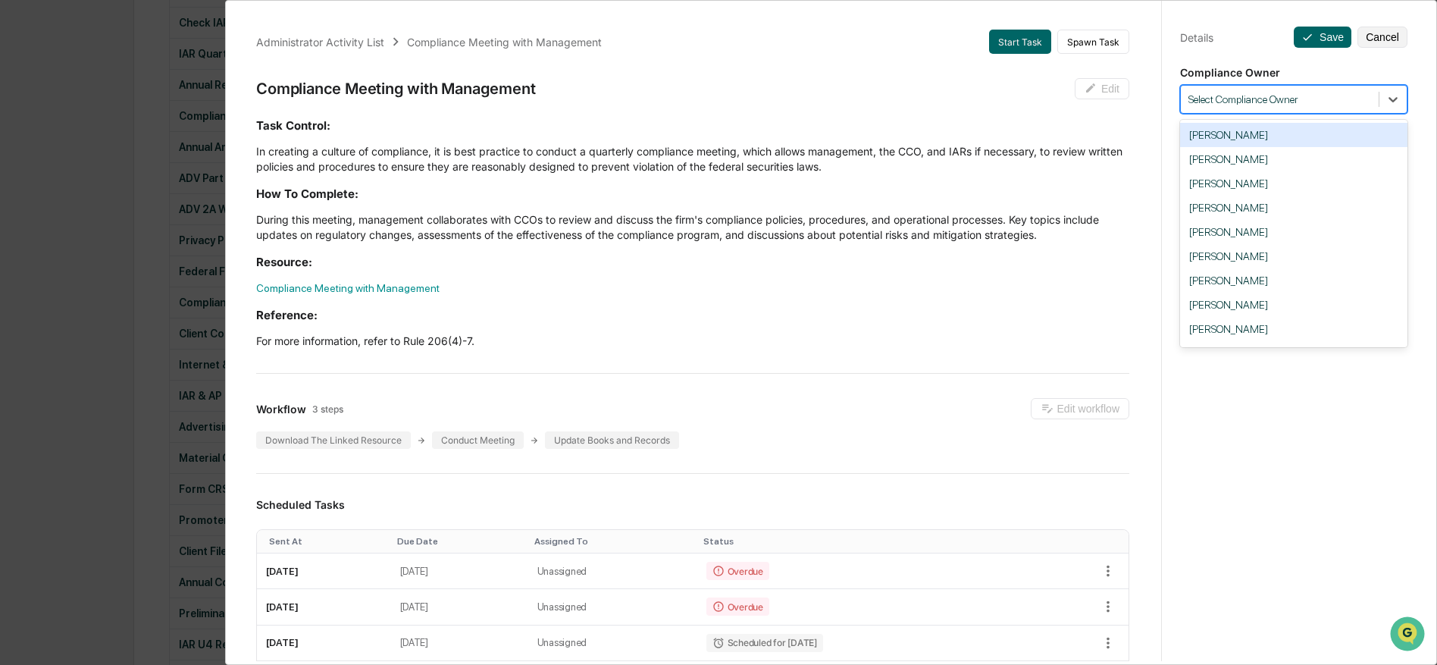
drag, startPoint x: 1285, startPoint y: 95, endPoint x: 1290, endPoint y: 102, distance: 8.2
click at [1285, 95] on div at bounding box center [1279, 99] width 183 height 14
click at [1301, 305] on div "[PERSON_NAME]" at bounding box center [1293, 305] width 227 height 24
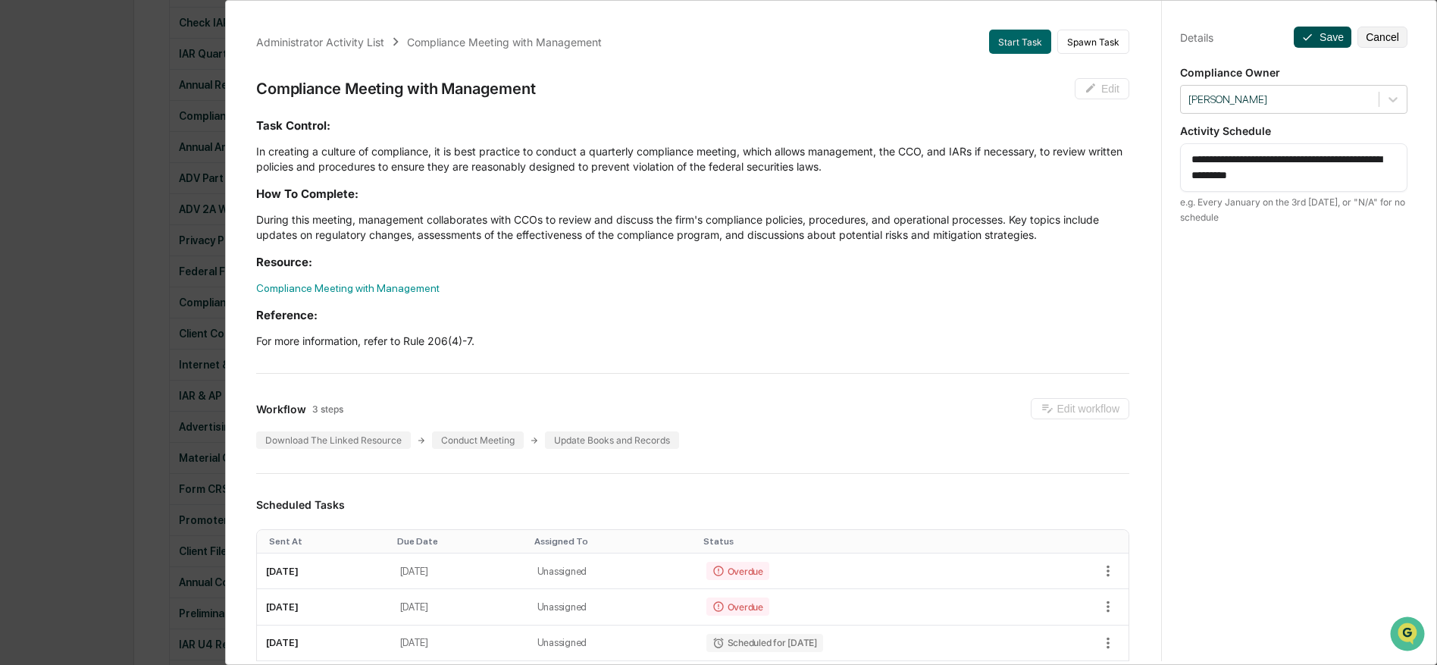
click at [1318, 37] on button "Save" at bounding box center [1323, 37] width 58 height 21
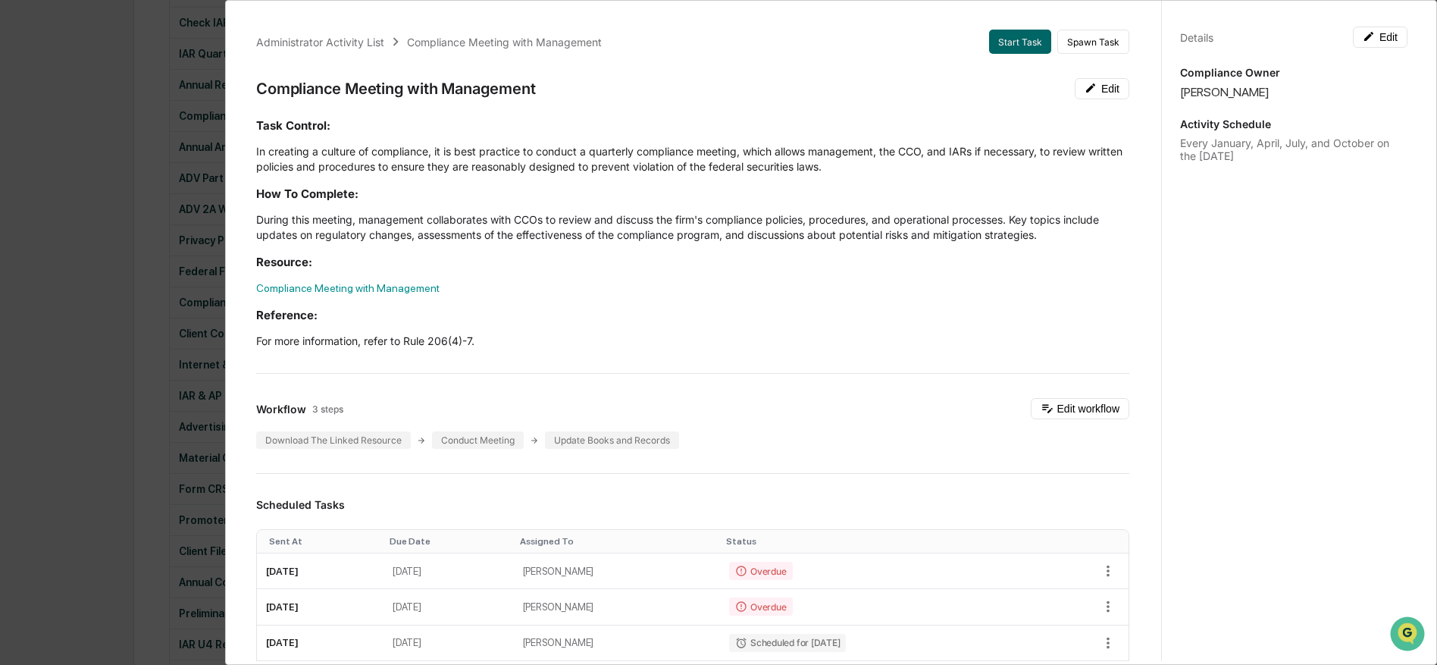
click at [111, 422] on div "Administrator Activity List Compliance Meeting with Management Start Task Spawn…" at bounding box center [718, 332] width 1437 height 665
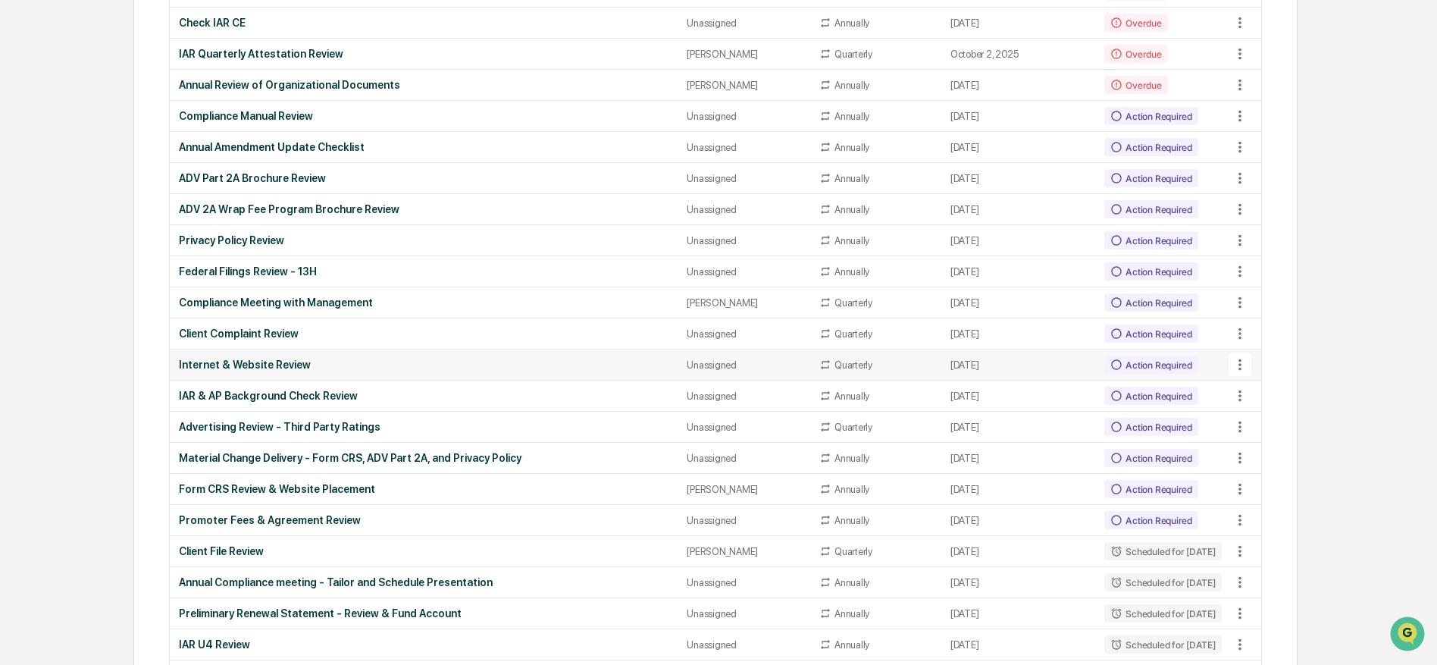
click at [1238, 365] on icon at bounding box center [1239, 364] width 3 height 11
click at [1277, 402] on li "View Task" at bounding box center [1292, 394] width 121 height 28
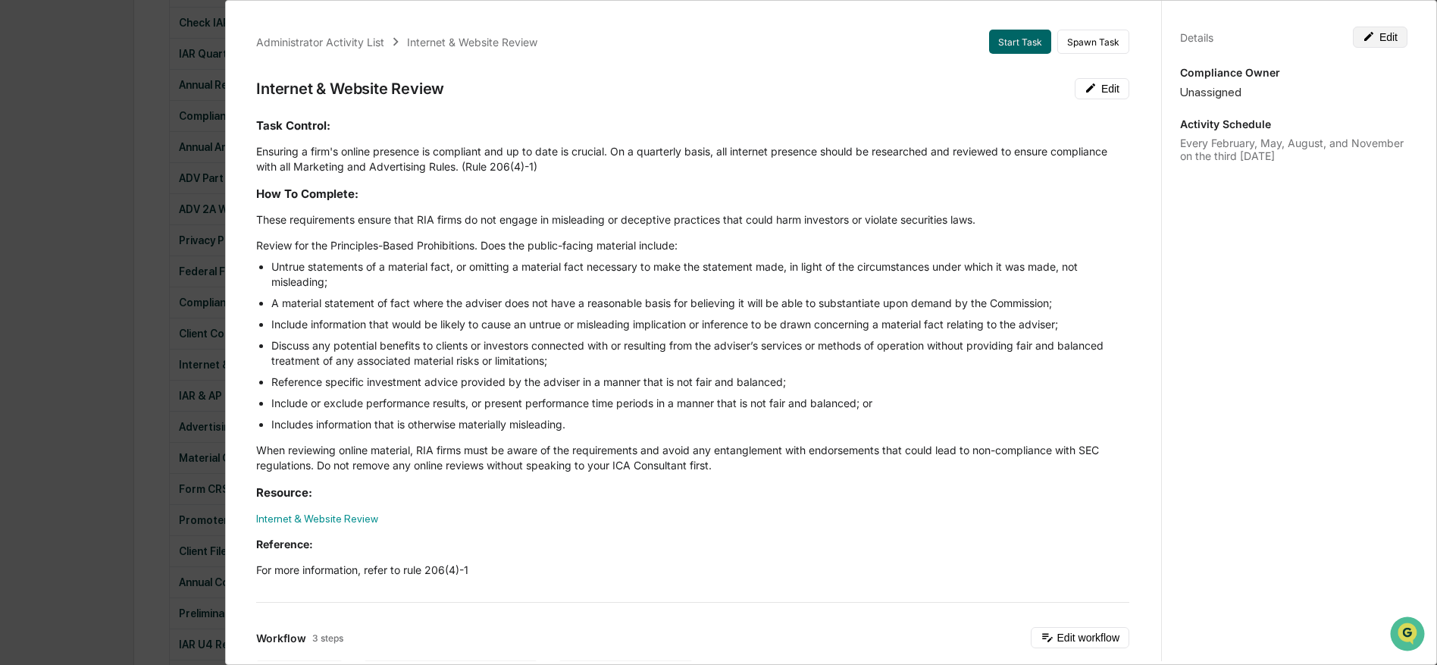
click at [1393, 40] on button "Edit" at bounding box center [1380, 37] width 55 height 21
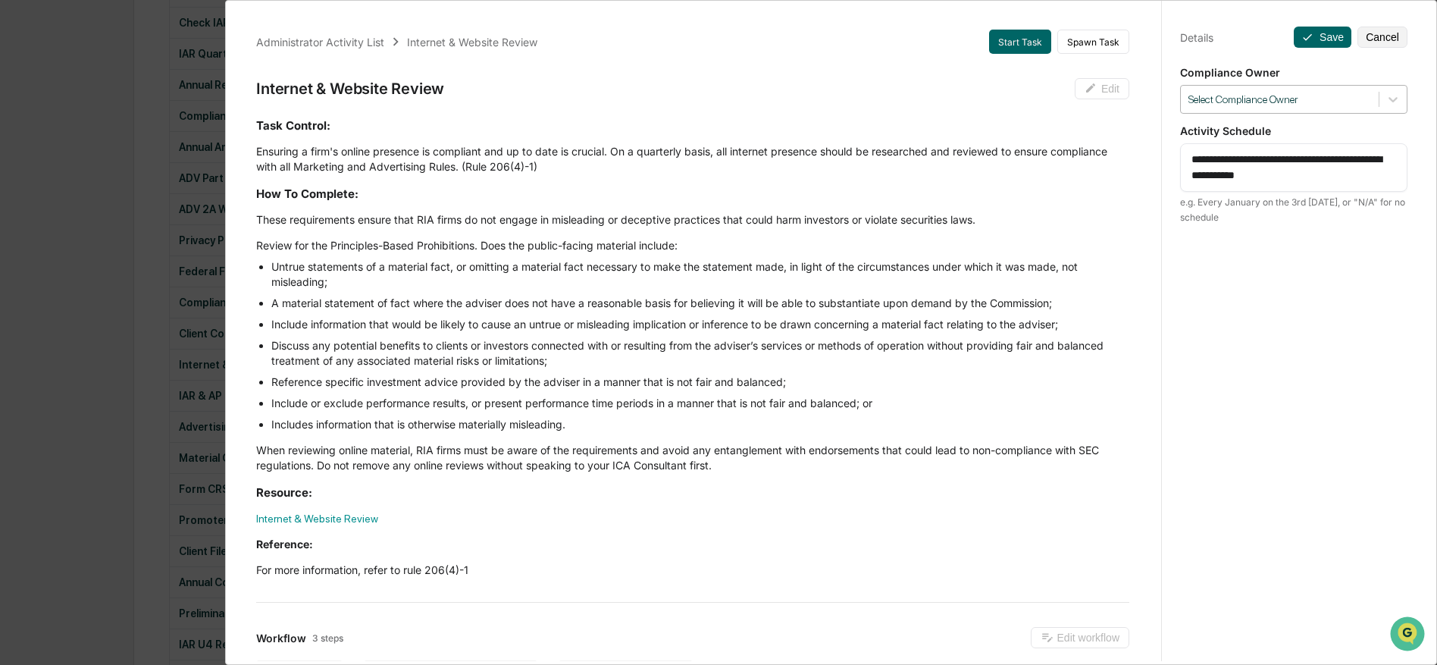
click at [1278, 100] on div at bounding box center [1279, 99] width 183 height 14
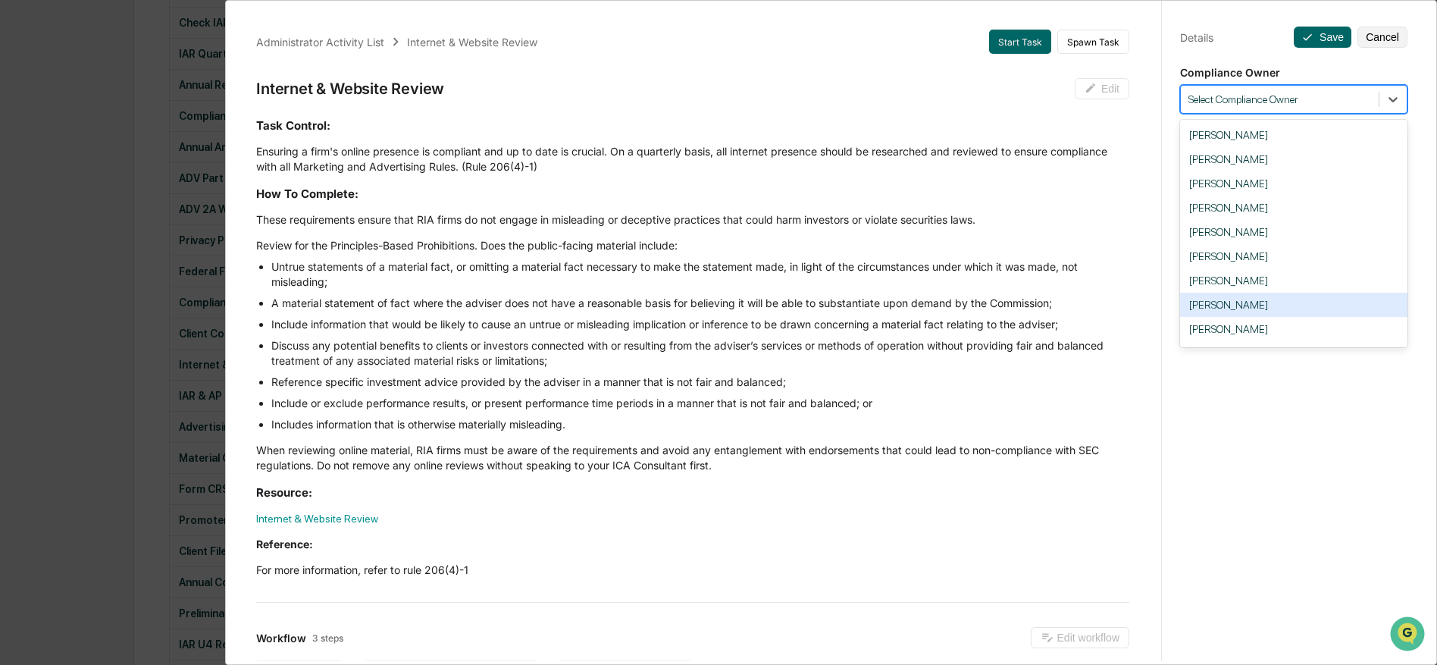
click at [1279, 311] on div "[PERSON_NAME]" at bounding box center [1293, 305] width 227 height 24
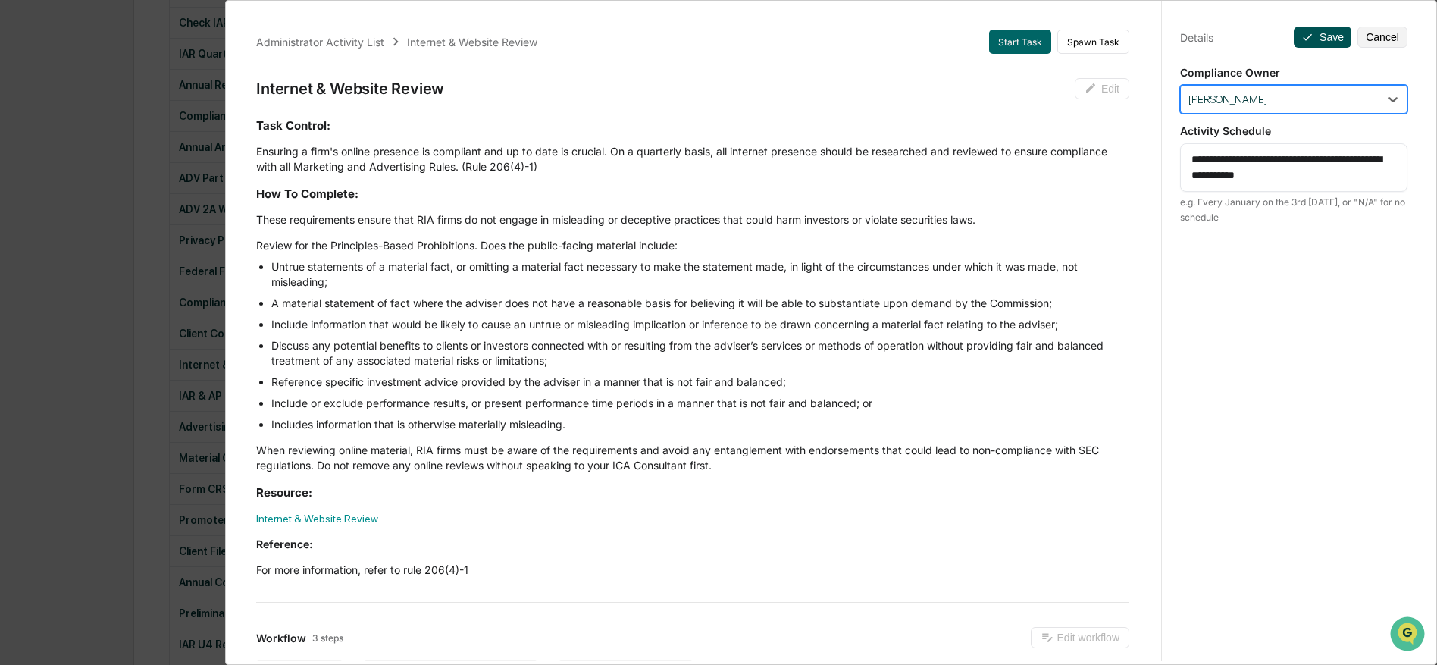
click at [1312, 37] on icon at bounding box center [1307, 37] width 12 height 12
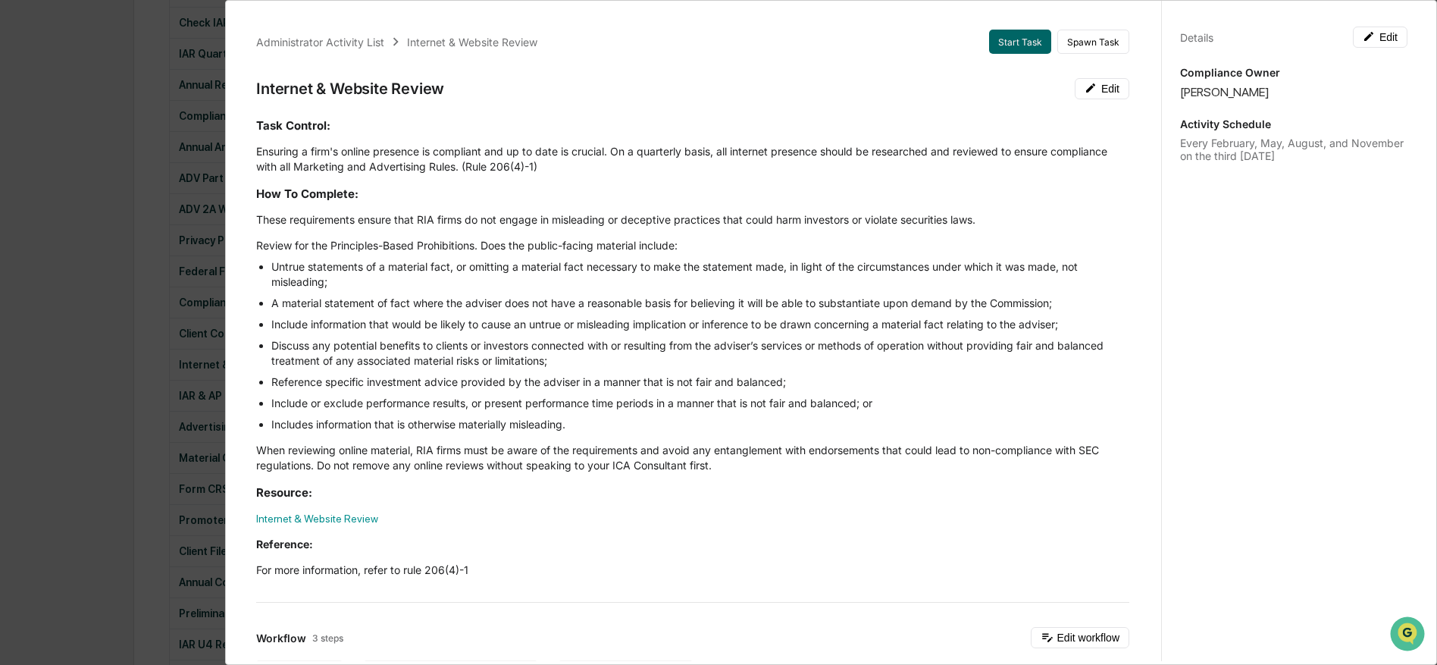
click at [177, 252] on div "Administrator Activity List Internet & Website Review Start Task Spawn Task Int…" at bounding box center [718, 332] width 1437 height 665
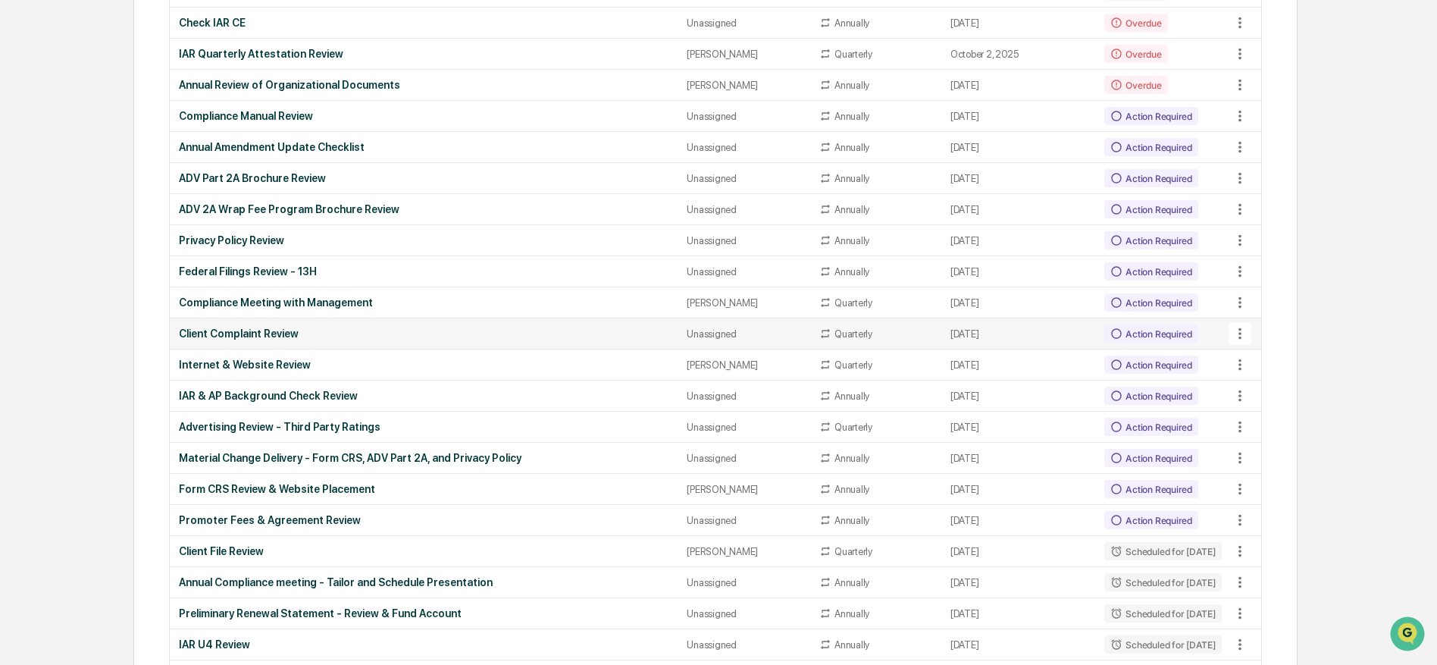
click at [1237, 333] on icon at bounding box center [1240, 333] width 17 height 17
click at [1262, 363] on li "View Task" at bounding box center [1292, 363] width 121 height 28
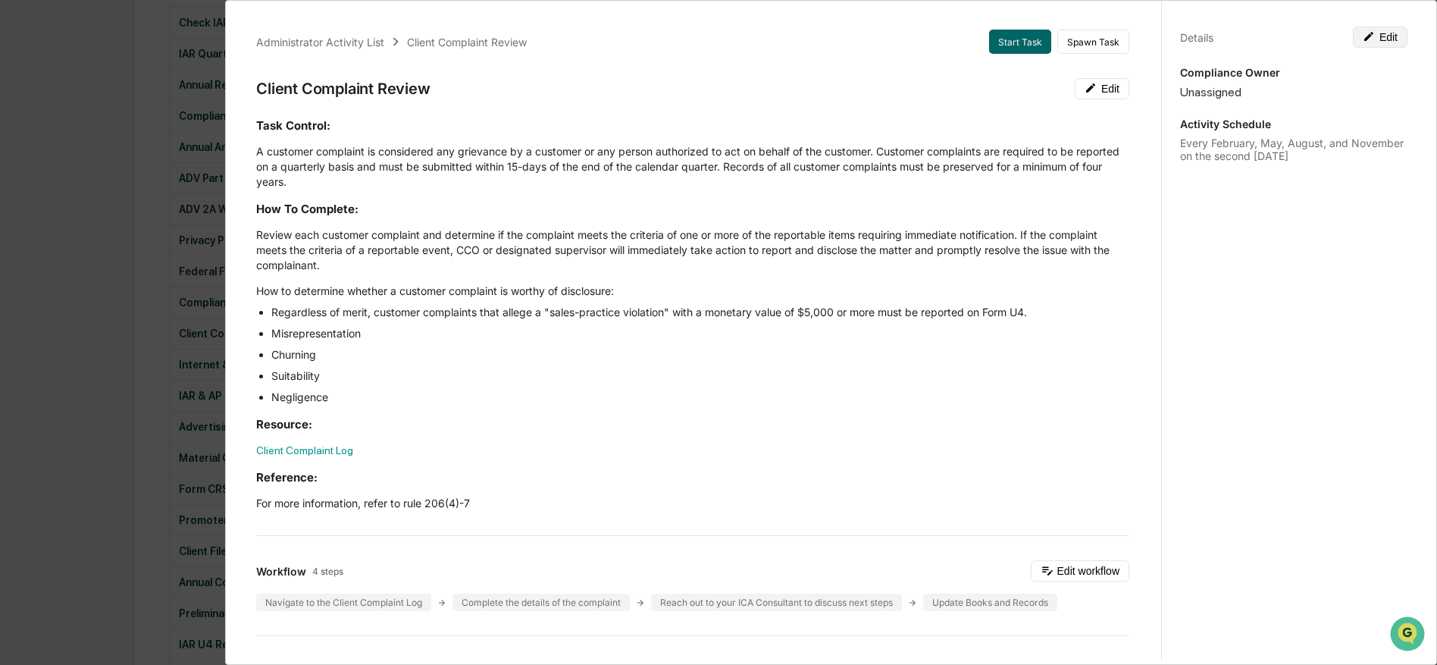
click at [1388, 42] on button "Edit" at bounding box center [1380, 37] width 55 height 21
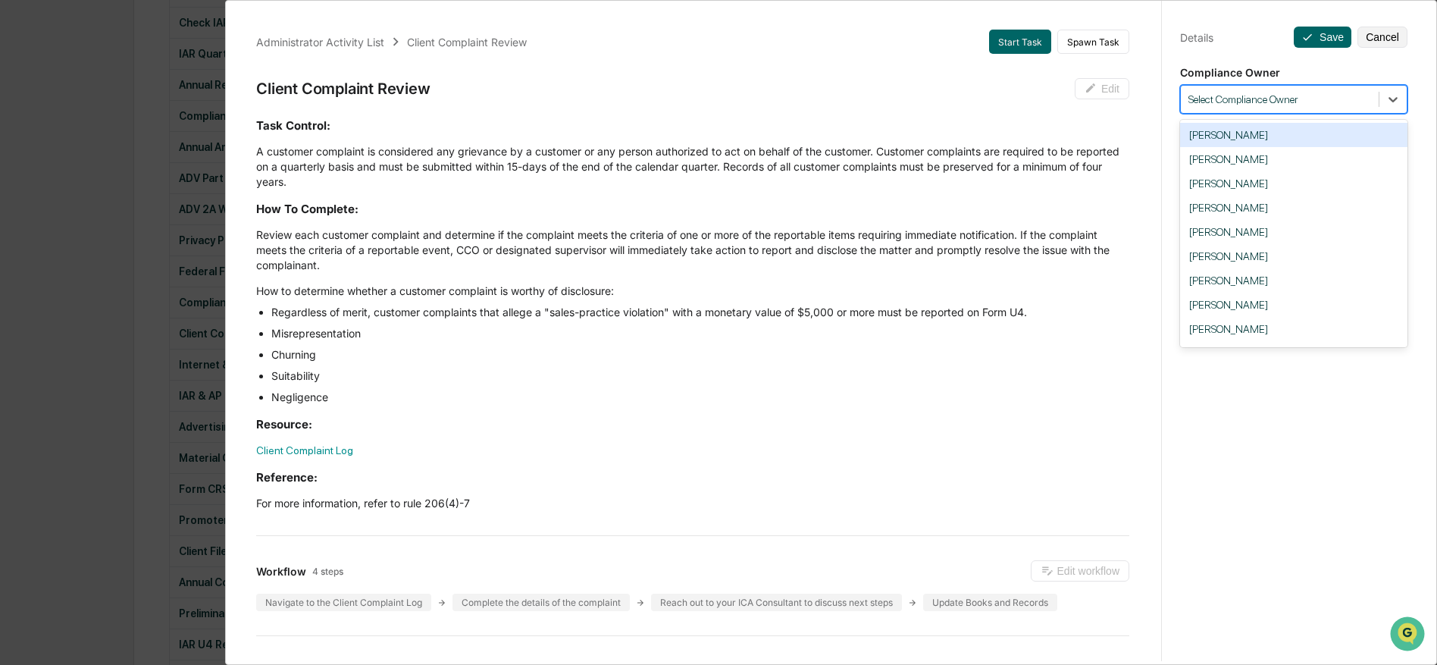
drag, startPoint x: 1261, startPoint y: 99, endPoint x: 1262, endPoint y: 117, distance: 17.4
click at [1261, 99] on div at bounding box center [1279, 99] width 183 height 14
click at [1323, 311] on div "[PERSON_NAME]" at bounding box center [1293, 305] width 227 height 24
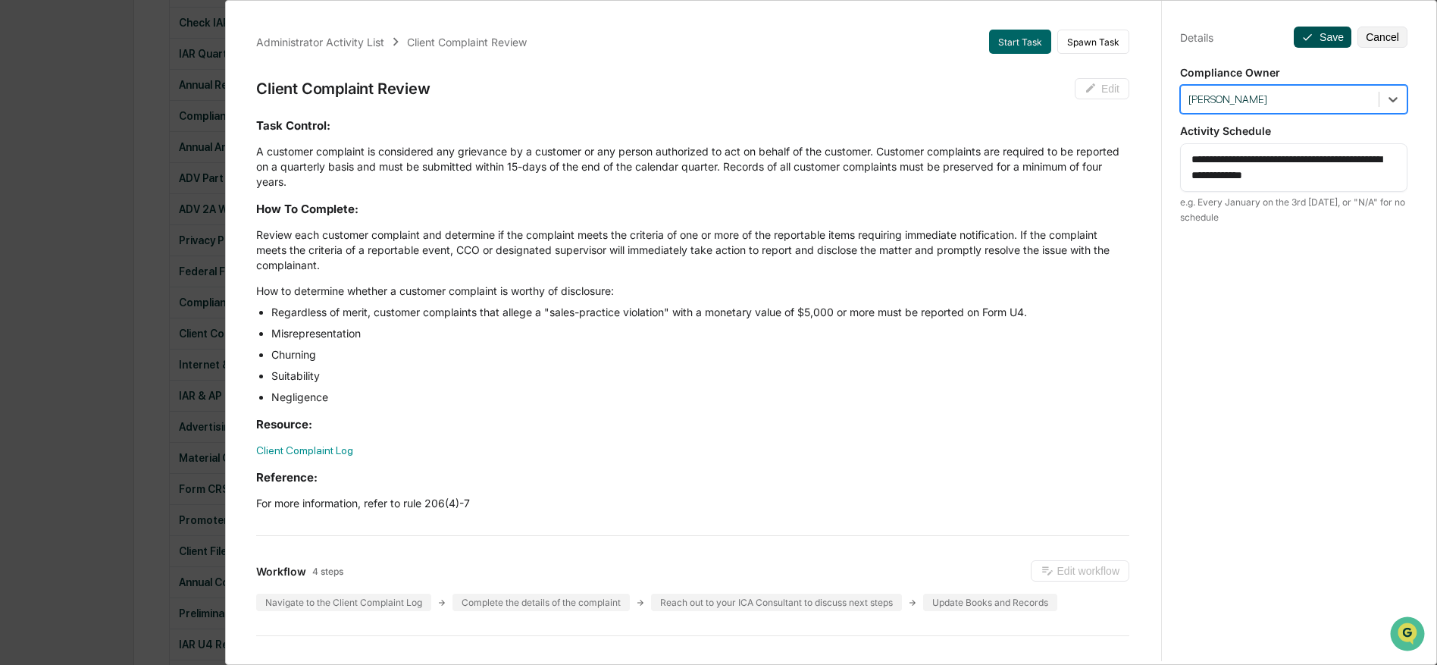
click at [1312, 35] on icon at bounding box center [1307, 37] width 12 height 12
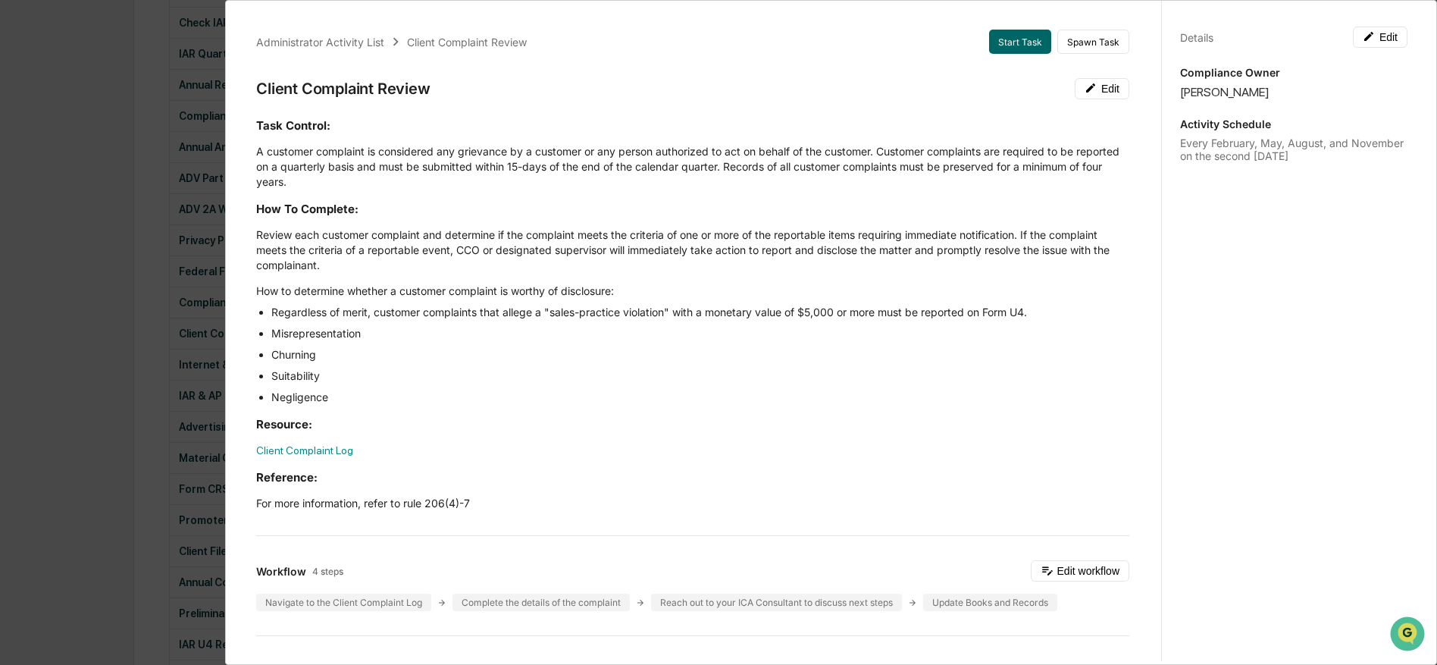
click at [132, 381] on div "Administrator Activity List Client Complaint Review Start Task Spawn Task Clien…" at bounding box center [718, 332] width 1437 height 665
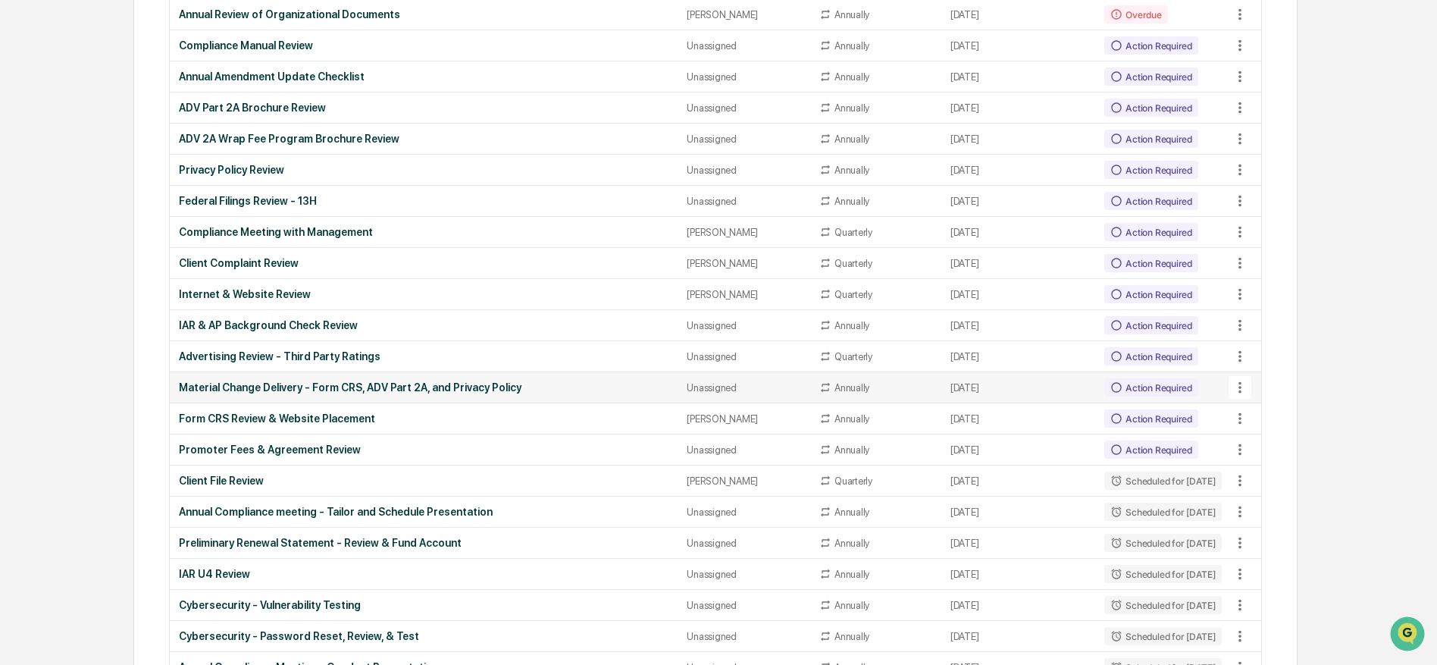
scroll to position [1333, 0]
click at [1243, 447] on icon at bounding box center [1240, 448] width 17 height 17
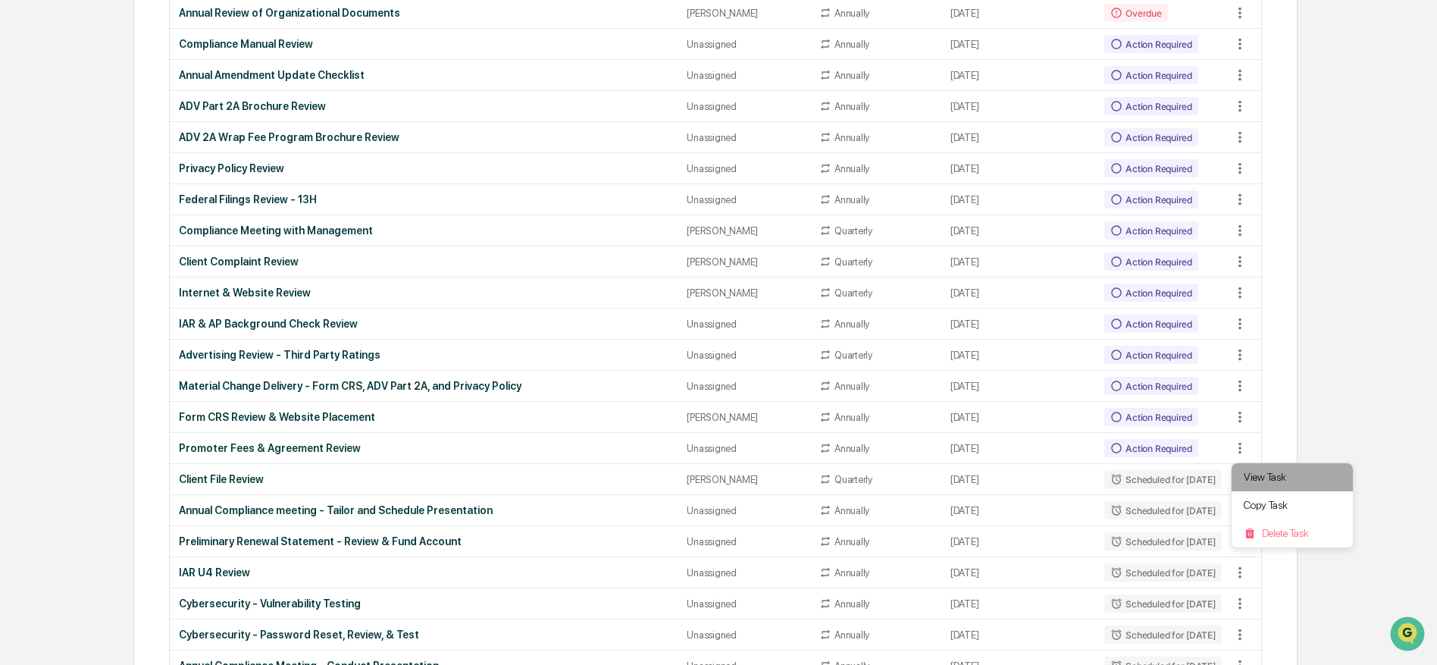
click at [1255, 468] on li "View Task" at bounding box center [1292, 477] width 121 height 28
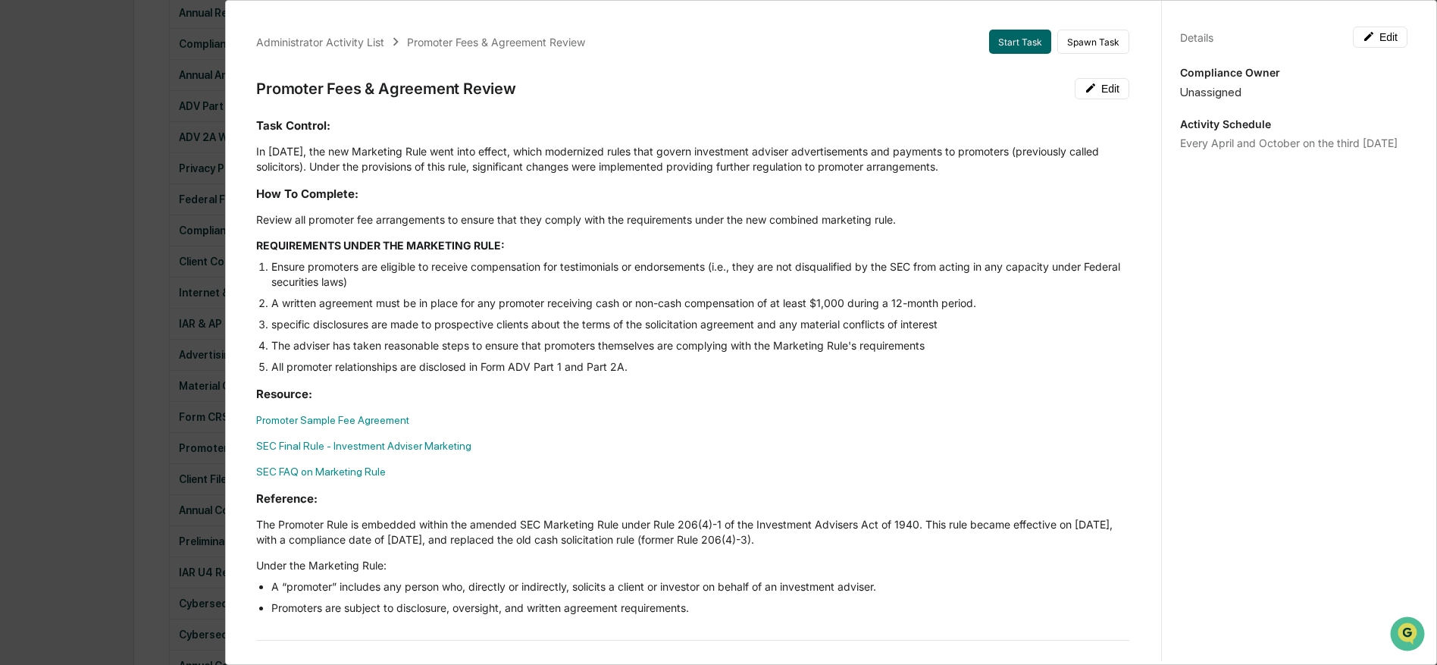
click at [109, 465] on div "Administrator Activity List Promoter Fees & Agreement Review Start Task Spawn T…" at bounding box center [718, 332] width 1437 height 665
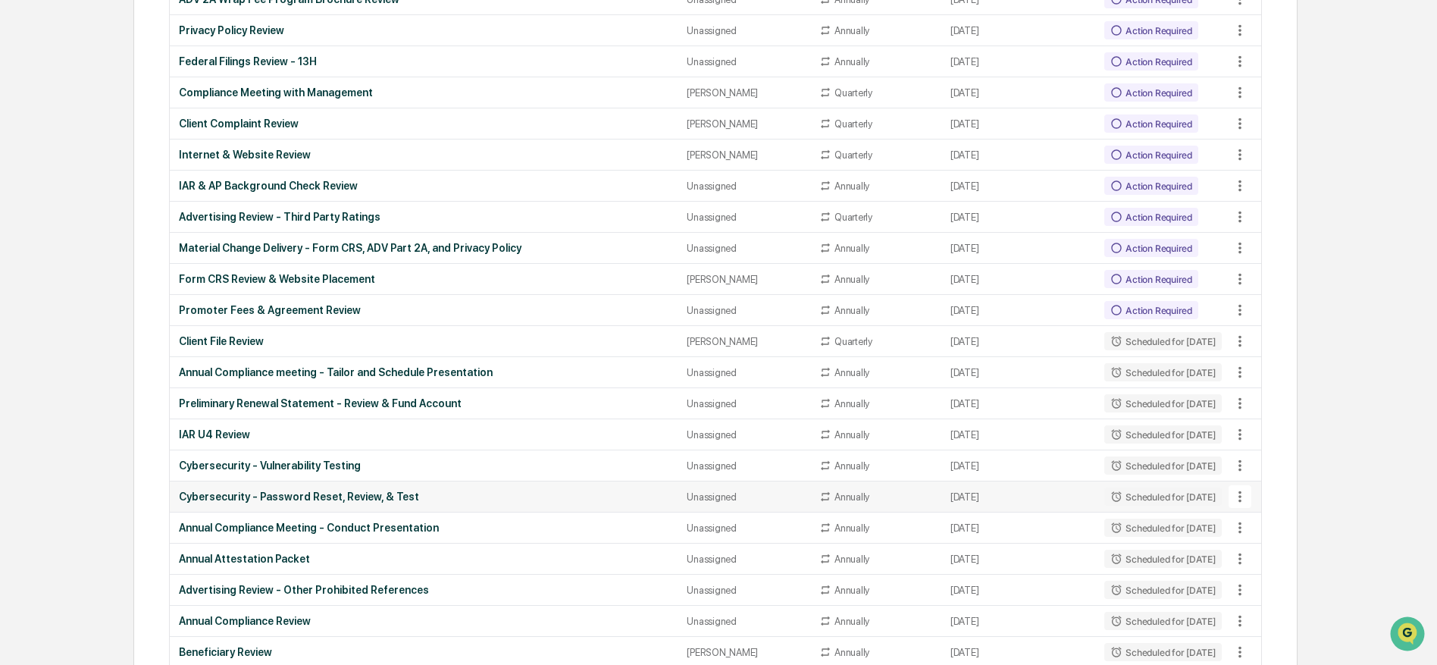
scroll to position [1485, 0]
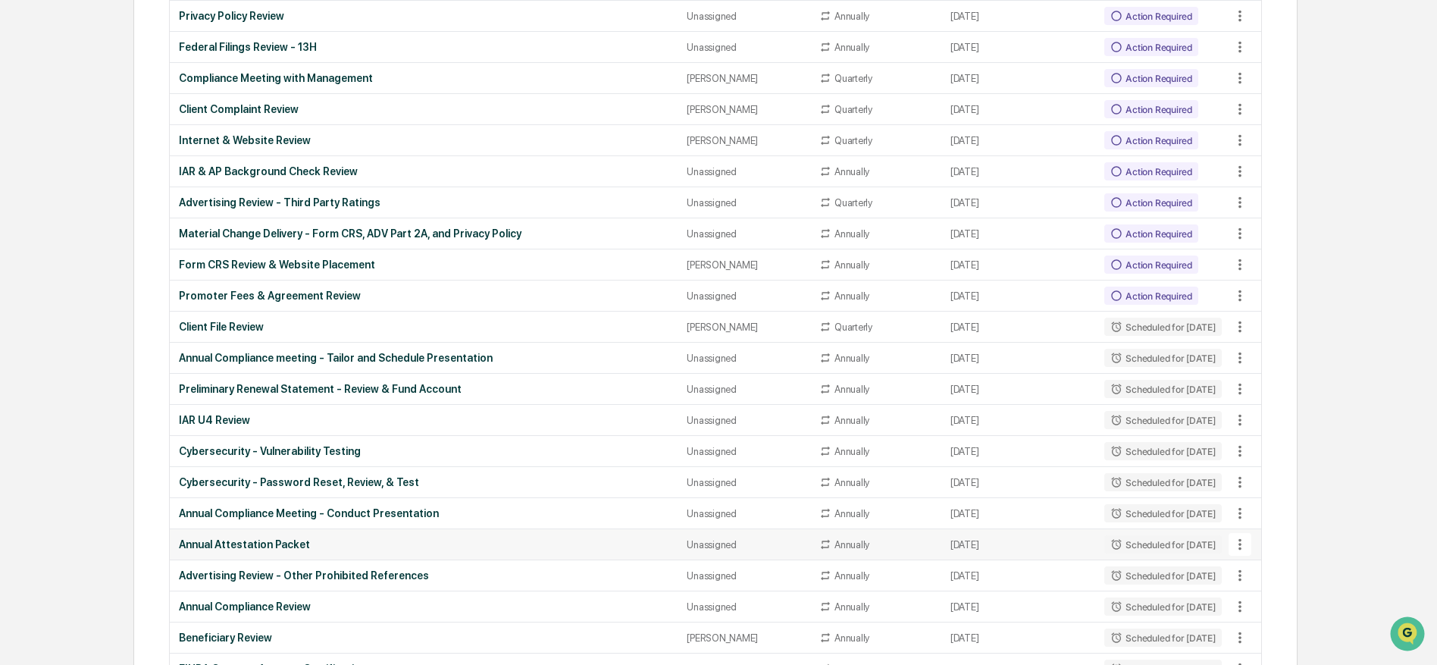
click at [1237, 549] on icon at bounding box center [1240, 544] width 17 height 17
click at [1254, 567] on li "View Task" at bounding box center [1292, 573] width 121 height 28
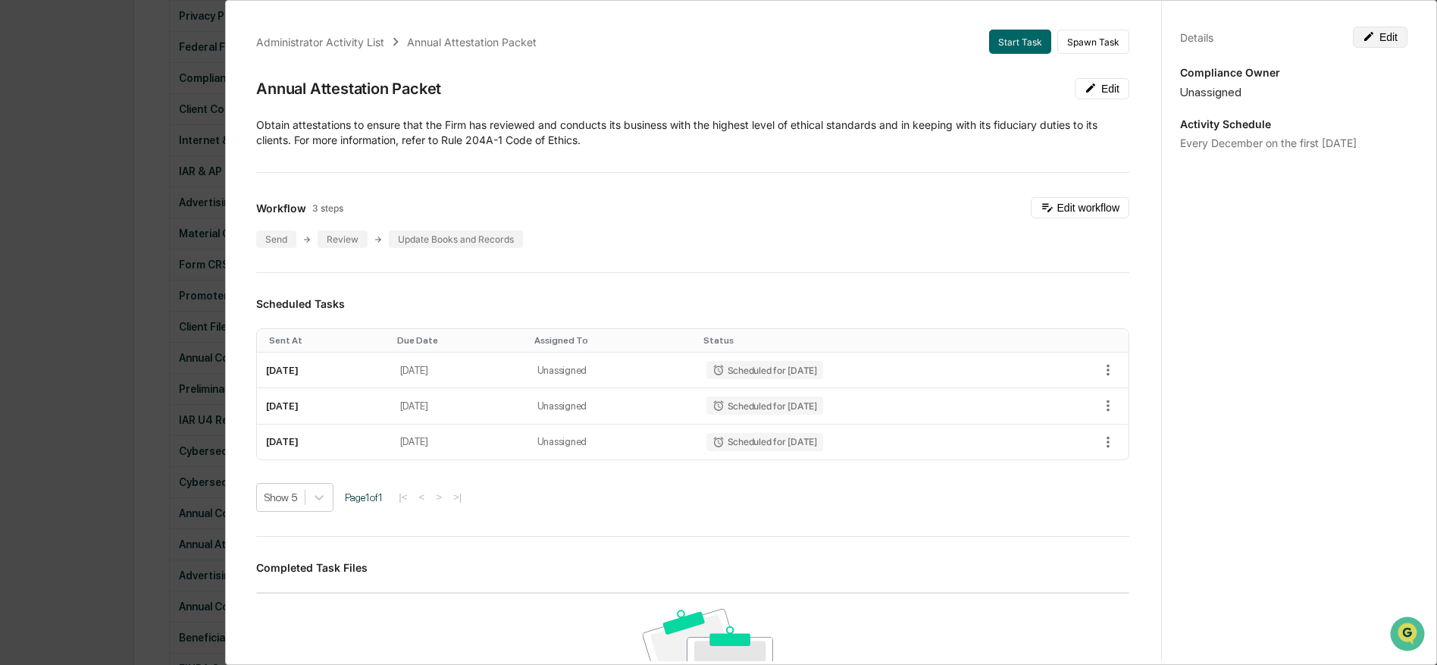
click at [1384, 35] on button "Edit" at bounding box center [1380, 37] width 55 height 21
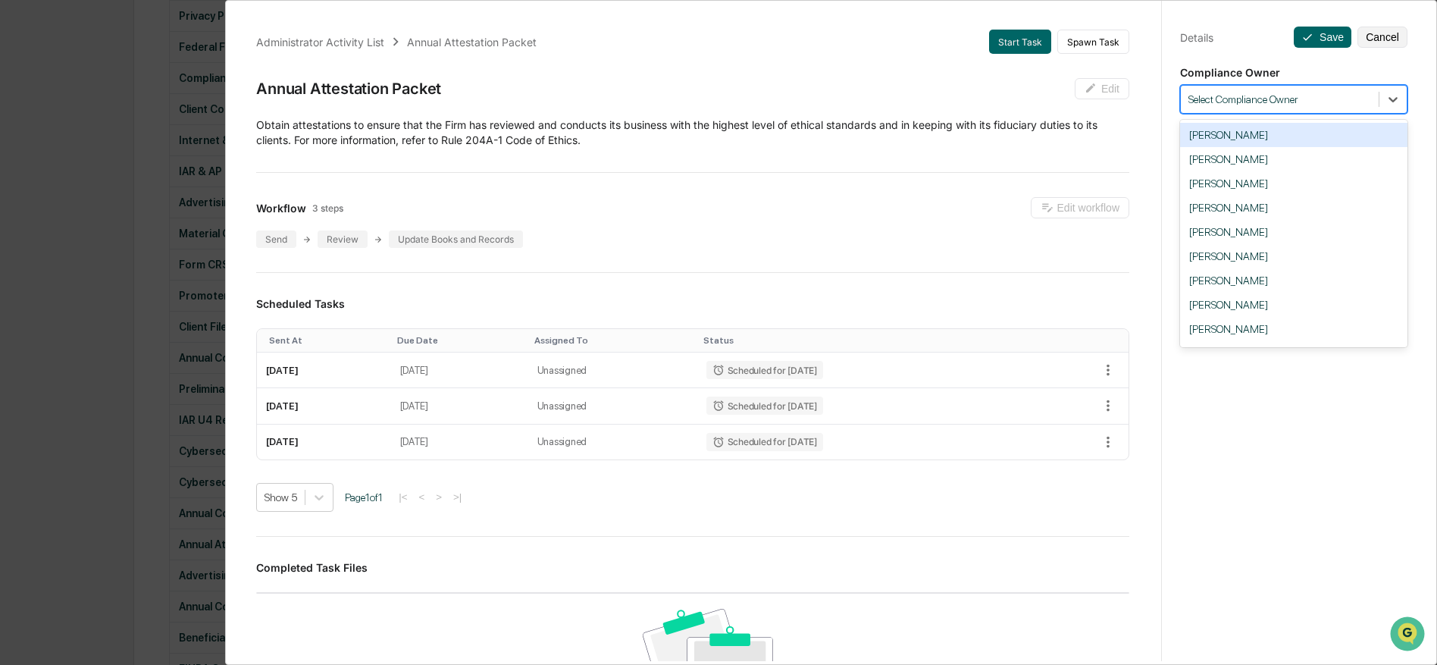
click at [1301, 105] on div at bounding box center [1279, 99] width 183 height 14
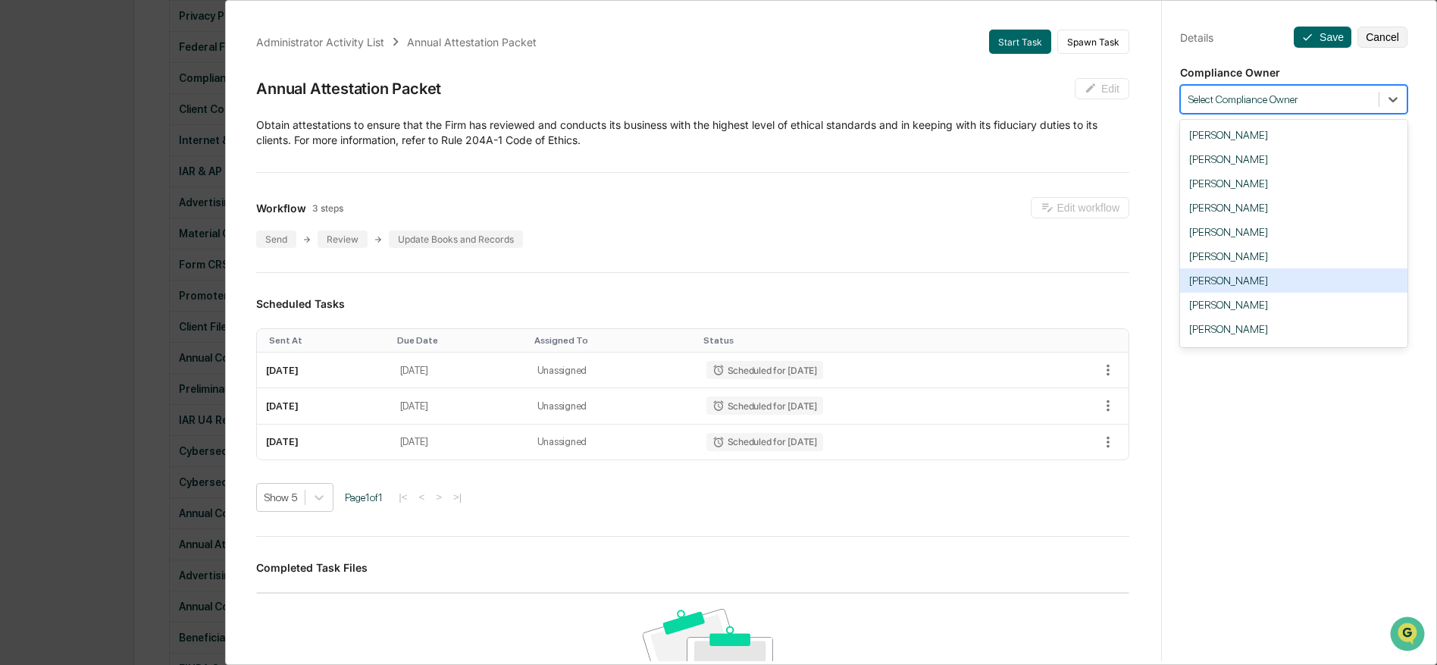
click at [1301, 283] on div "[PERSON_NAME]" at bounding box center [1293, 280] width 227 height 24
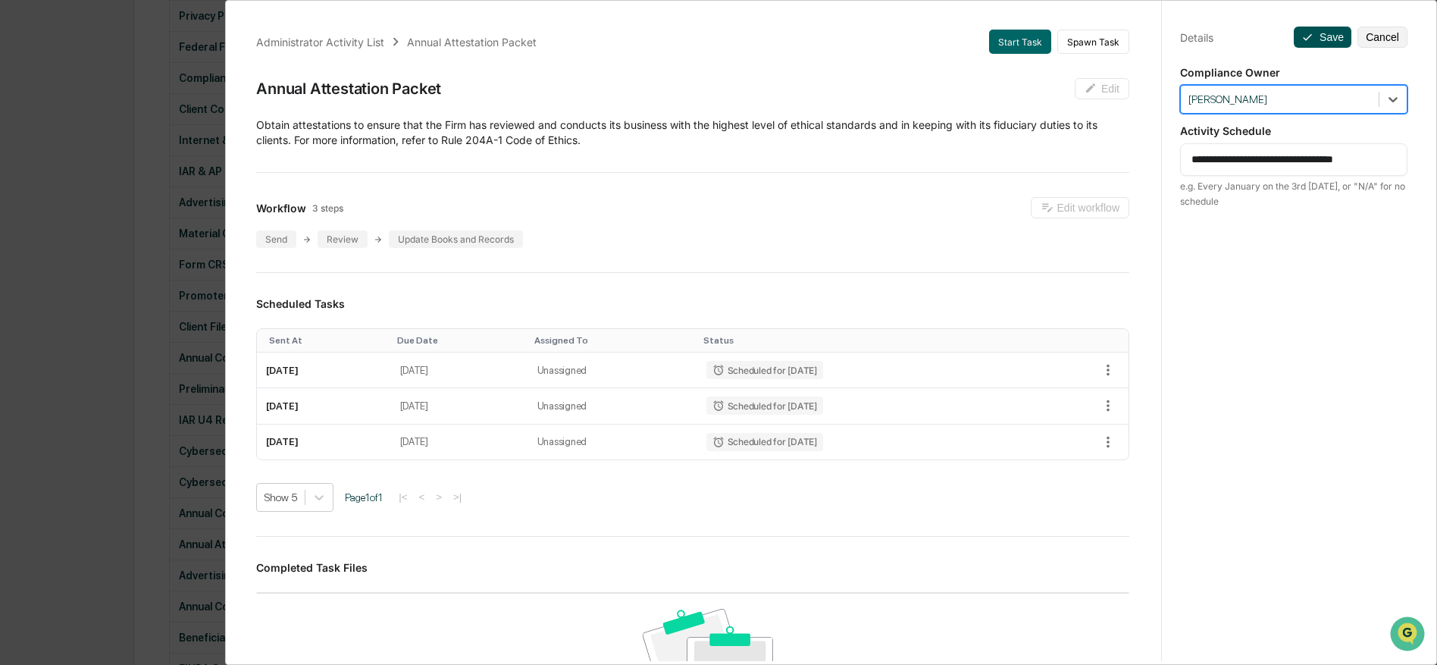
click at [1317, 39] on button "Save" at bounding box center [1323, 37] width 58 height 21
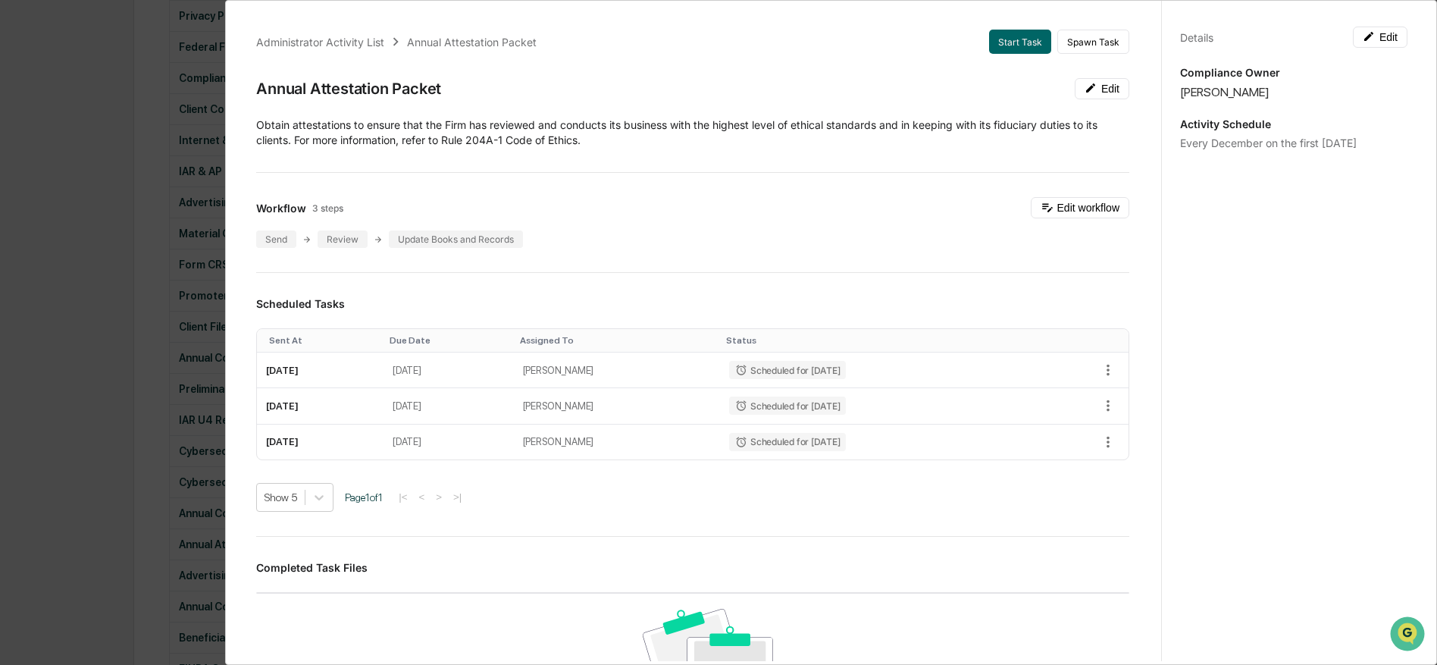
click at [138, 455] on div "Administrator Activity List Annual Attestation Packet Start Task Spawn Task Ann…" at bounding box center [718, 332] width 1437 height 665
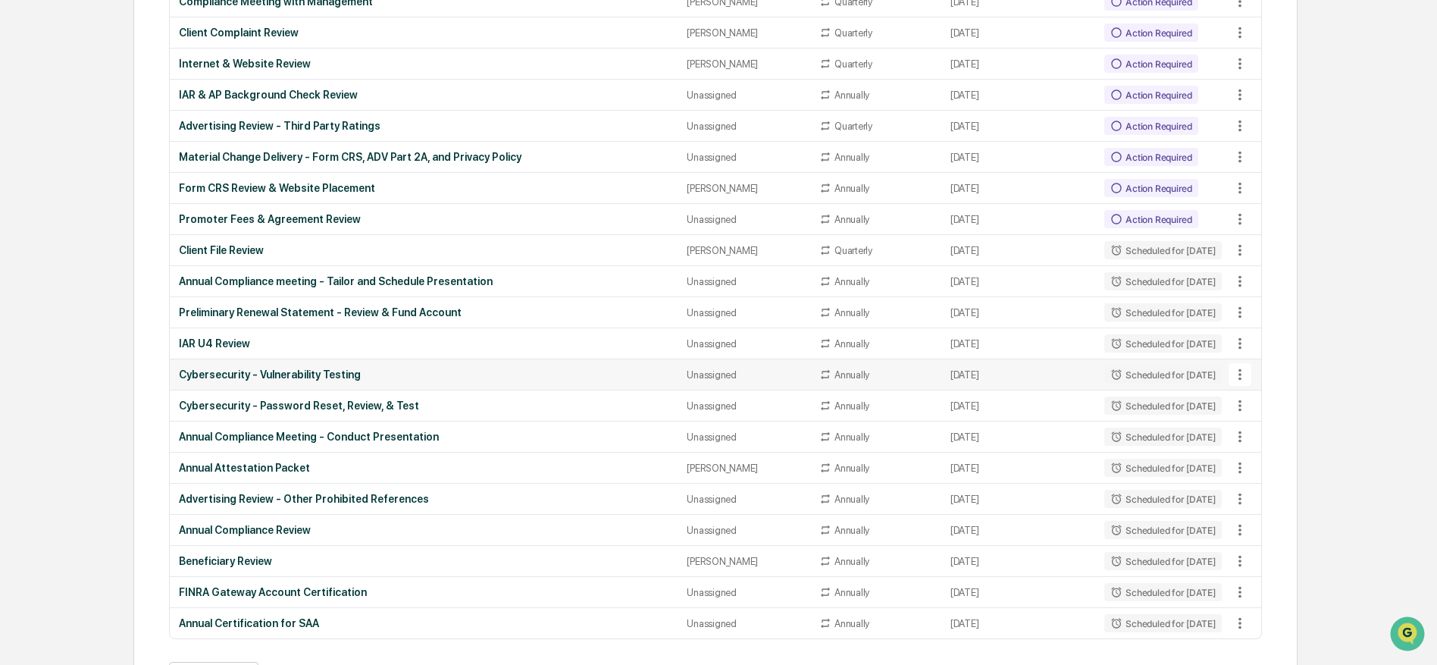
scroll to position [1563, 0]
click at [1236, 496] on icon at bounding box center [1240, 498] width 17 height 17
click at [1273, 528] on li "View Task" at bounding box center [1292, 527] width 121 height 28
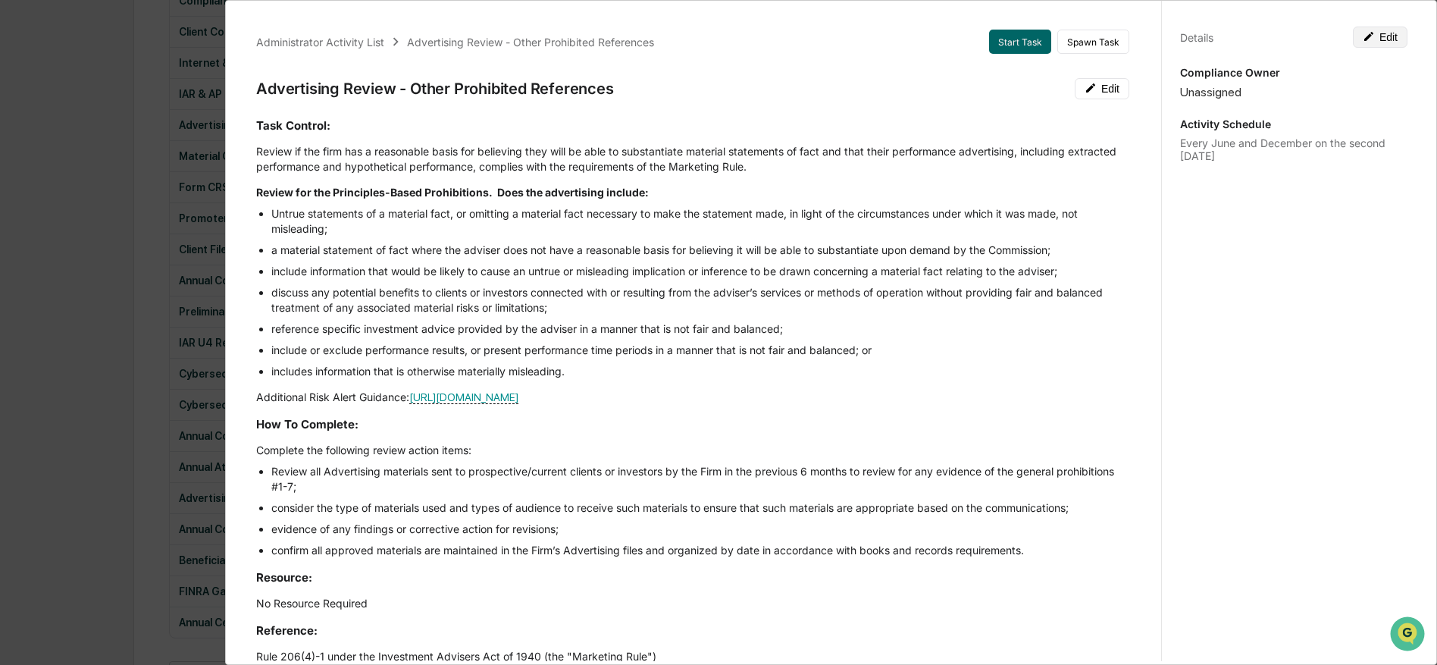
click at [1388, 39] on button "Edit" at bounding box center [1380, 37] width 55 height 21
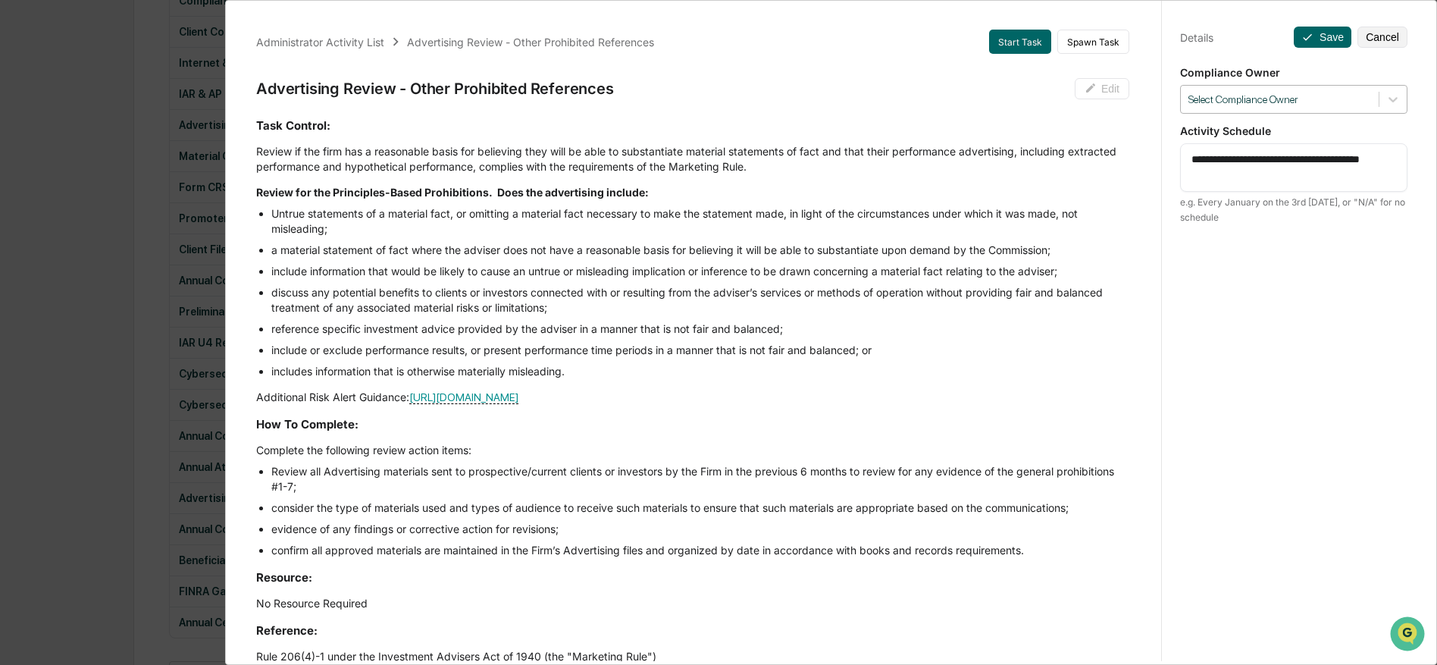
click at [1316, 99] on div at bounding box center [1279, 99] width 183 height 14
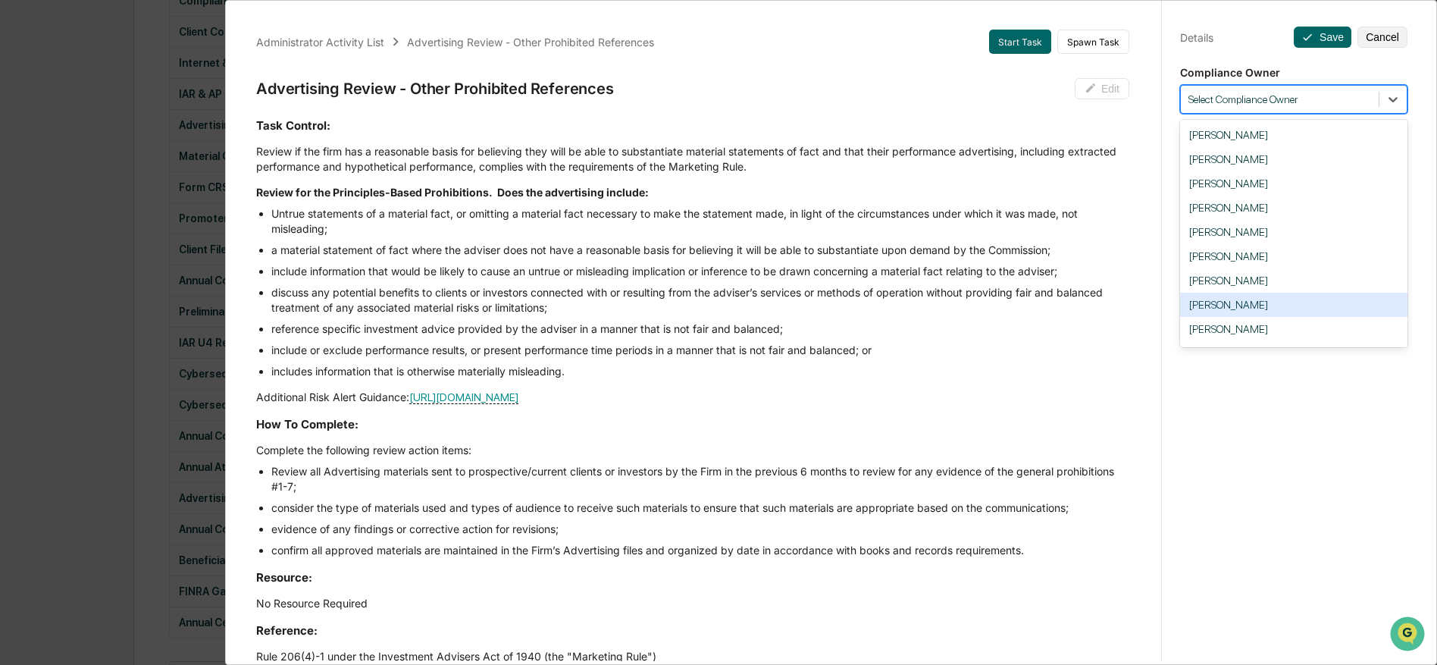
click at [1323, 313] on div "[PERSON_NAME]" at bounding box center [1293, 305] width 227 height 24
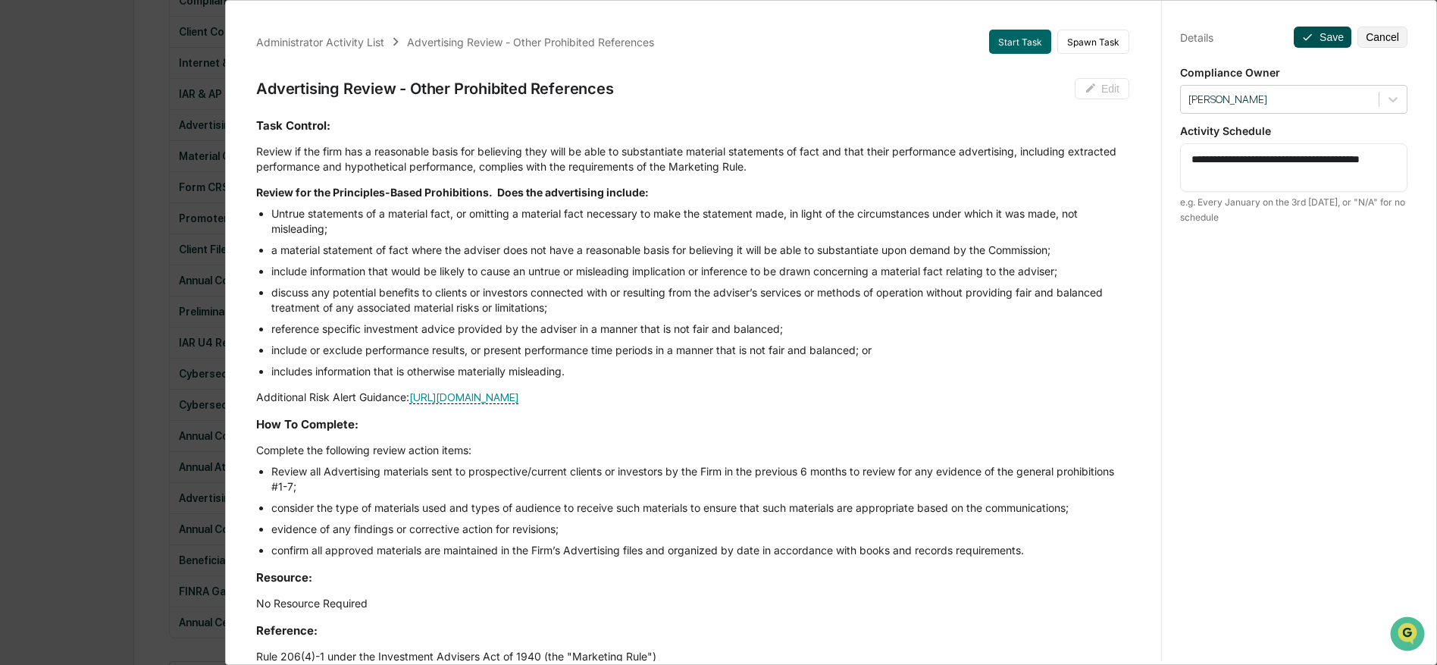
click at [1307, 36] on icon at bounding box center [1307, 37] width 12 height 12
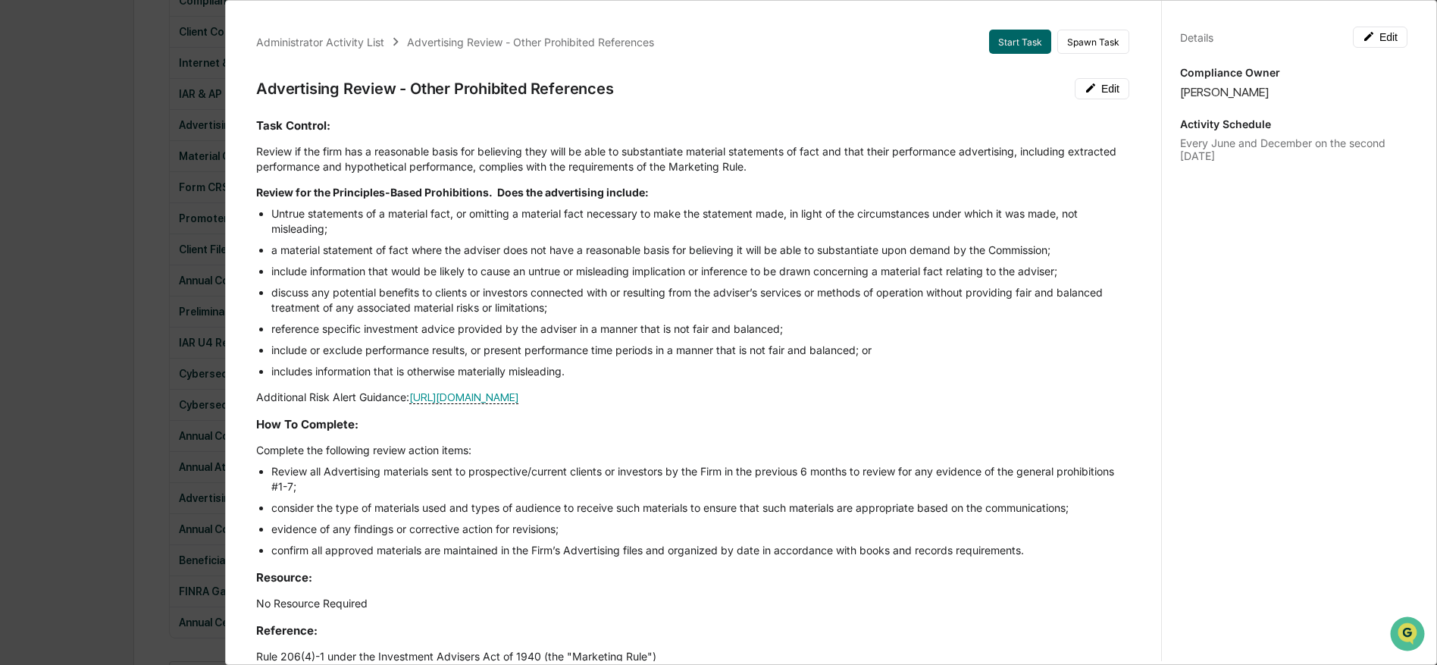
click at [147, 413] on div "Administrator Activity List Advertising Review - Other Prohibited References St…" at bounding box center [718, 332] width 1437 height 665
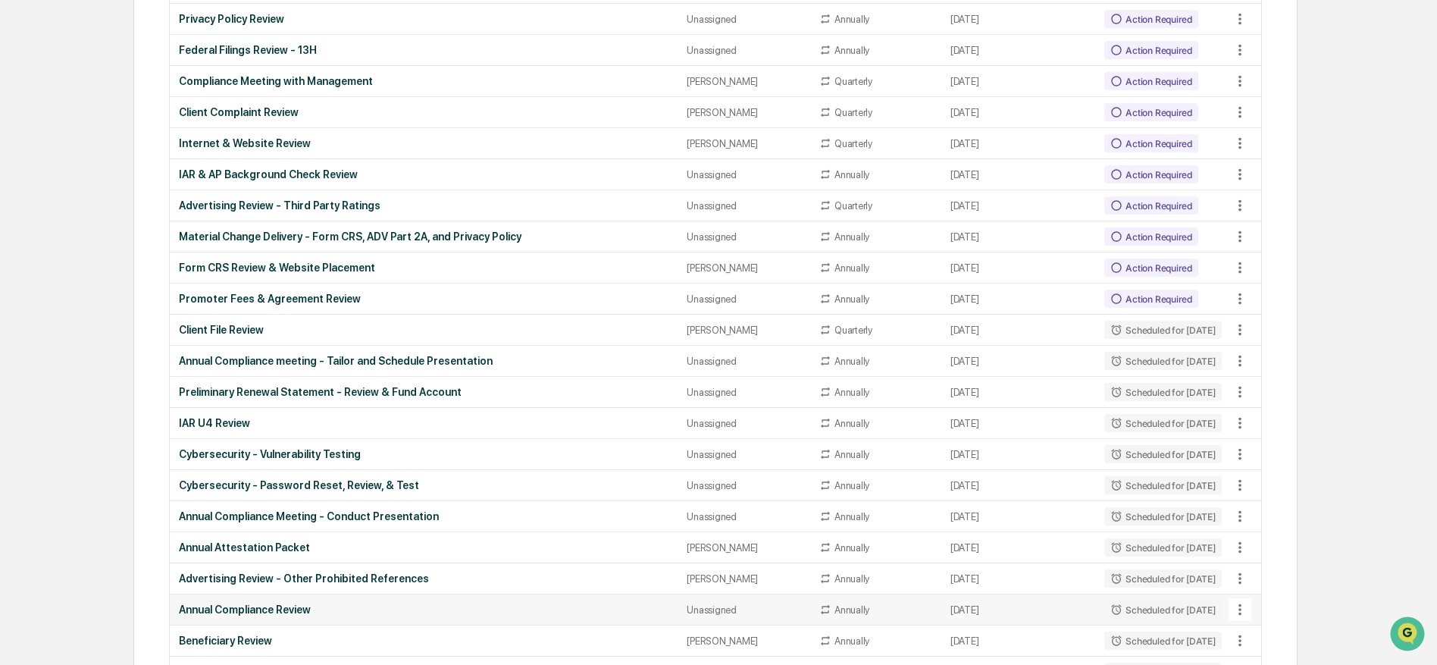
scroll to position [1484, 0]
click at [1248, 205] on icon at bounding box center [1240, 204] width 17 height 17
click at [1251, 229] on li "View Task" at bounding box center [1292, 233] width 121 height 28
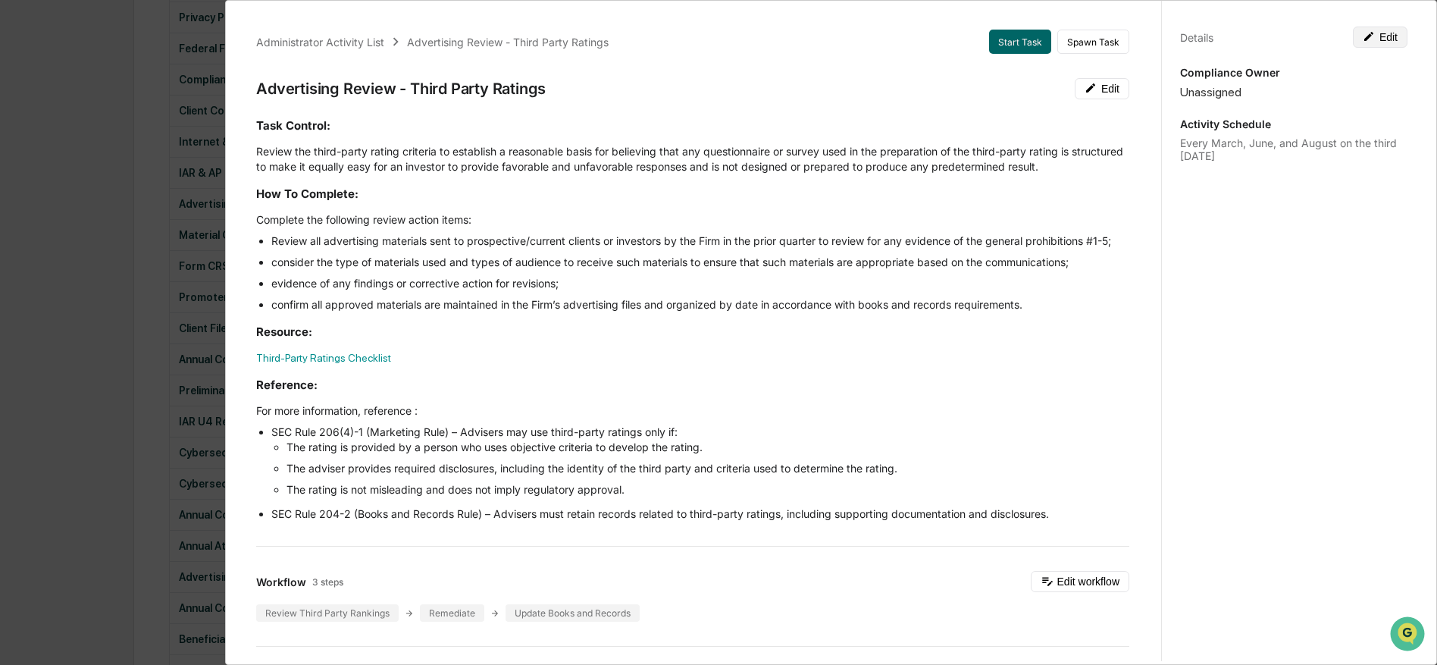
click at [1373, 39] on icon at bounding box center [1369, 36] width 12 height 12
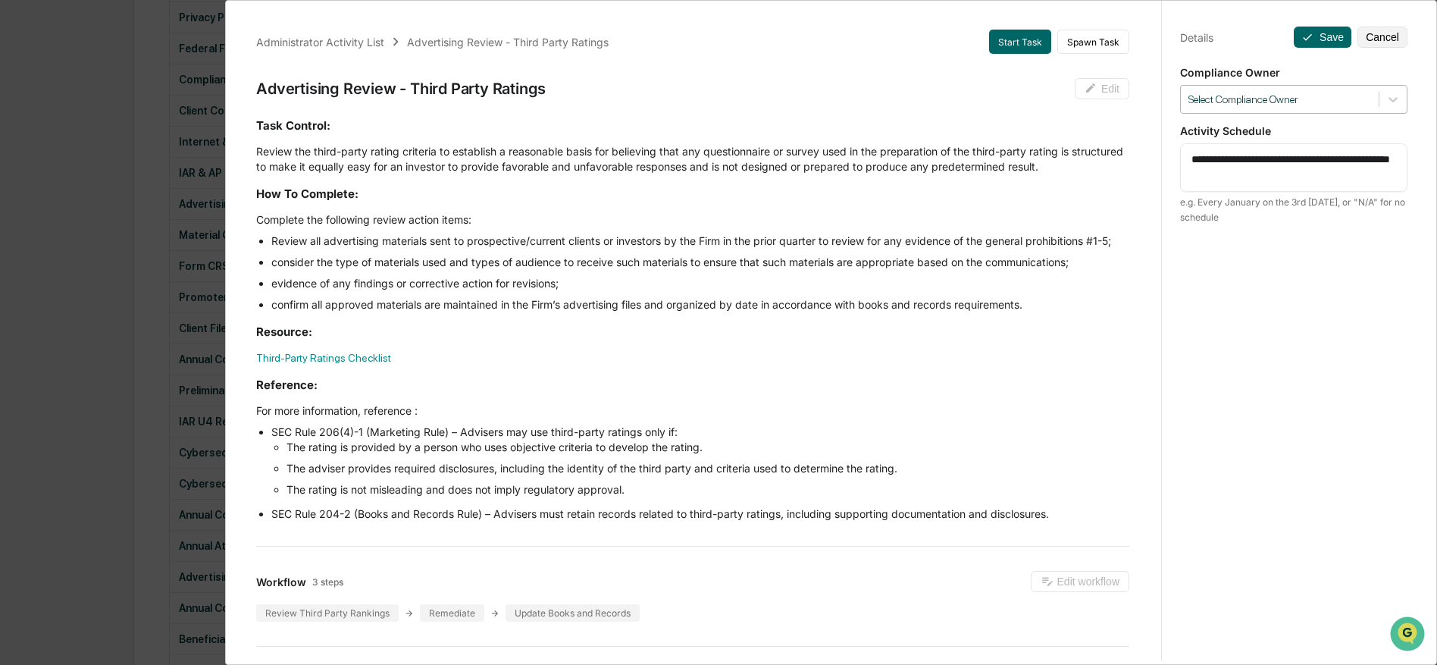
click at [1285, 97] on div at bounding box center [1279, 99] width 183 height 14
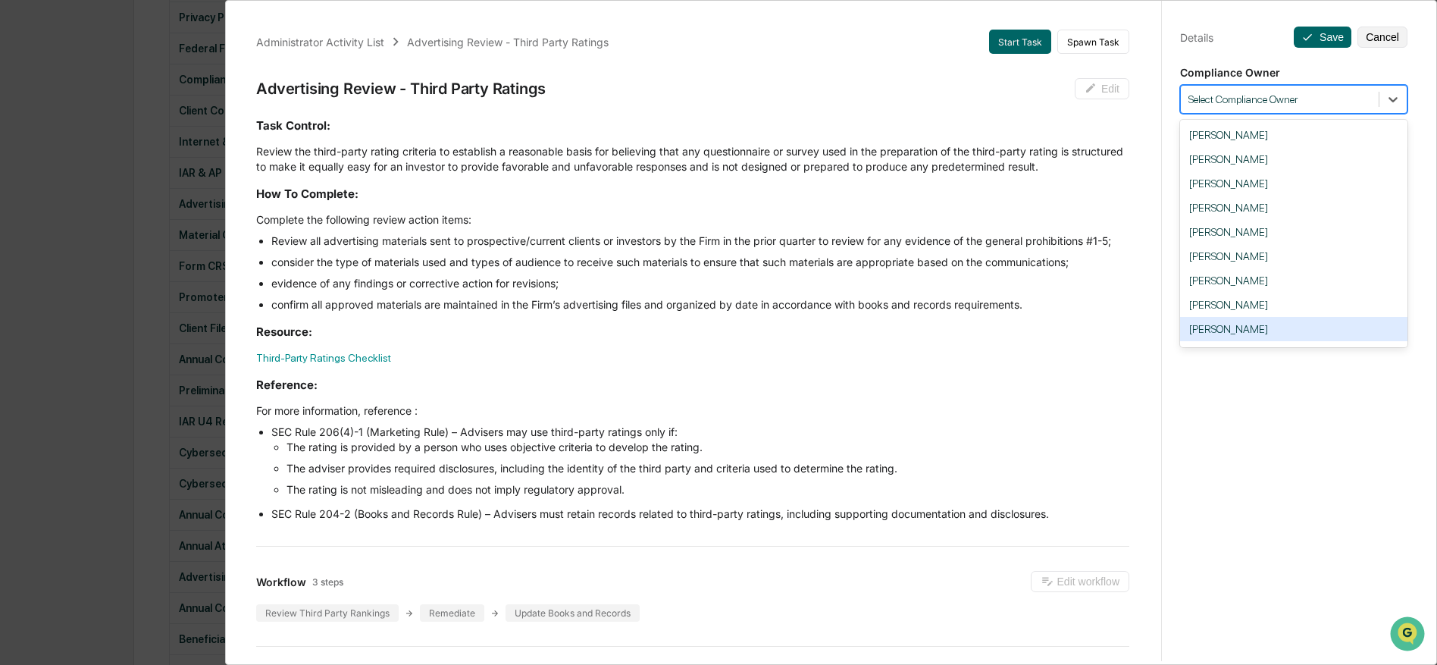
click at [1287, 333] on div "[PERSON_NAME]" at bounding box center [1293, 329] width 227 height 24
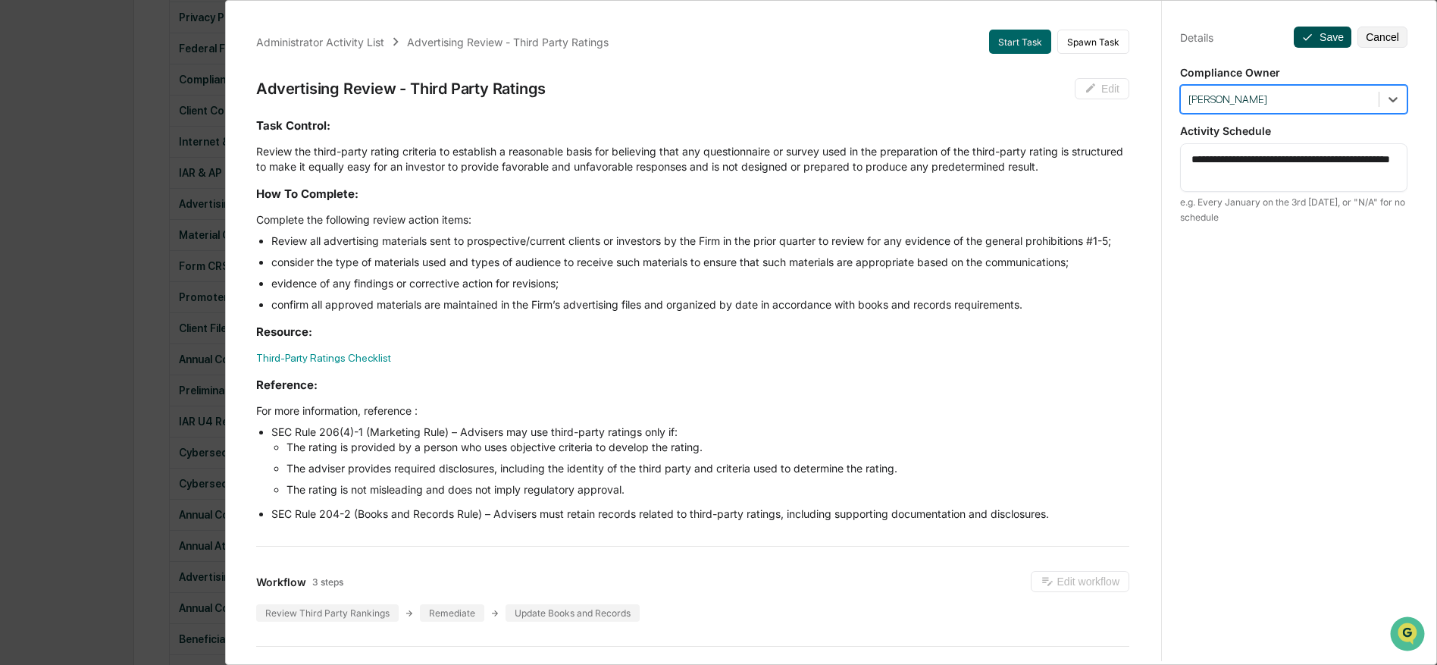
click at [1311, 32] on icon at bounding box center [1307, 37] width 12 height 12
click at [64, 372] on div "Administrator Activity List Advertising Review - Third Party Ratings Start Task…" at bounding box center [718, 332] width 1437 height 665
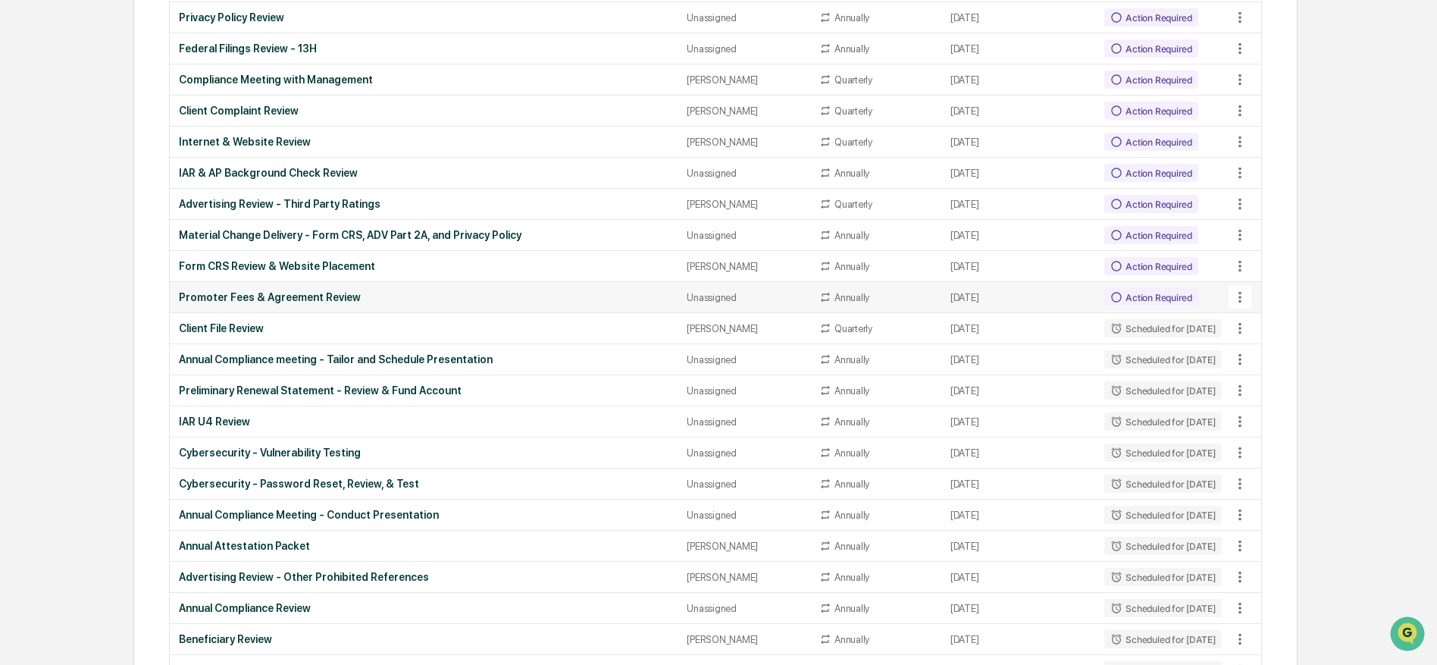
click at [1242, 295] on icon at bounding box center [1240, 297] width 17 height 17
click at [1235, 325] on li "View Task" at bounding box center [1292, 326] width 121 height 28
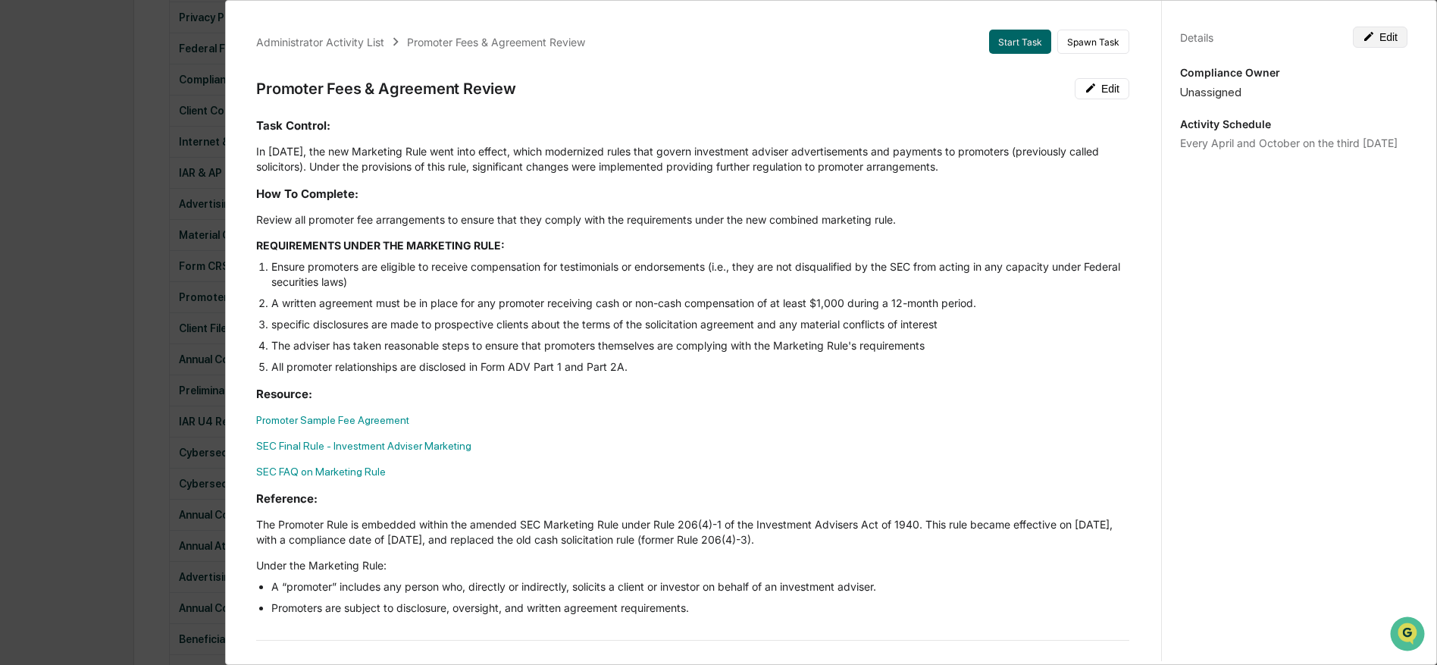
click at [1390, 33] on button "Edit" at bounding box center [1380, 37] width 55 height 21
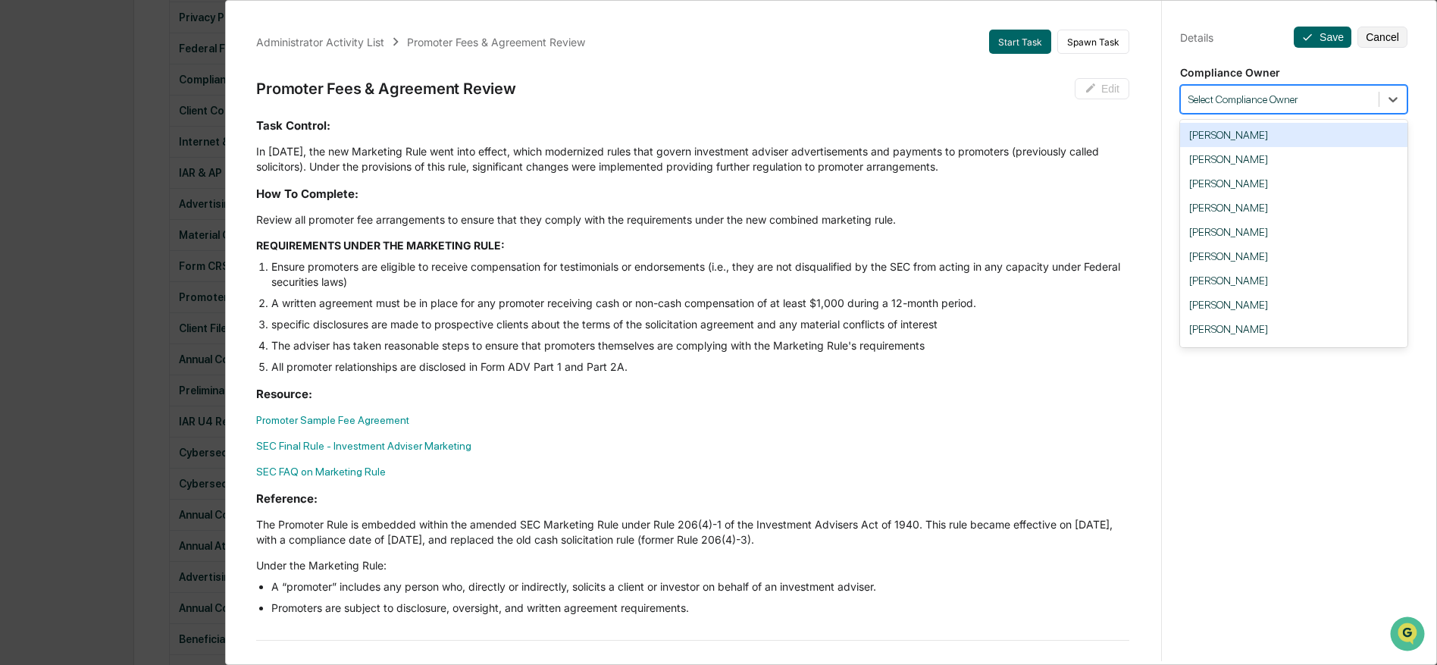
click at [1294, 97] on div at bounding box center [1279, 99] width 183 height 14
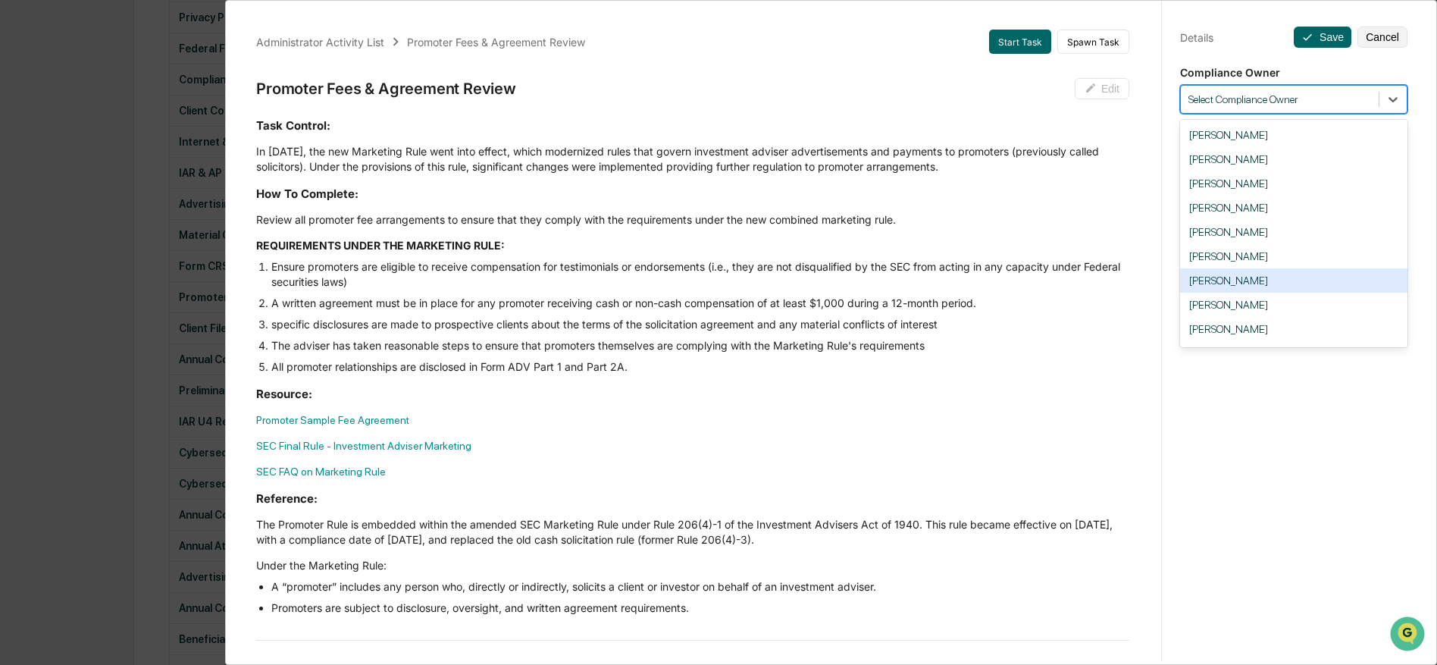
click at [1276, 286] on div "[PERSON_NAME]" at bounding box center [1293, 280] width 227 height 24
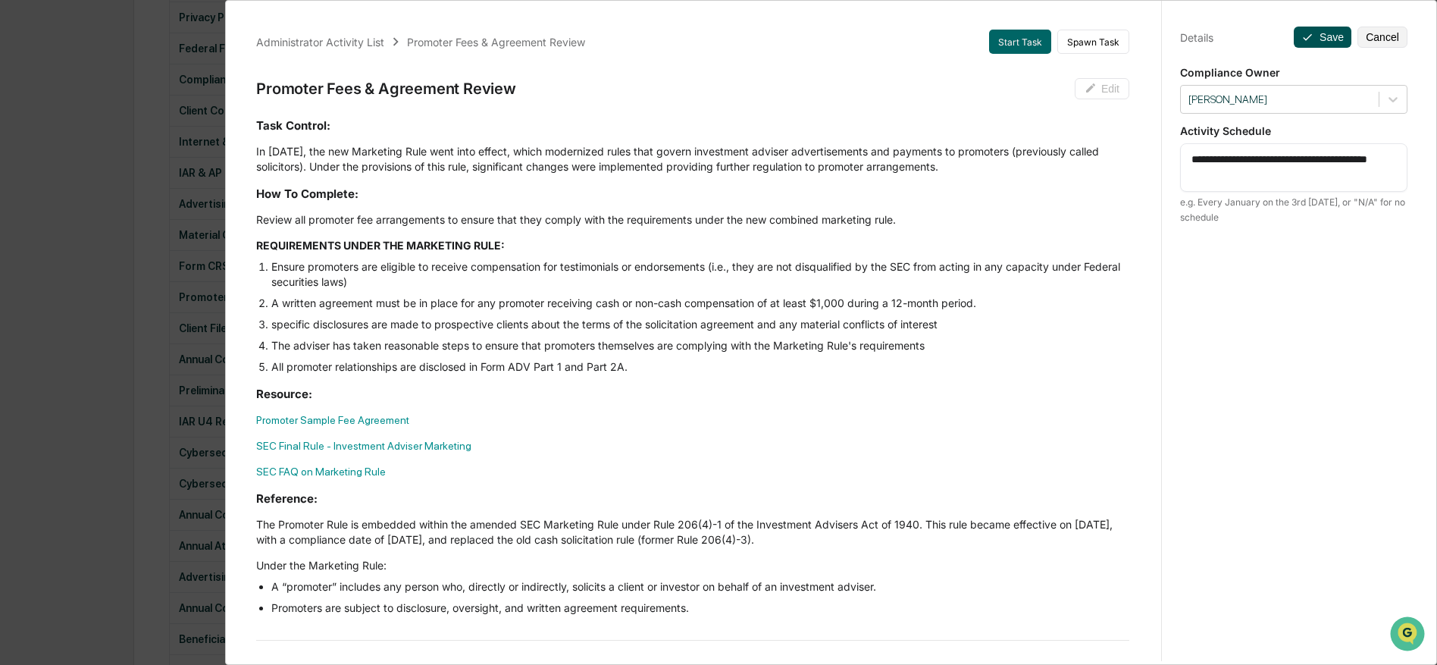
click at [1309, 39] on icon at bounding box center [1307, 37] width 12 height 12
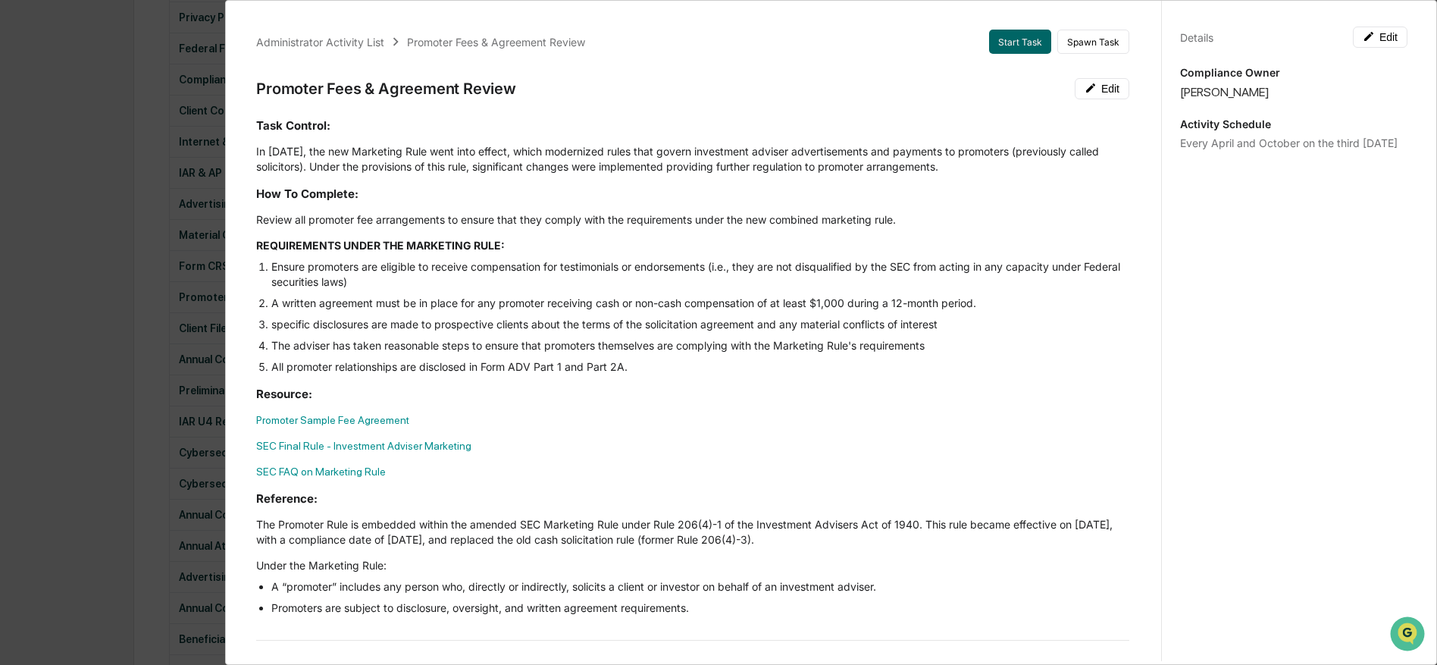
click at [173, 319] on div "Administrator Activity List Promoter Fees & Agreement Review Start Task Spawn T…" at bounding box center [718, 332] width 1437 height 665
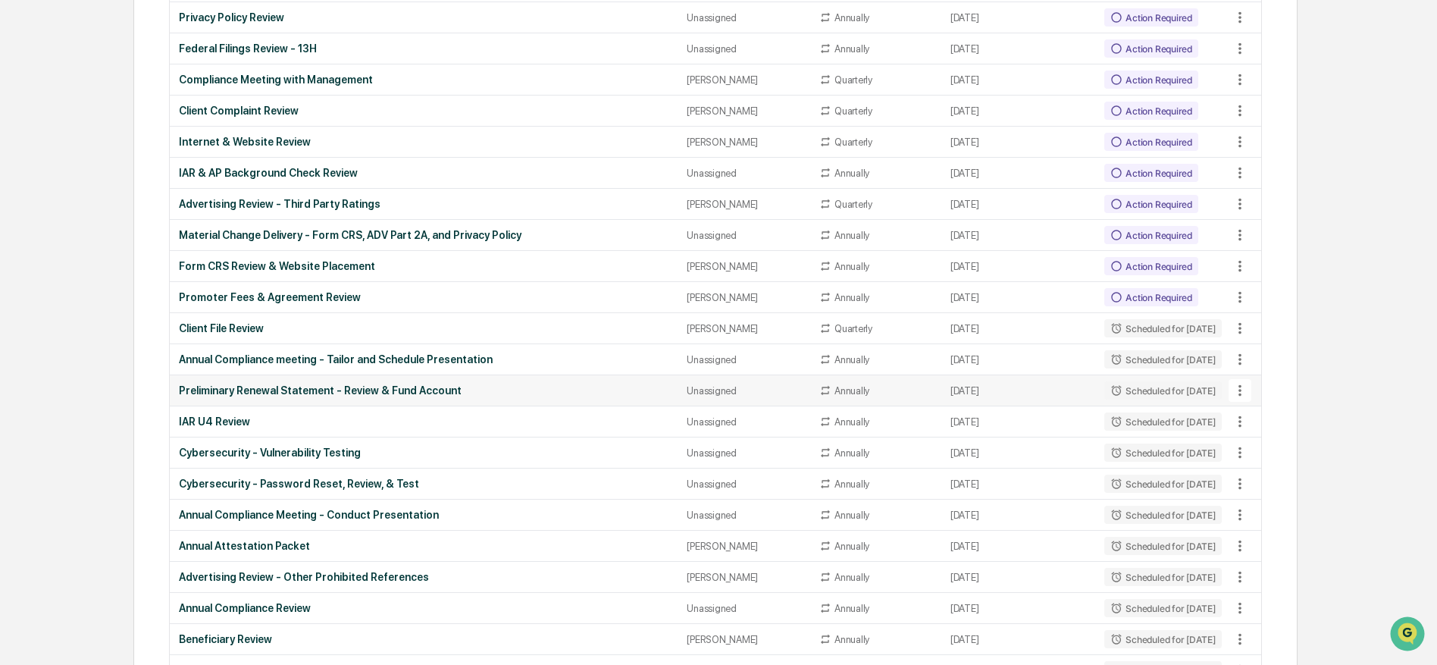
click at [1242, 390] on icon at bounding box center [1240, 390] width 17 height 17
click at [1263, 418] on li "View Task" at bounding box center [1292, 419] width 121 height 28
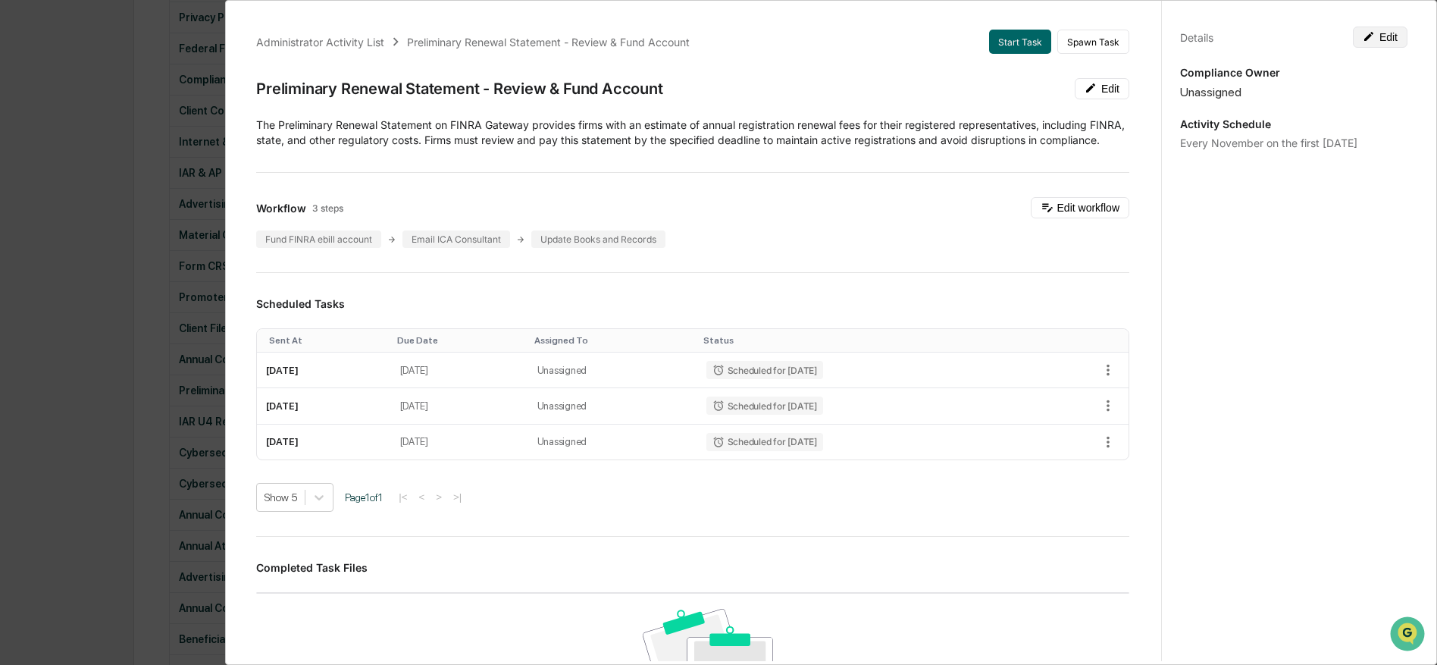
click at [1377, 40] on button "Edit" at bounding box center [1380, 37] width 55 height 21
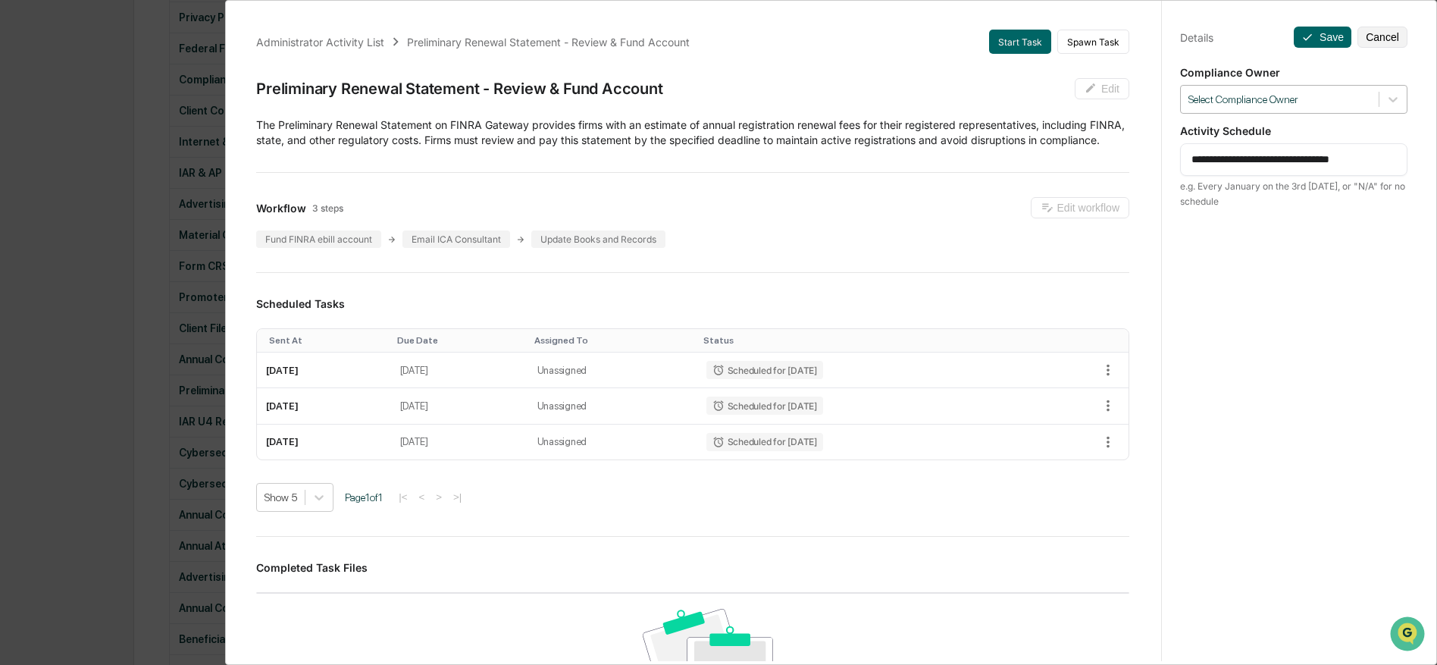
click at [1287, 100] on div at bounding box center [1279, 99] width 183 height 14
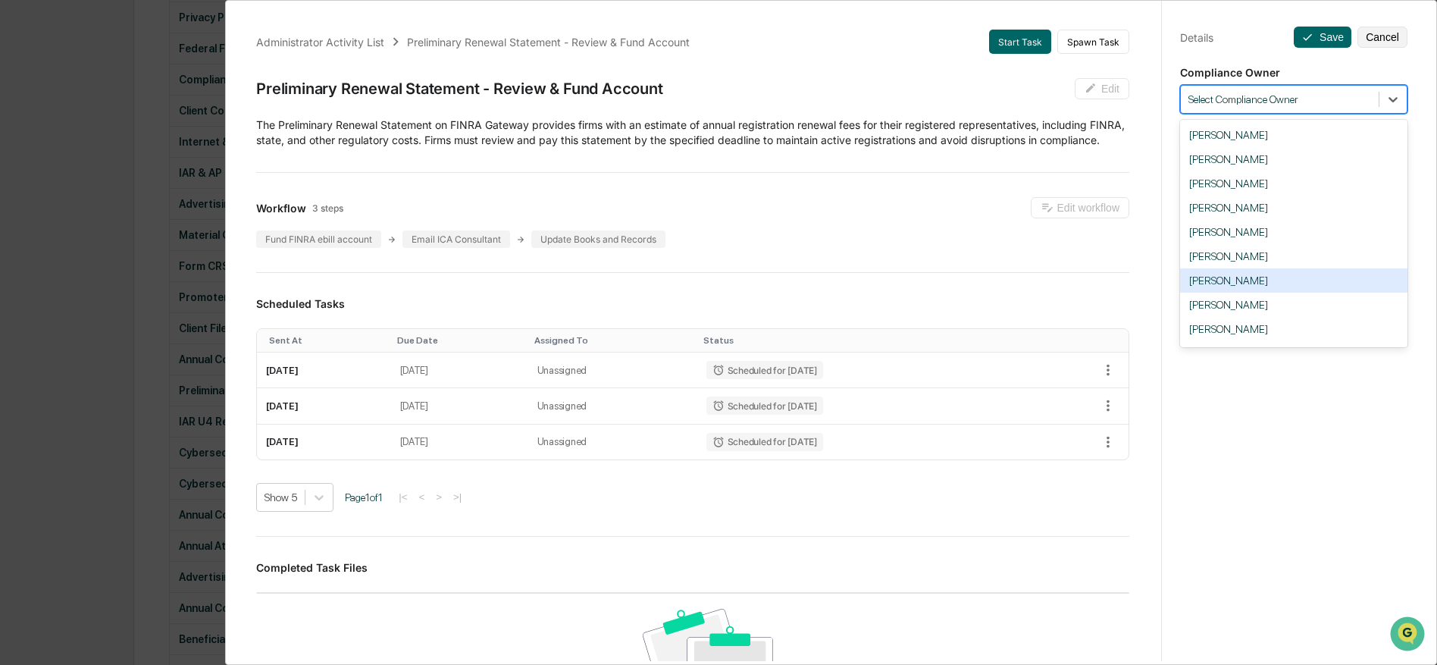
click at [1285, 280] on div "[PERSON_NAME]" at bounding box center [1293, 280] width 227 height 24
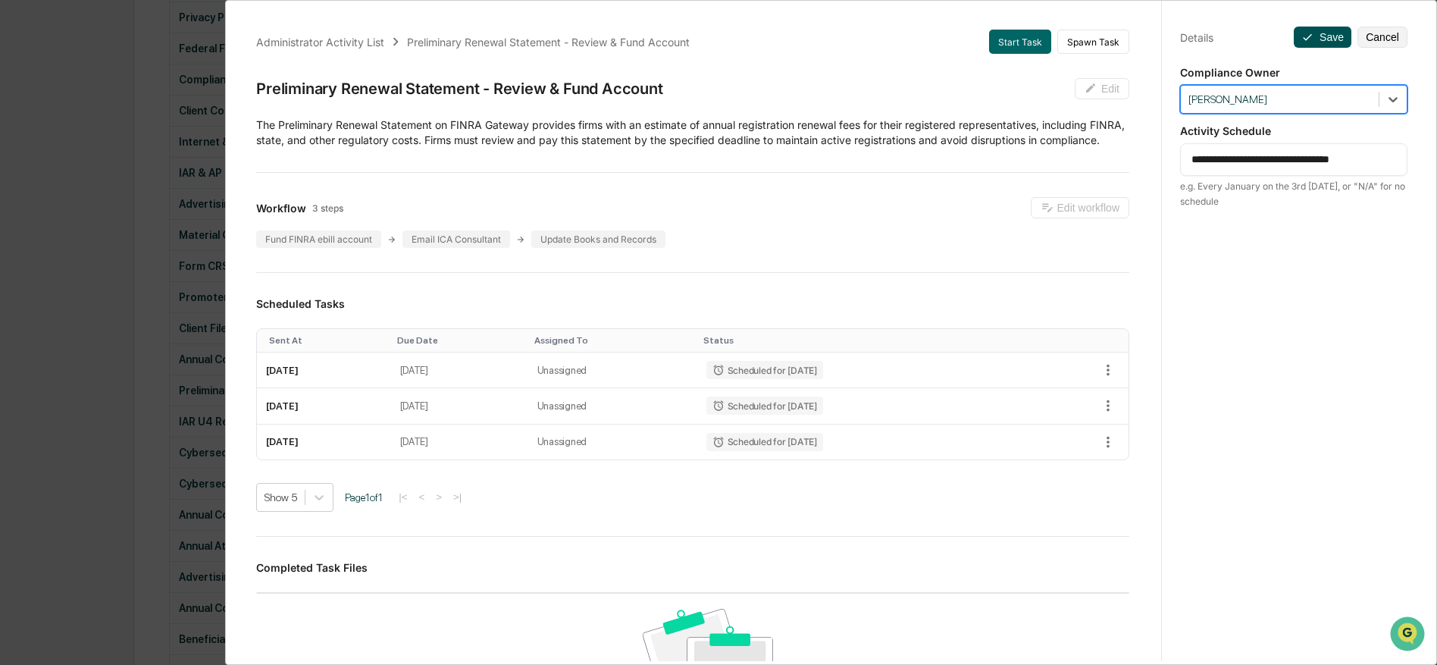
click at [1319, 32] on button "Save" at bounding box center [1323, 37] width 58 height 21
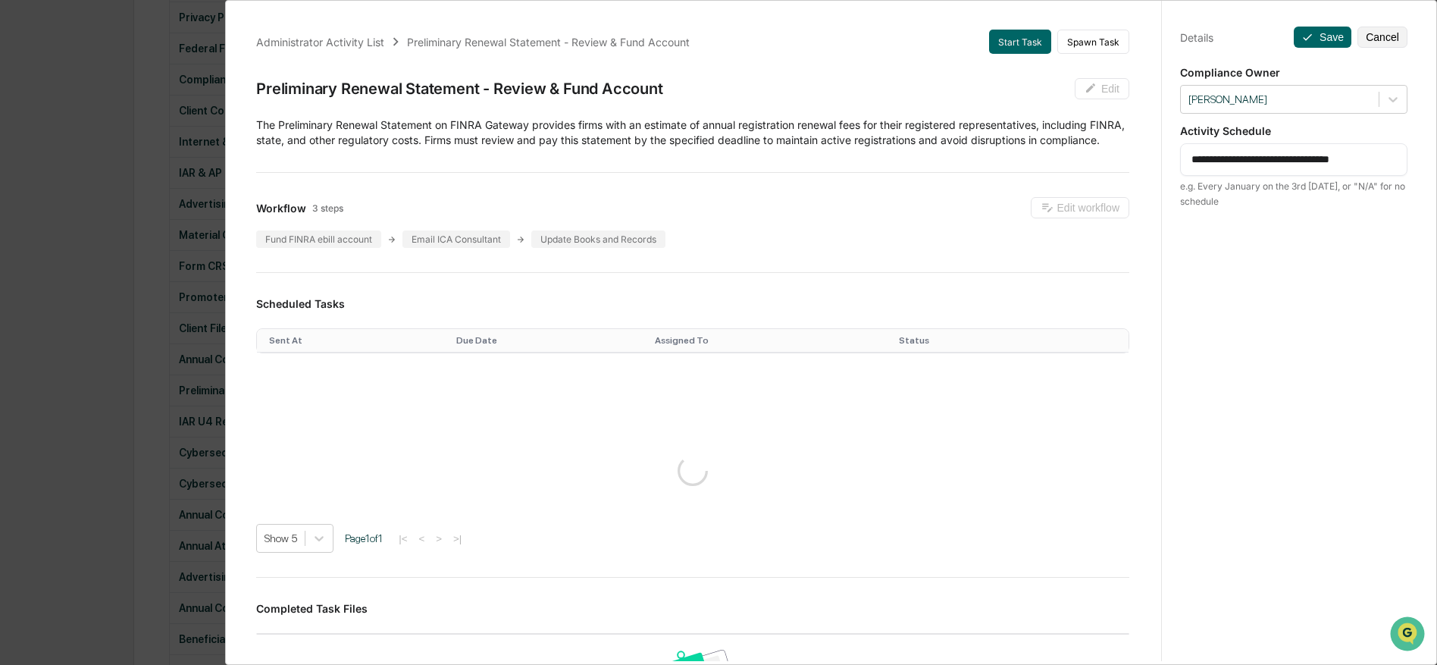
click at [180, 355] on div "**********" at bounding box center [718, 332] width 1437 height 665
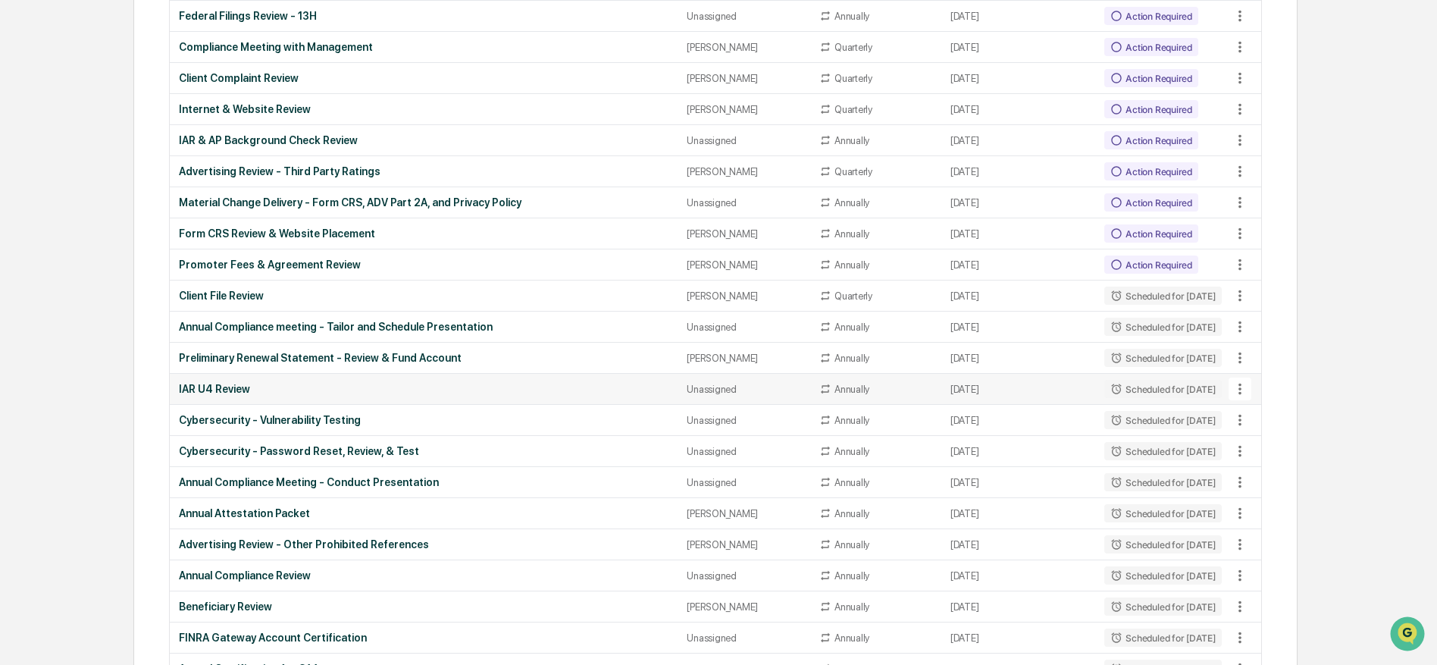
scroll to position [1523, 0]
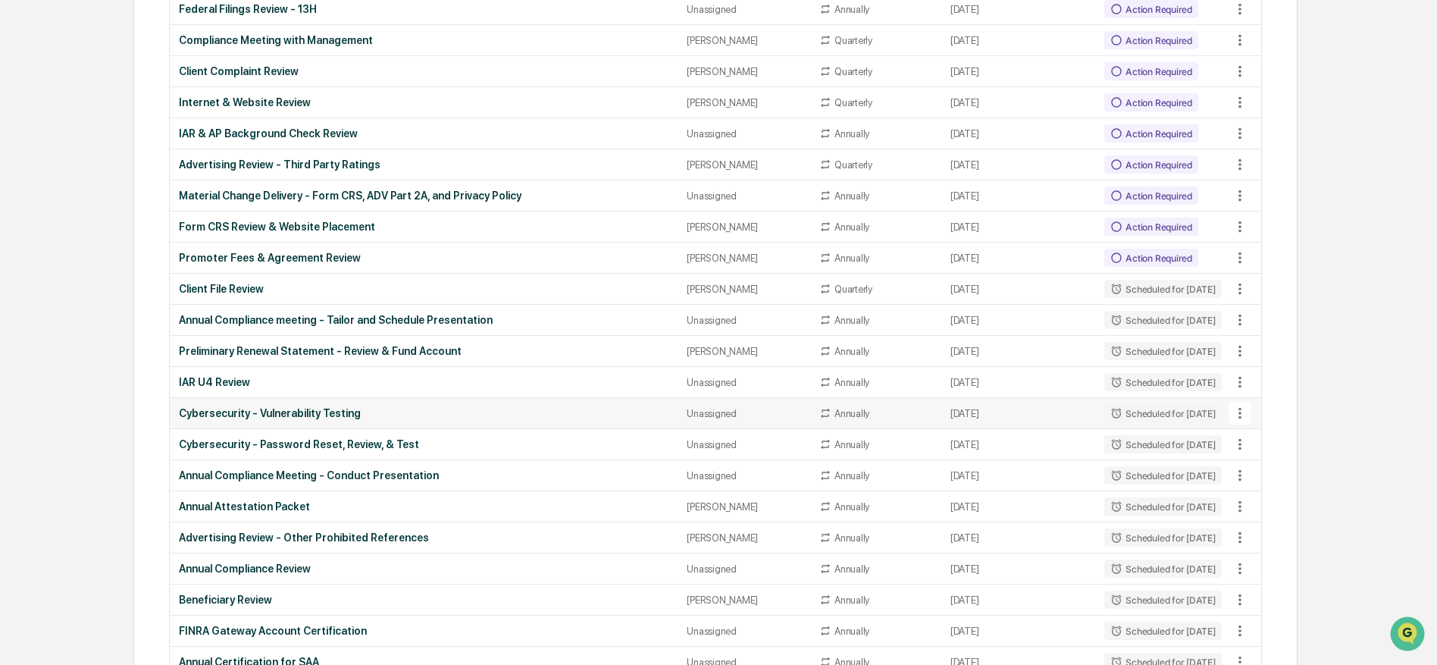
click at [1247, 409] on icon at bounding box center [1240, 413] width 17 height 17
click at [1253, 440] on li "View Task" at bounding box center [1292, 442] width 121 height 28
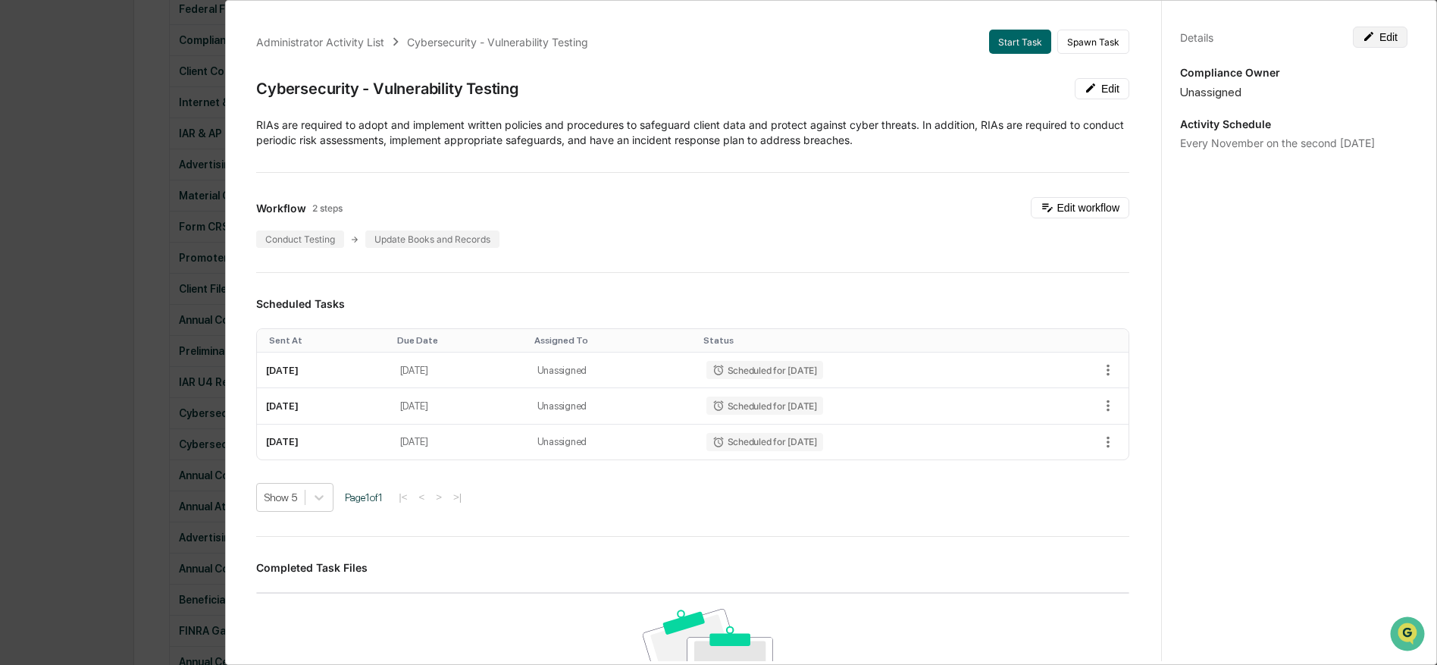
click at [1361, 43] on button "Edit" at bounding box center [1380, 37] width 55 height 21
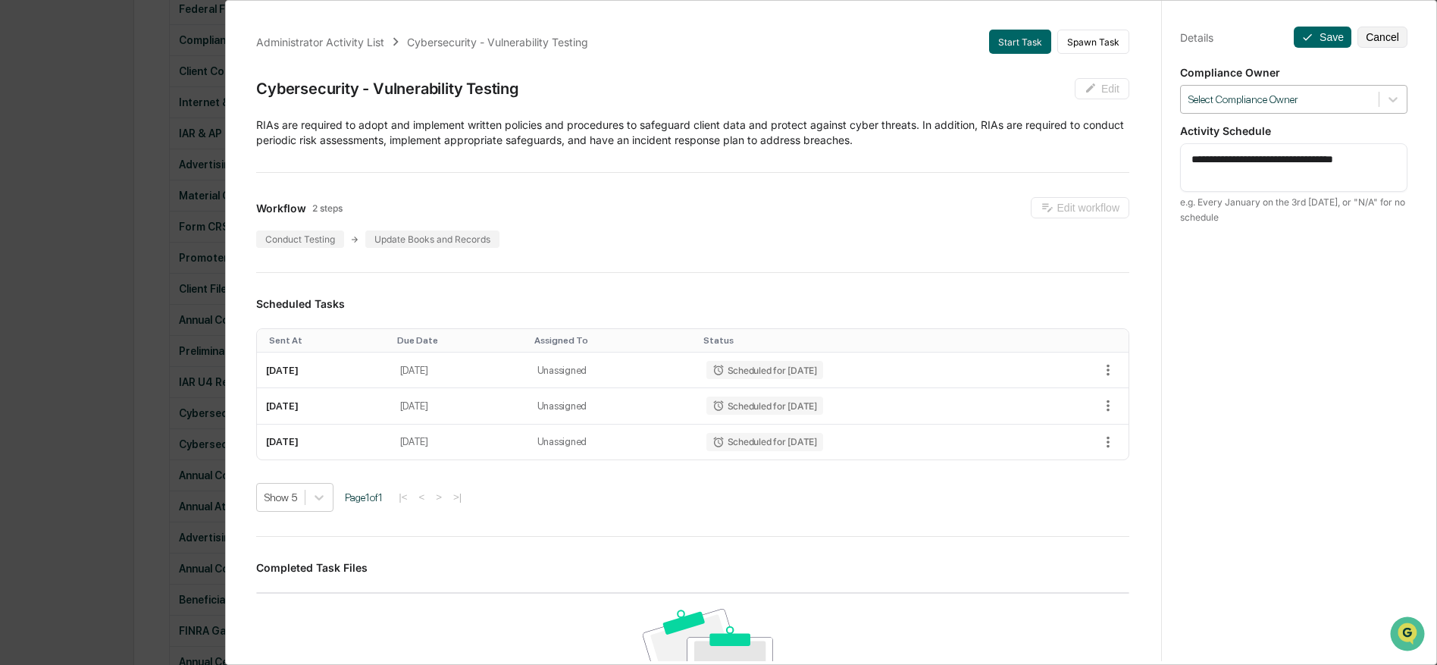
click at [1310, 93] on div at bounding box center [1279, 99] width 183 height 14
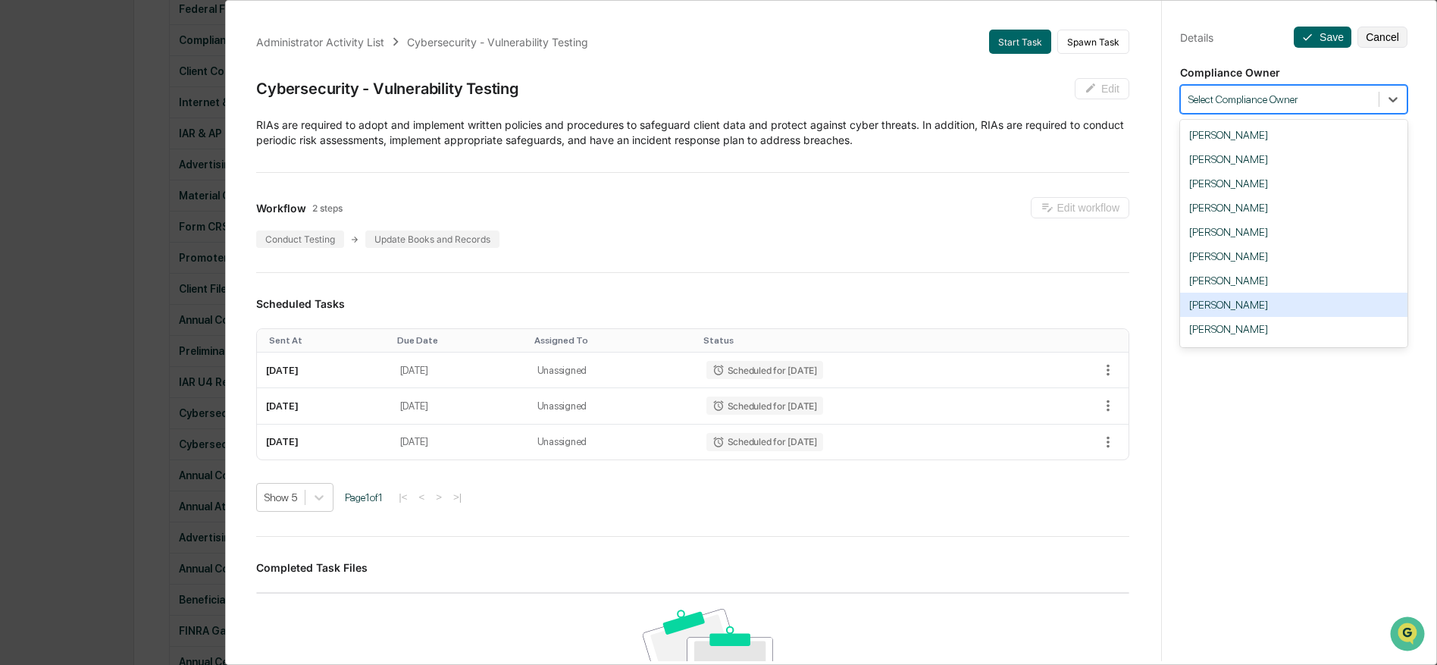
click at [1223, 308] on div "[PERSON_NAME]" at bounding box center [1293, 305] width 227 height 24
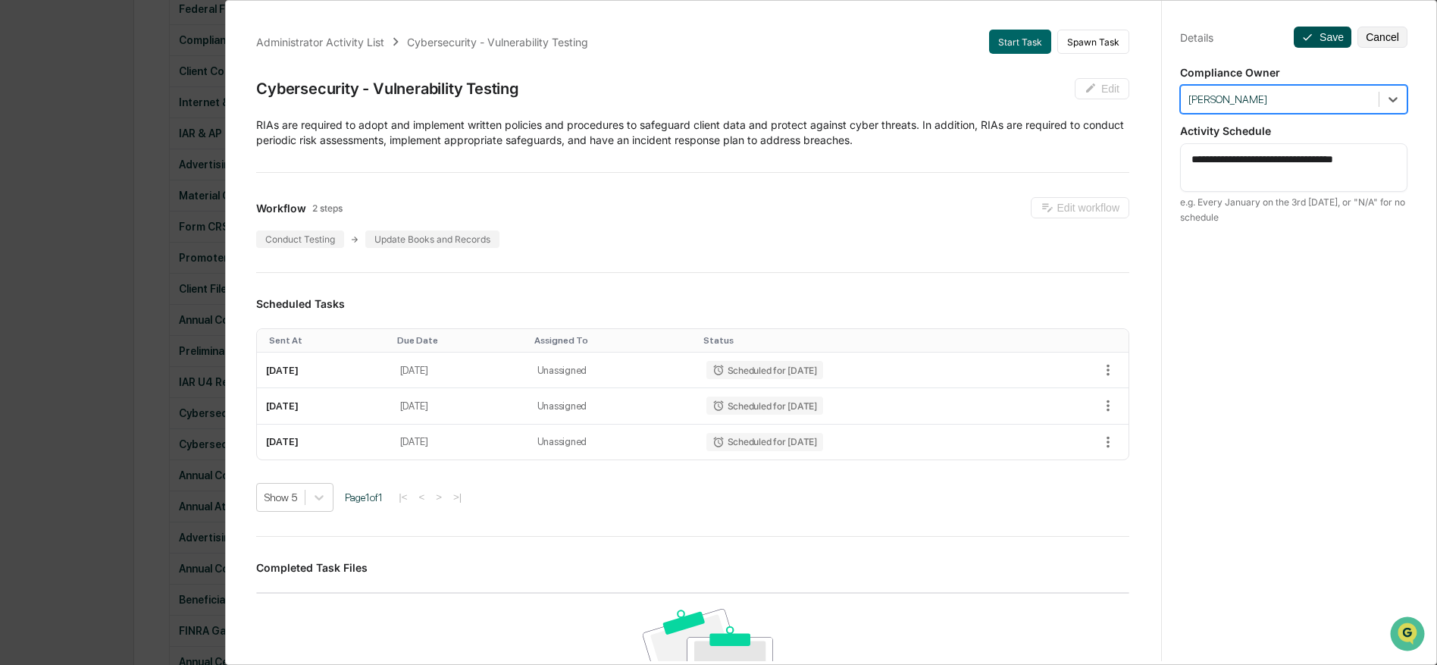
click at [1313, 36] on icon at bounding box center [1307, 37] width 12 height 12
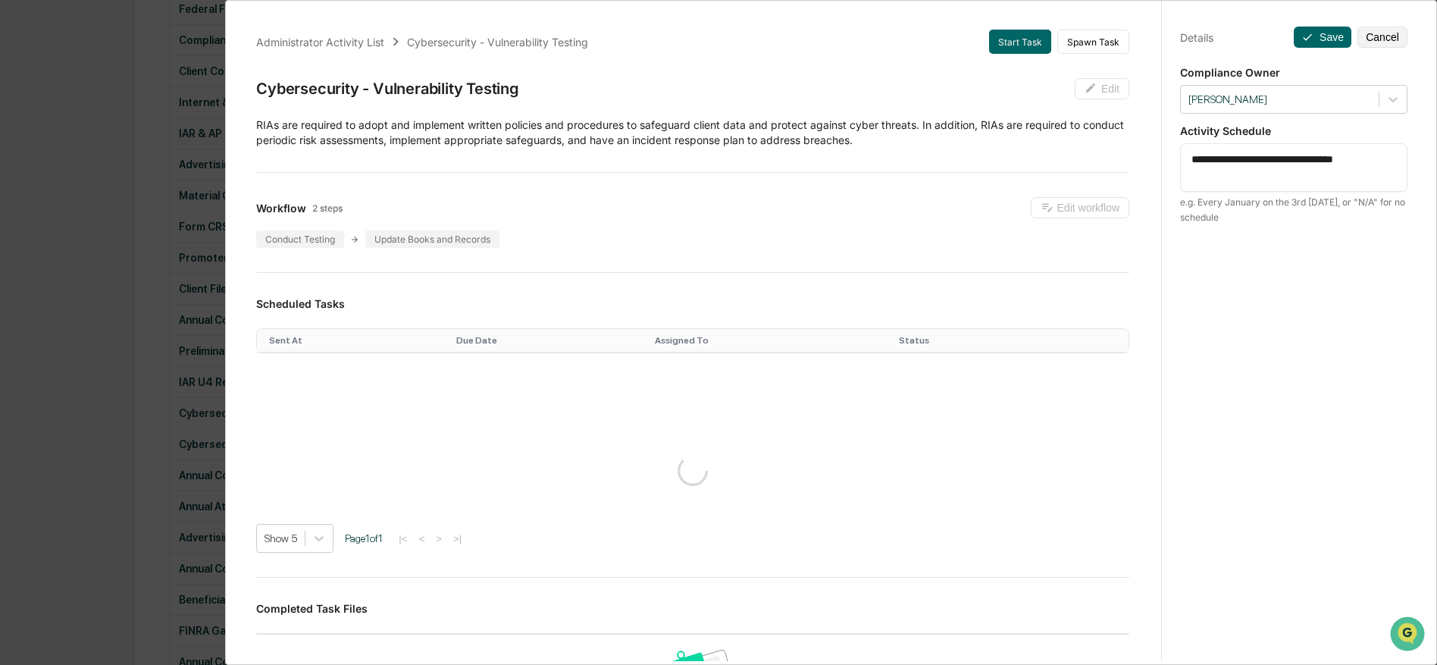
click at [194, 279] on div "**********" at bounding box center [718, 332] width 1437 height 665
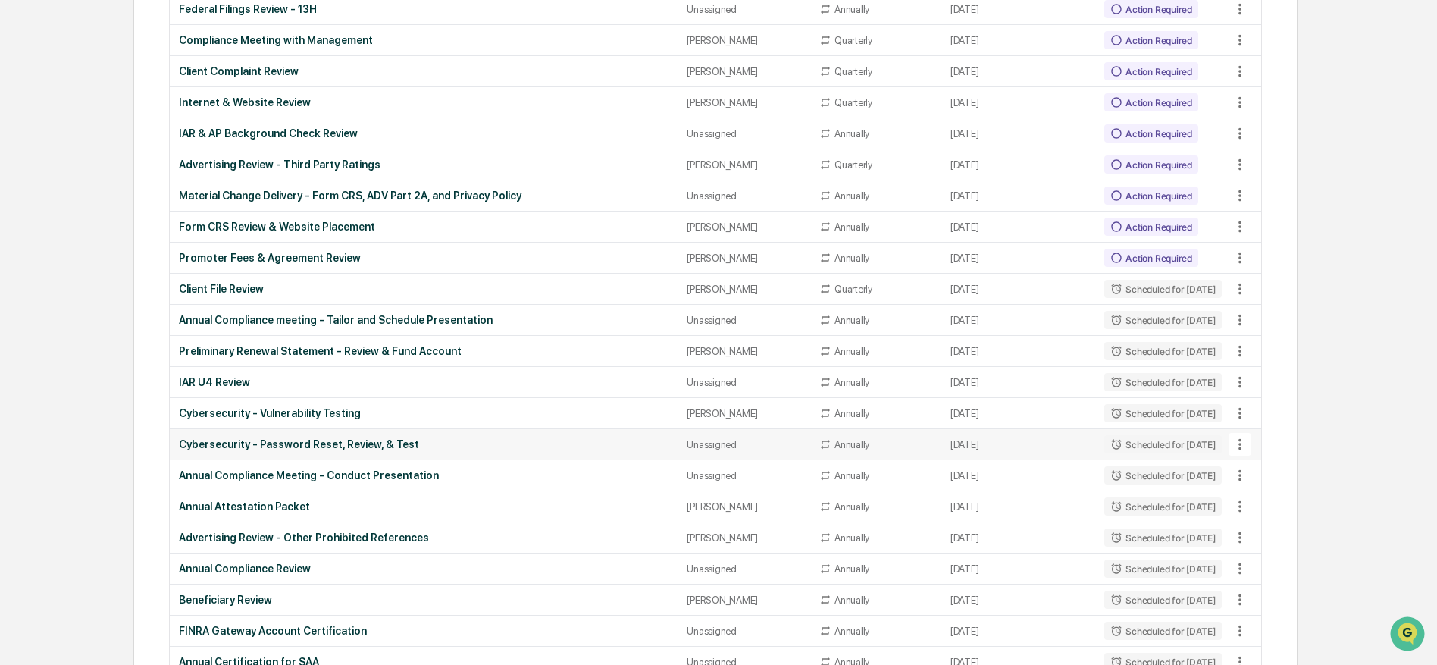
click at [1242, 443] on icon at bounding box center [1240, 444] width 17 height 17
click at [1279, 474] on li "View Task" at bounding box center [1292, 473] width 121 height 28
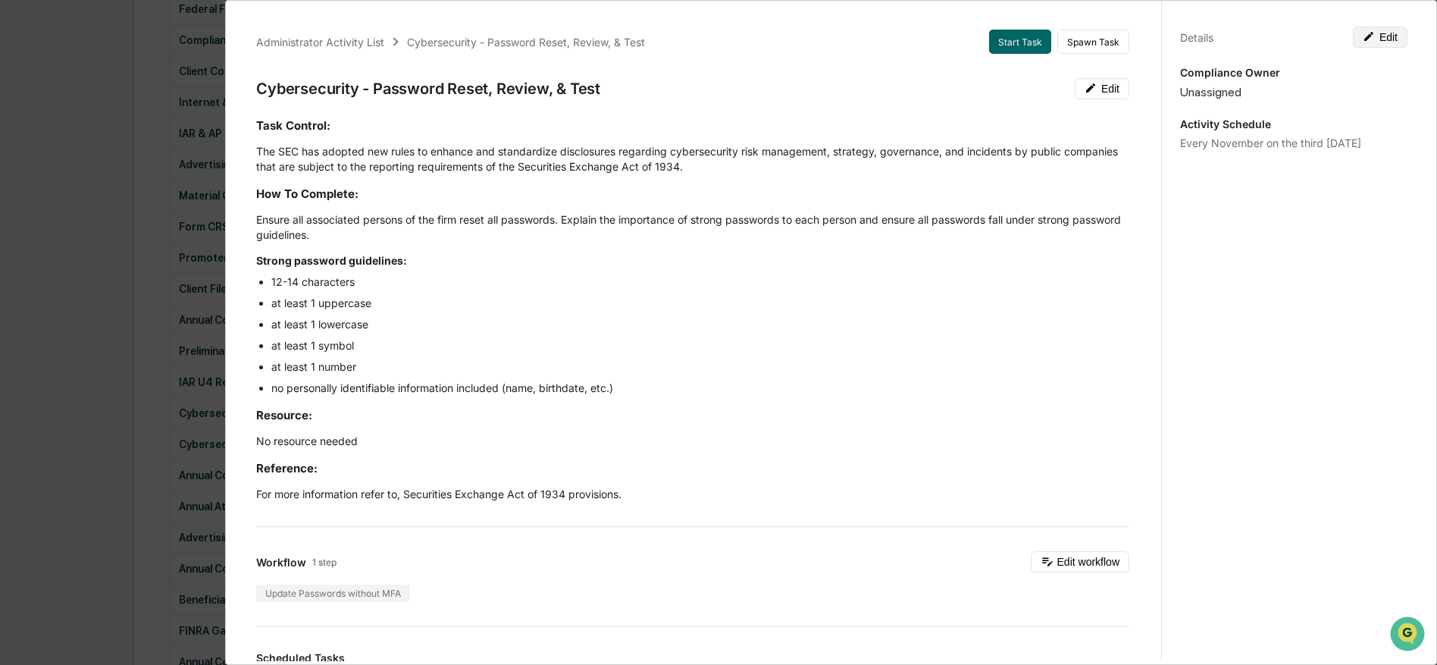
click at [1366, 39] on icon at bounding box center [1368, 36] width 9 height 9
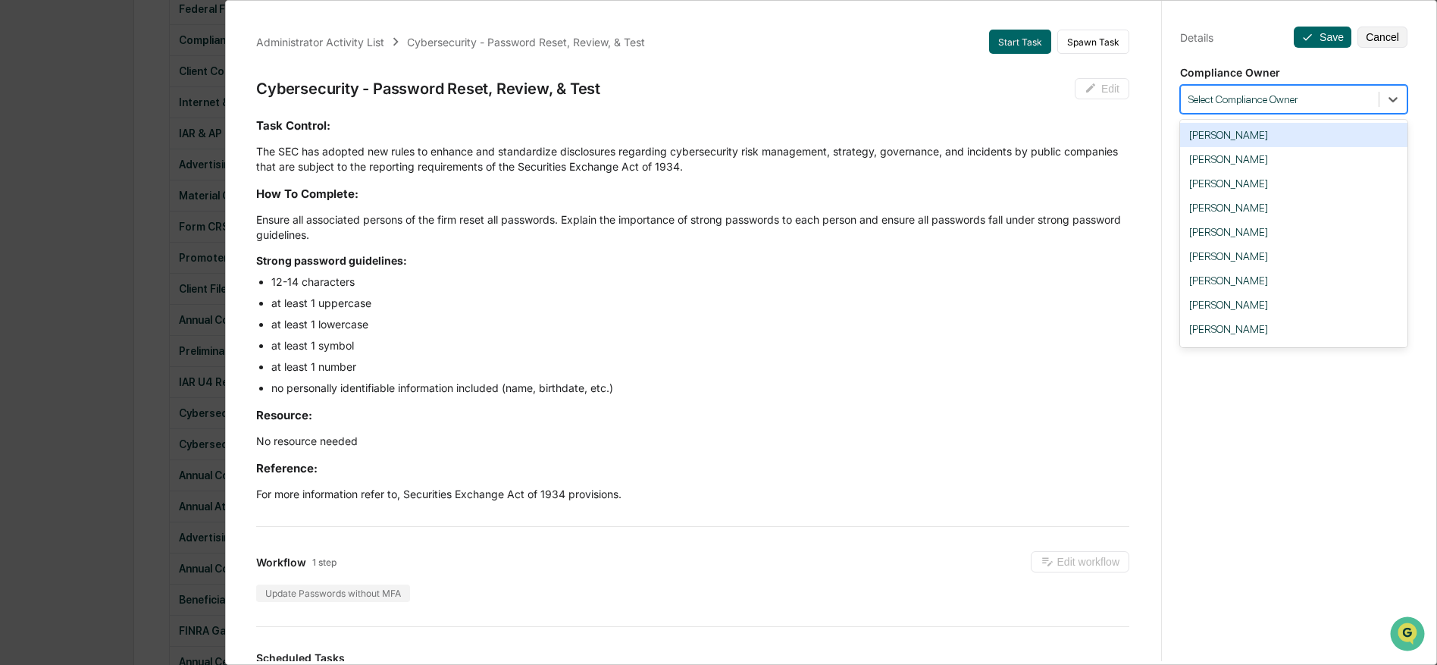
click at [1276, 99] on div at bounding box center [1279, 99] width 183 height 14
click at [1260, 311] on div "[PERSON_NAME]" at bounding box center [1293, 305] width 227 height 24
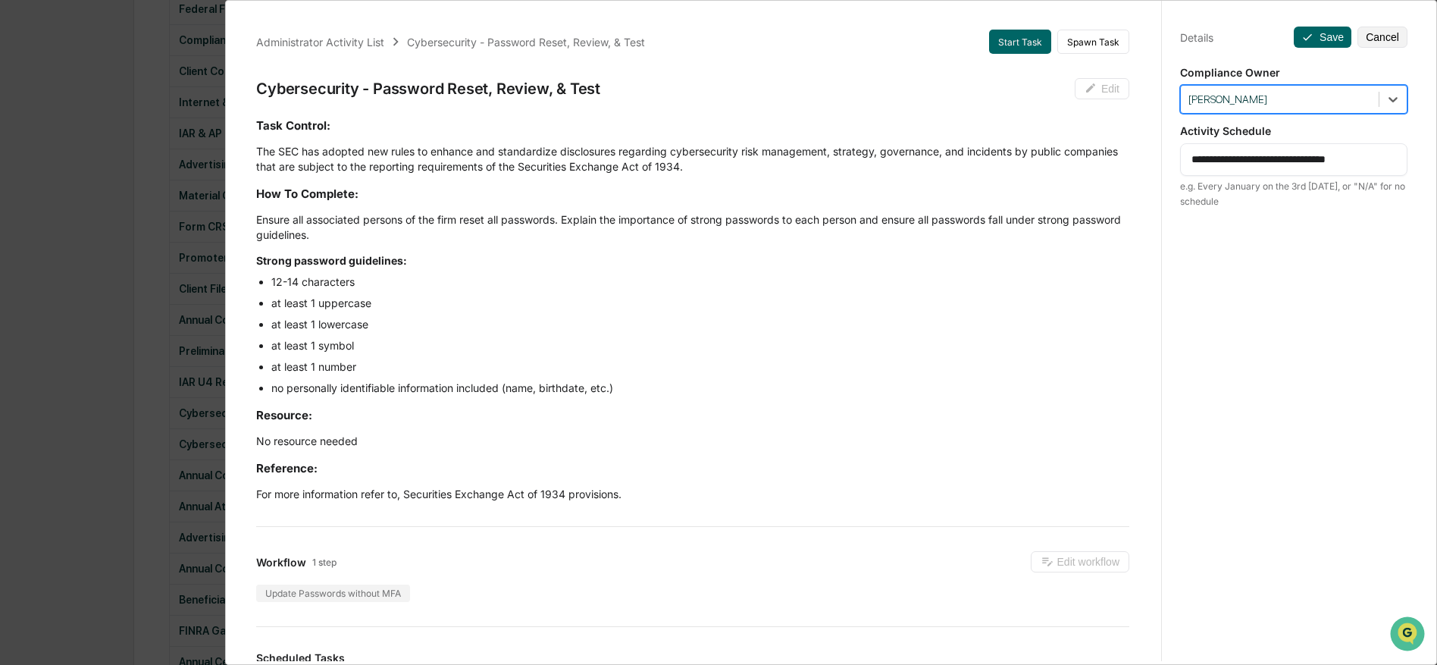
click at [1306, 100] on div at bounding box center [1279, 99] width 183 height 14
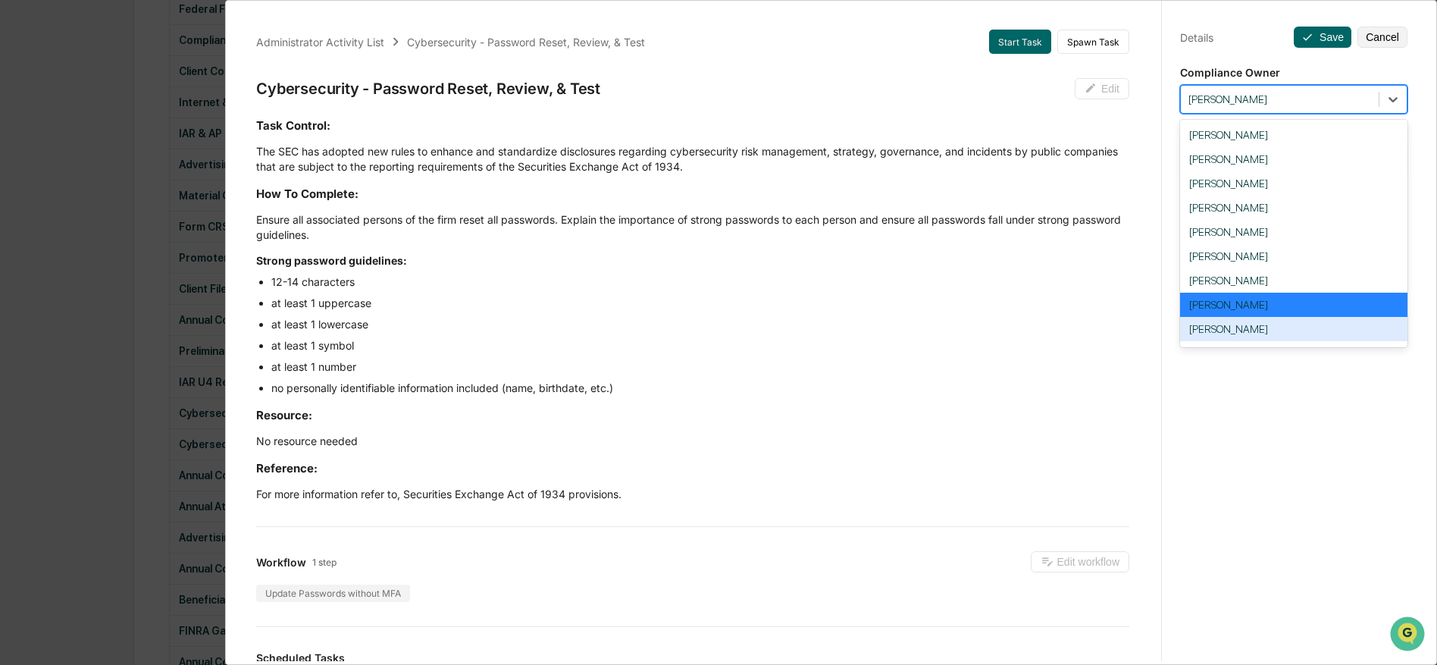
click at [1287, 335] on div "[PERSON_NAME]" at bounding box center [1293, 329] width 227 height 24
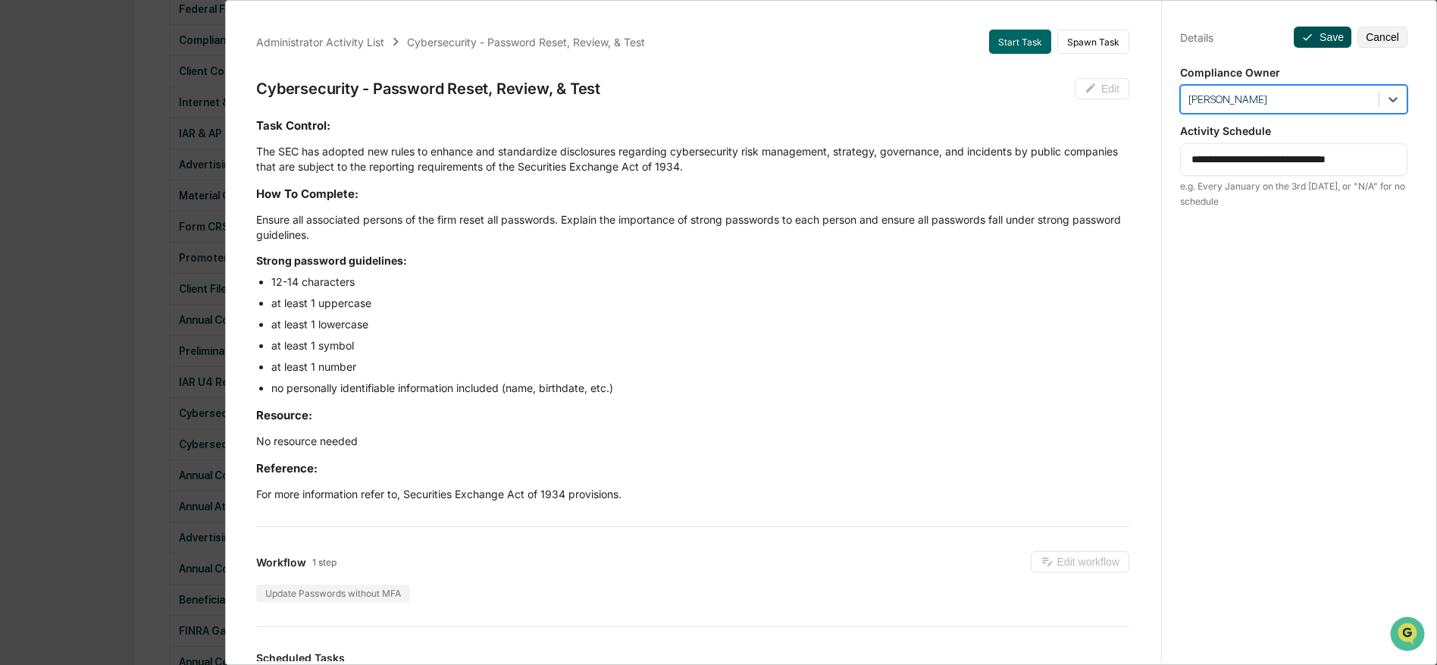
click at [1310, 38] on icon at bounding box center [1307, 37] width 12 height 12
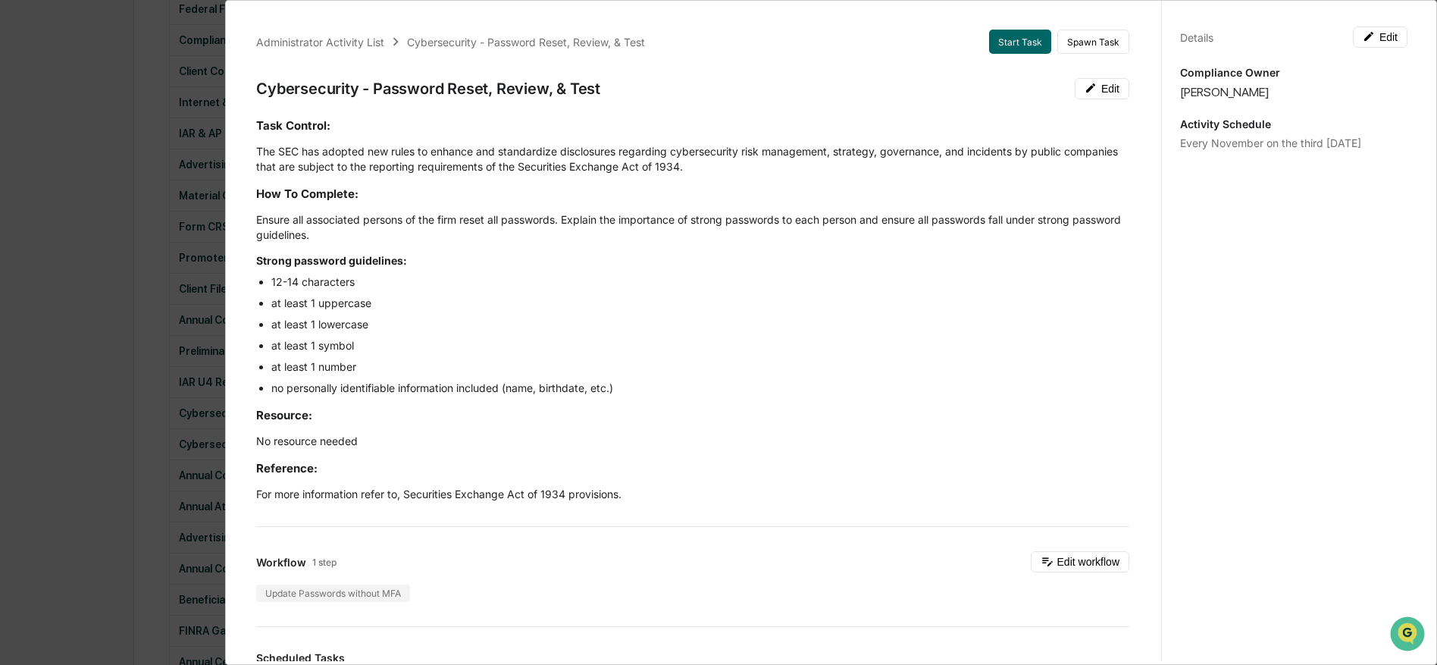
click at [151, 378] on div "Administrator Activity List Cybersecurity - Password Reset, Review, & Test Star…" at bounding box center [718, 332] width 1437 height 665
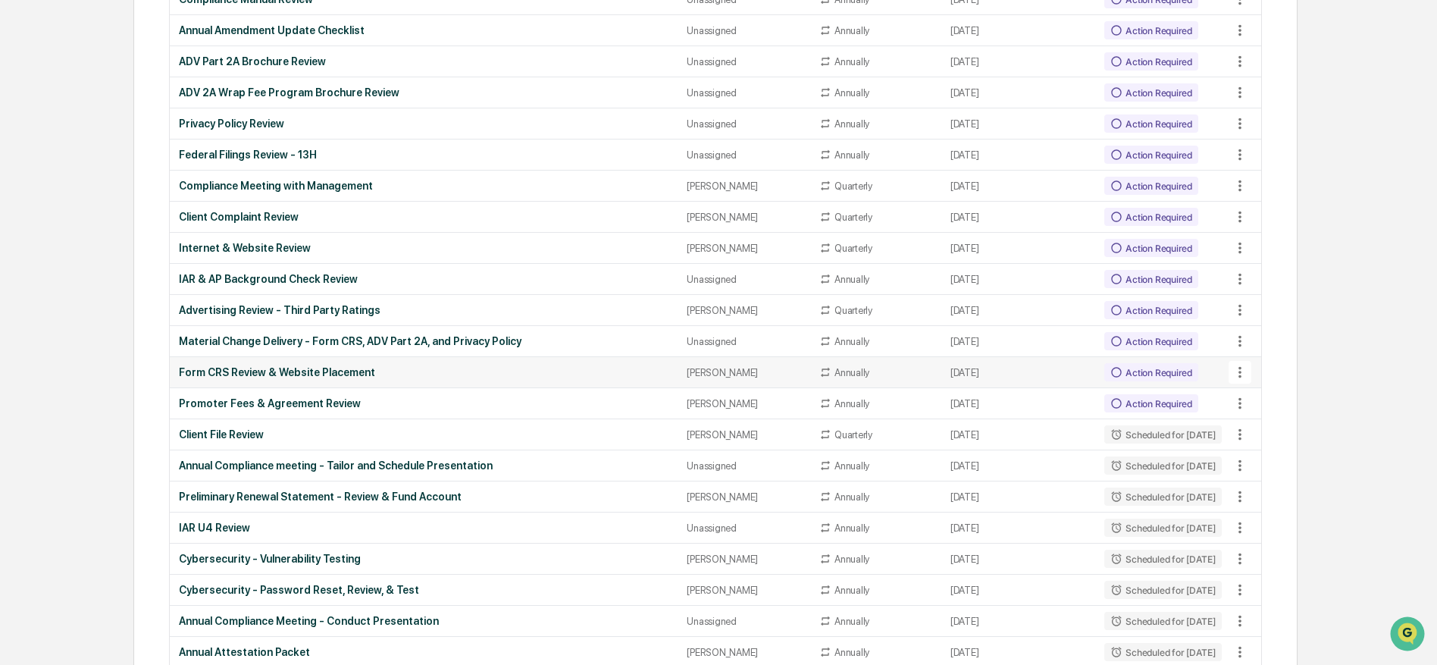
scroll to position [1377, 0]
click at [1248, 346] on icon at bounding box center [1240, 341] width 17 height 17
click at [1276, 379] on li "View Task" at bounding box center [1292, 371] width 121 height 28
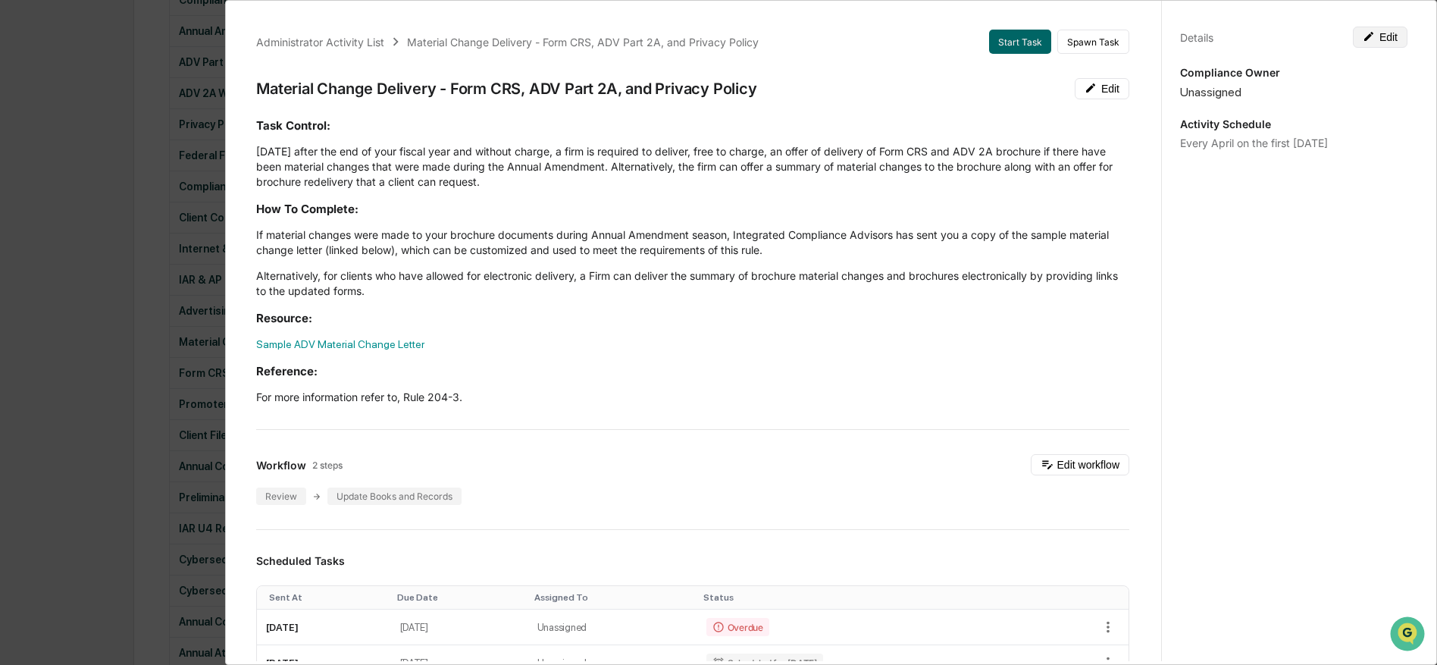
click at [1377, 40] on button "Edit" at bounding box center [1380, 37] width 55 height 21
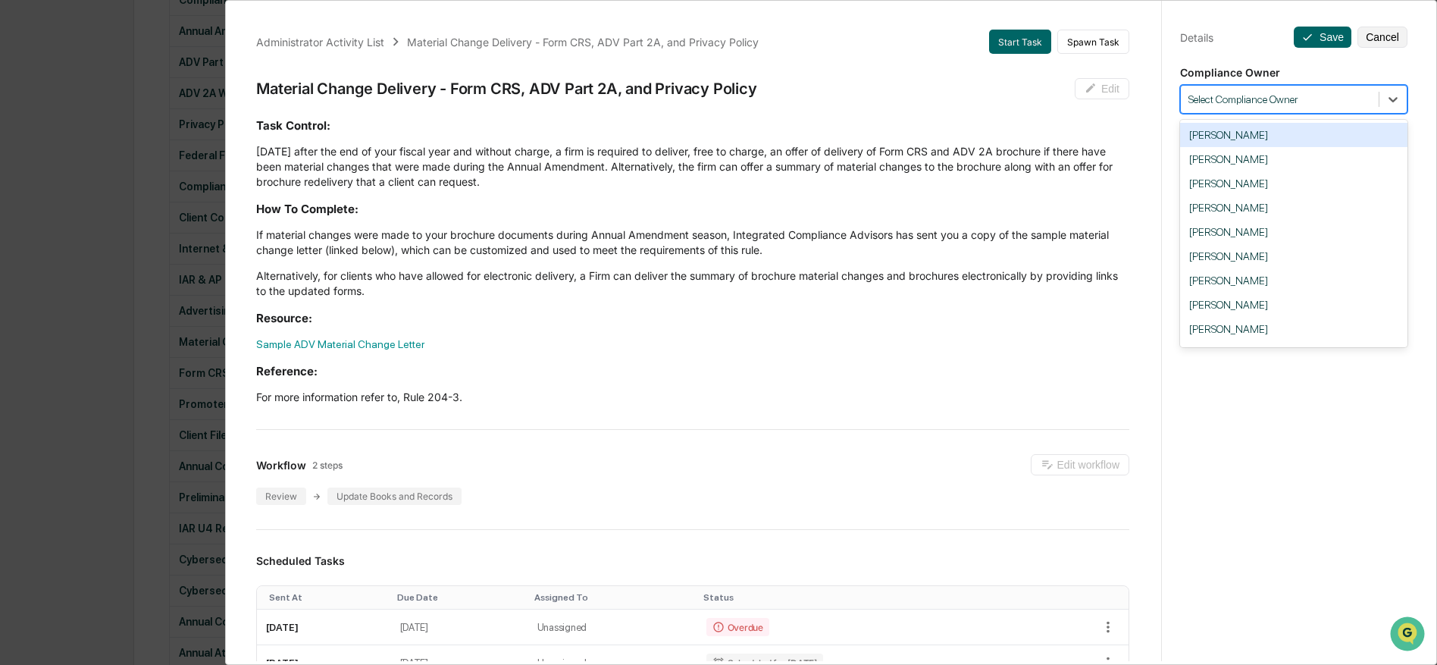
click at [1260, 108] on div "Select Compliance Owner" at bounding box center [1280, 99] width 198 height 20
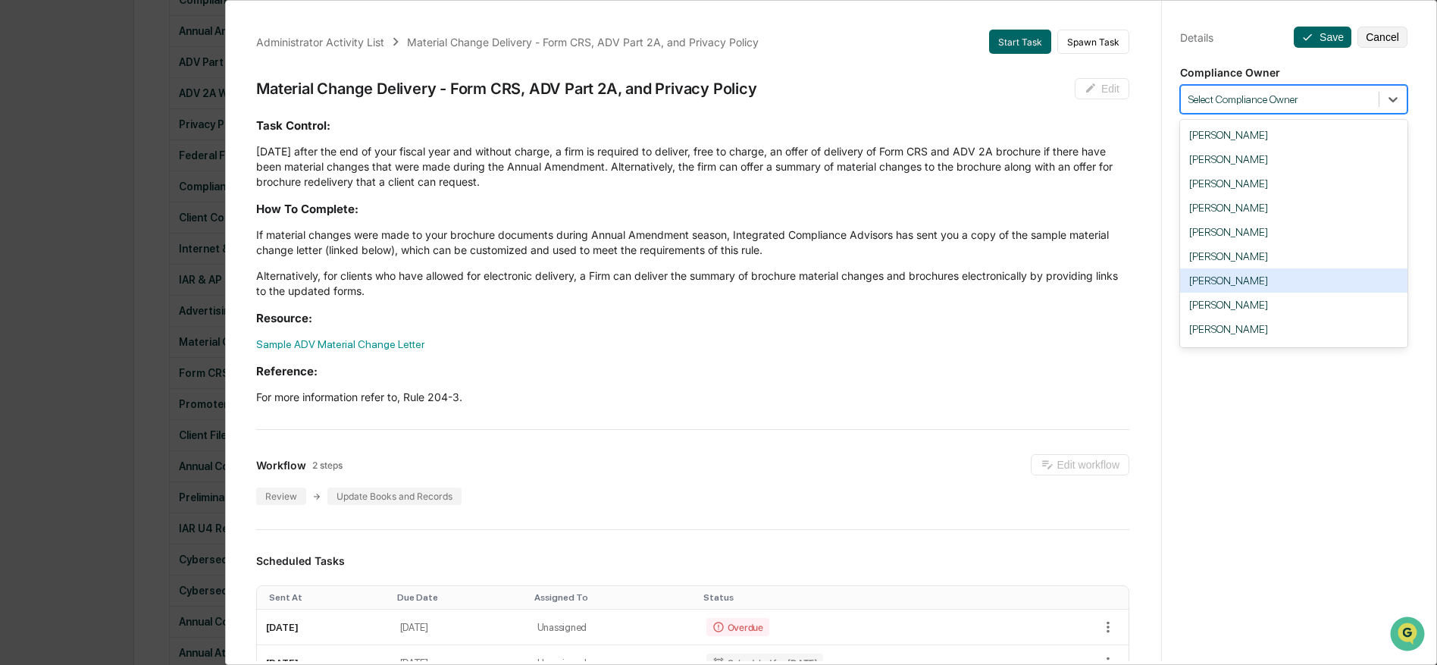
click at [1296, 287] on div "[PERSON_NAME]" at bounding box center [1293, 280] width 227 height 24
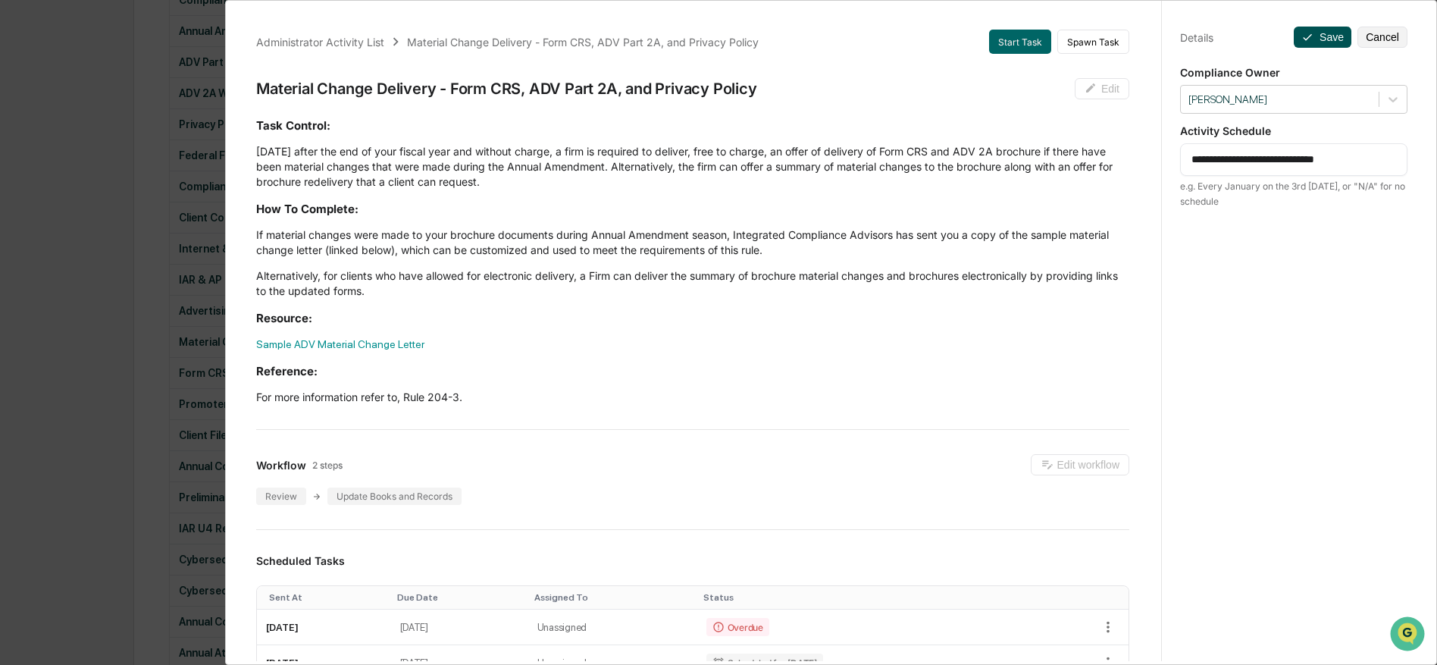
click at [1311, 39] on icon at bounding box center [1307, 37] width 12 height 12
click at [145, 343] on div "Administrator Activity List Material Change Delivery - Form CRS, ADV Part 2A, a…" at bounding box center [718, 332] width 1437 height 665
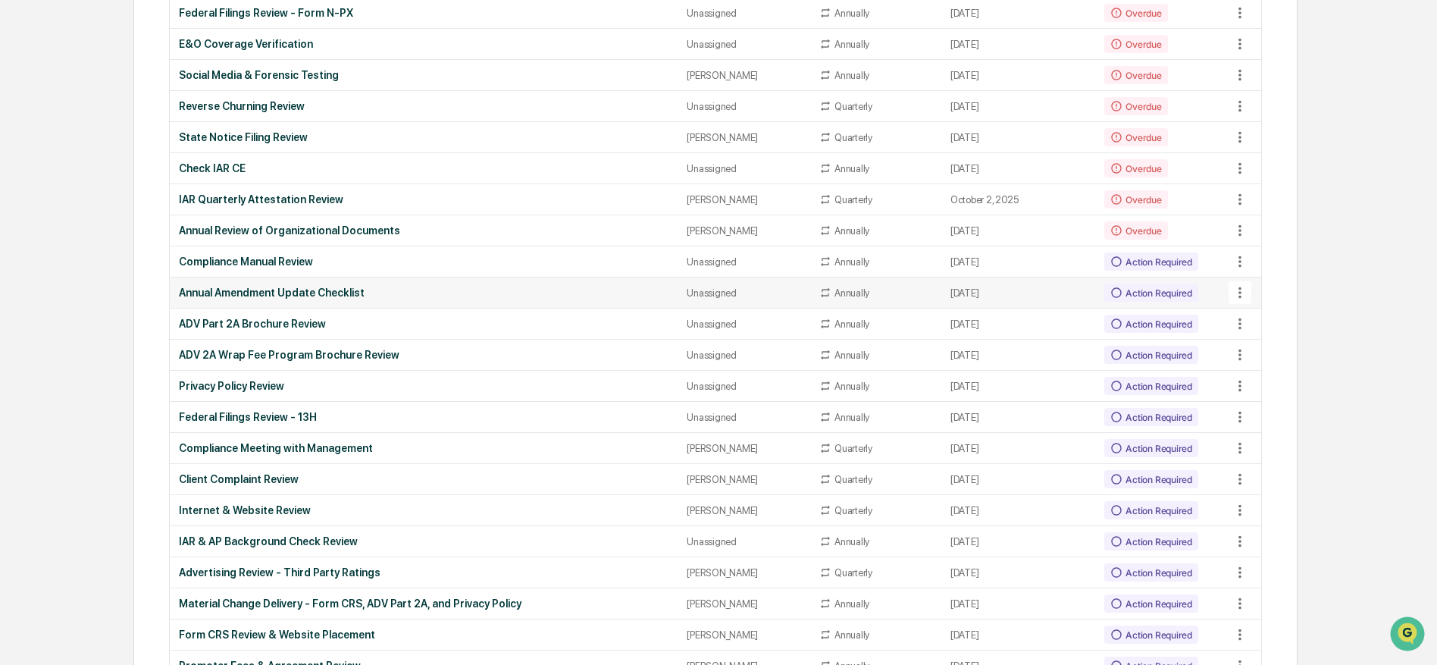
scroll to position [1109, 0]
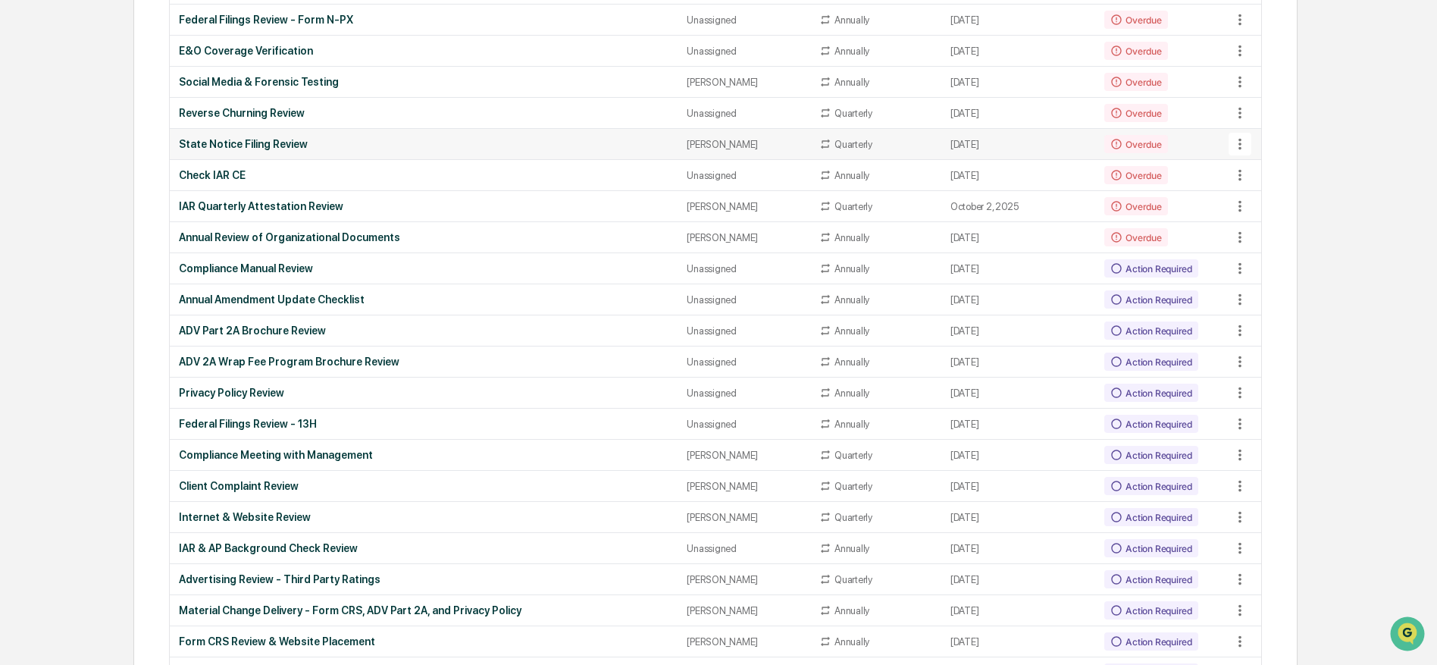
click at [1234, 142] on icon at bounding box center [1240, 144] width 17 height 17
click at [1266, 172] on li "View Task" at bounding box center [1292, 173] width 121 height 28
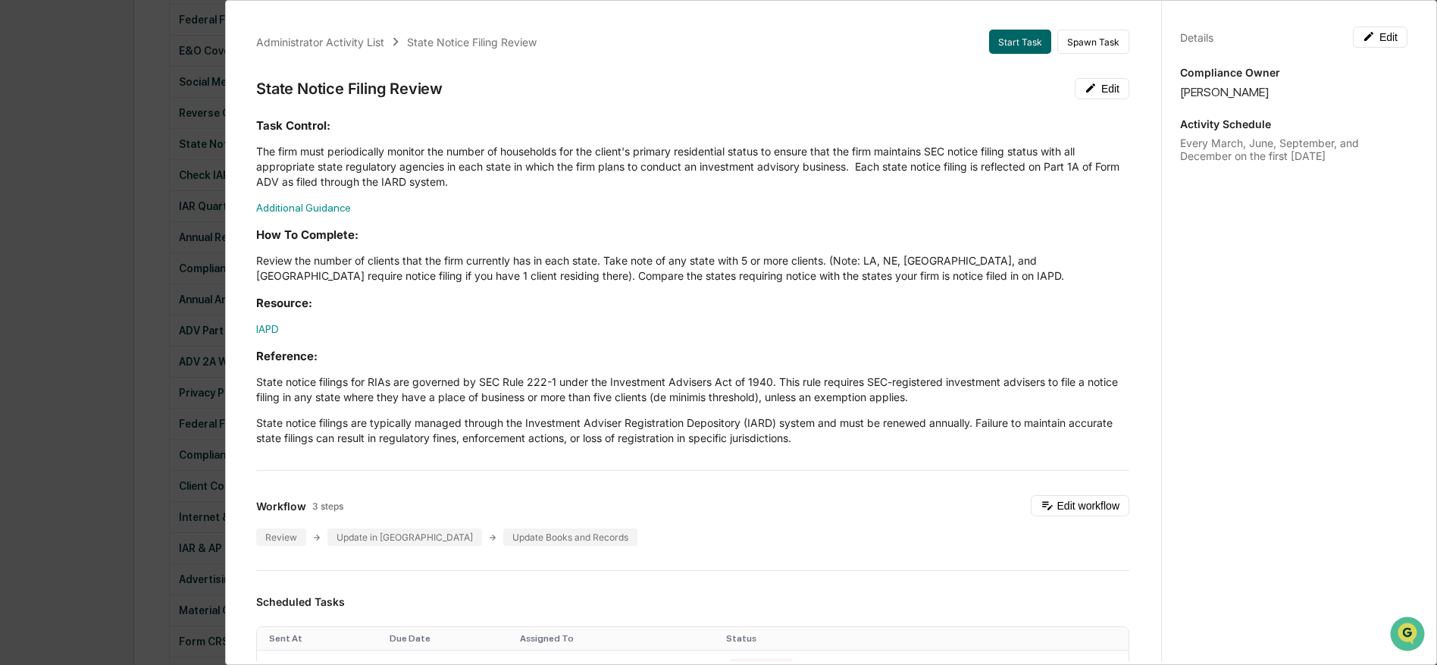
click at [164, 295] on div "Administrator Activity List State Notice Filing Review Start Task Spawn Task St…" at bounding box center [718, 332] width 1437 height 665
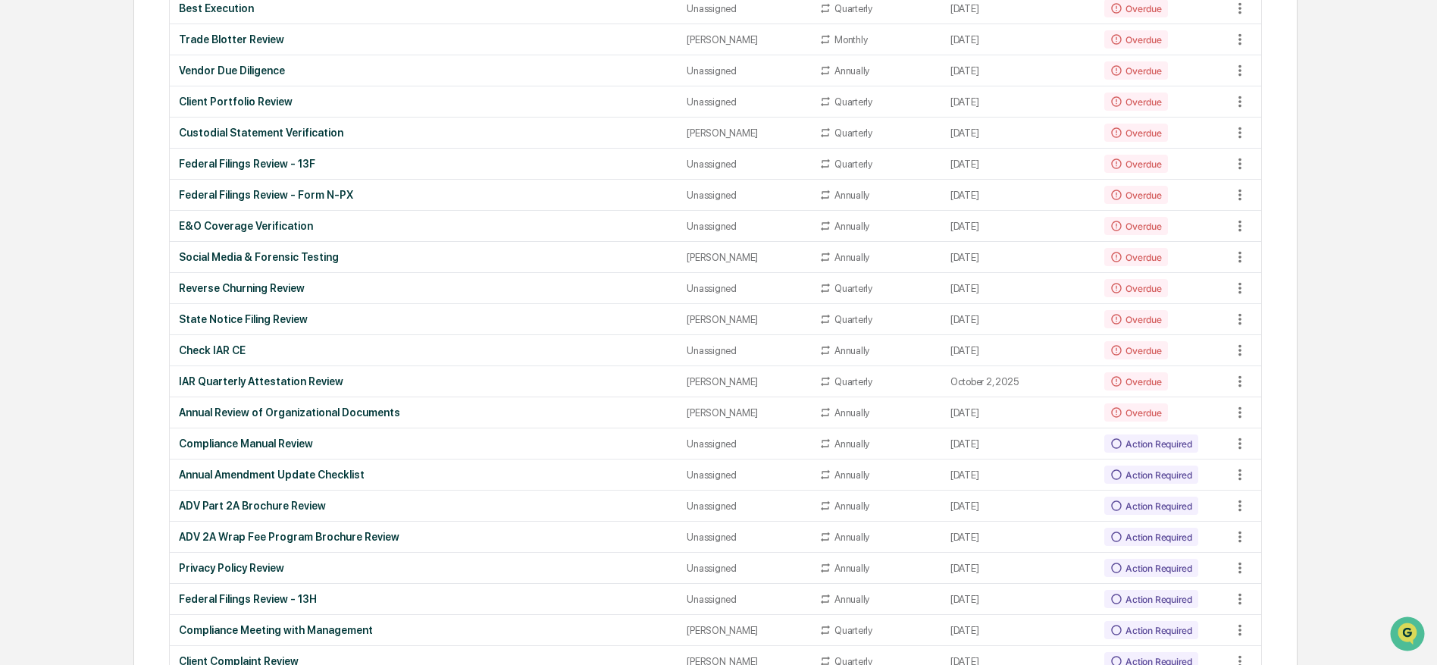
scroll to position [950, 0]
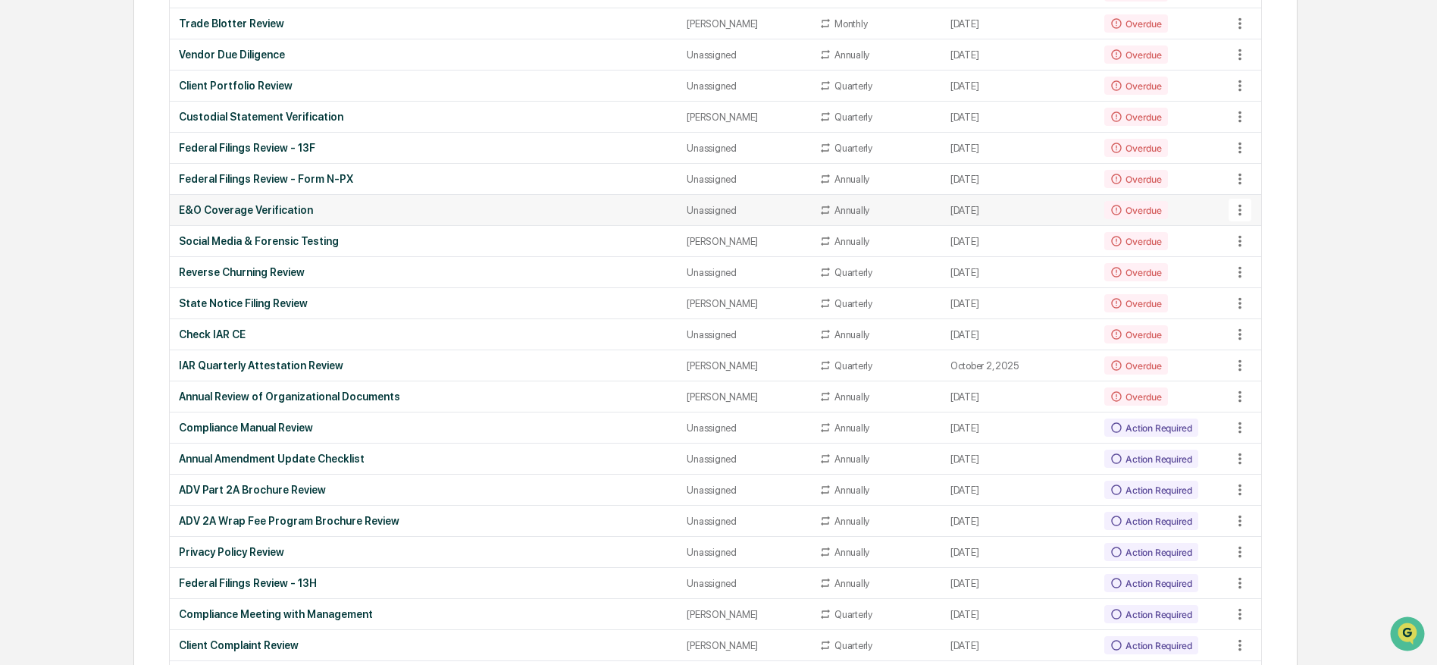
click at [1238, 209] on icon at bounding box center [1239, 210] width 3 height 11
click at [1259, 233] on li "View Task" at bounding box center [1292, 239] width 121 height 28
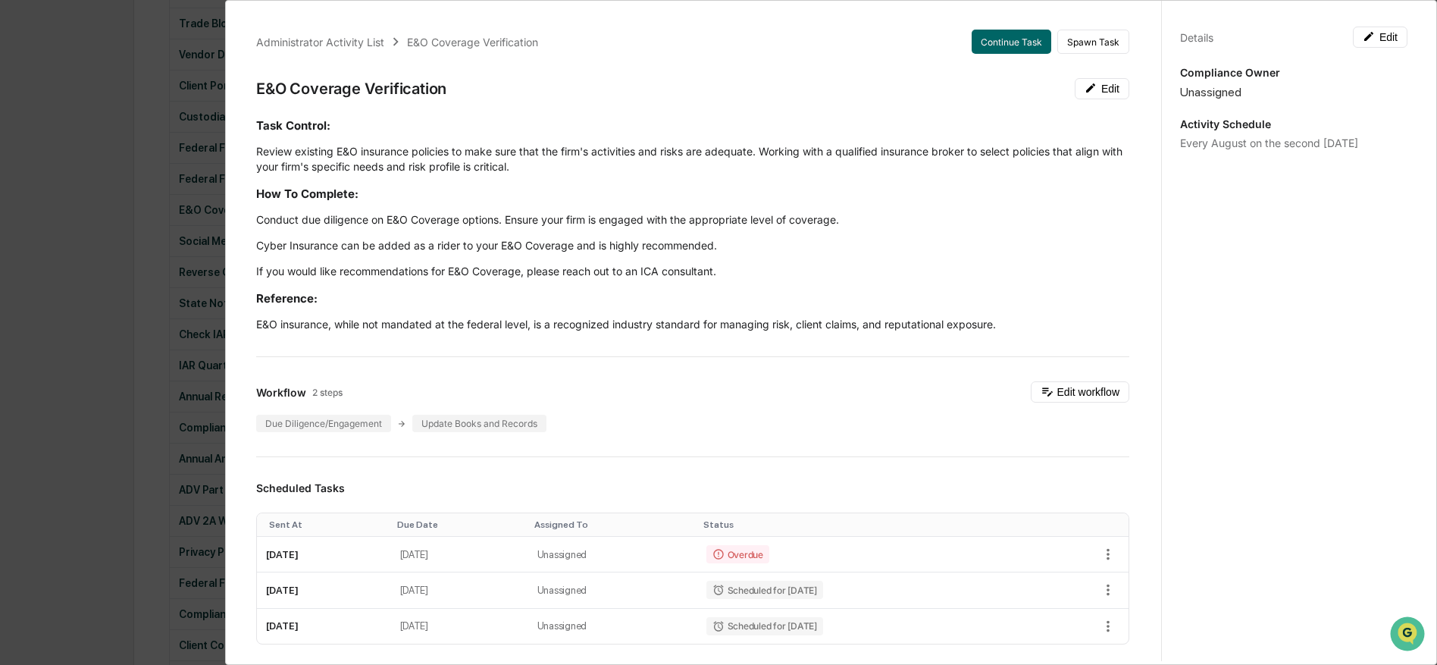
click at [136, 199] on div "Administrator Activity List E&O Coverage Verification Continue Task Spawn Task …" at bounding box center [718, 332] width 1437 height 665
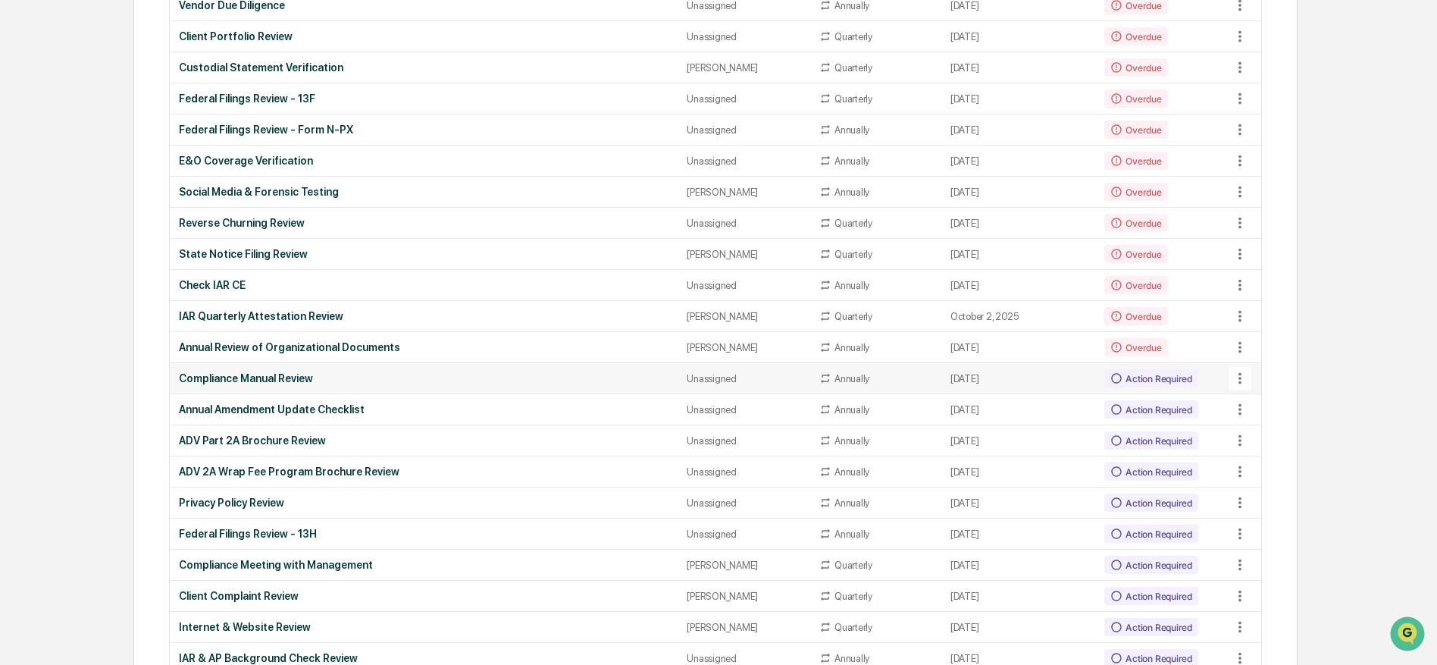
scroll to position [1003, 0]
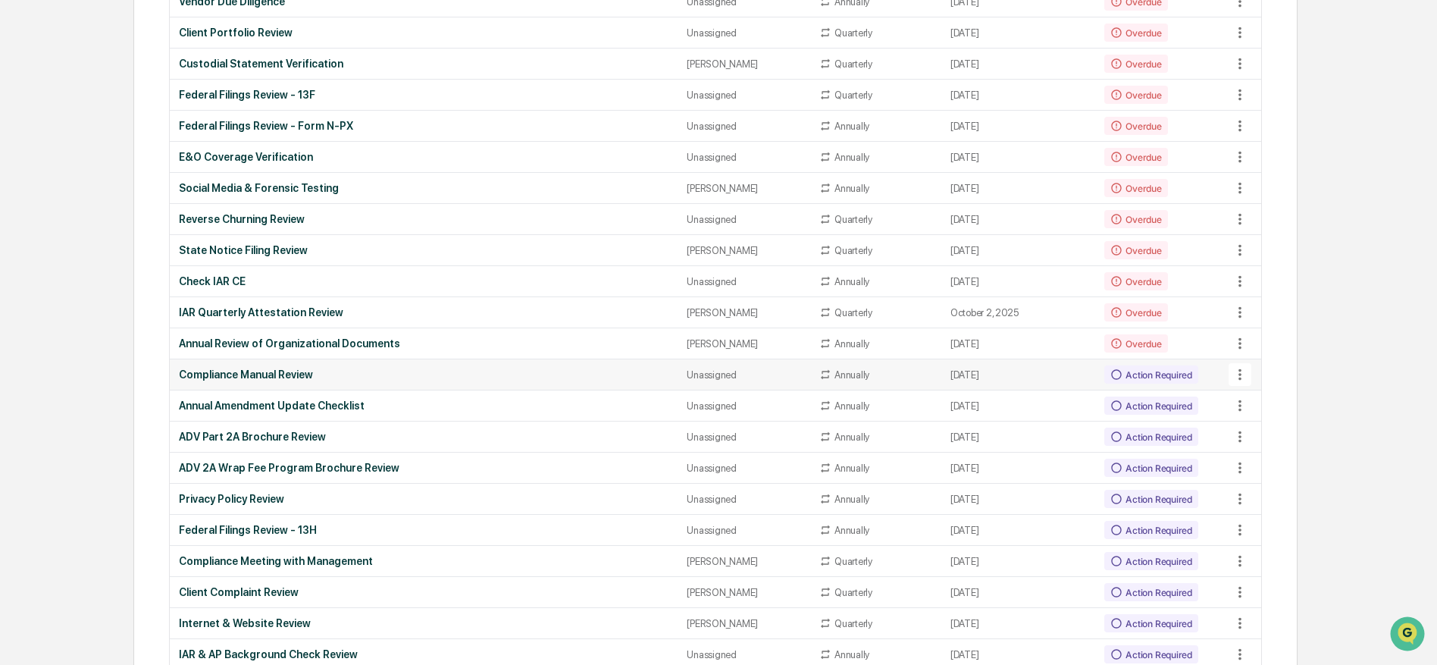
click at [1238, 377] on icon at bounding box center [1240, 374] width 17 height 17
click at [1261, 398] on li "View Task" at bounding box center [1292, 404] width 121 height 28
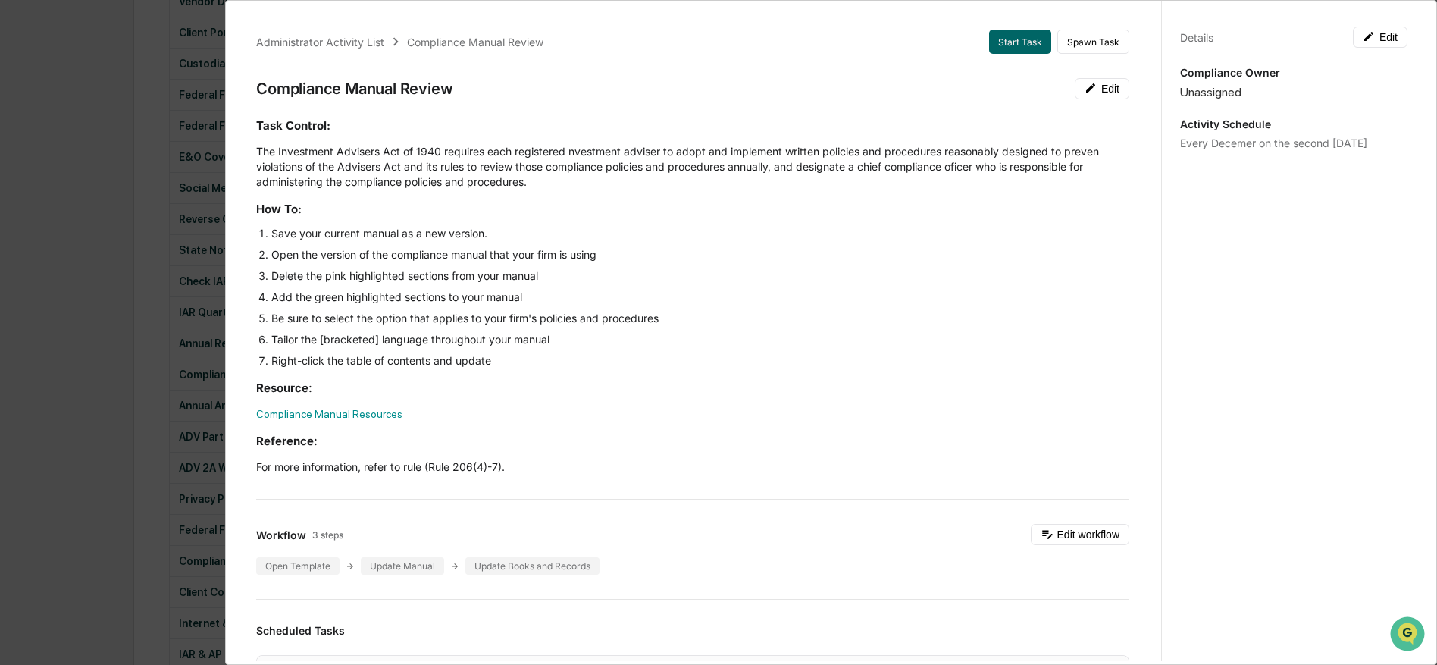
click at [80, 402] on div "Administrator Activity List Compliance Manual Review Start Task Spawn Task Comp…" at bounding box center [718, 332] width 1437 height 665
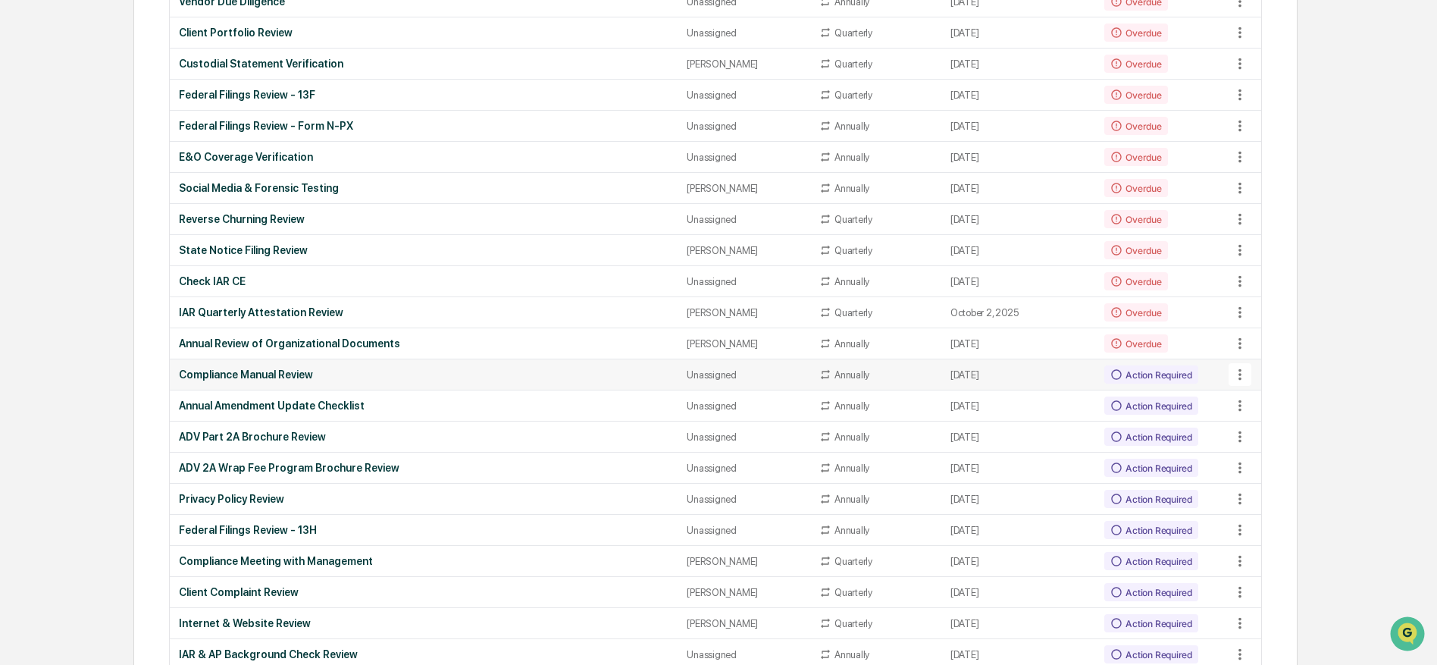
click at [1237, 376] on icon at bounding box center [1240, 374] width 17 height 17
click at [1270, 405] on li "View Task" at bounding box center [1292, 404] width 121 height 28
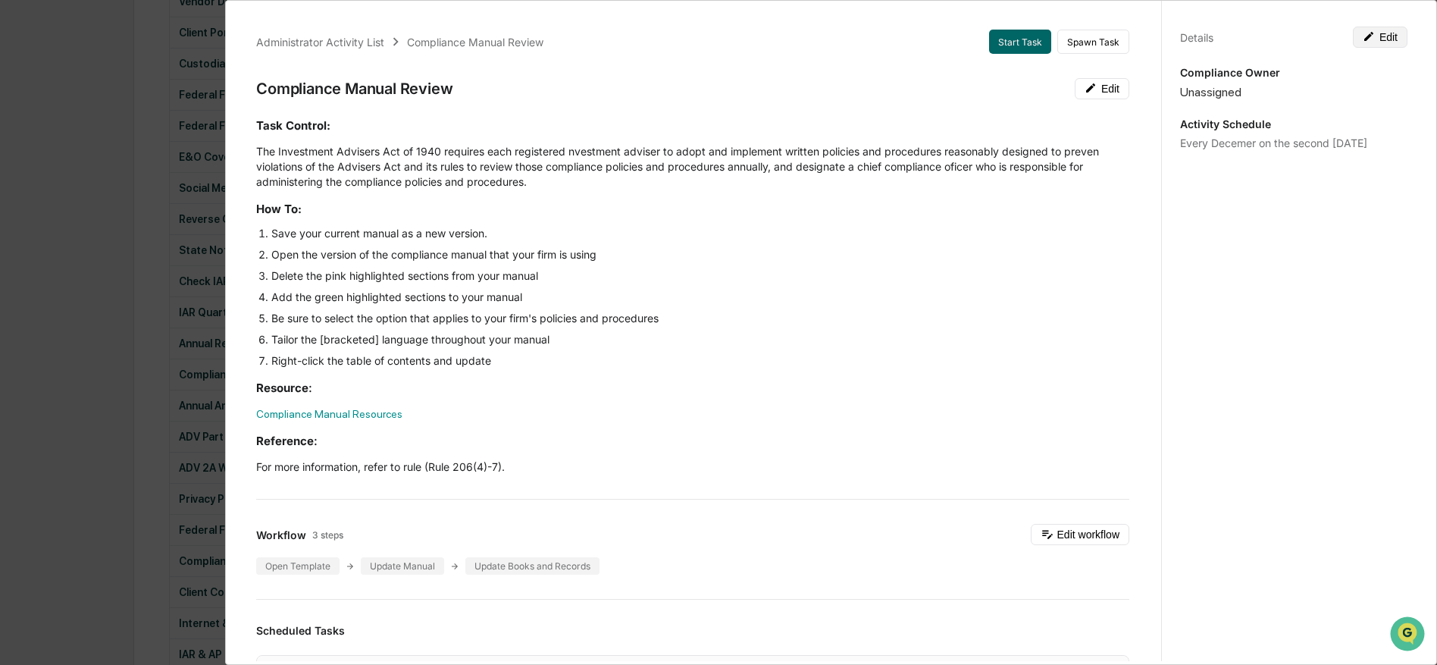
click at [1379, 38] on button "Edit" at bounding box center [1380, 37] width 55 height 21
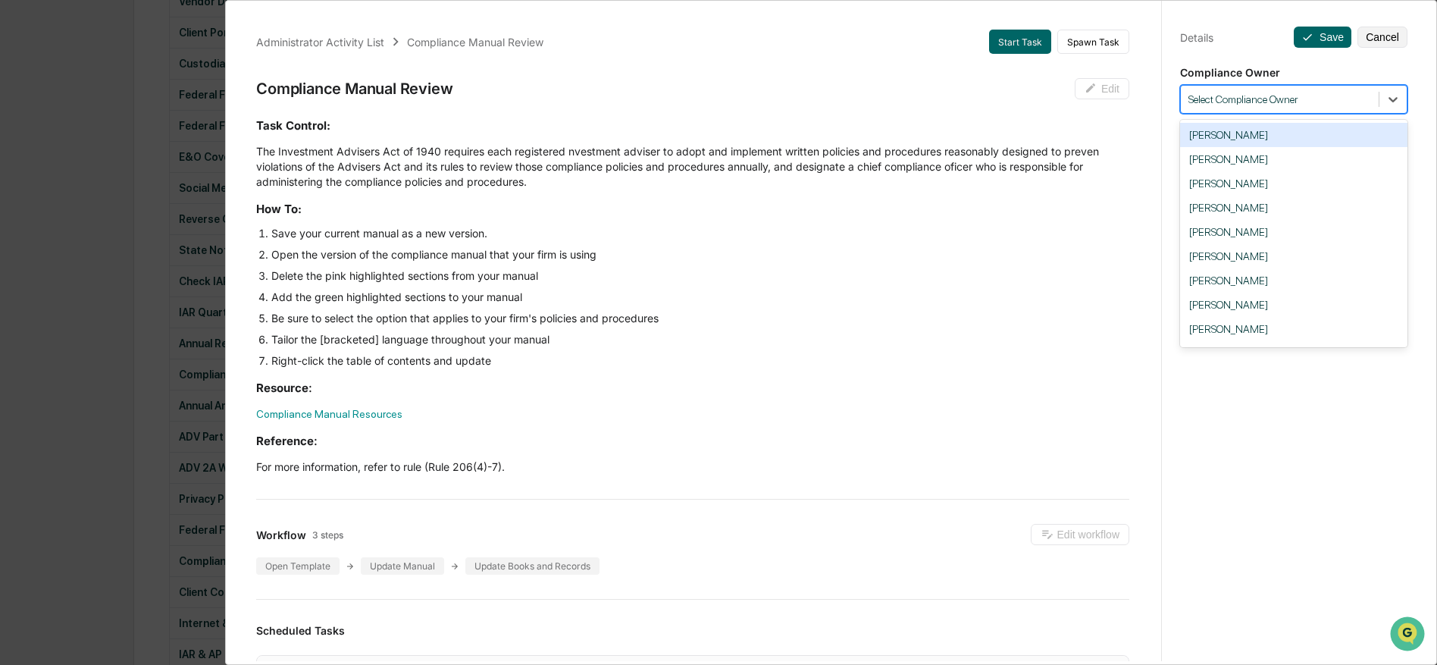
click at [1263, 96] on div at bounding box center [1279, 99] width 183 height 14
click at [1277, 315] on div "[PERSON_NAME]" at bounding box center [1293, 305] width 227 height 24
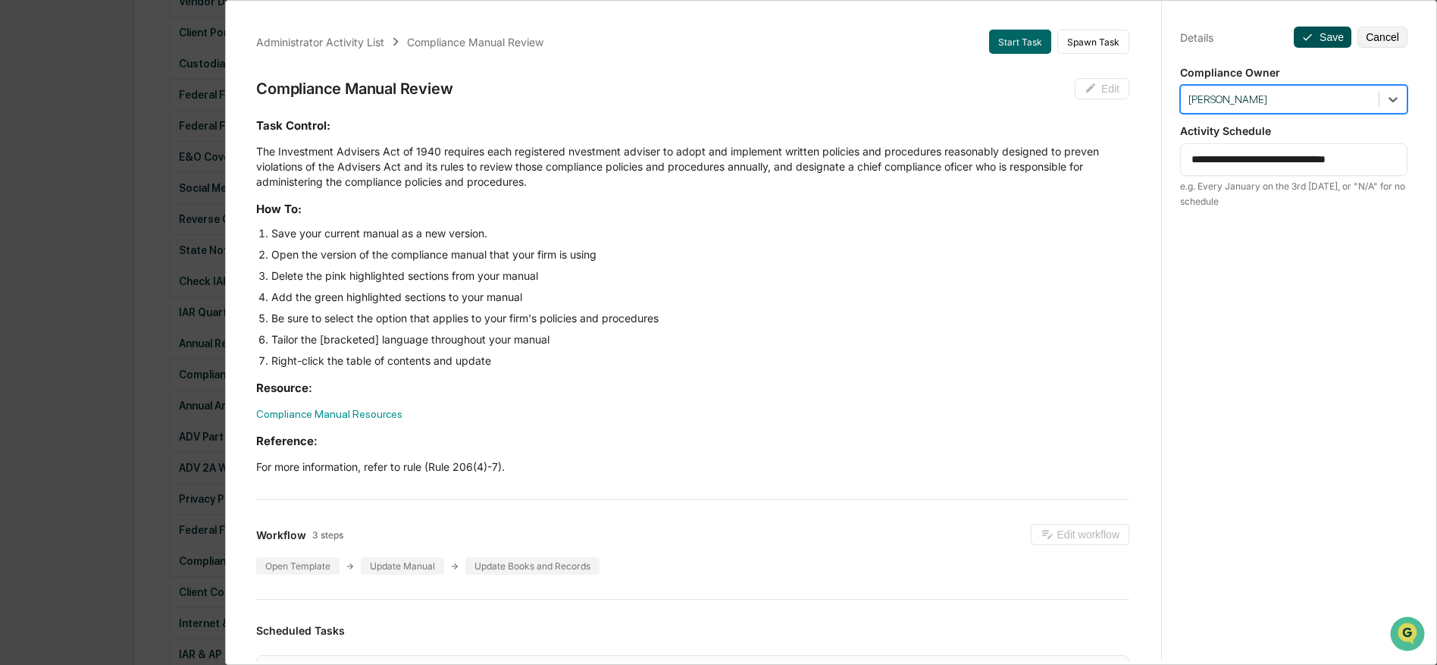
click at [1310, 30] on button "Save" at bounding box center [1323, 37] width 58 height 21
click at [1304, 36] on icon at bounding box center [1307, 37] width 12 height 12
click at [136, 472] on div "Administrator Activity List Compliance Manual Review Start Task Spawn Task Comp…" at bounding box center [718, 332] width 1437 height 665
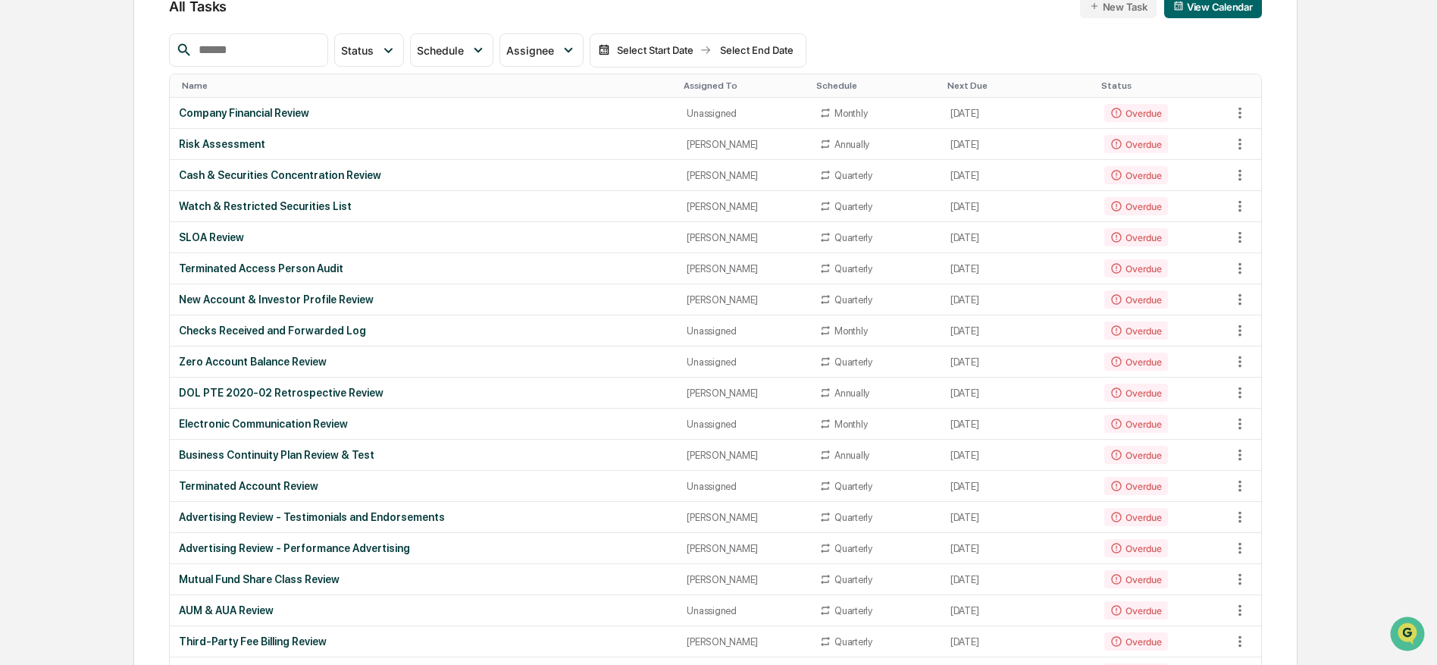
scroll to position [0, 0]
